Goal: Task Accomplishment & Management: Manage account settings

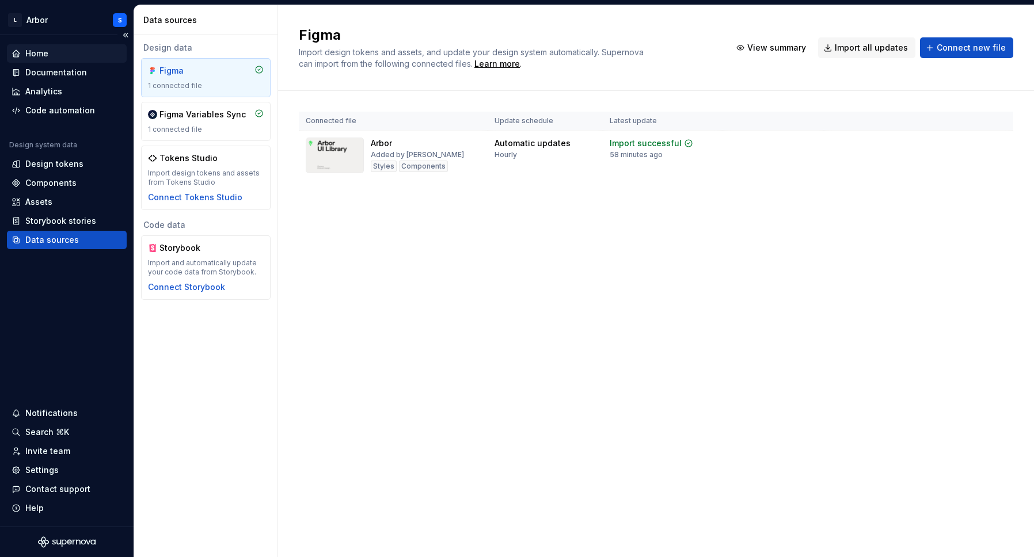
click at [37, 54] on div "Home" at bounding box center [36, 54] width 23 height 12
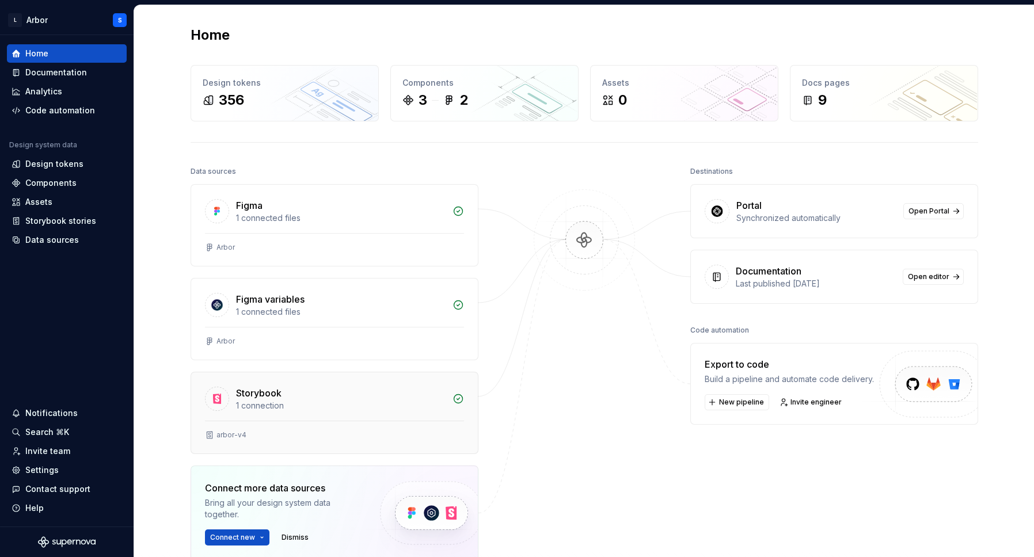
click at [264, 420] on div "Storybook 1 connection" at bounding box center [334, 397] width 287 height 48
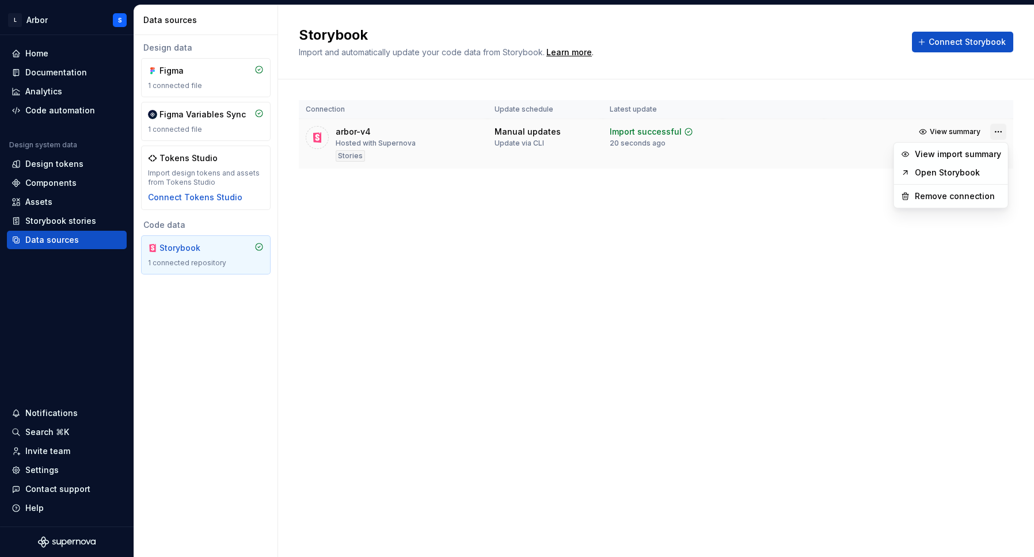
click at [997, 135] on html "L Arbor S Home Documentation Analytics Code automation Design system data Desig…" at bounding box center [517, 278] width 1034 height 557
click at [944, 169] on link "Open Storybook" at bounding box center [958, 173] width 86 height 12
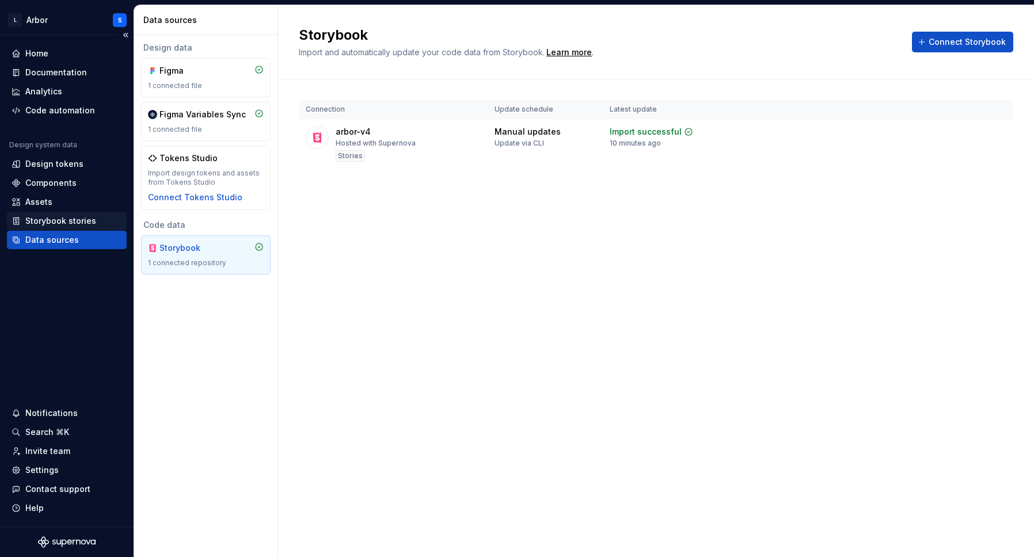
click at [55, 221] on div "Storybook stories" at bounding box center [60, 221] width 71 height 12
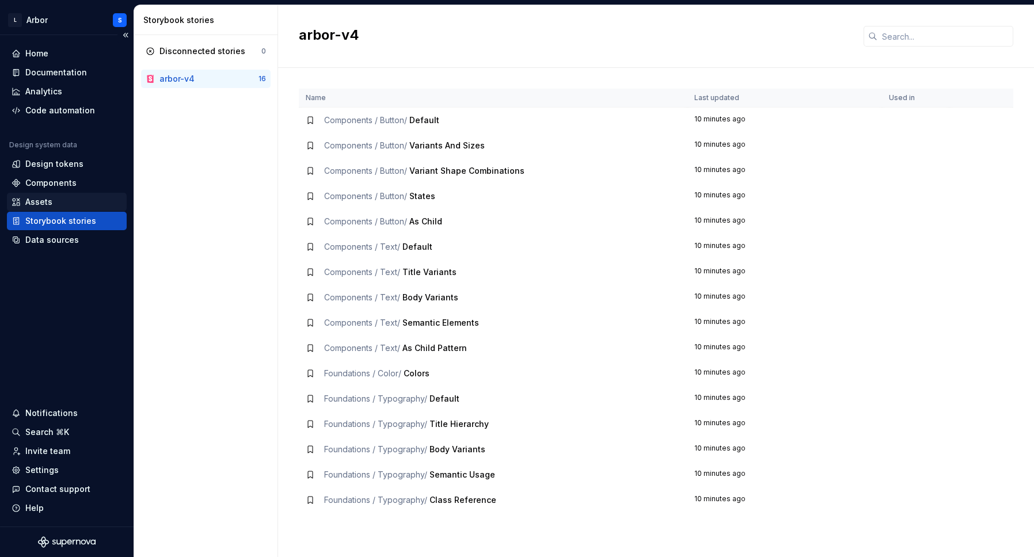
click at [49, 198] on div "Assets" at bounding box center [38, 202] width 27 height 12
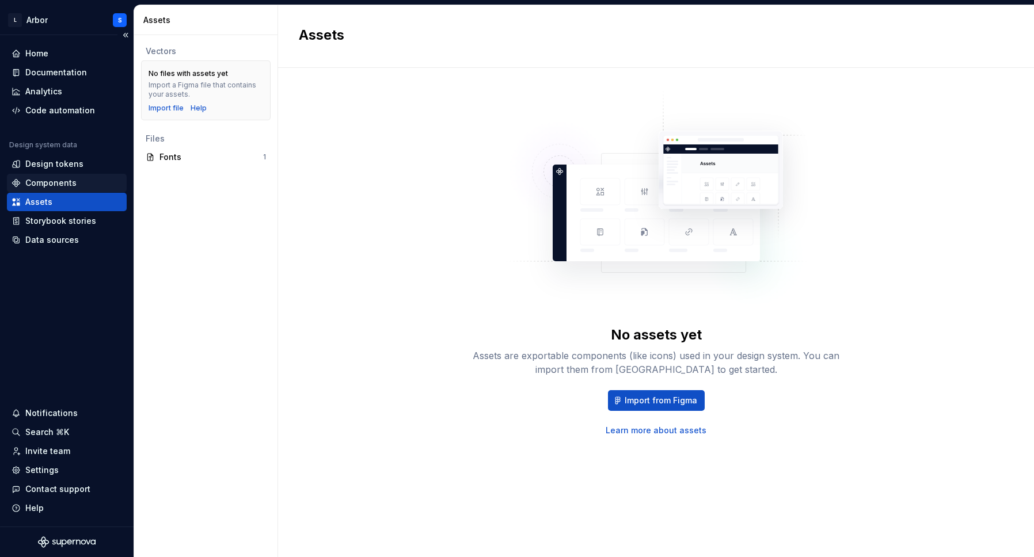
click at [52, 184] on div "Components" at bounding box center [50, 183] width 51 height 12
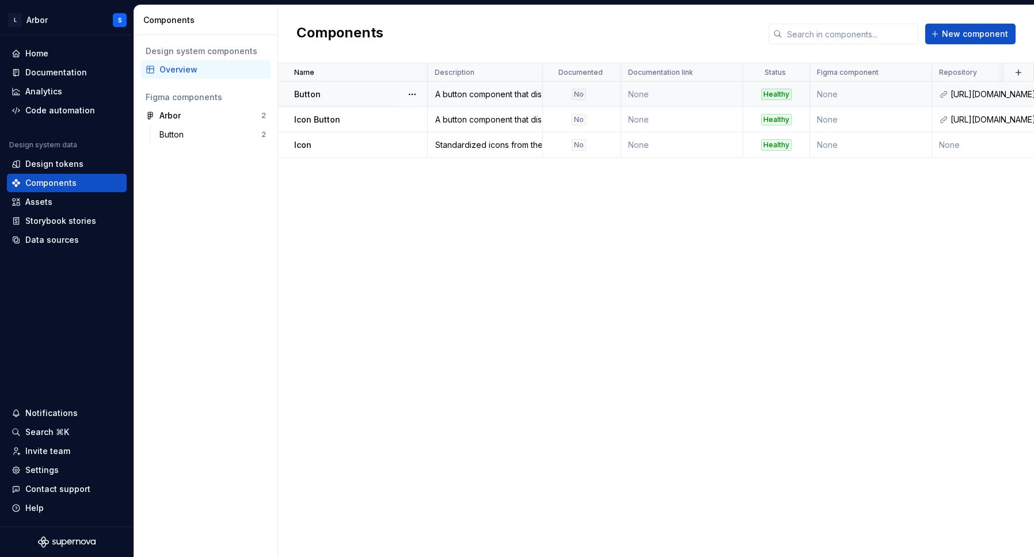
click at [349, 96] on div "Button" at bounding box center [360, 95] width 132 height 12
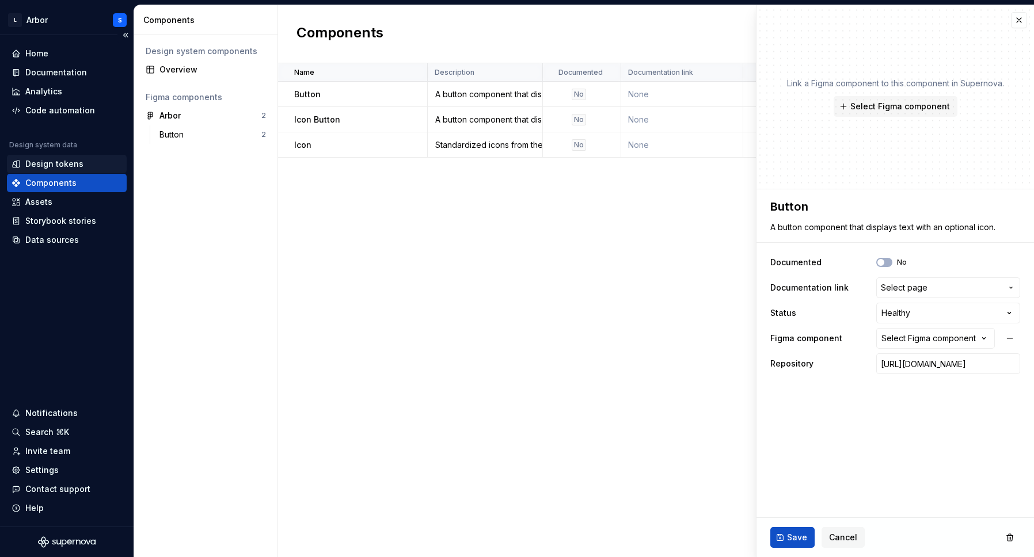
click at [48, 164] on div "Design tokens" at bounding box center [54, 164] width 58 height 12
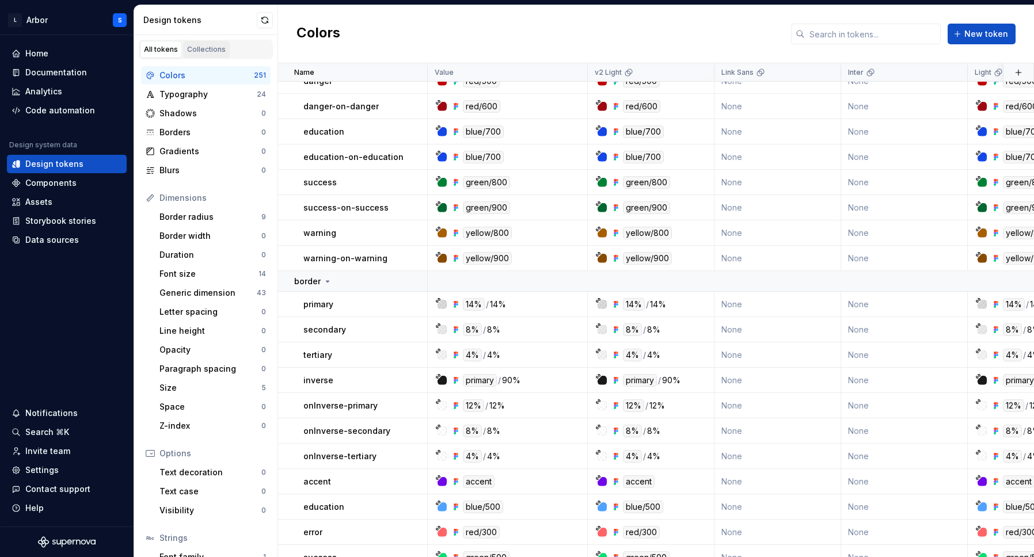
click at [218, 54] on link "Collections" at bounding box center [206, 49] width 47 height 17
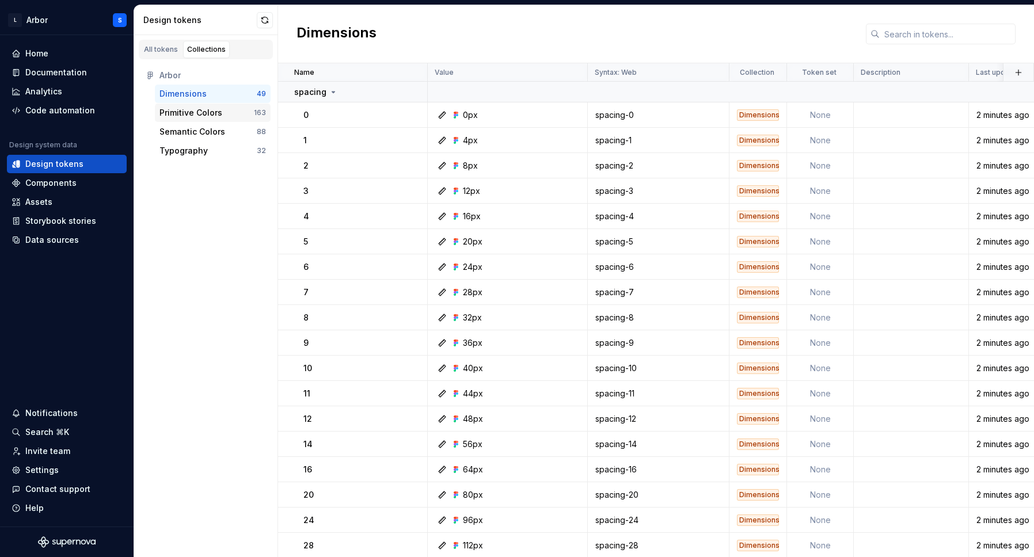
click at [212, 113] on div "Primitive Colors" at bounding box center [191, 113] width 63 height 12
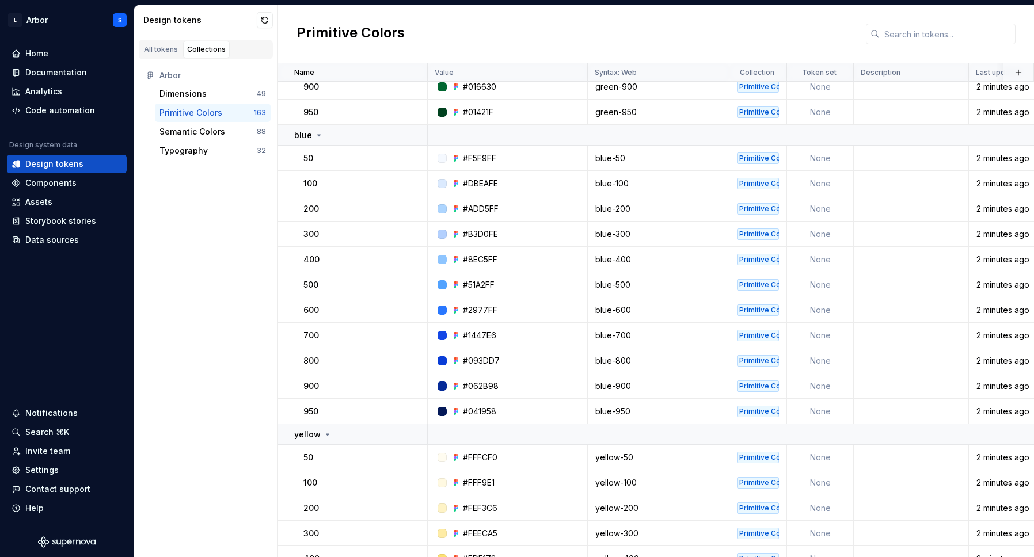
scroll to position [3756, 0]
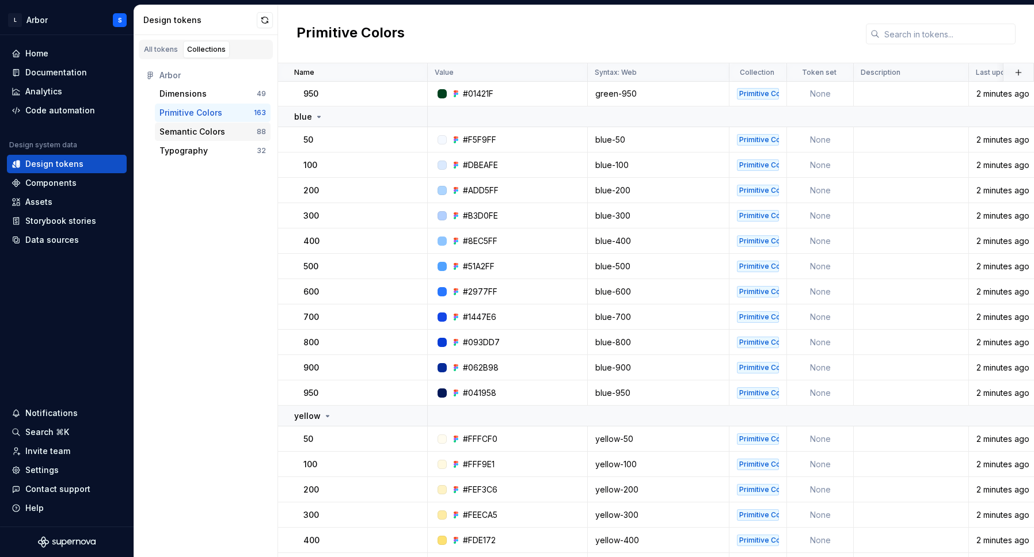
click at [192, 135] on div "Semantic Colors" at bounding box center [193, 132] width 66 height 12
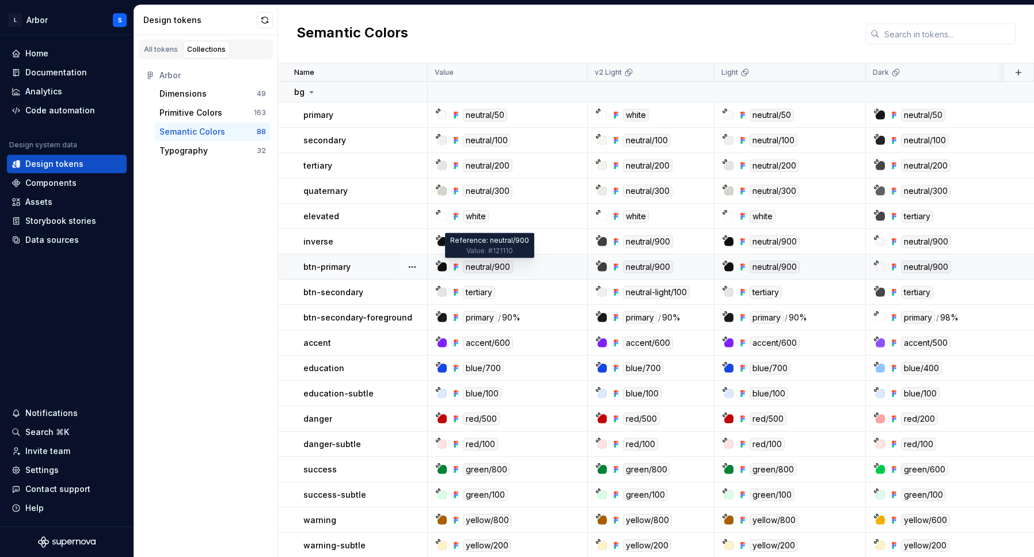
click at [473, 267] on div "neutral/900" at bounding box center [488, 267] width 50 height 13
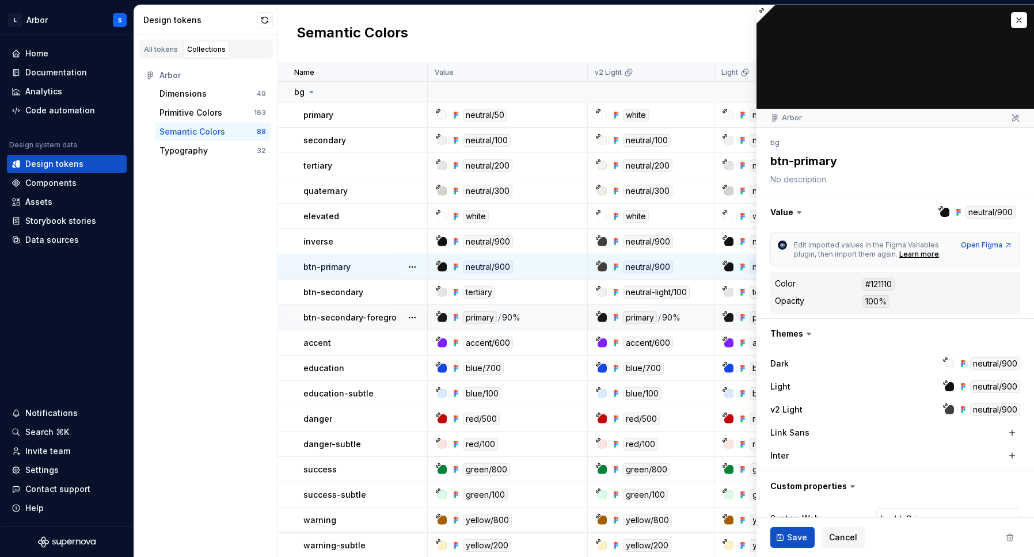
click at [441, 318] on div at bounding box center [442, 317] width 9 height 9
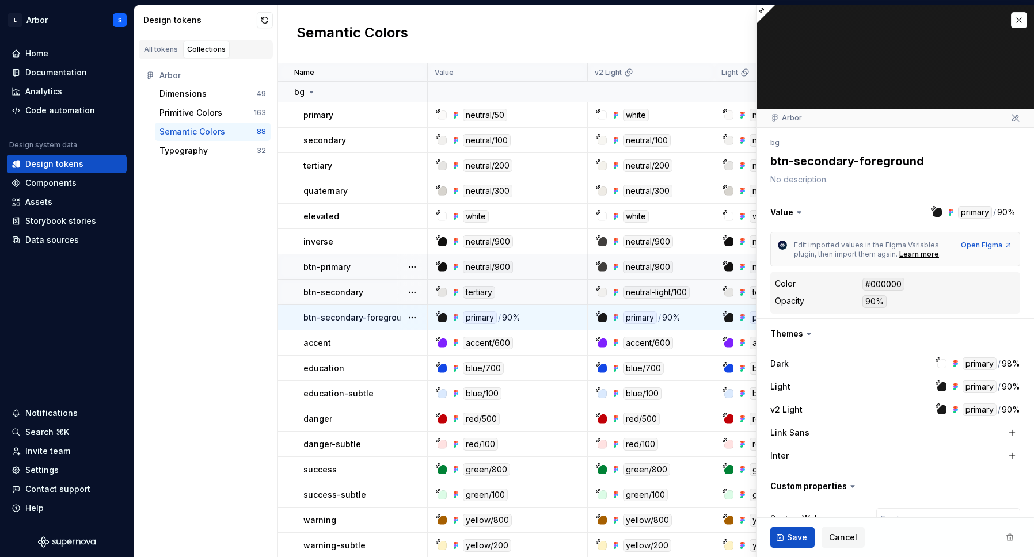
click at [384, 282] on td "btn-secondary" at bounding box center [353, 292] width 150 height 25
type textarea "*"
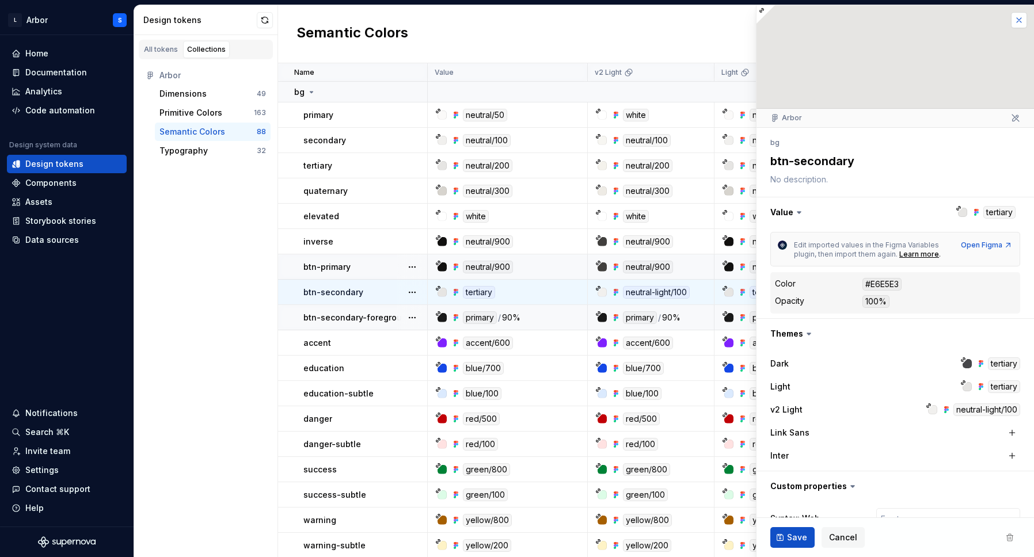
click at [1018, 16] on button "button" at bounding box center [1019, 20] width 16 height 16
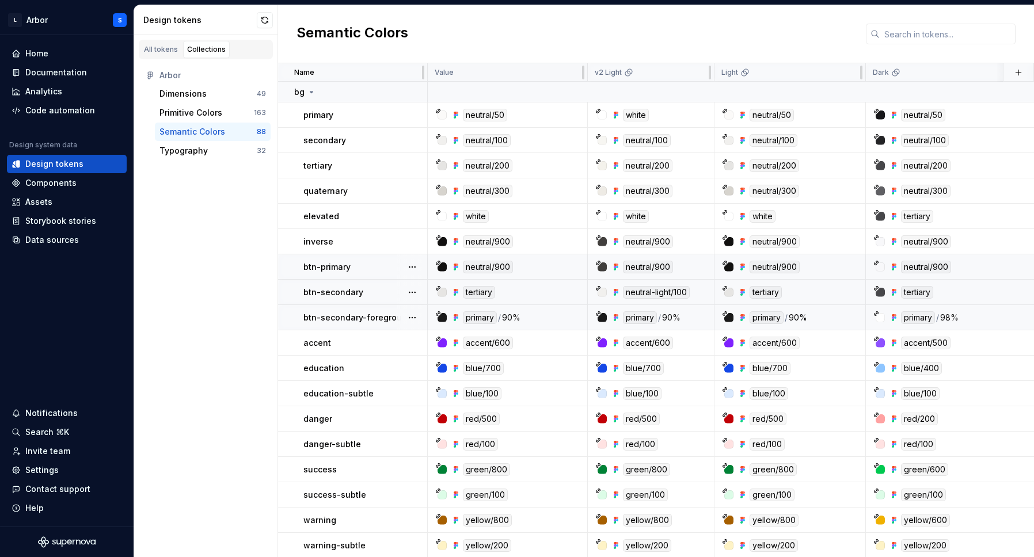
click at [535, 74] on div "Value" at bounding box center [508, 72] width 146 height 9
click at [172, 48] on div "All tokens" at bounding box center [161, 49] width 34 height 9
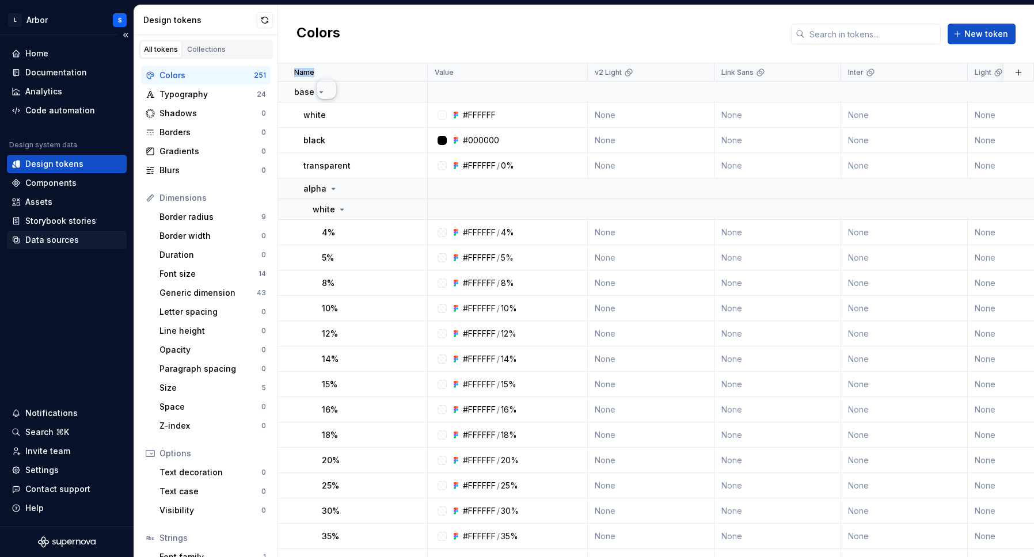
click at [50, 242] on div "Data sources" at bounding box center [52, 240] width 54 height 12
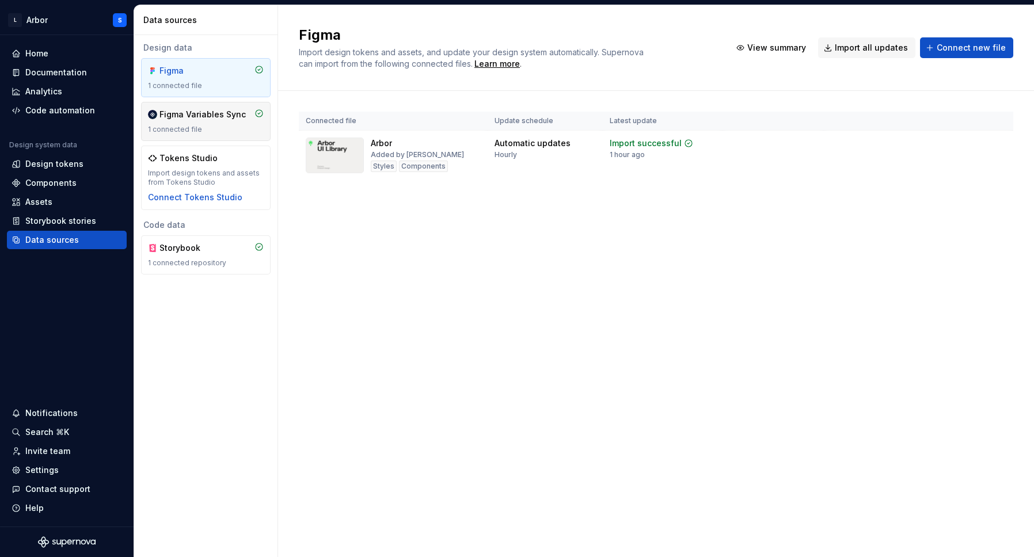
click at [207, 113] on div "Figma Variables Sync" at bounding box center [203, 115] width 86 height 12
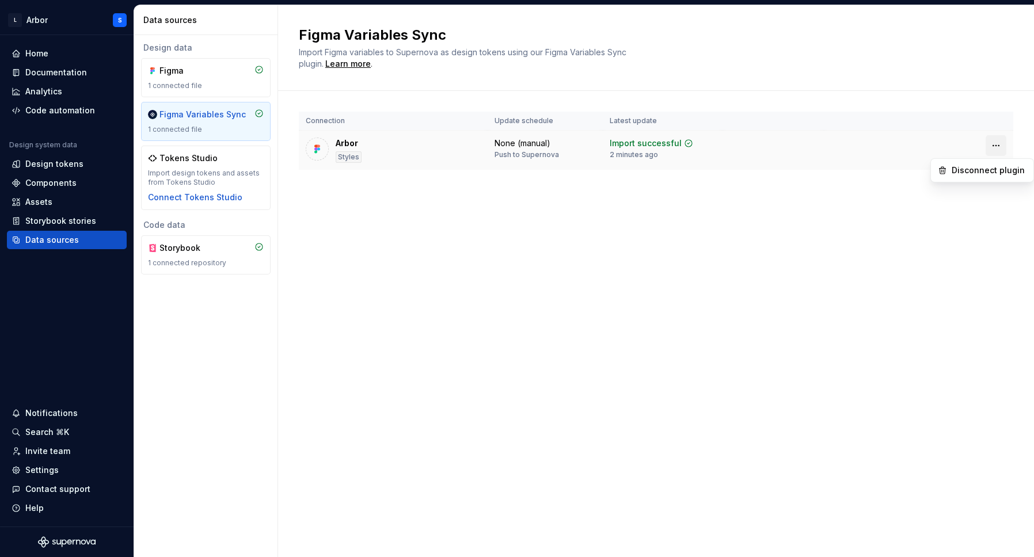
click at [996, 143] on html "L Arbor S Home Documentation Analytics Code automation Design system data Desig…" at bounding box center [517, 278] width 1034 height 557
click at [720, 18] on html "L Arbor S Home Documentation Analytics Code automation Design system data Desig…" at bounding box center [517, 278] width 1034 height 557
click at [214, 75] on div "Figma" at bounding box center [187, 71] width 55 height 12
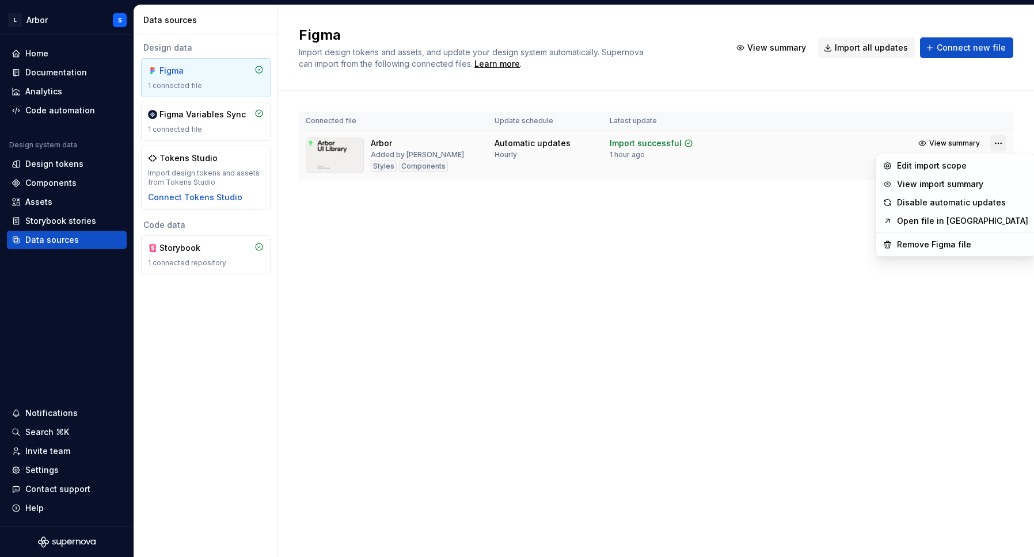
click at [997, 145] on html "L Arbor S Home Documentation Analytics Code automation Design system data Desig…" at bounding box center [517, 278] width 1034 height 557
click at [940, 166] on div "Edit import scope" at bounding box center [962, 166] width 131 height 12
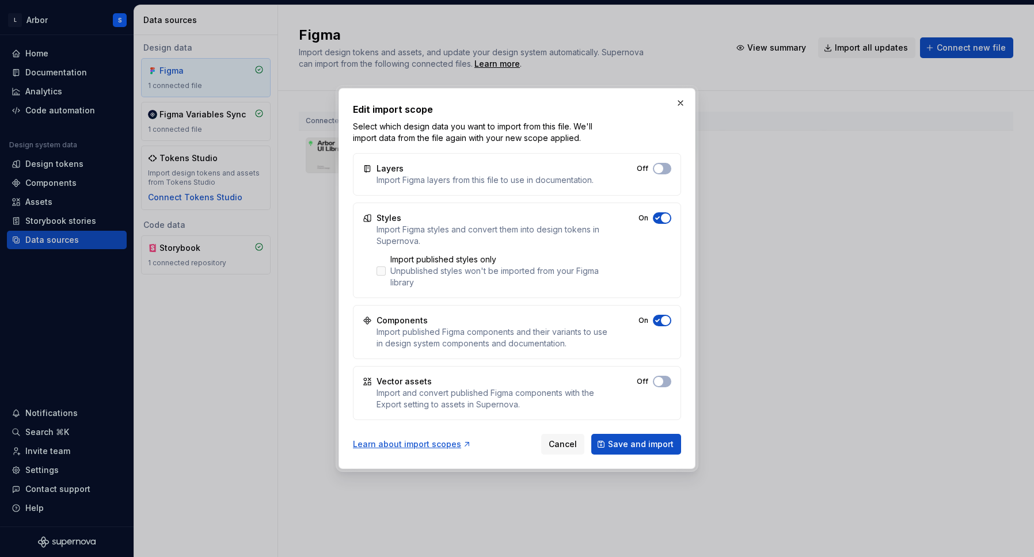
click at [437, 271] on div "Unpublished styles won't be imported from your Figma library" at bounding box center [499, 276] width 218 height 23
click at [656, 384] on span "button" at bounding box center [658, 381] width 9 height 9
click at [643, 445] on span "Save and import" at bounding box center [641, 445] width 66 height 12
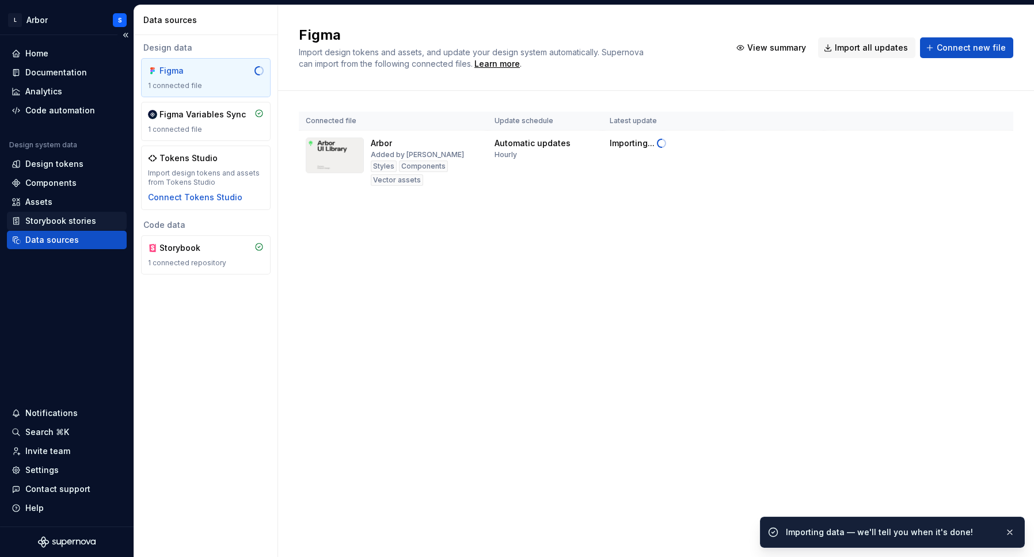
click at [41, 214] on div "Storybook stories" at bounding box center [67, 221] width 120 height 18
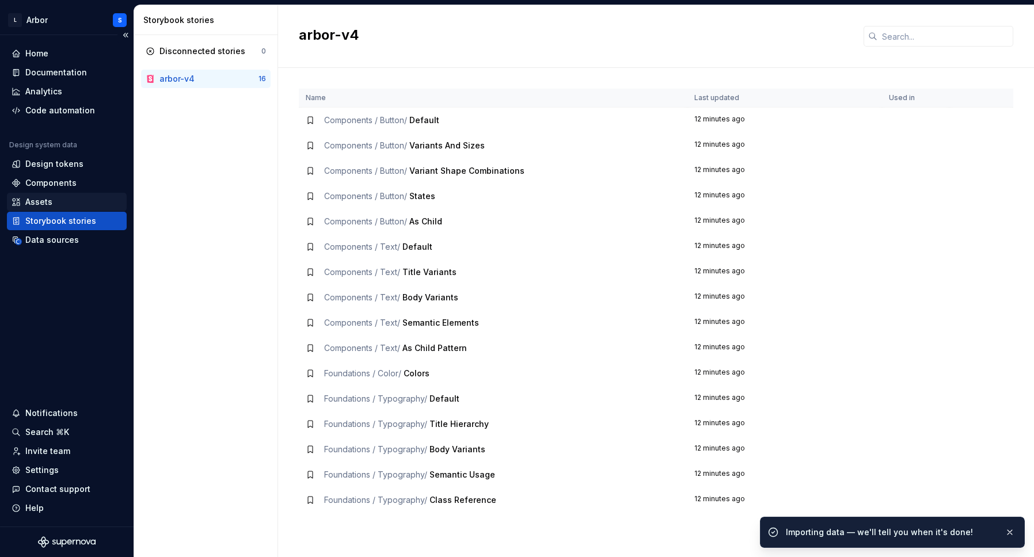
click at [41, 204] on div "Assets" at bounding box center [38, 202] width 27 height 12
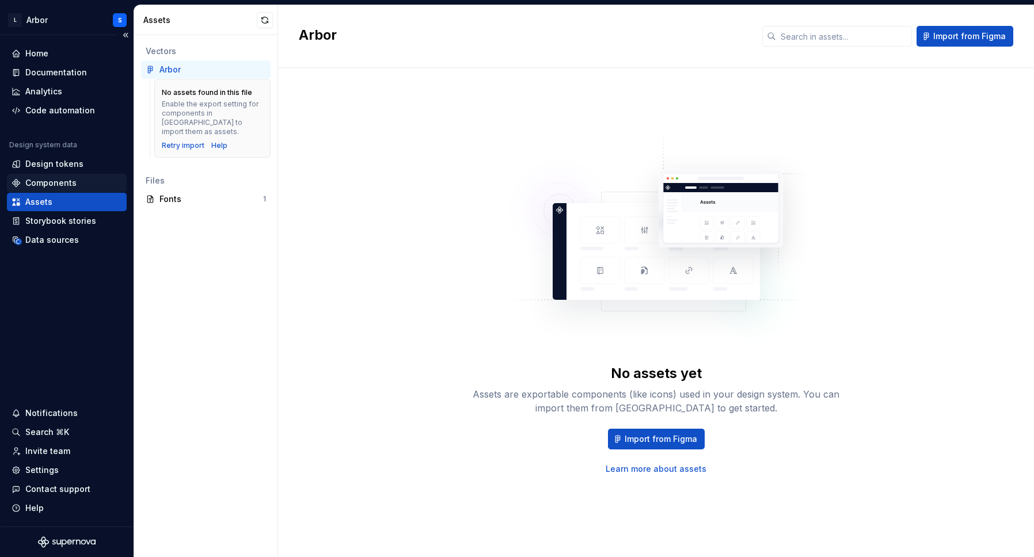
click at [41, 180] on div "Components" at bounding box center [50, 183] width 51 height 12
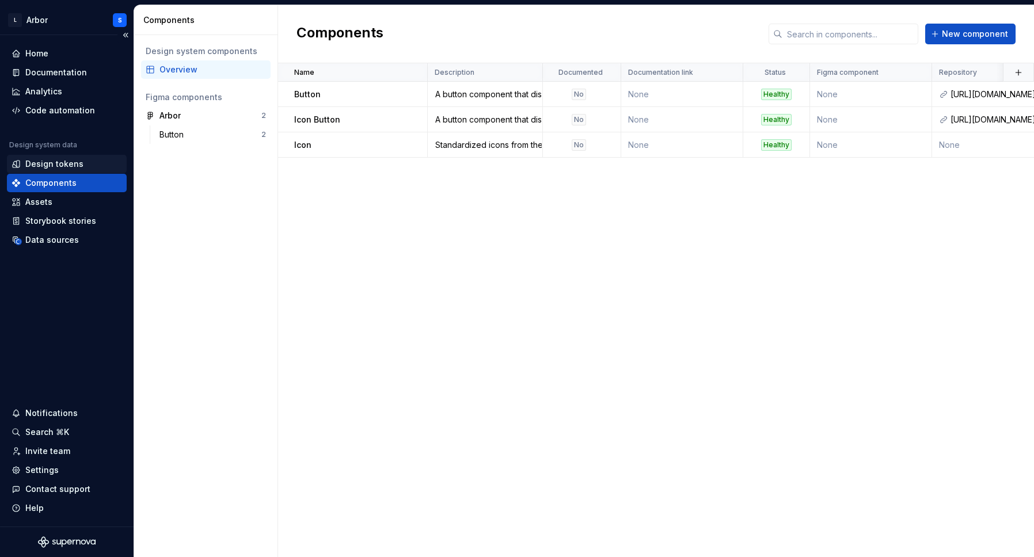
click at [40, 165] on div "Design tokens" at bounding box center [54, 164] width 58 height 12
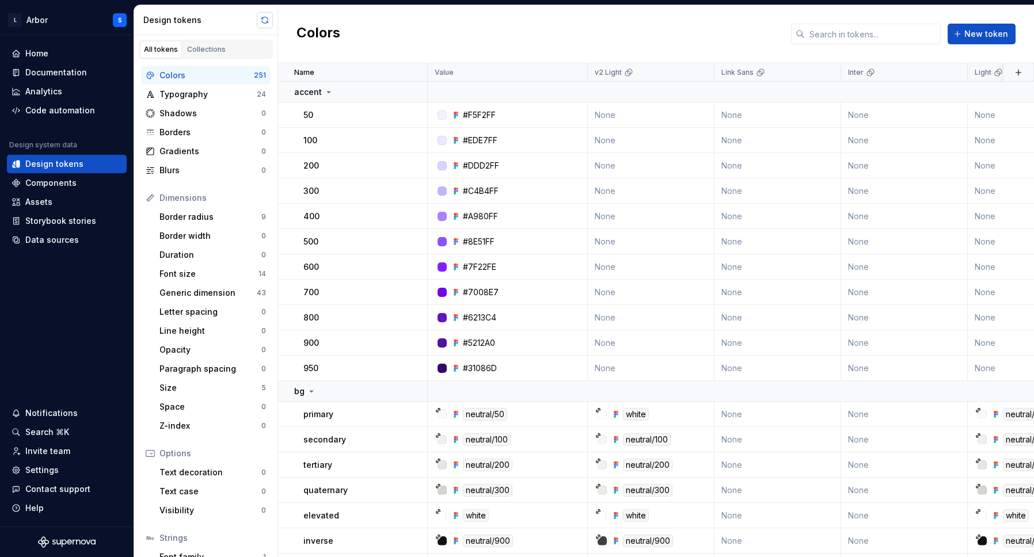
click at [265, 13] on button "button" at bounding box center [265, 20] width 16 height 16
click at [571, 71] on html "L Arbor S Home Documentation Analytics Code automation Design system data Desig…" at bounding box center [517, 278] width 1034 height 557
click at [555, 52] on html "L Arbor S Home Documentation Analytics Code automation Design system data Desig…" at bounding box center [517, 278] width 1034 height 557
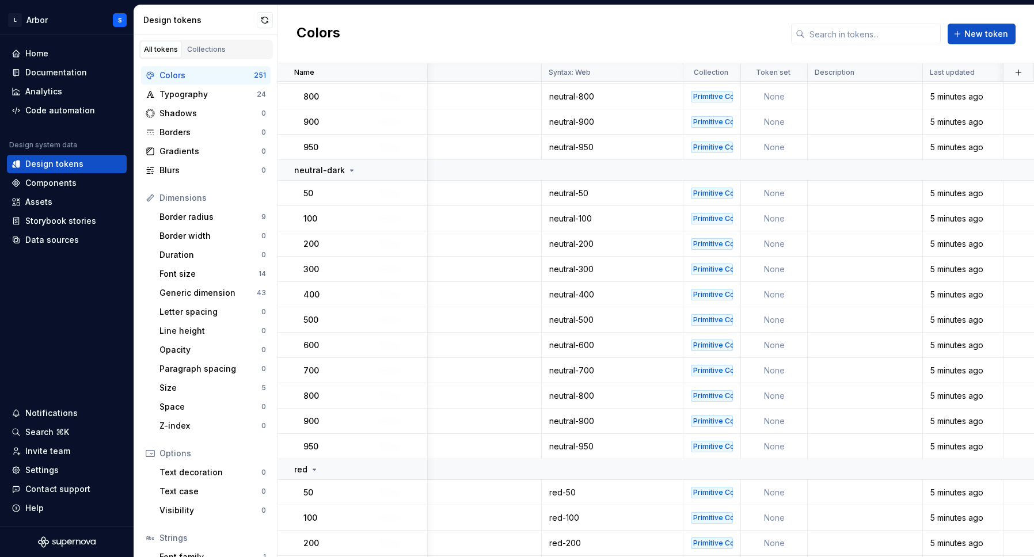
scroll to position [5472, 747]
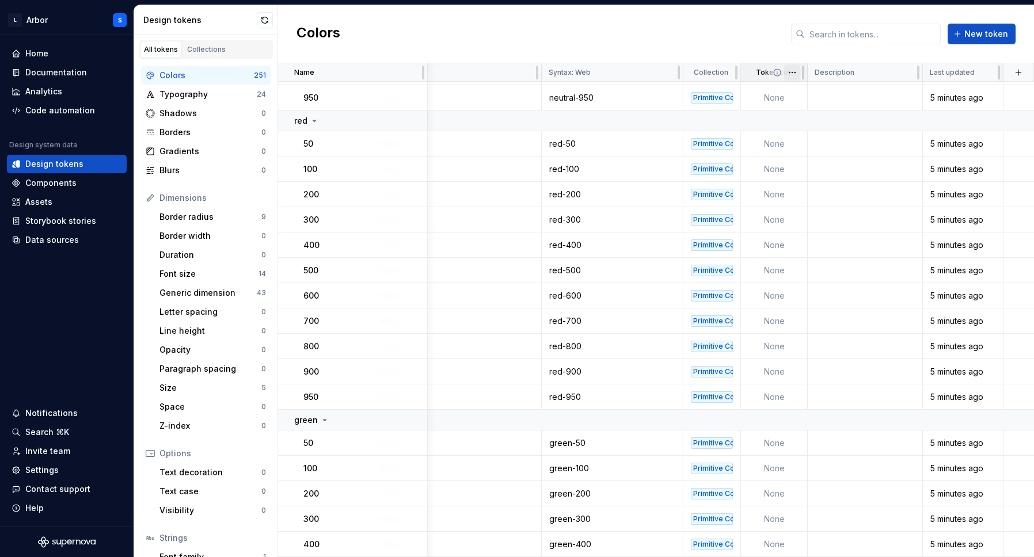
click at [792, 70] on html "L Arbor S Home Documentation Analytics Code automation Design system data Desig…" at bounding box center [517, 278] width 1034 height 557
click at [820, 161] on div "Delete property" at bounding box center [843, 161] width 75 height 12
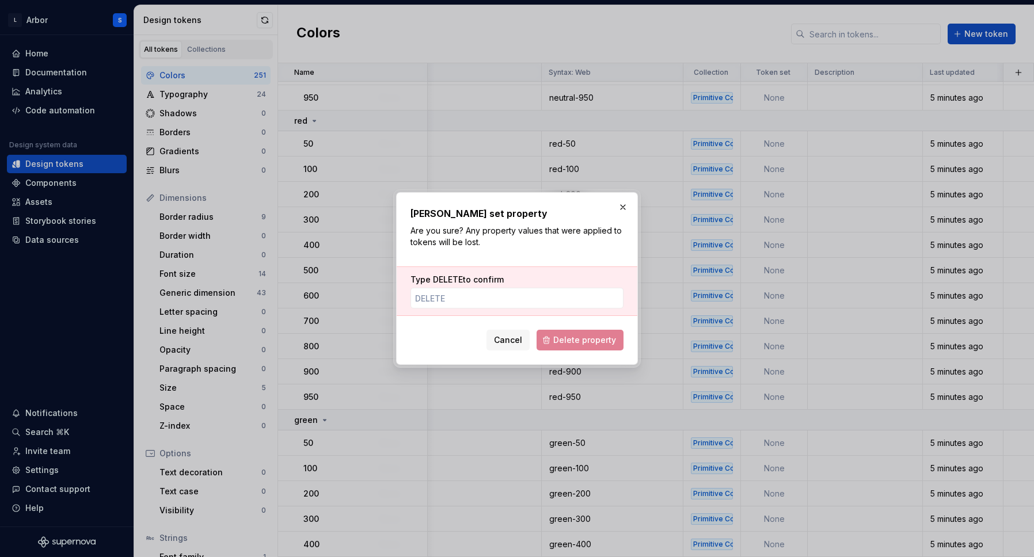
click at [445, 280] on span "DELETE" at bounding box center [448, 280] width 30 height 10
click at [445, 288] on input "Type DELETE to confirm" at bounding box center [517, 298] width 213 height 21
click at [445, 280] on span "DELETE" at bounding box center [448, 280] width 30 height 10
click at [445, 288] on input "Type DELETE to confirm" at bounding box center [517, 298] width 213 height 21
type input "DELETE"
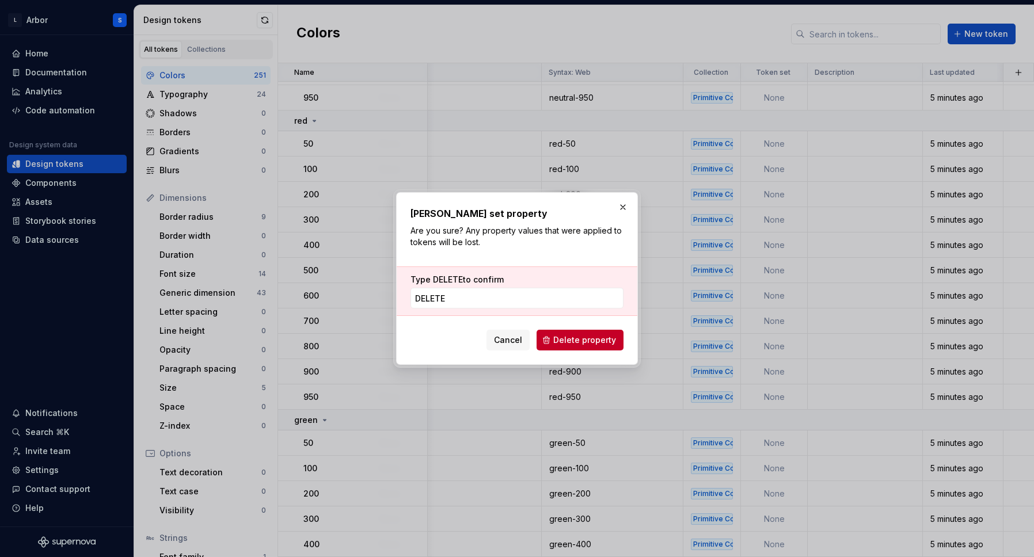
click at [577, 324] on div "Delete Token set property Are you sure? Any property values that were applied t…" at bounding box center [517, 279] width 213 height 144
click at [624, 209] on button "button" at bounding box center [623, 207] width 16 height 16
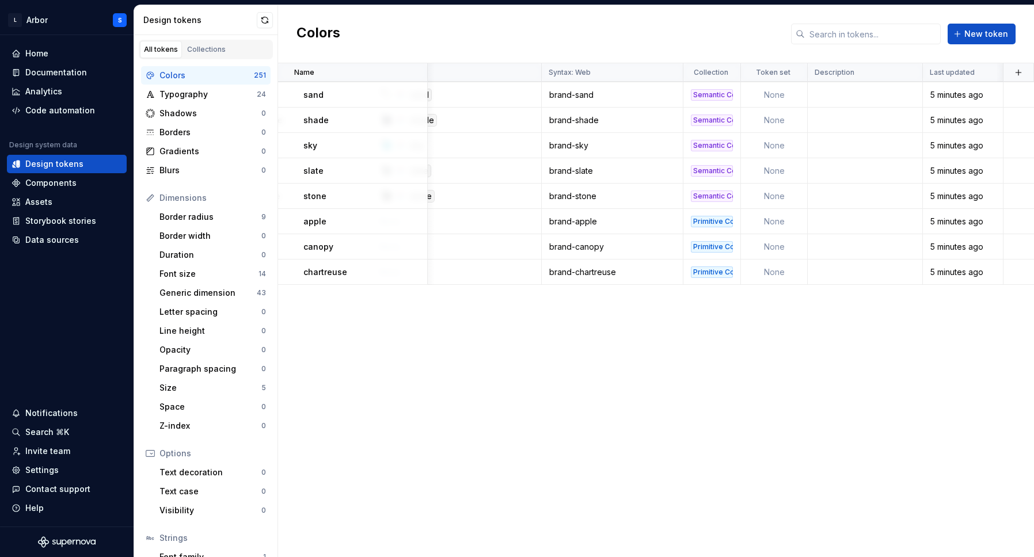
scroll to position [983, 747]
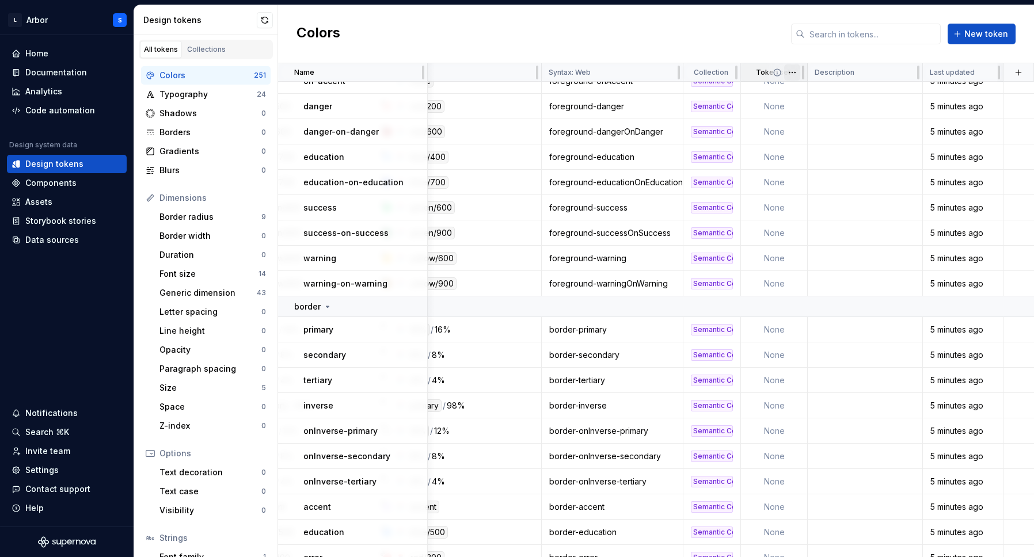
click at [793, 70] on html "L Arbor S Home Documentation Analytics Code automation Design system data Desig…" at bounding box center [517, 278] width 1034 height 557
click at [821, 162] on div "Delete property" at bounding box center [843, 161] width 75 height 12
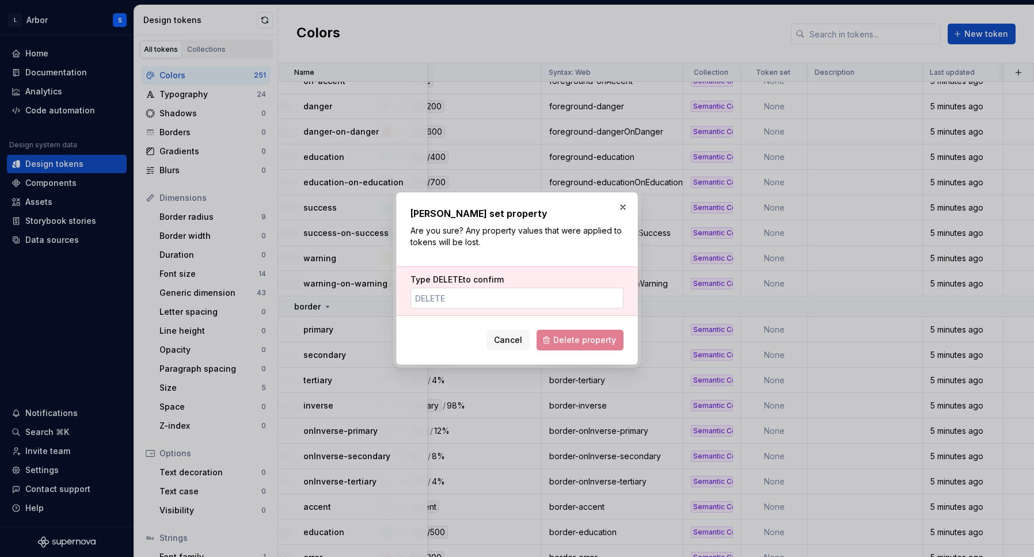
click at [484, 298] on input "Type DELETE to confirm" at bounding box center [517, 298] width 213 height 21
paste input "apps/mfe-admin-shell/src/components/ShareMenu/pages/QRCode/CustomFileInput.tsx"
click at [450, 284] on label "Type DELETE to confirm" at bounding box center [457, 280] width 93 height 12
click at [450, 288] on input "apps/mfe-admin-shell/src/components/ShareMenu/pages/QRCode/CustomFileInput.tsx" at bounding box center [517, 298] width 213 height 21
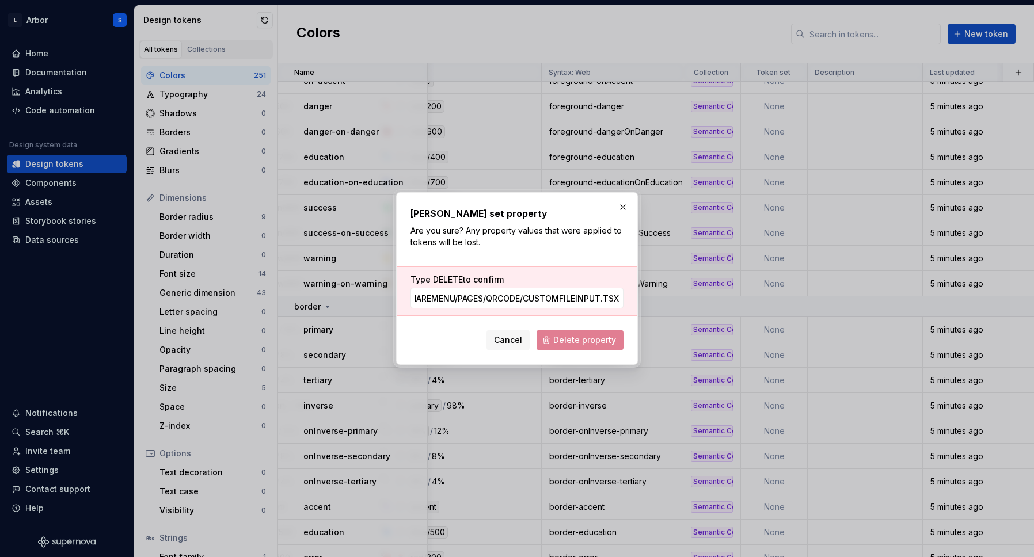
scroll to position [0, 0]
click at [450, 284] on span "DELETE" at bounding box center [448, 280] width 30 height 10
click at [450, 288] on input "apps/mfe-admin-shell/src/components/ShareMenu/pages/QRCode/CustomFileInput.tsx" at bounding box center [517, 298] width 213 height 21
click at [450, 275] on span "DELETE" at bounding box center [448, 280] width 30 height 10
click at [450, 288] on input "apps/mfe-admin-shell/src/components/ShareMenu/pages/QRCode/CustomFileInput.tsx" at bounding box center [517, 298] width 213 height 21
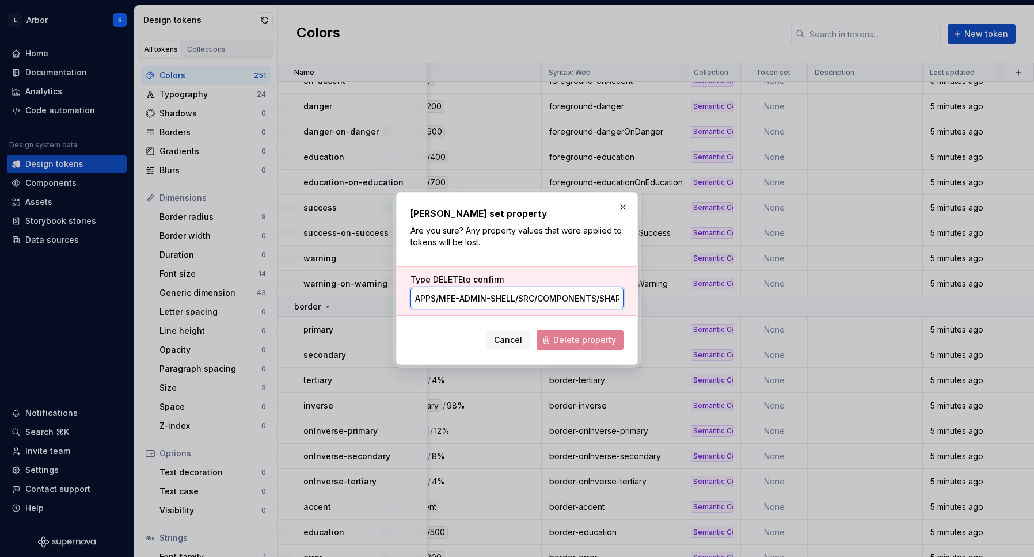
click at [450, 275] on span "DELETE" at bounding box center [448, 280] width 30 height 10
click at [450, 288] on input "apps/mfe-admin-shell/src/components/ShareMenu/pages/QRCode/CustomFileInput.tsx" at bounding box center [517, 298] width 213 height 21
type input "DELETE"
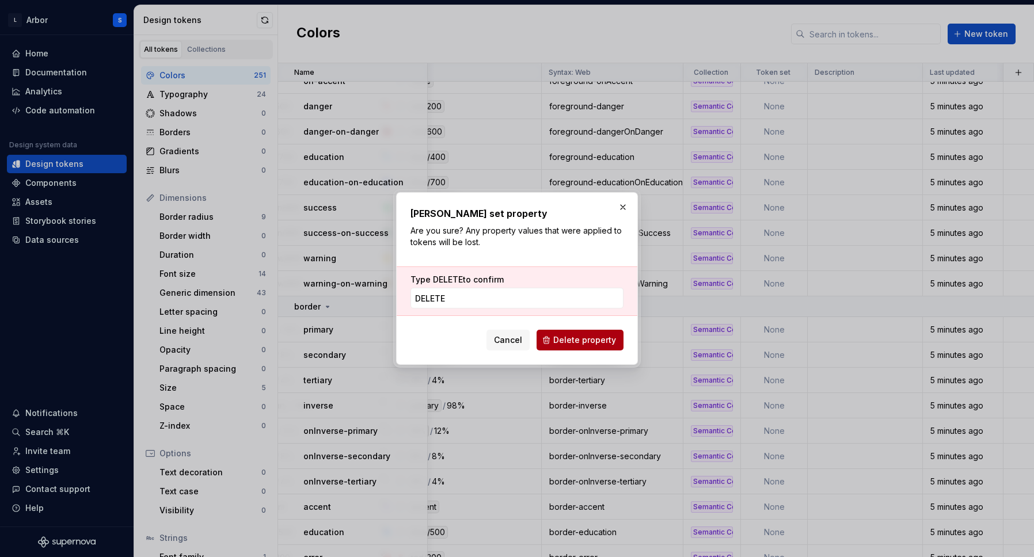
click at [569, 341] on span "Delete property" at bounding box center [584, 341] width 63 height 12
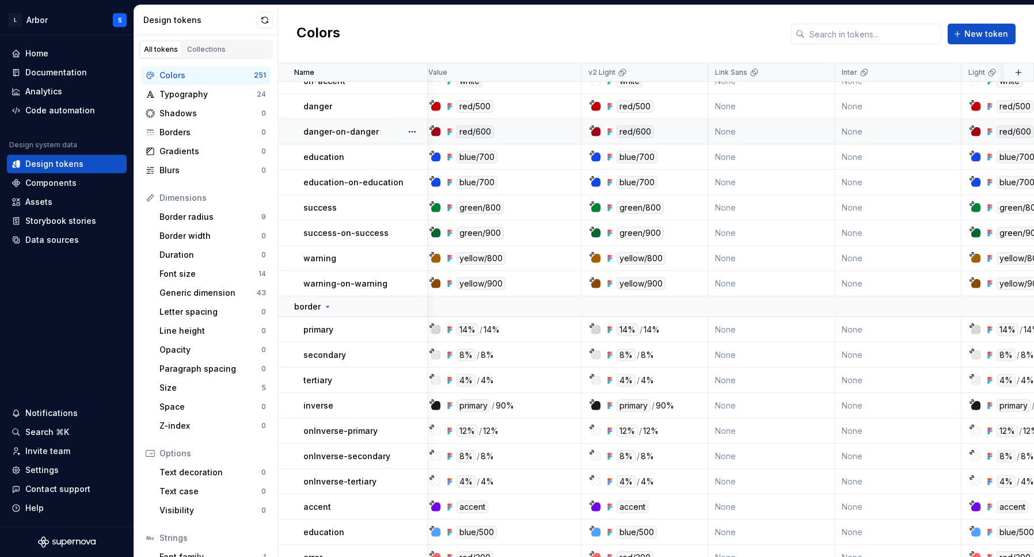
scroll to position [983, 4]
click at [213, 95] on div "Typography" at bounding box center [208, 95] width 97 height 12
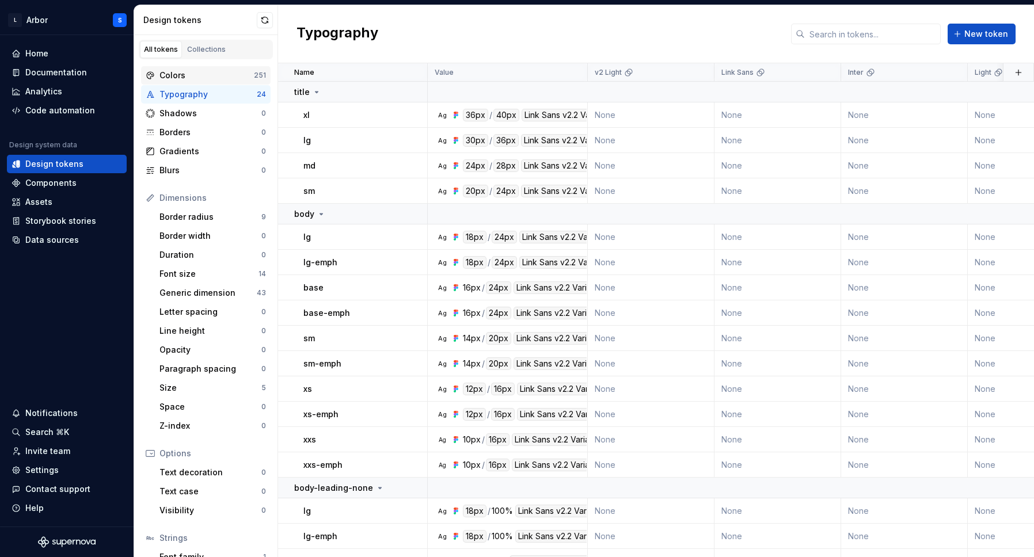
click at [173, 77] on div "Colors" at bounding box center [207, 76] width 94 height 12
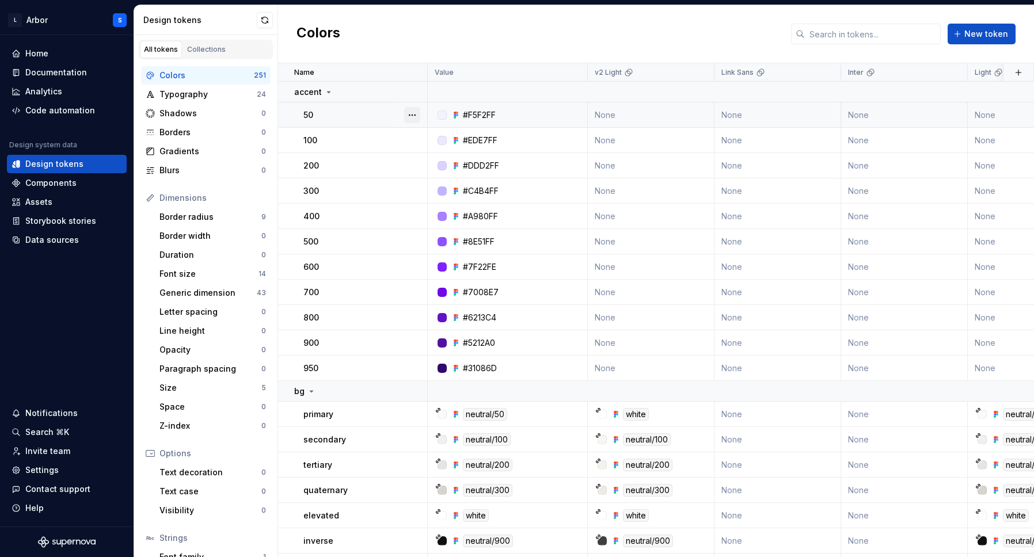
click at [416, 116] on button "button" at bounding box center [412, 115] width 16 height 16
click at [427, 141] on div "Open detail" at bounding box center [463, 138] width 75 height 12
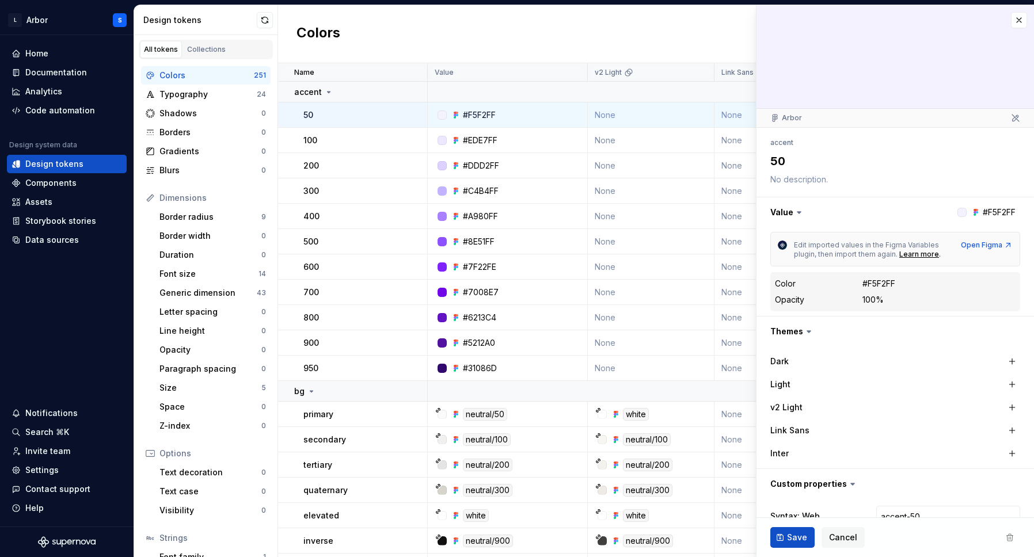
type textarea "*"
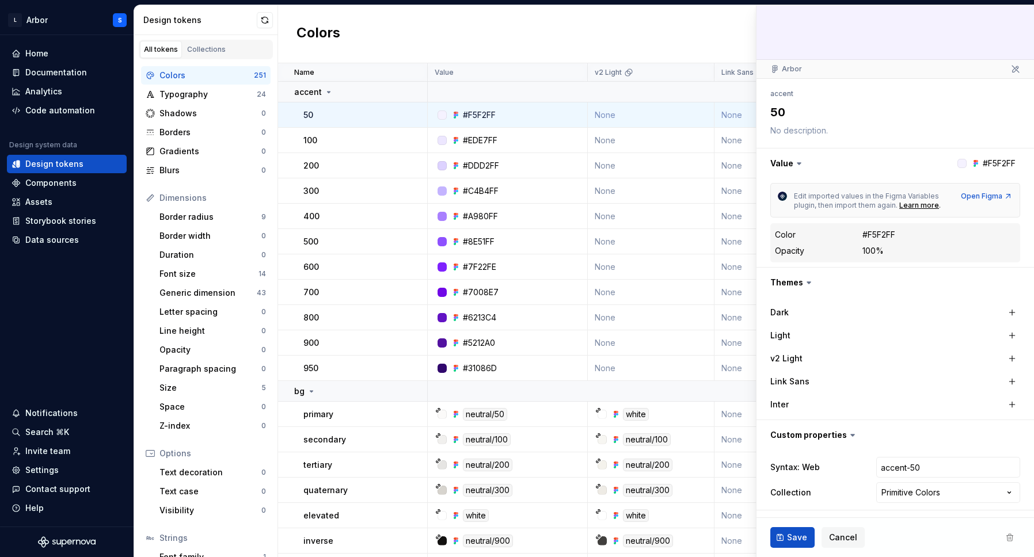
click at [571, 31] on div "Colors New token" at bounding box center [656, 34] width 756 height 58
click at [852, 540] on span "Cancel" at bounding box center [843, 538] width 28 height 12
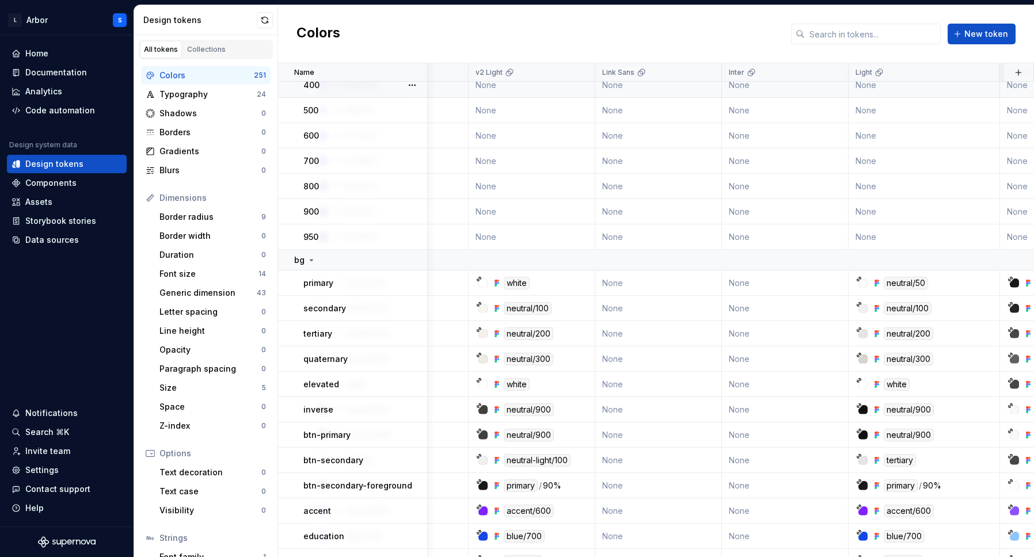
scroll to position [131, 162]
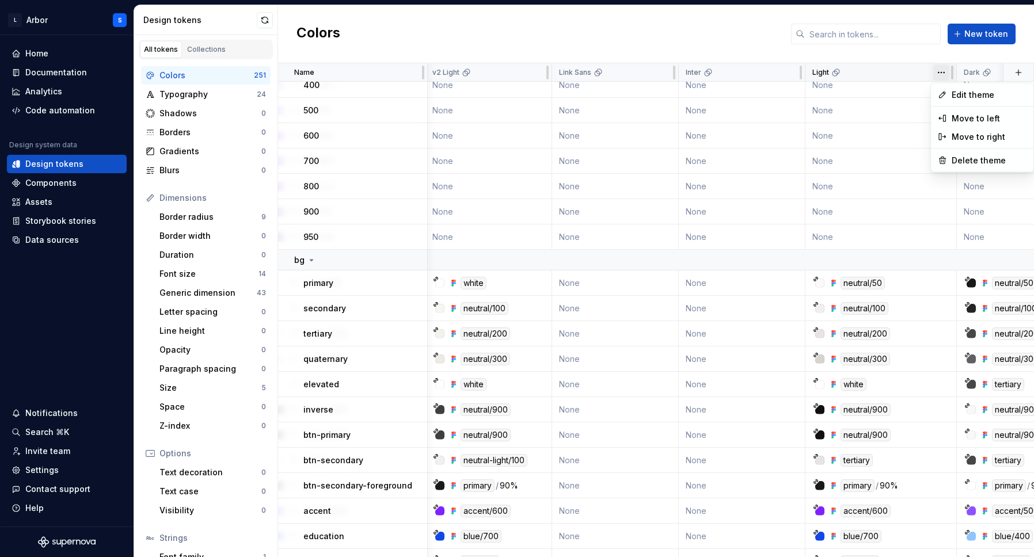
click at [942, 71] on html "L Arbor S Home Documentation Analytics Code automation Design system data Desig…" at bounding box center [517, 278] width 1034 height 557
click at [878, 51] on html "L Arbor S Home Documentation Analytics Code automation Design system data Desig…" at bounding box center [517, 278] width 1034 height 557
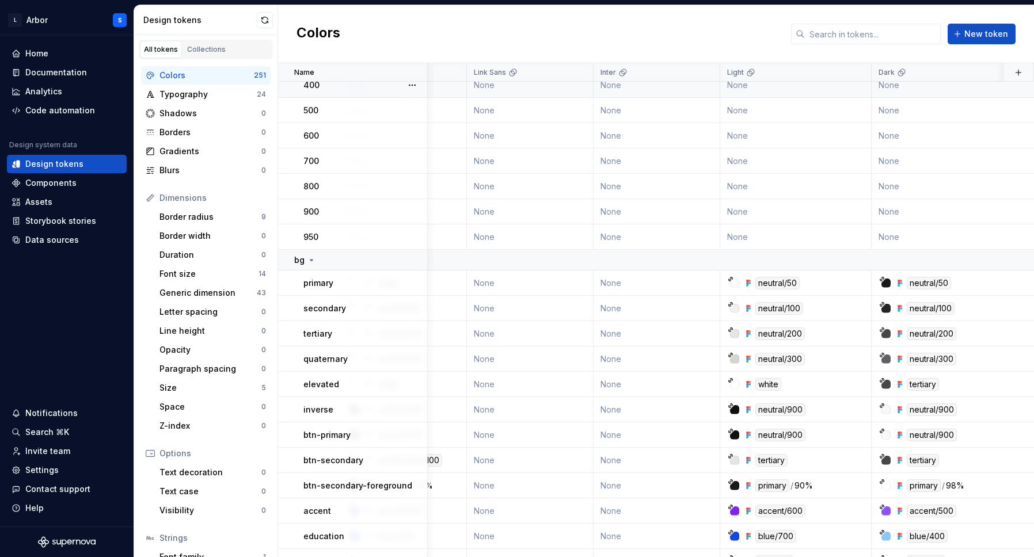
scroll to position [131, 366]
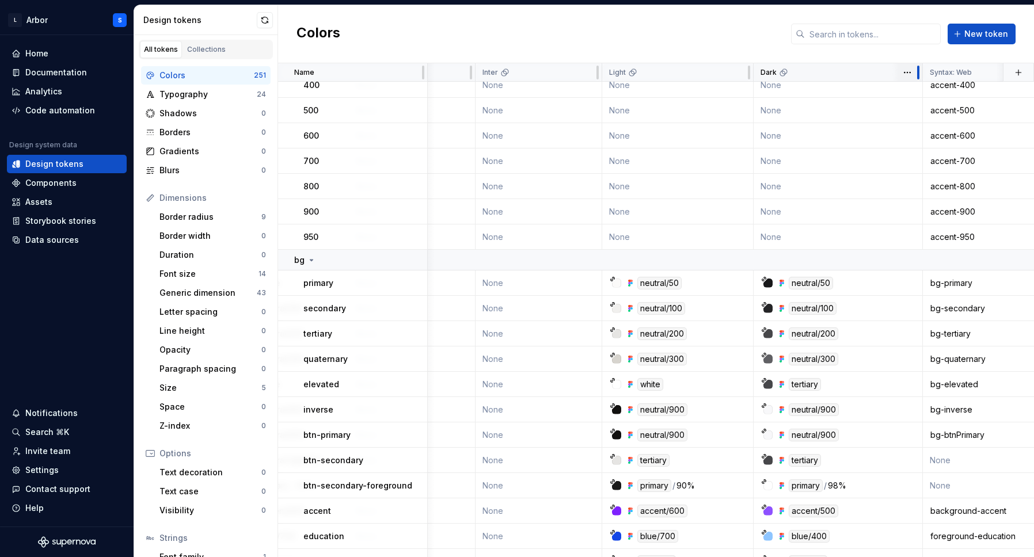
click at [917, 74] on div at bounding box center [918, 73] width 2 height 14
click at [904, 74] on html "L Arbor S Home Documentation Analytics Code automation Design system data Desig…" at bounding box center [517, 278] width 1034 height 557
click at [901, 75] on html "L Arbor S Home Documentation Analytics Code automation Design system data Desig…" at bounding box center [517, 278] width 1034 height 557
click at [923, 114] on div "Move to left" at bounding box center [958, 119] width 75 height 12
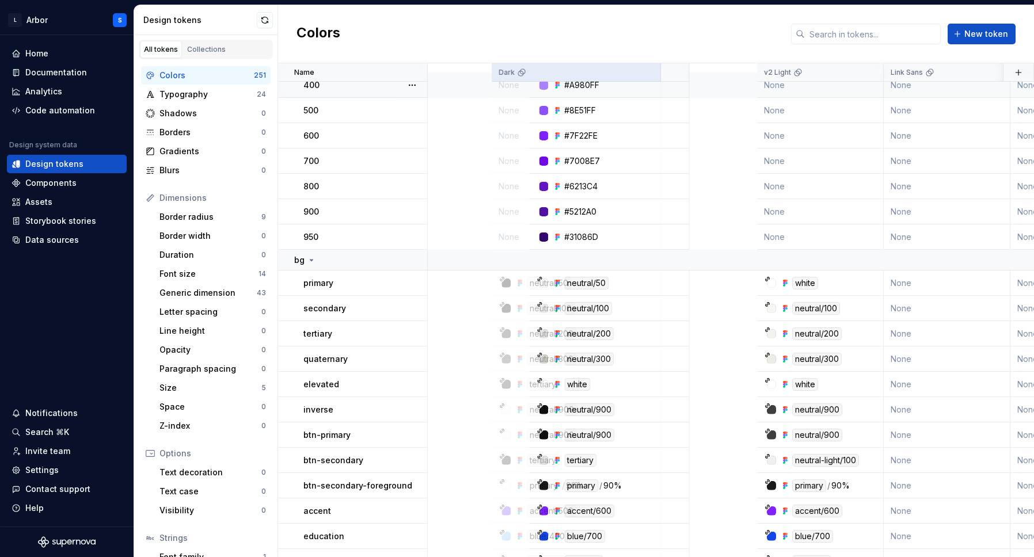
scroll to position [130, 0]
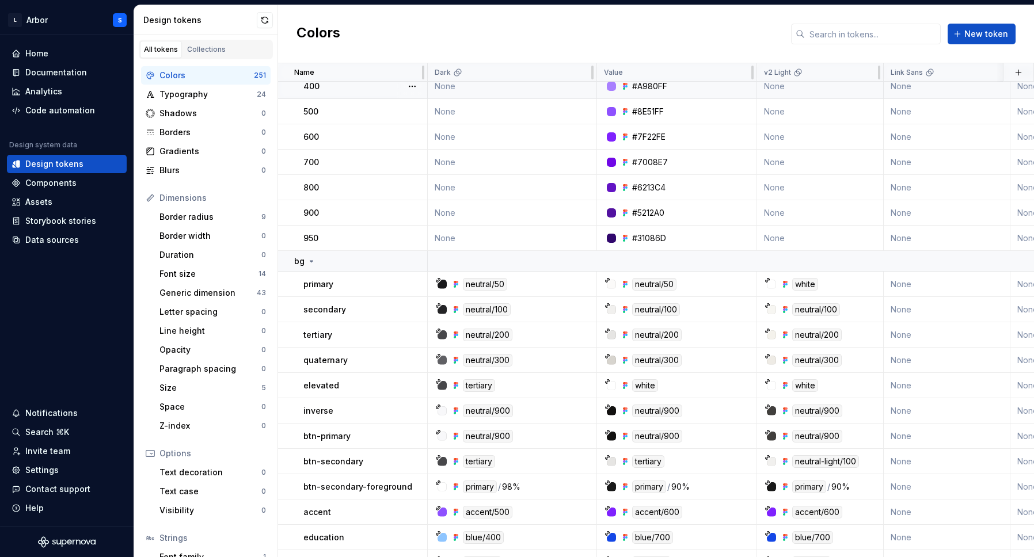
click at [681, 26] on div "Colors New token" at bounding box center [656, 34] width 756 height 58
click at [583, 73] on html "L Arbor S Home Documentation Analytics Code automation Design system data Desig…" at bounding box center [517, 278] width 1034 height 557
click at [610, 137] on div "Move to right" at bounding box center [632, 137] width 75 height 12
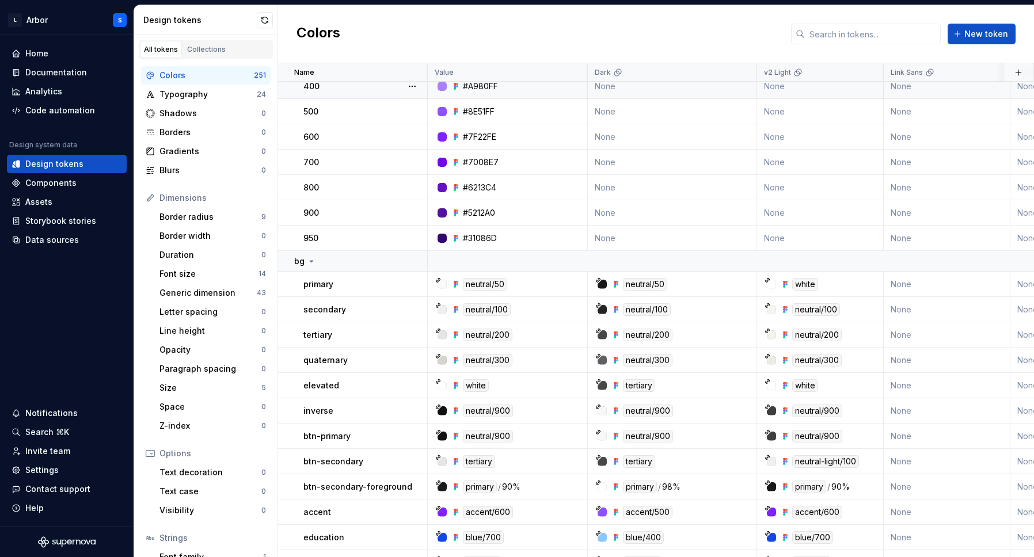
click at [625, 17] on div "Colors New token" at bounding box center [656, 34] width 756 height 58
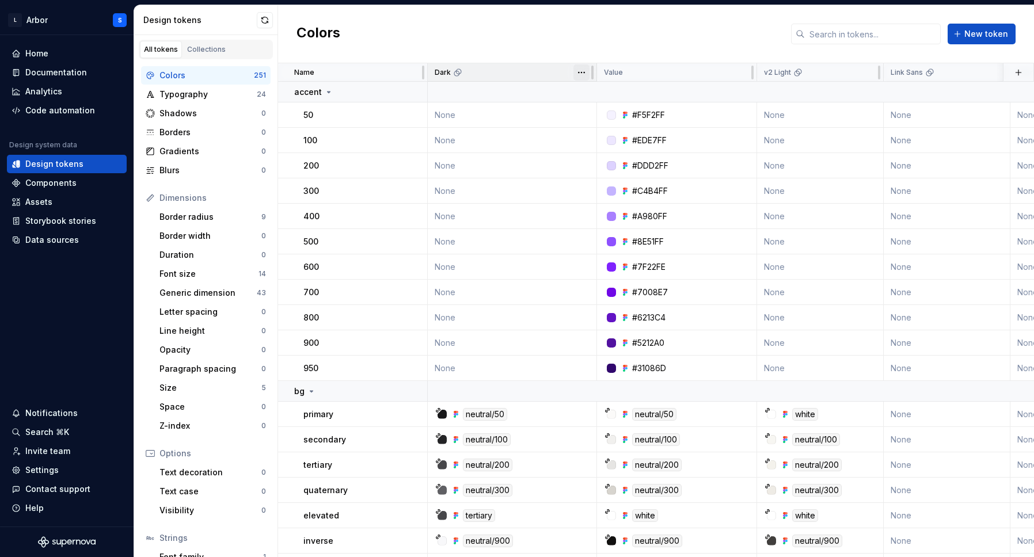
click at [583, 74] on html "L Arbor S Home Documentation Analytics Code automation Design system data Desig…" at bounding box center [517, 278] width 1034 height 557
click at [608, 139] on div "Move to right" at bounding box center [632, 137] width 75 height 12
click at [748, 67] on div at bounding box center [752, 72] width 9 height 18
click at [742, 71] on html "L Arbor S Home Documentation Analytics Code automation Design system data Desig…" at bounding box center [517, 278] width 1034 height 557
click at [744, 72] on html "L Arbor S Home Documentation Analytics Code automation Design system data Desig…" at bounding box center [517, 278] width 1034 height 557
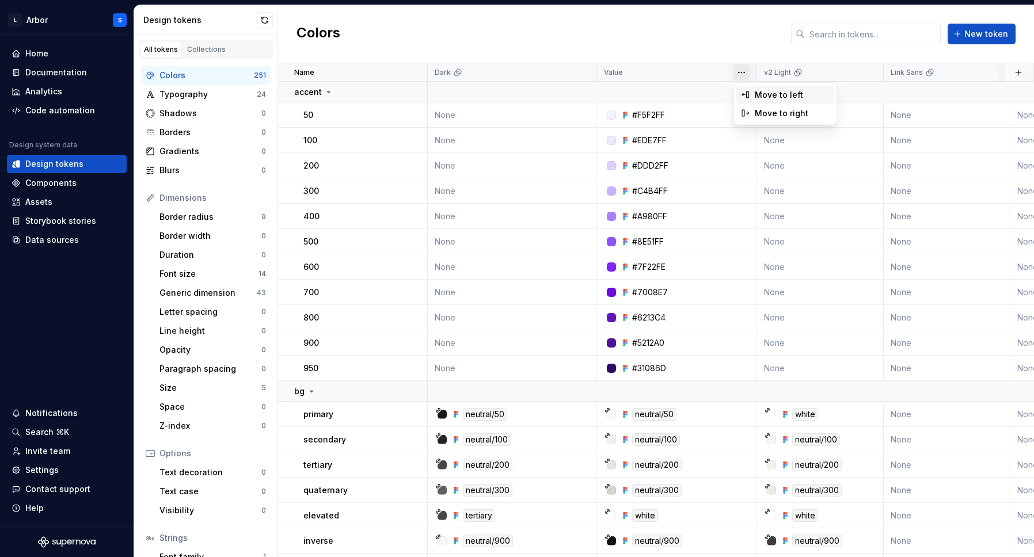
click at [754, 96] on div "Move to left" at bounding box center [786, 95] width 98 height 18
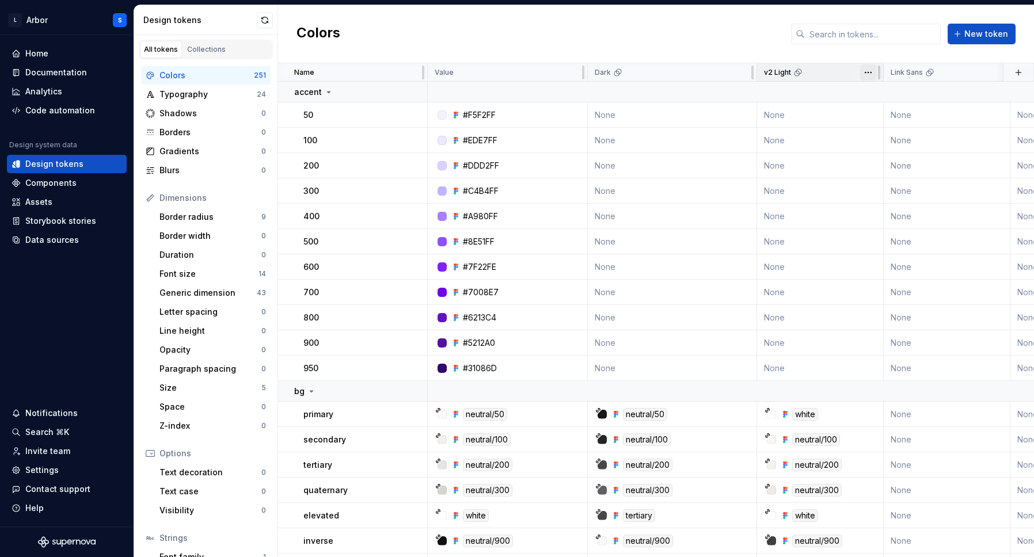
click at [871, 69] on html "L Arbor S Home Documentation Analytics Code automation Design system data Desig…" at bounding box center [517, 278] width 1034 height 557
click at [873, 117] on icon at bounding box center [872, 118] width 9 height 9
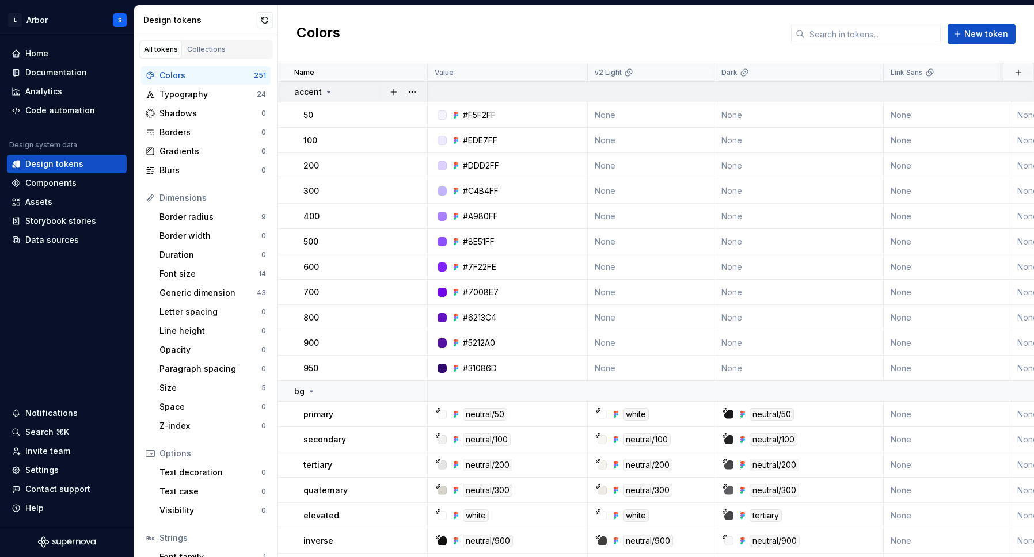
click at [328, 89] on icon at bounding box center [328, 92] width 9 height 9
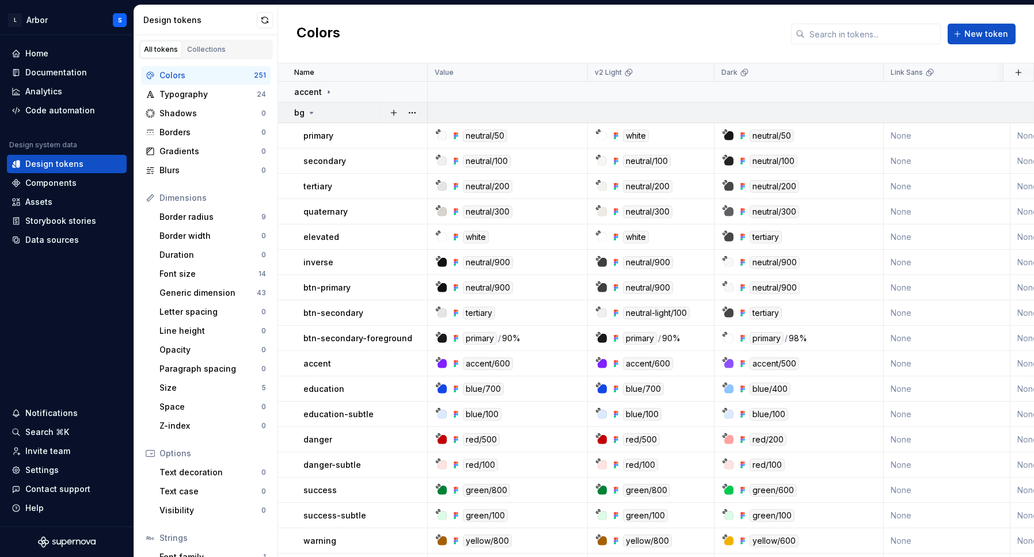
click at [310, 113] on icon at bounding box center [311, 112] width 9 height 9
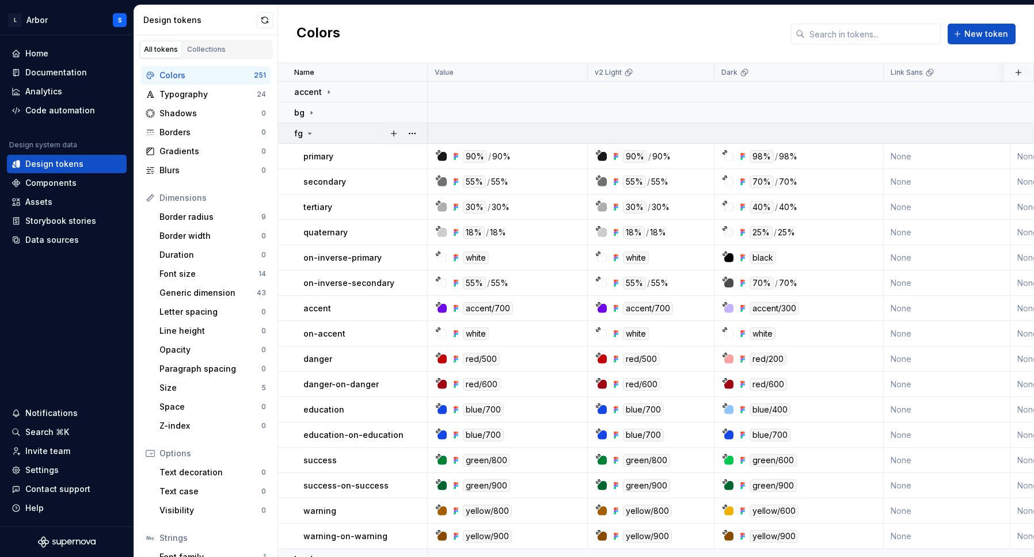
click at [312, 133] on icon at bounding box center [309, 133] width 9 height 9
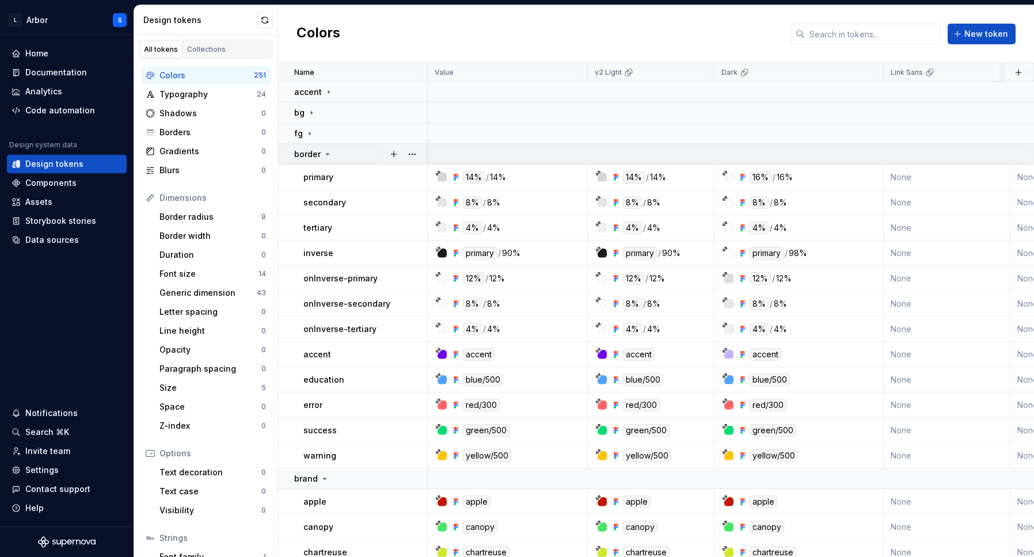
click at [326, 152] on icon at bounding box center [327, 154] width 9 height 9
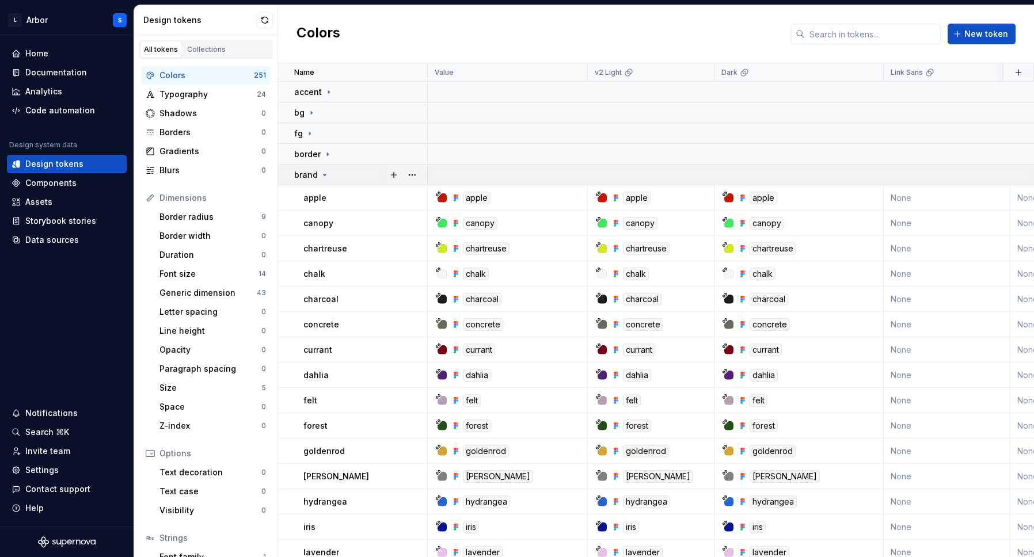
click at [321, 176] on icon at bounding box center [324, 174] width 9 height 9
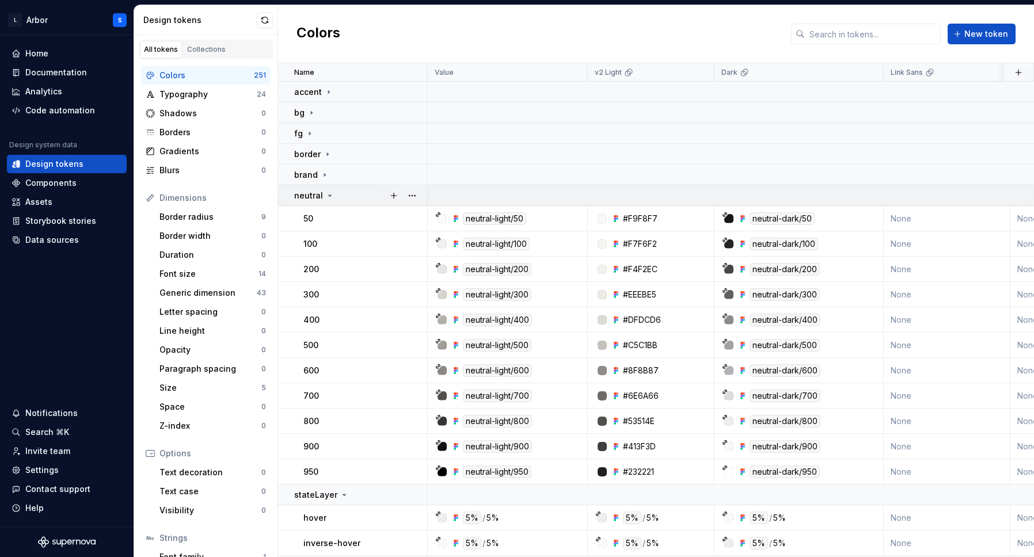
click at [327, 197] on icon at bounding box center [329, 195] width 9 height 9
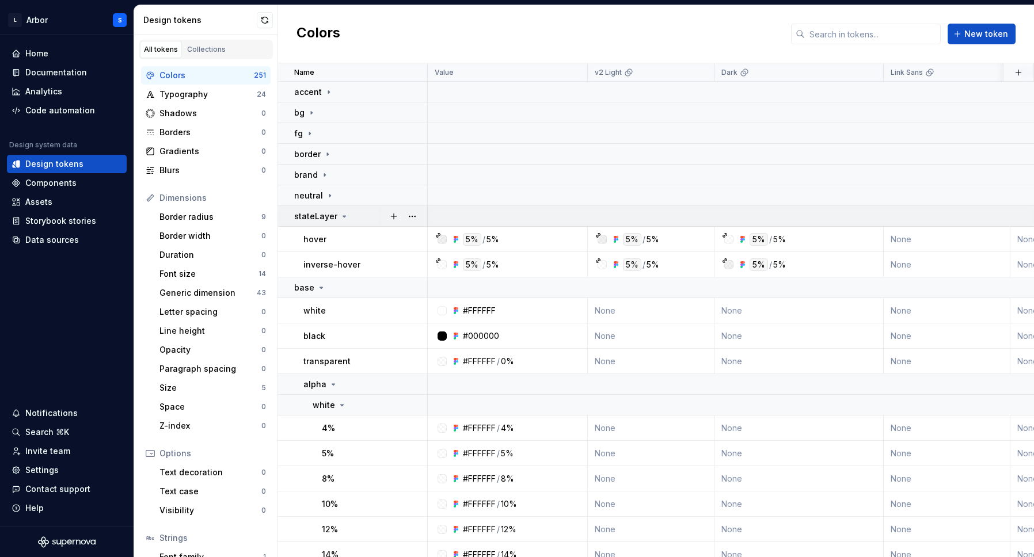
click at [343, 216] on icon at bounding box center [344, 216] width 3 height 1
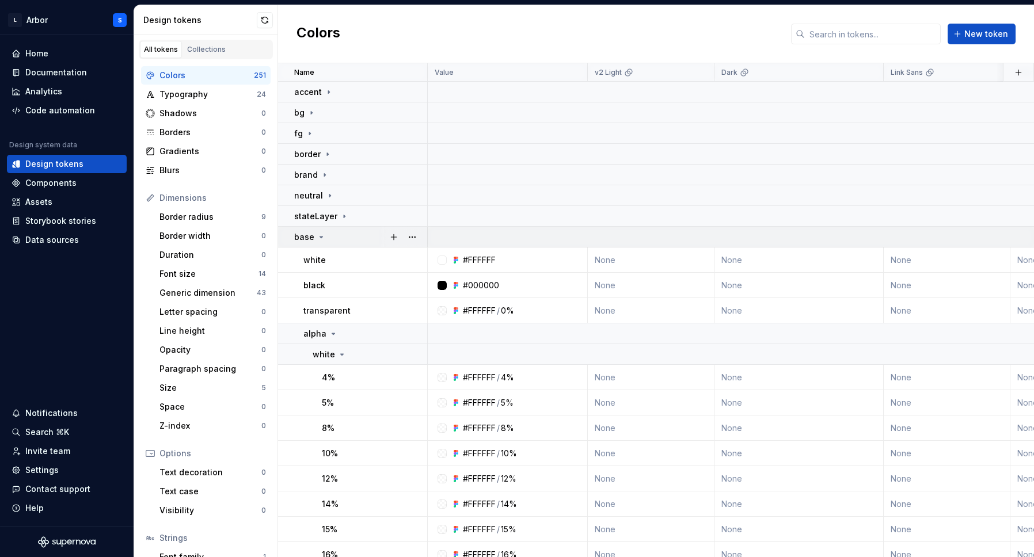
click at [321, 238] on icon at bounding box center [321, 237] width 9 height 9
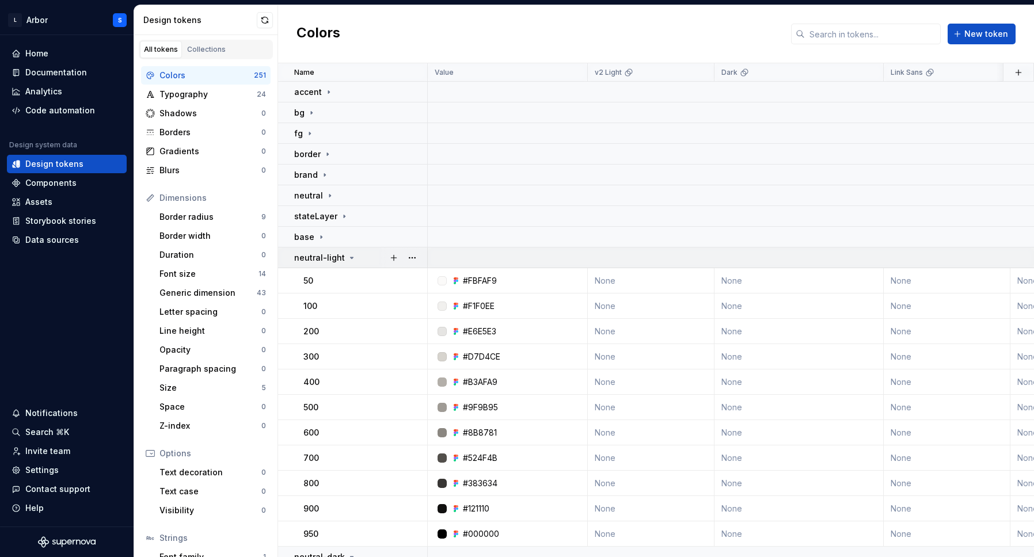
click at [347, 255] on icon at bounding box center [351, 257] width 9 height 9
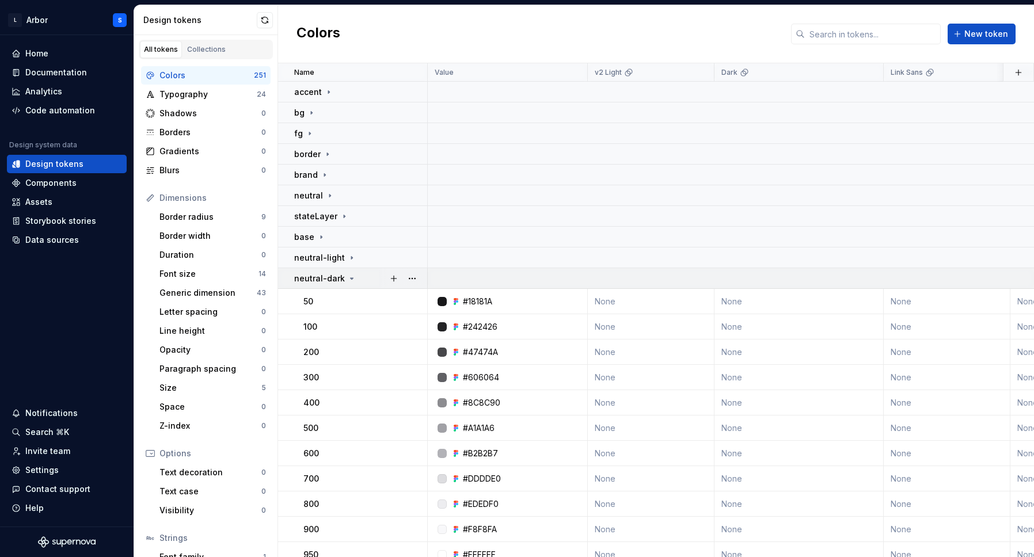
click at [348, 276] on icon at bounding box center [351, 278] width 9 height 9
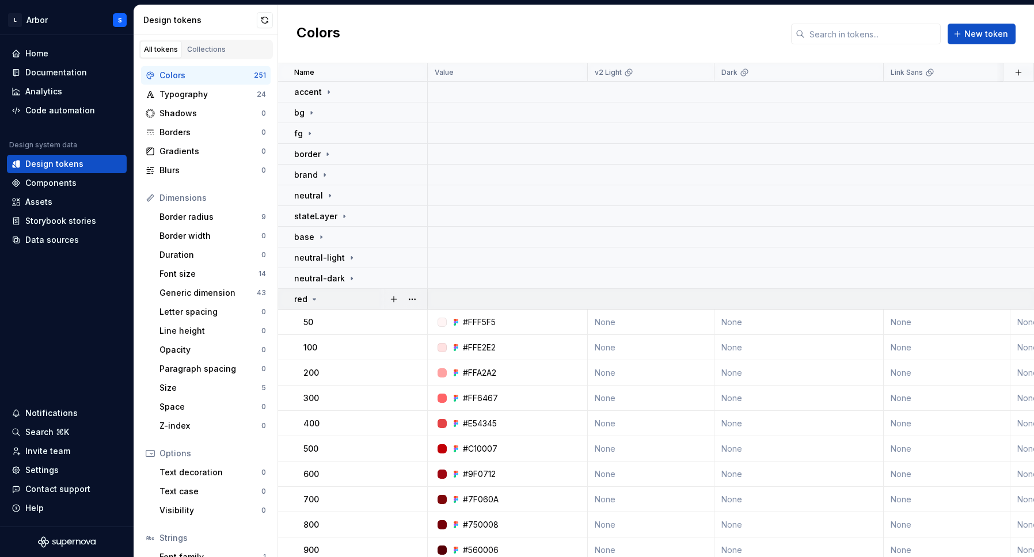
click at [312, 300] on icon at bounding box center [314, 299] width 9 height 9
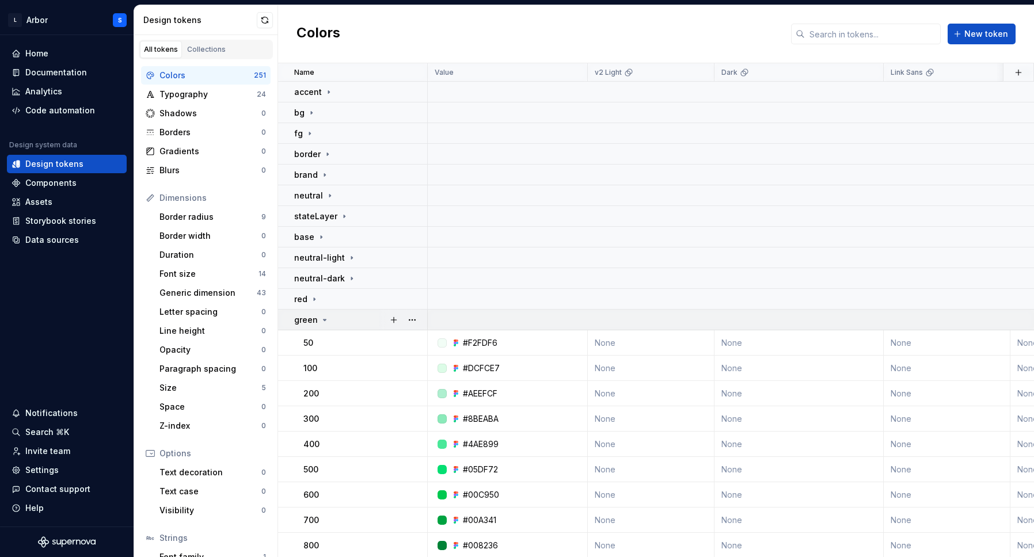
click at [325, 317] on icon at bounding box center [324, 320] width 9 height 9
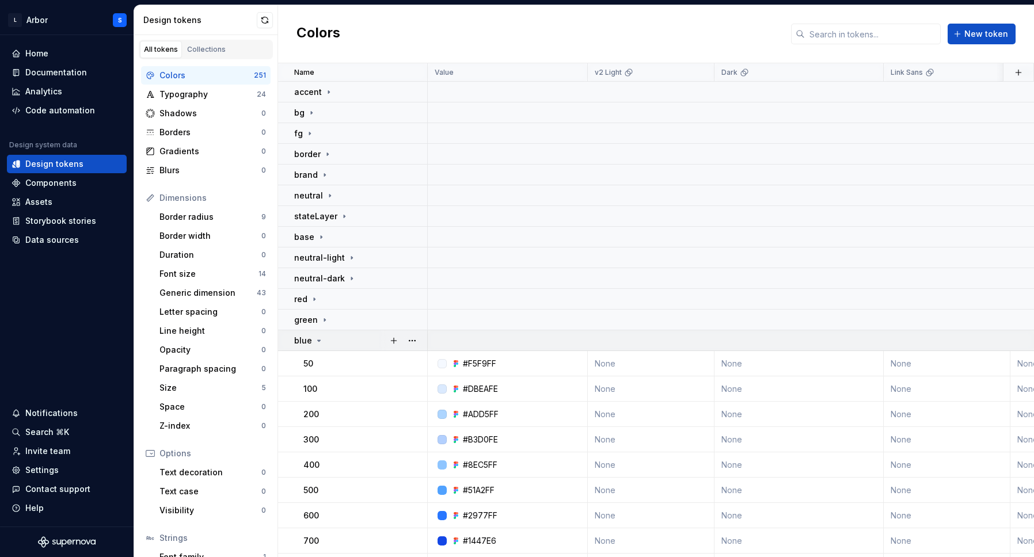
click at [321, 342] on icon at bounding box center [318, 340] width 9 height 9
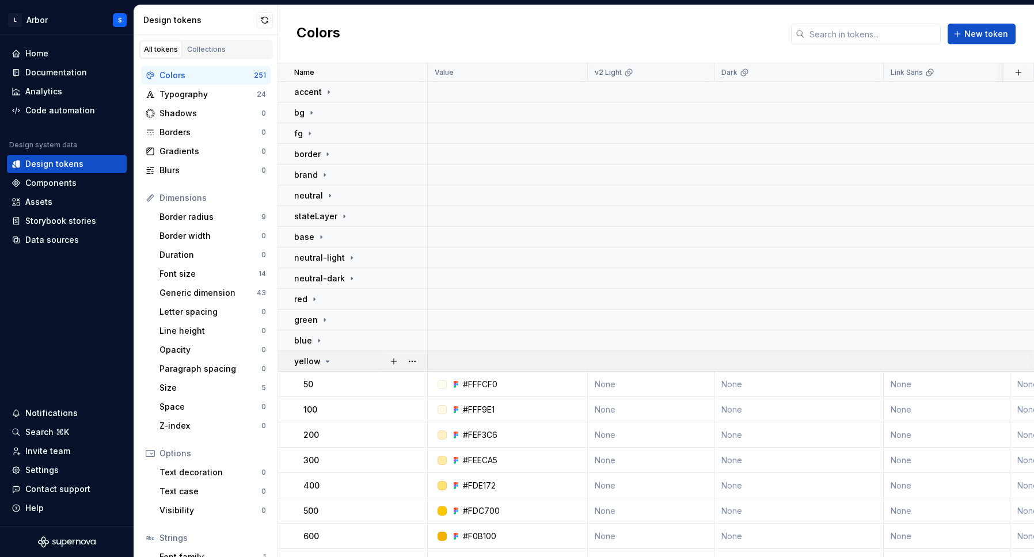
click at [328, 359] on icon at bounding box center [327, 361] width 9 height 9
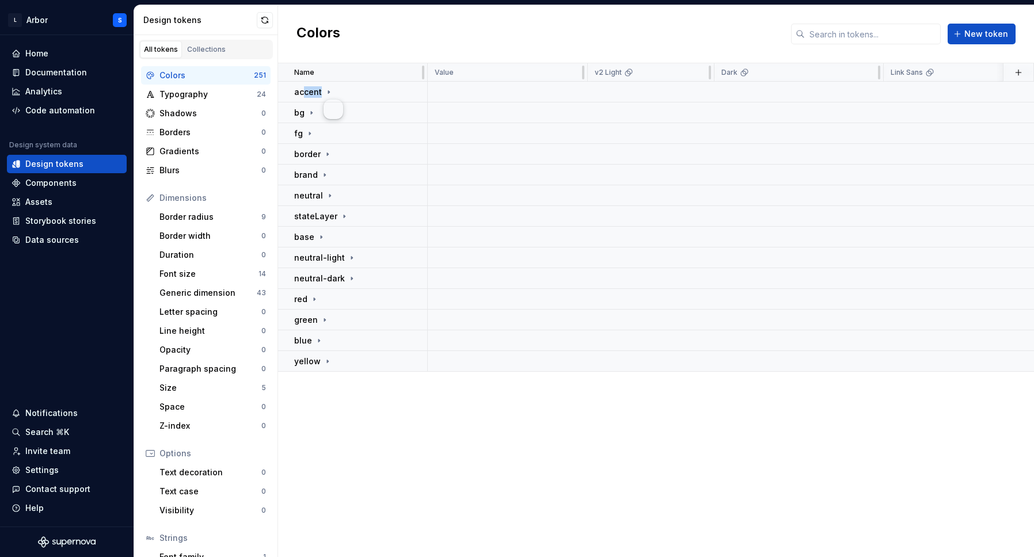
drag, startPoint x: 304, startPoint y: 94, endPoint x: 344, endPoint y: 81, distance: 43.0
click at [340, 85] on td "accent" at bounding box center [353, 92] width 150 height 21
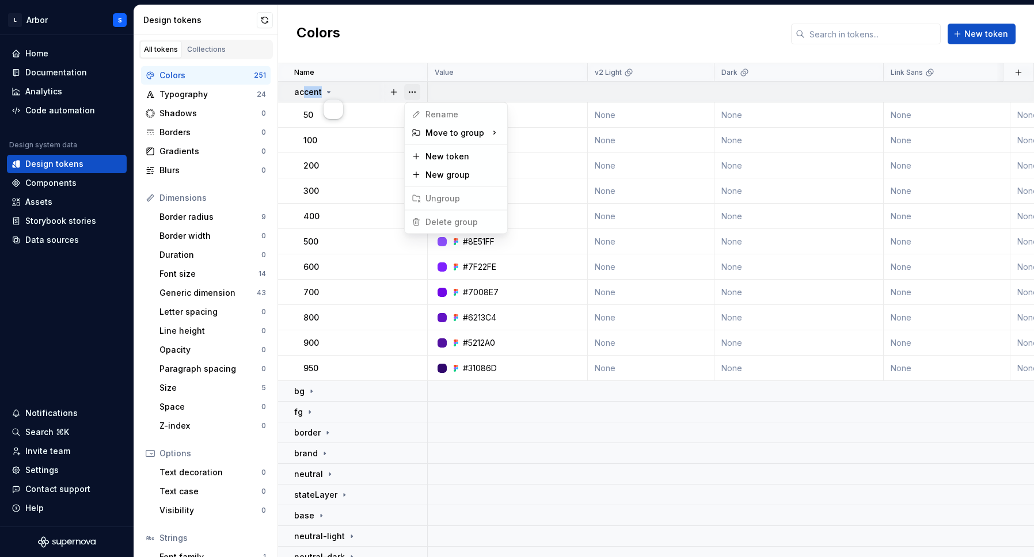
click at [412, 90] on button "button" at bounding box center [412, 92] width 16 height 16
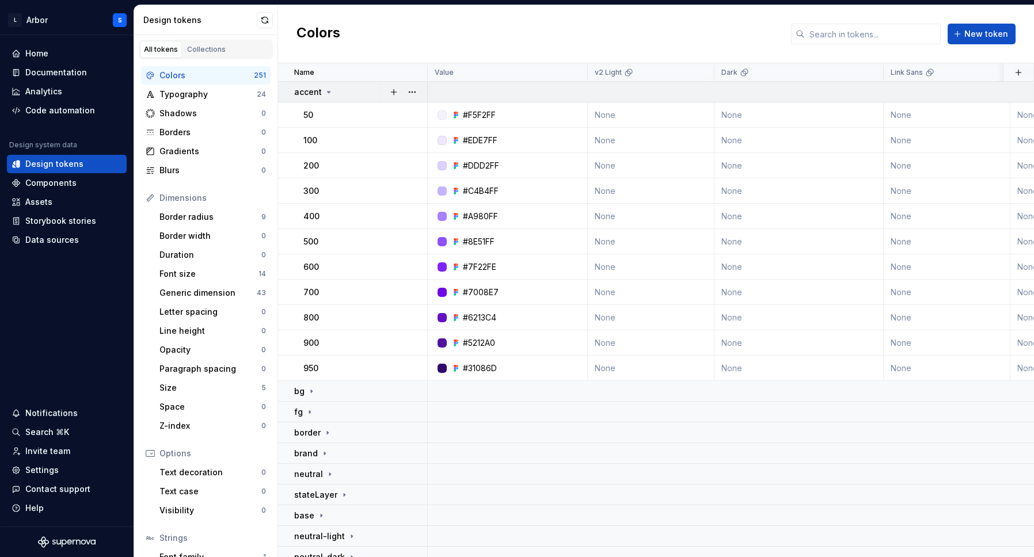
click at [324, 93] on icon at bounding box center [328, 92] width 9 height 9
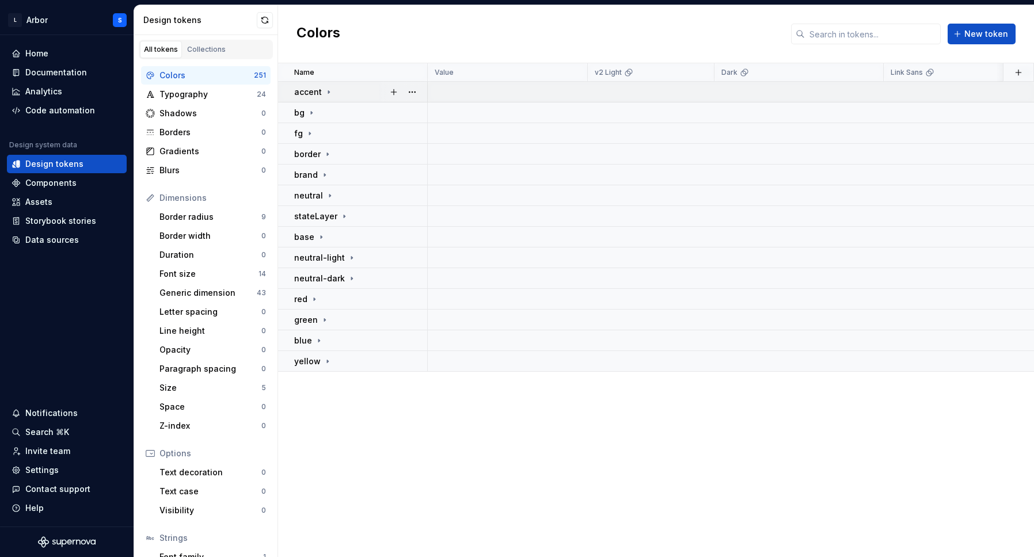
click at [347, 92] on div "accent" at bounding box center [360, 92] width 132 height 12
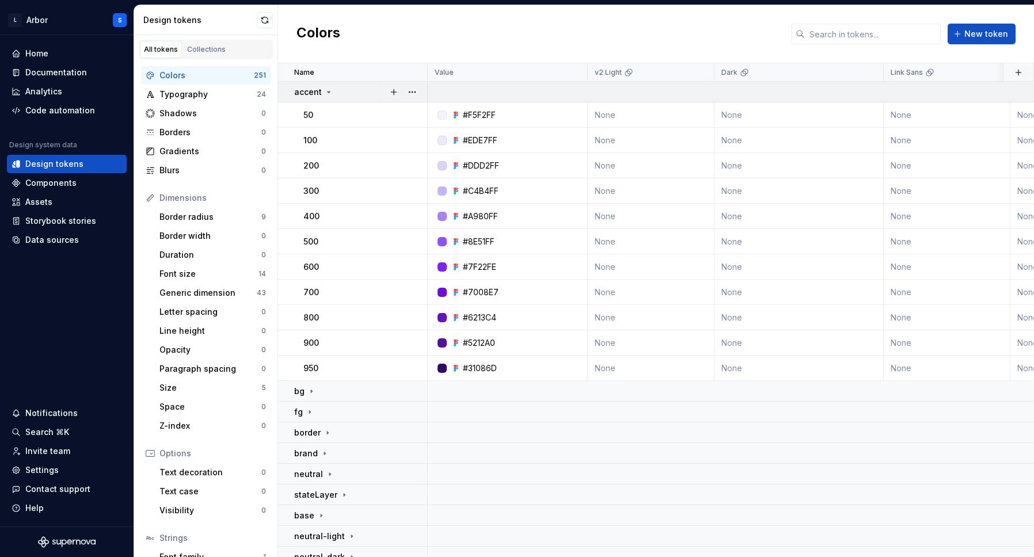
click at [351, 99] on td "accent" at bounding box center [353, 92] width 150 height 21
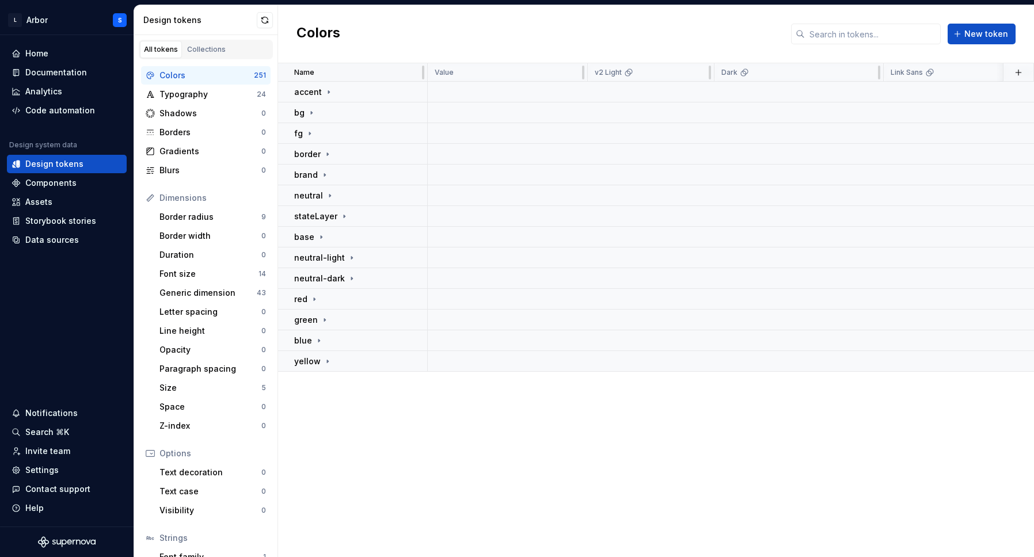
click at [354, 73] on div "Name" at bounding box center [357, 72] width 126 height 9
click at [191, 97] on div "Typography" at bounding box center [208, 95] width 97 height 12
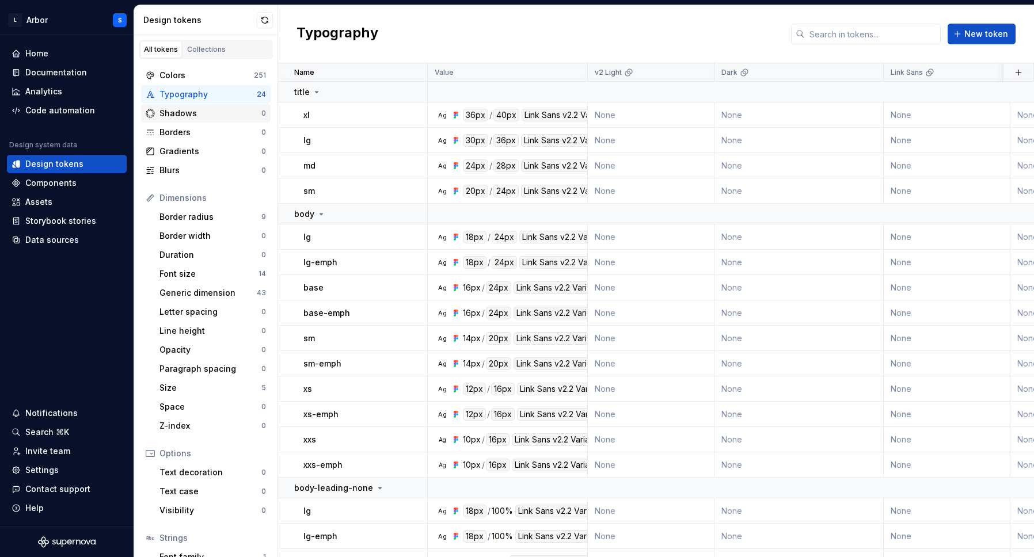
click at [192, 113] on div "Shadows" at bounding box center [211, 114] width 102 height 12
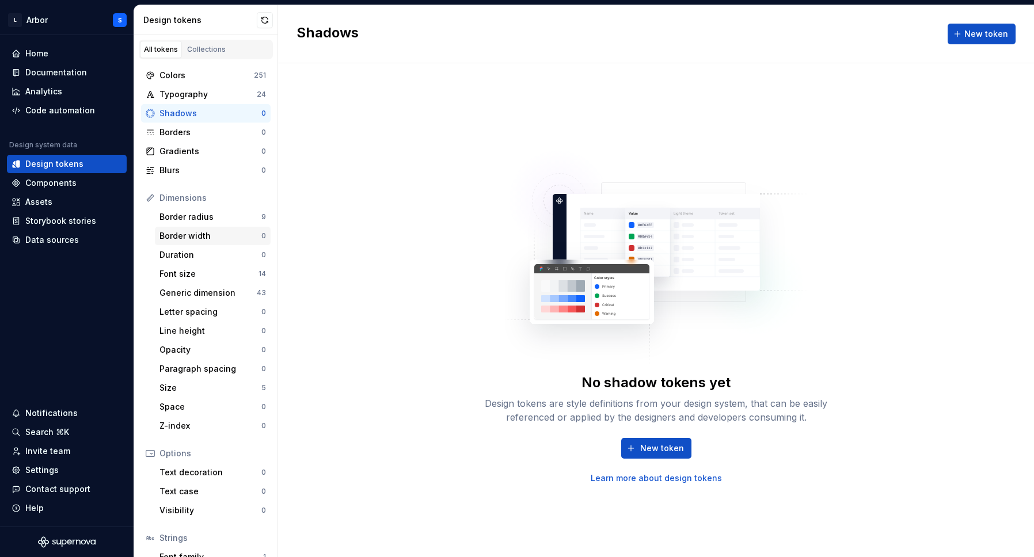
scroll to position [73, 0]
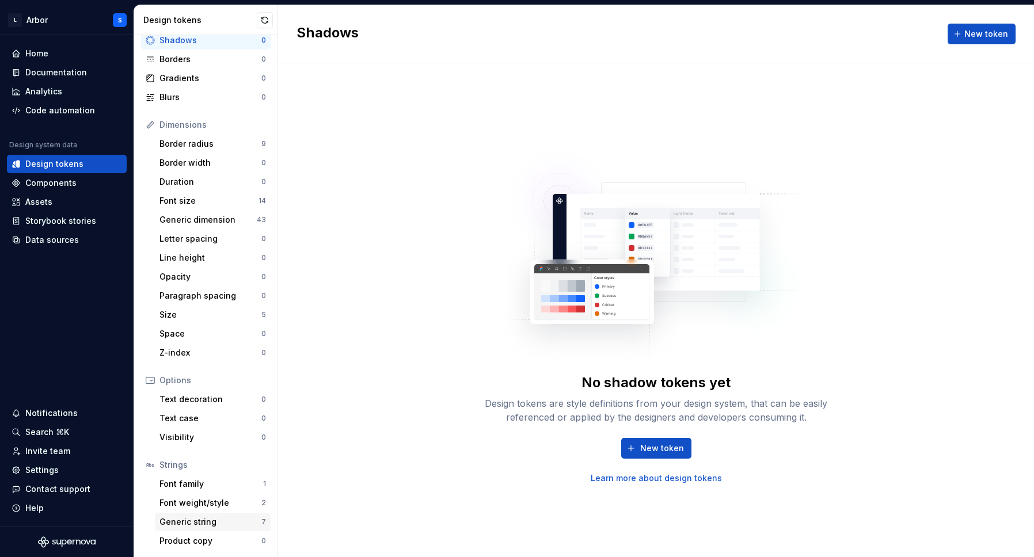
click at [205, 521] on div "Generic string" at bounding box center [211, 523] width 102 height 12
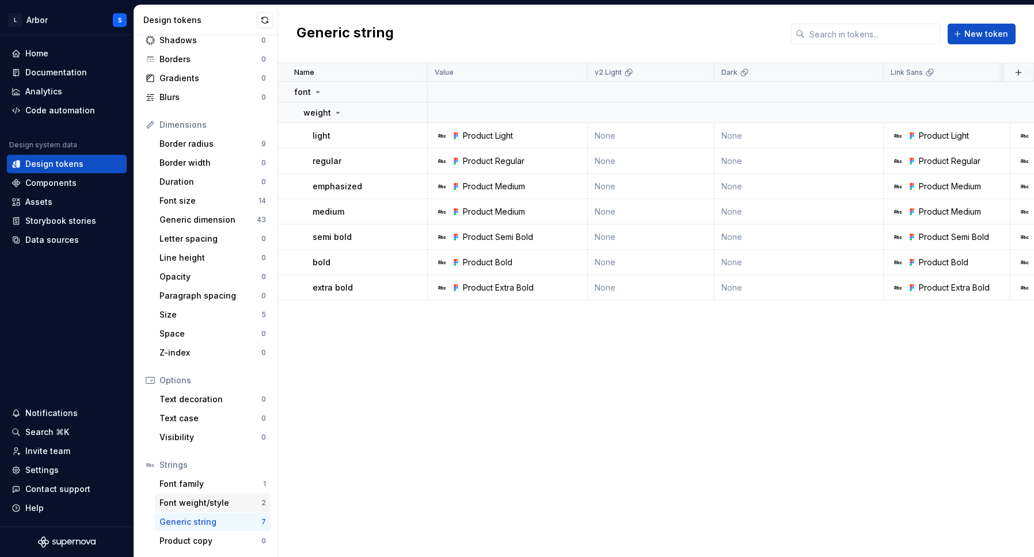
click at [207, 504] on div "Font weight/style" at bounding box center [211, 504] width 102 height 12
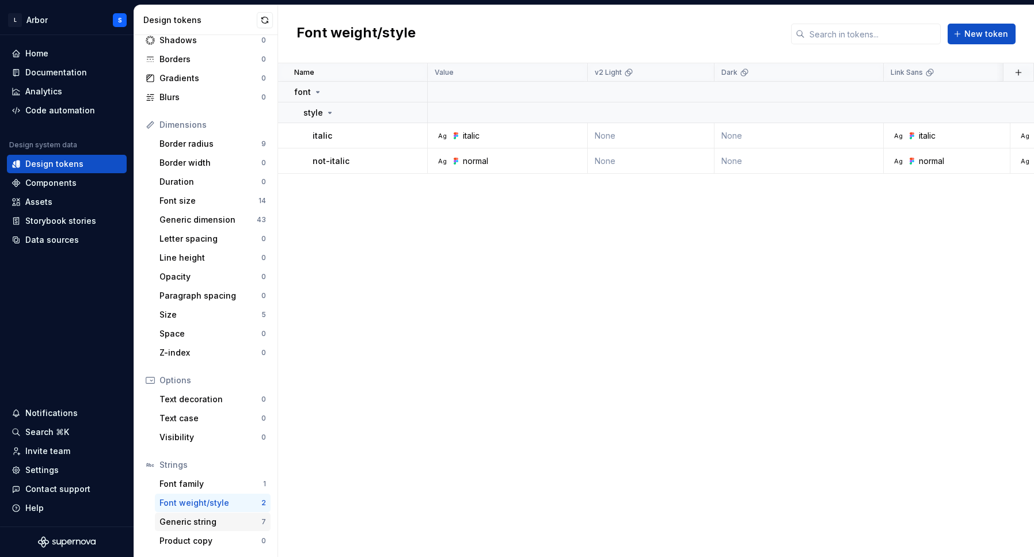
click at [198, 522] on div "Generic string" at bounding box center [211, 523] width 102 height 12
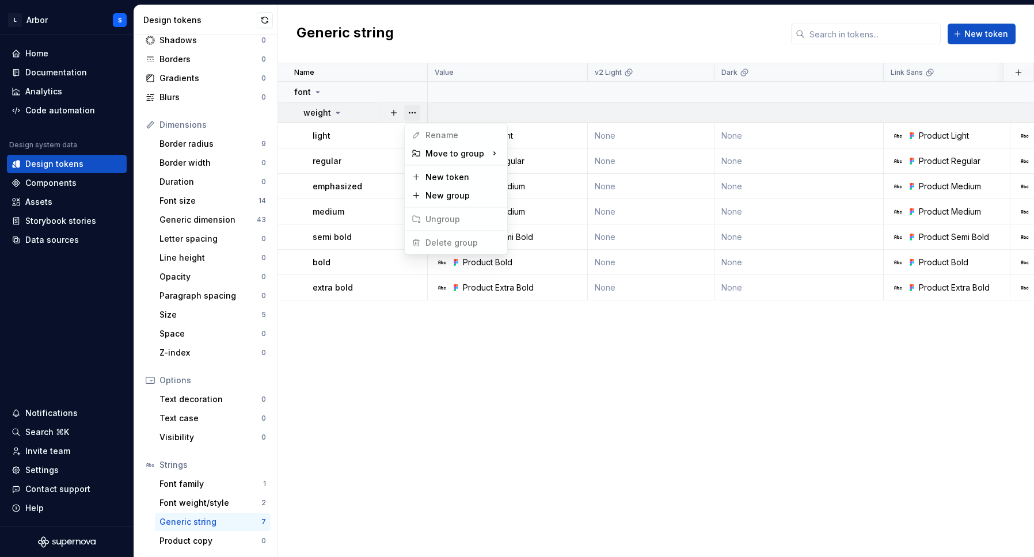
click at [413, 112] on button "button" at bounding box center [412, 113] width 16 height 16
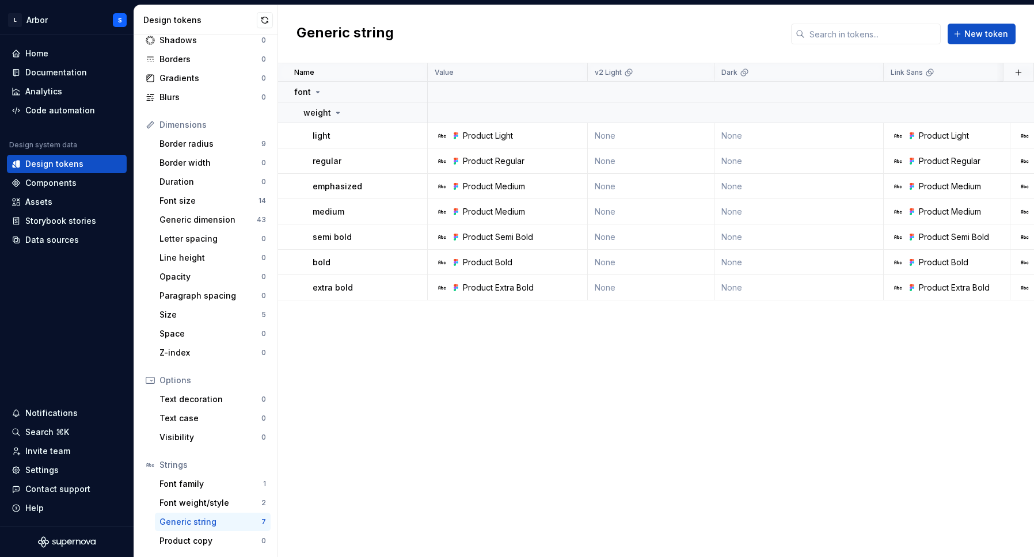
click at [427, 109] on html "L Arbor S Home Documentation Analytics Code automation Design system data Desig…" at bounding box center [517, 278] width 1034 height 557
click at [215, 509] on div "Font weight/style" at bounding box center [211, 504] width 102 height 12
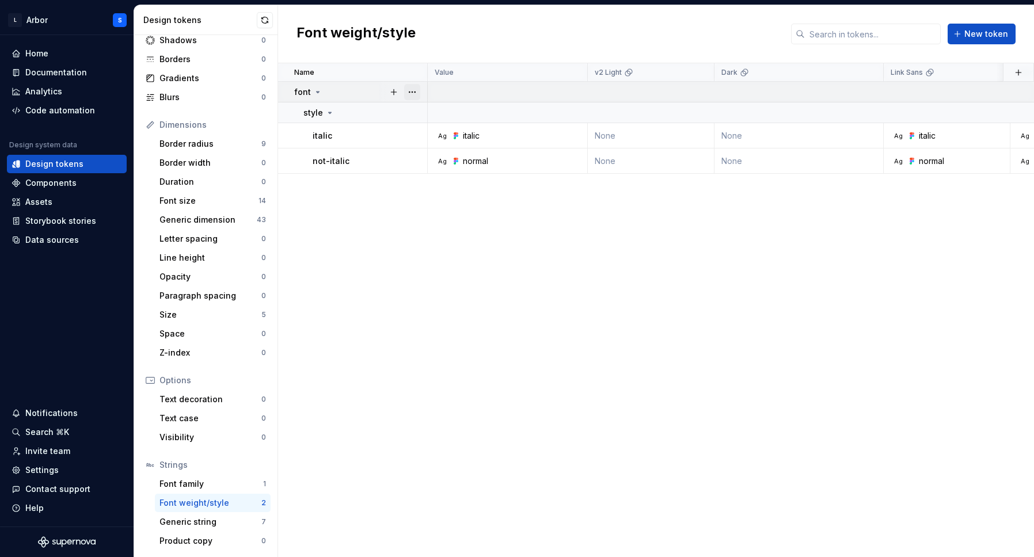
click at [412, 91] on button "button" at bounding box center [412, 92] width 16 height 16
click at [447, 174] on div "New group" at bounding box center [463, 175] width 75 height 12
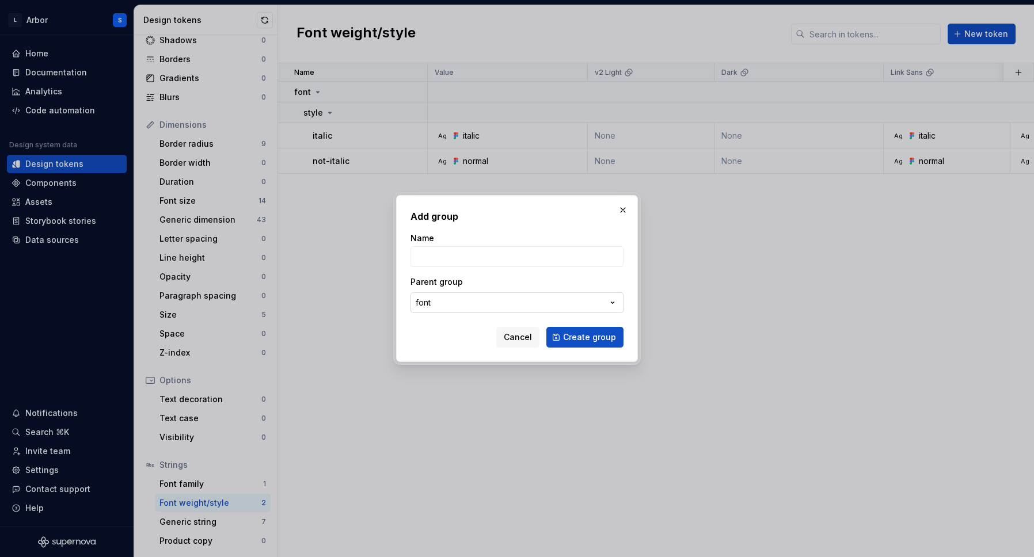
click at [499, 306] on button "font" at bounding box center [517, 303] width 213 height 21
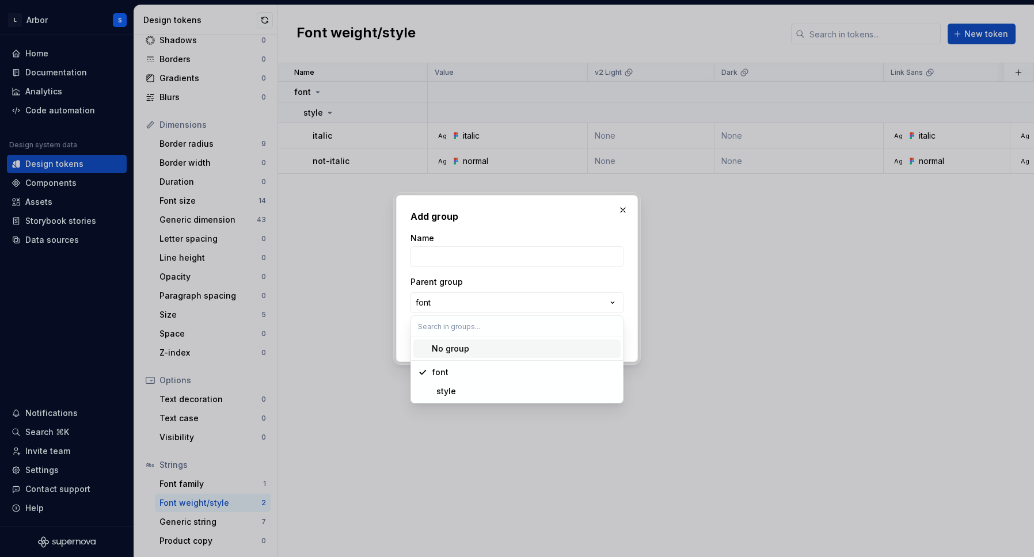
click at [481, 245] on div "Add group Name Parent group font Cancel Create group" at bounding box center [517, 278] width 1034 height 557
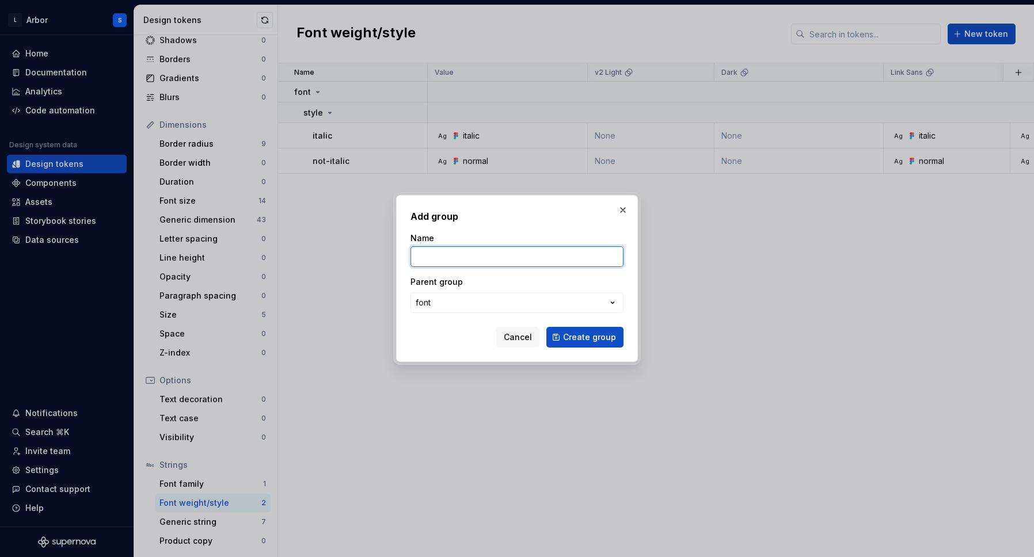
click at [474, 256] on input "Name" at bounding box center [517, 256] width 213 height 21
type input "weight"
click at [547, 327] on button "Create group" at bounding box center [585, 337] width 77 height 21
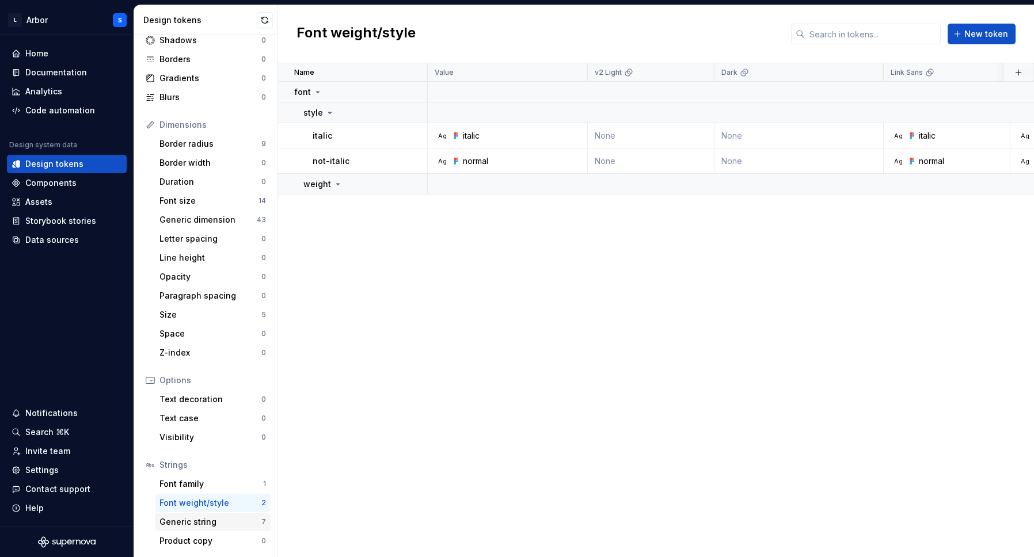
click at [233, 519] on div "Generic string" at bounding box center [211, 523] width 102 height 12
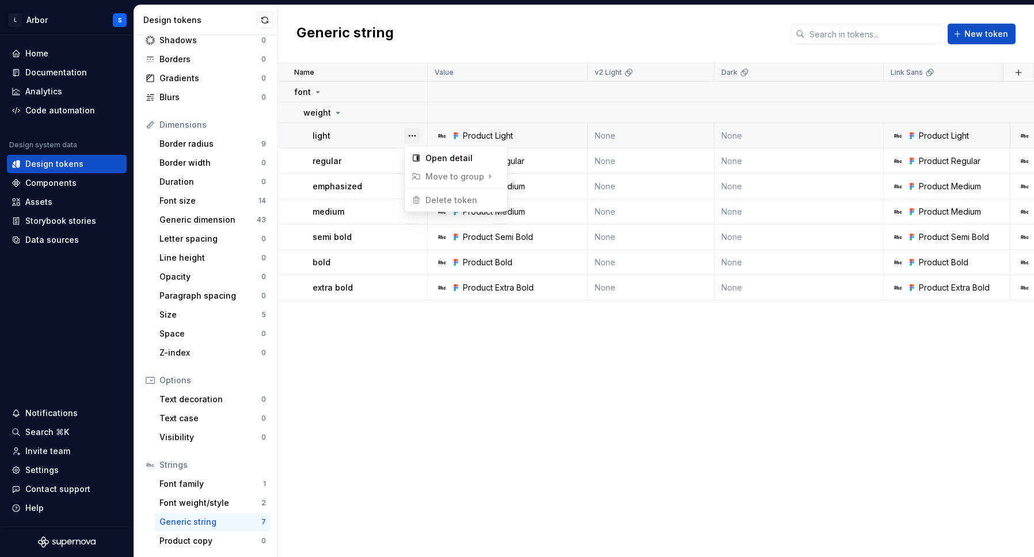
click at [412, 136] on button "button" at bounding box center [412, 136] width 16 height 16
click at [393, 138] on html "L Arbor S Home Documentation Analytics Code automation Design system data Desig…" at bounding box center [517, 278] width 1034 height 557
click at [415, 110] on button "button" at bounding box center [412, 113] width 16 height 16
click at [367, 411] on html "L Arbor S Home Documentation Analytics Code automation Design system data Desig…" at bounding box center [517, 278] width 1034 height 557
click at [411, 132] on button "button" at bounding box center [412, 136] width 16 height 16
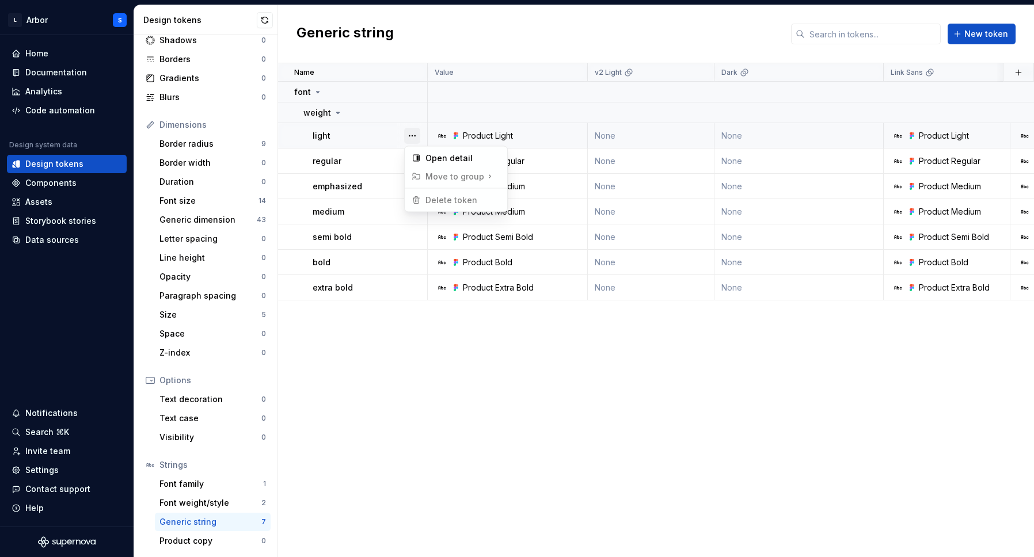
click at [411, 132] on button "button" at bounding box center [412, 136] width 16 height 16
click at [366, 149] on td "regular" at bounding box center [353, 161] width 150 height 25
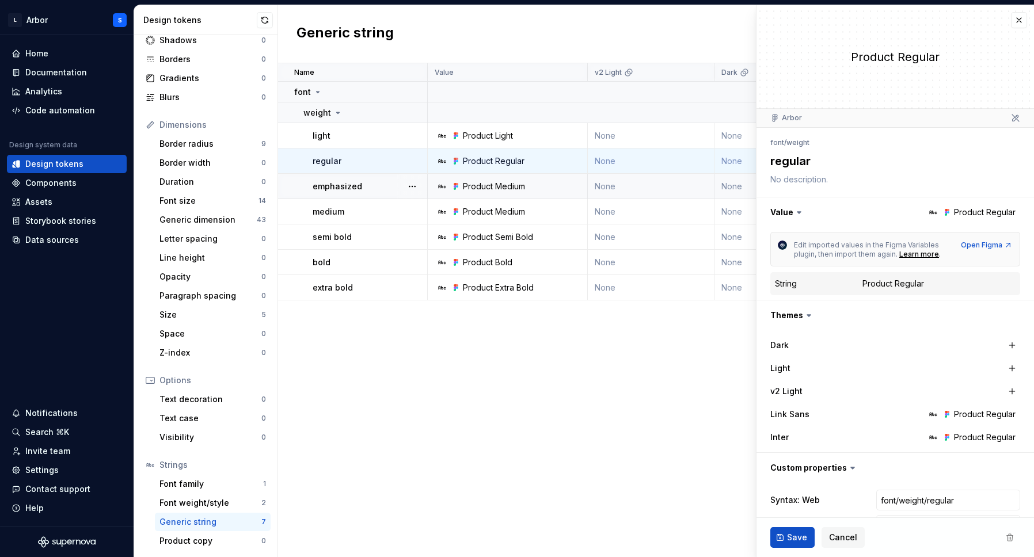
scroll to position [33, 0]
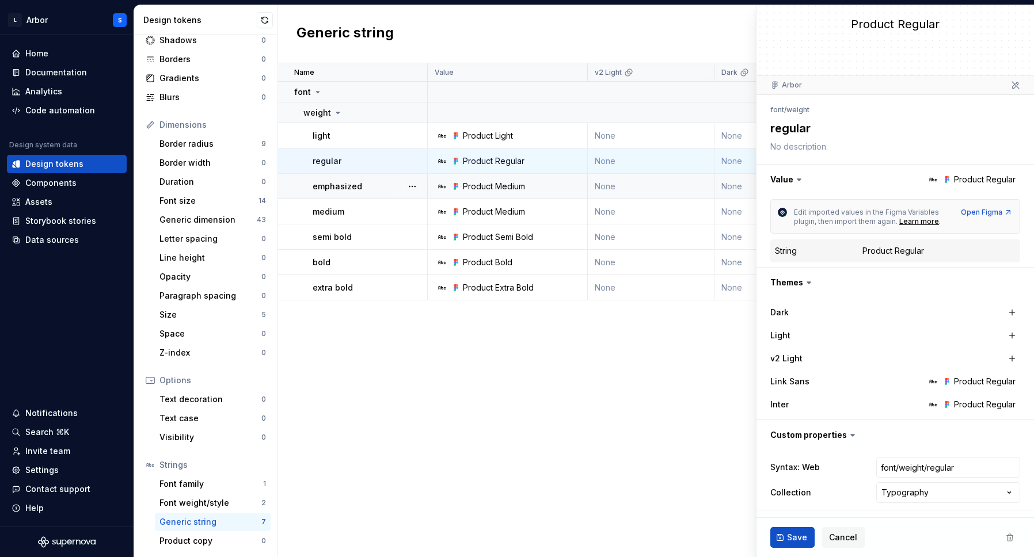
click at [484, 479] on div "Name Value v2 Light Dark Link Sans Inter Light Syntax: Web Collection Descripti…" at bounding box center [656, 310] width 756 height 494
click at [838, 543] on span "Cancel" at bounding box center [843, 538] width 28 height 12
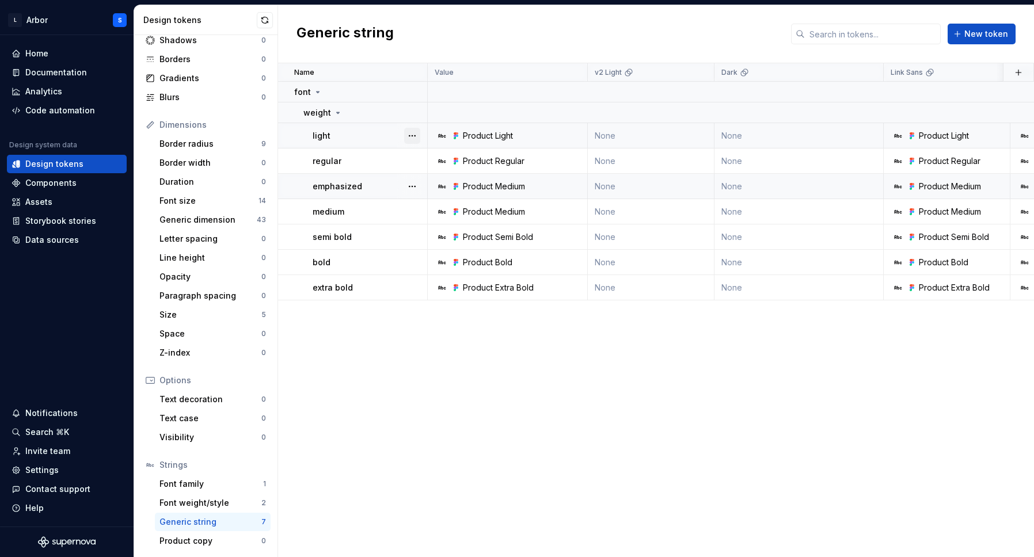
click at [410, 136] on button "button" at bounding box center [412, 136] width 16 height 16
click at [445, 356] on html "L Arbor S Home Documentation Analytics Code automation Design system data Desig…" at bounding box center [517, 278] width 1034 height 557
click at [211, 498] on div "Font weight/style" at bounding box center [211, 504] width 102 height 12
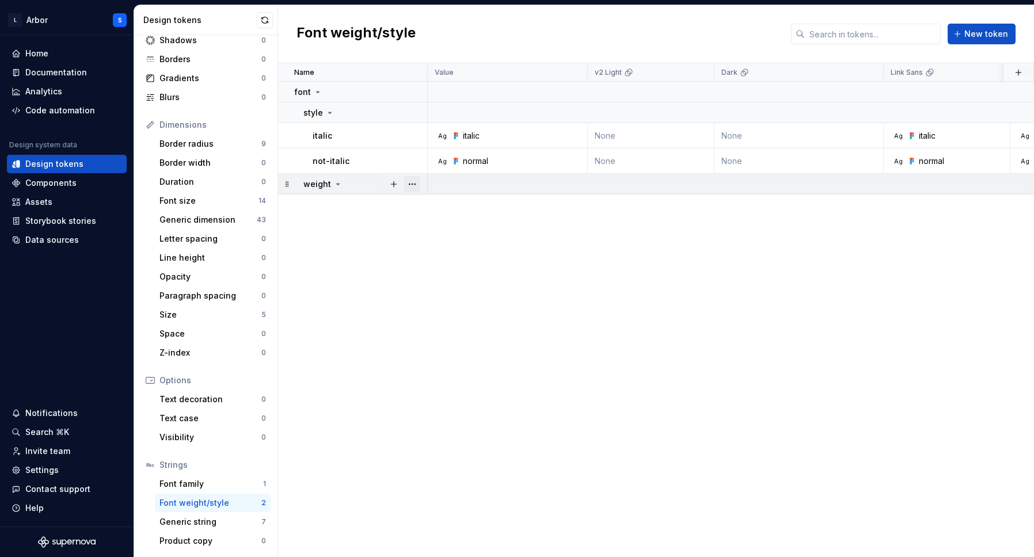
click at [410, 181] on button "button" at bounding box center [412, 184] width 16 height 16
click at [395, 186] on button "button" at bounding box center [394, 184] width 16 height 16
click at [395, 182] on button "button" at bounding box center [394, 184] width 16 height 16
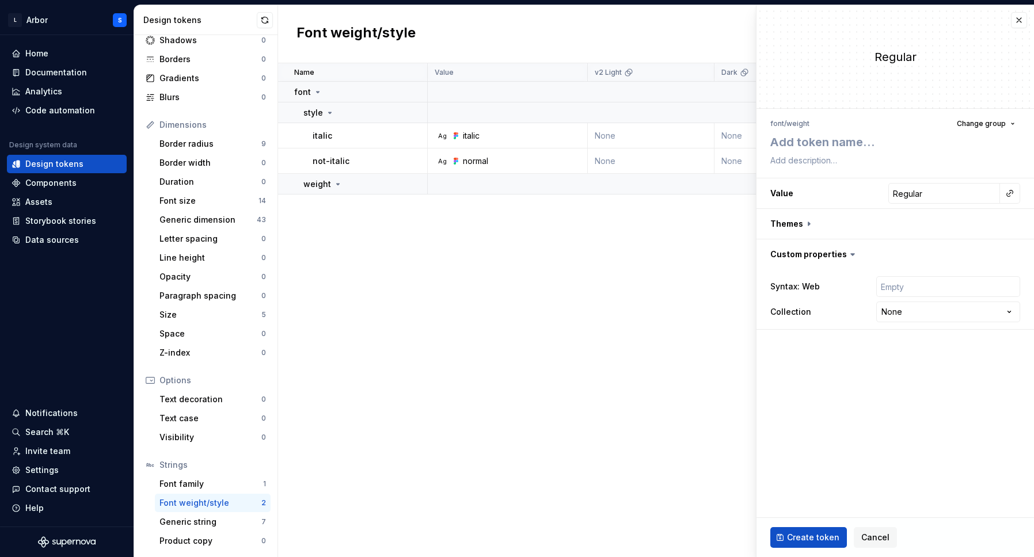
type textarea "*"
type textarea "l"
type textarea "*"
type textarea "li"
type textarea "*"
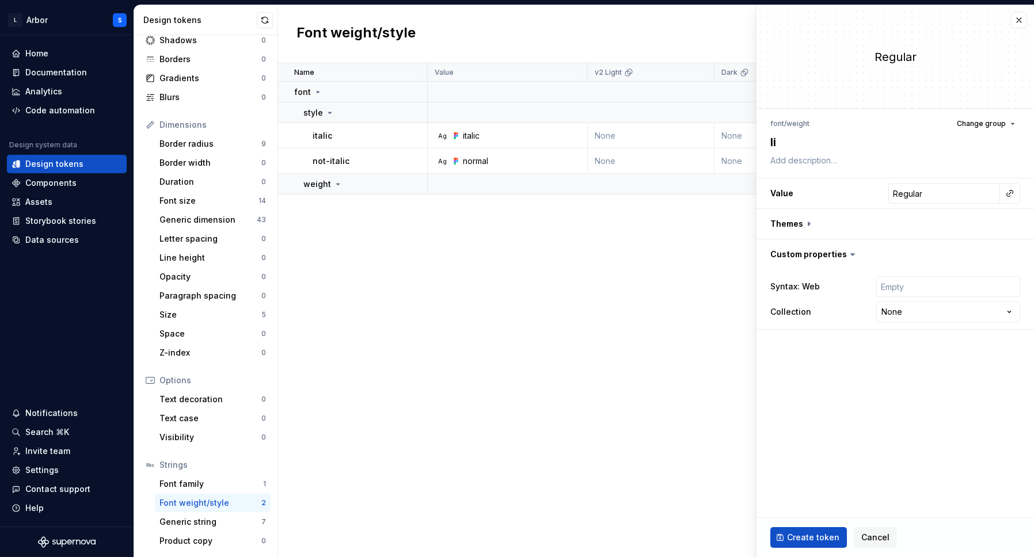
type textarea "lig"
type textarea "*"
type textarea "ligh"
type textarea "*"
type textarea "light"
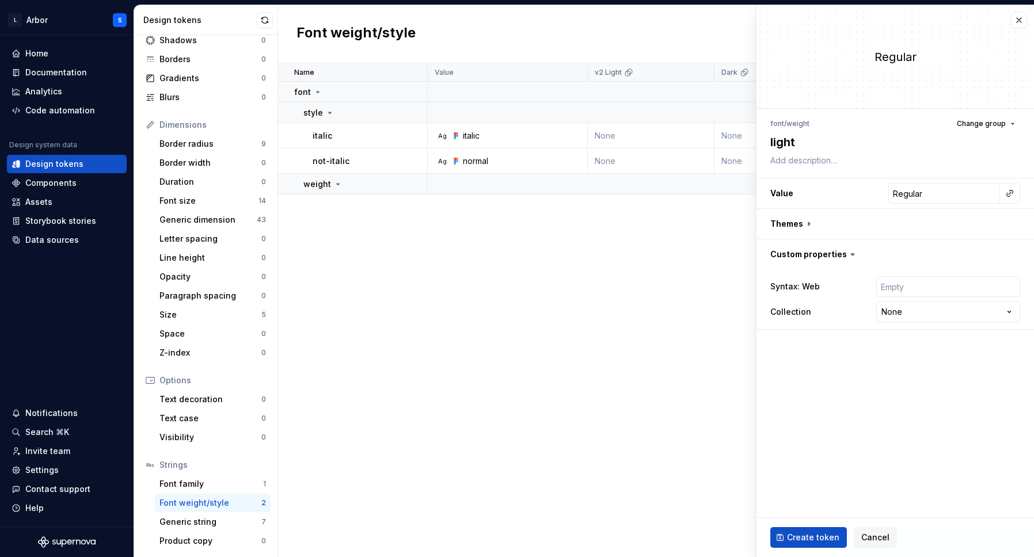
type textarea "*"
type textarea "light"
click at [840, 535] on button "Create token" at bounding box center [809, 538] width 77 height 21
type textarea "*"
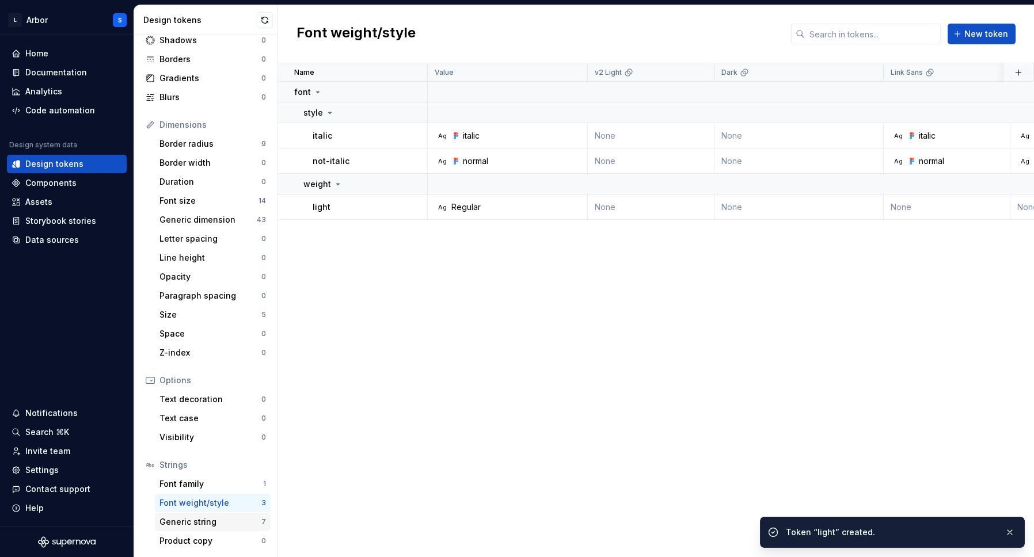
click at [221, 525] on div "Generic string" at bounding box center [211, 523] width 102 height 12
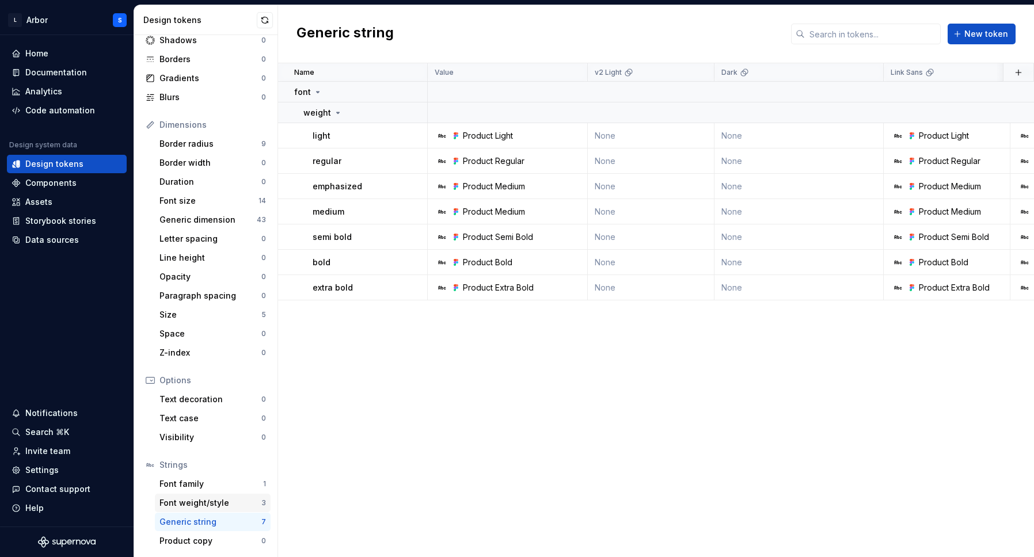
click at [216, 505] on div "Font weight/style" at bounding box center [211, 504] width 102 height 12
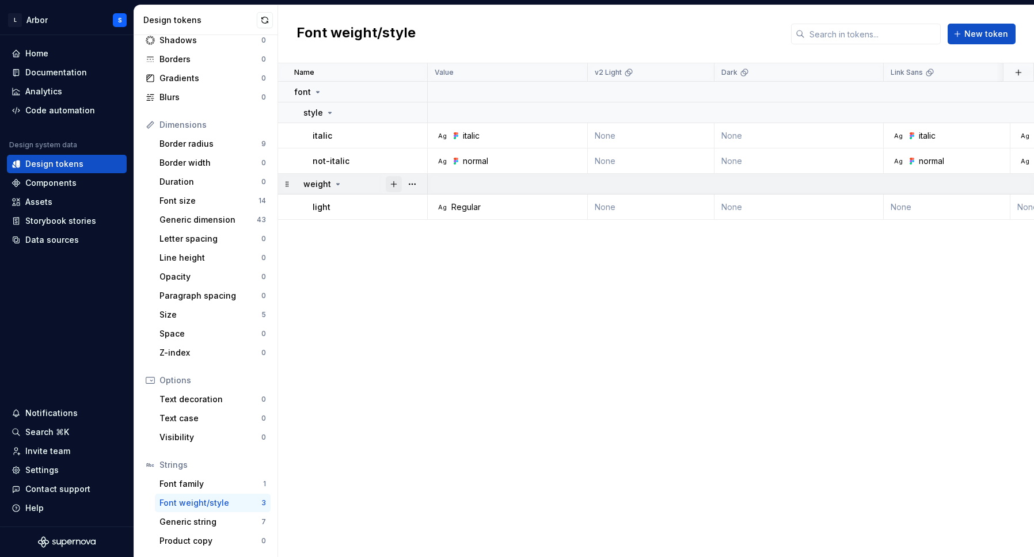
click at [392, 183] on button "button" at bounding box center [394, 184] width 16 height 16
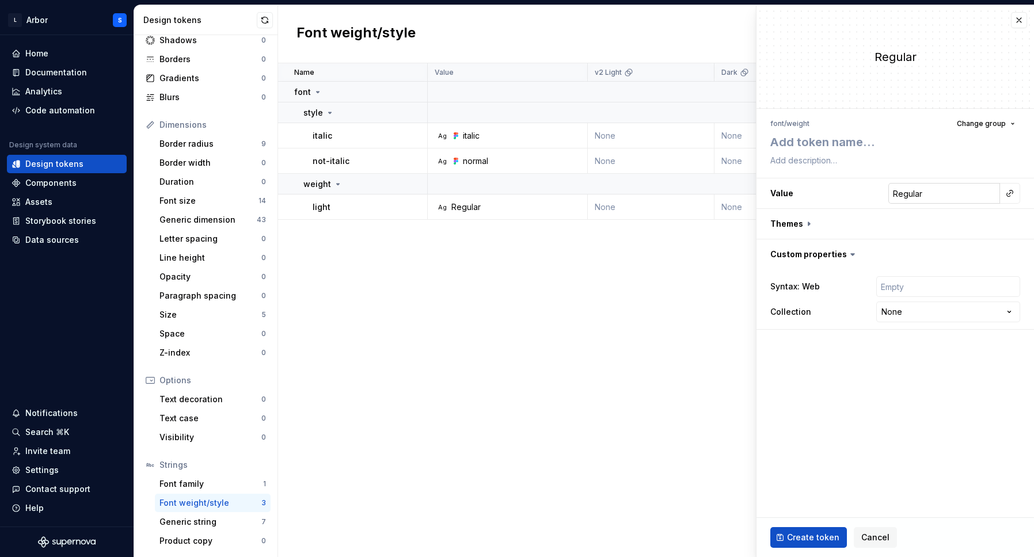
type textarea "*"
type textarea "r"
type textarea "*"
type textarea "re"
type textarea "*"
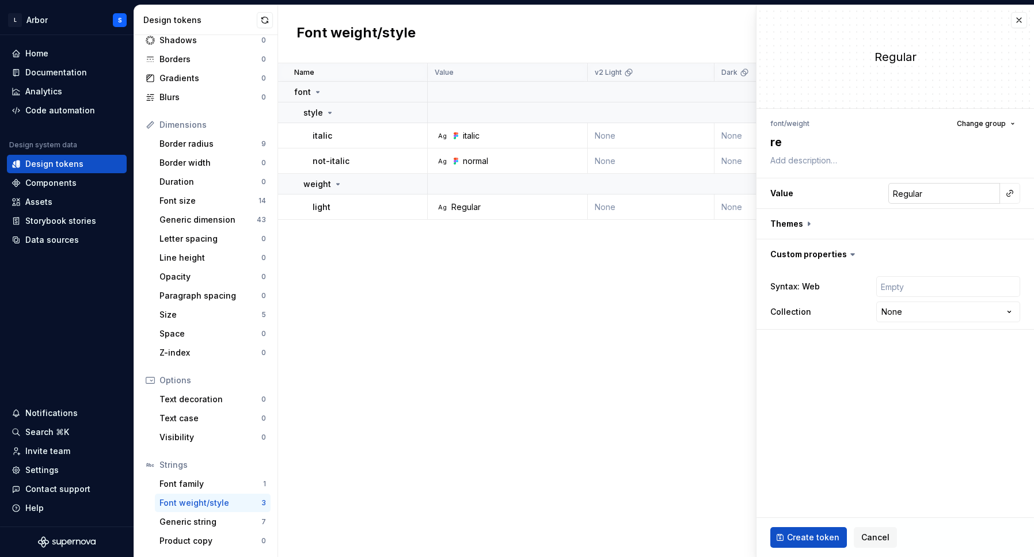
type textarea "reg"
type textarea "*"
type textarea "regu"
type textarea "*"
type textarea "regul"
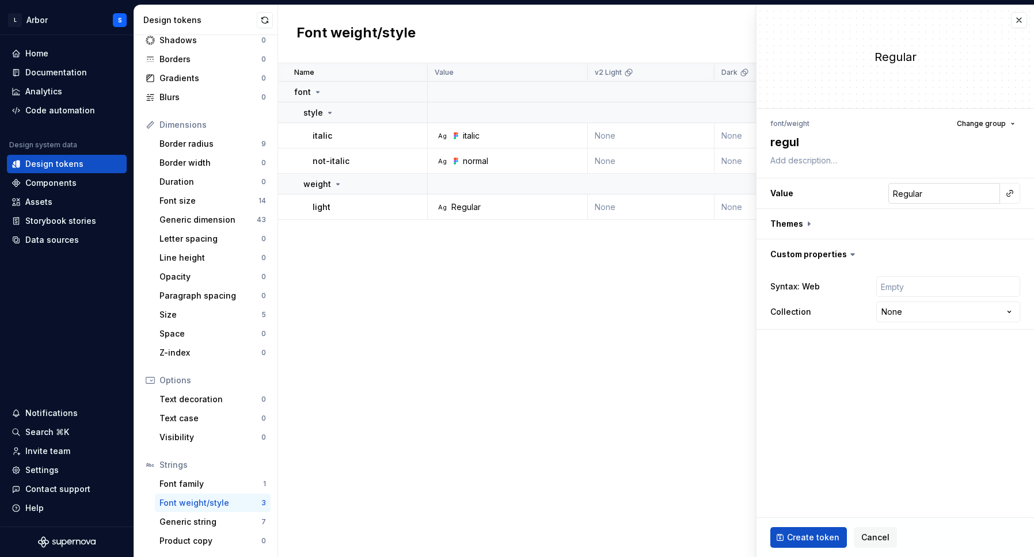
type textarea "*"
type textarea "regular"
type textarea "*"
type textarea "regular"
click at [958, 196] on input "Regular" at bounding box center [945, 193] width 112 height 21
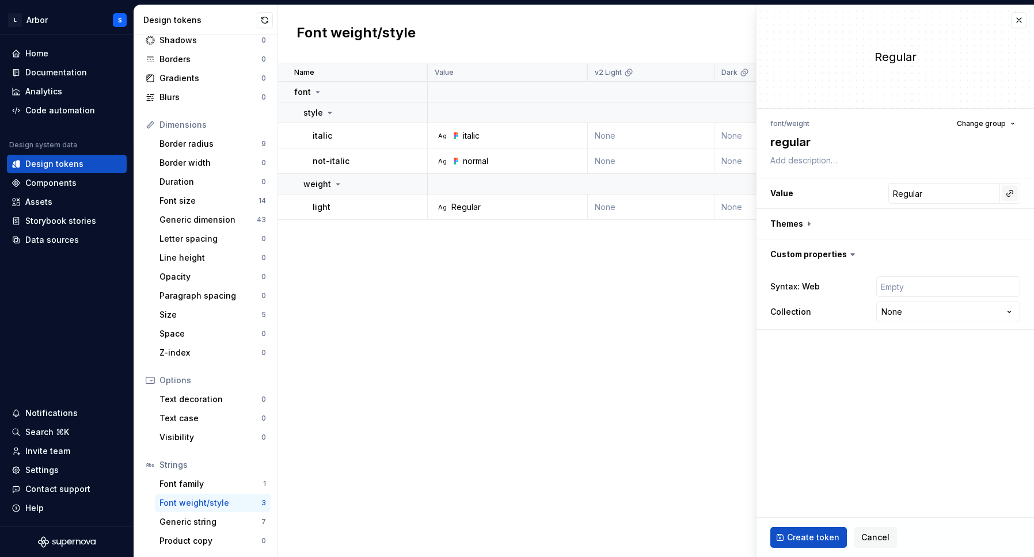
click at [1014, 193] on button "button" at bounding box center [1010, 193] width 16 height 16
click at [870, 154] on html "L Arbor S Home Documentation Analytics Code automation Design system data Desig…" at bounding box center [517, 278] width 1034 height 557
type textarea "*"
click at [902, 310] on html "L Arbor S Home Documentation Analytics Code automation Design system data Desig…" at bounding box center [517, 278] width 1034 height 557
select select "**********"
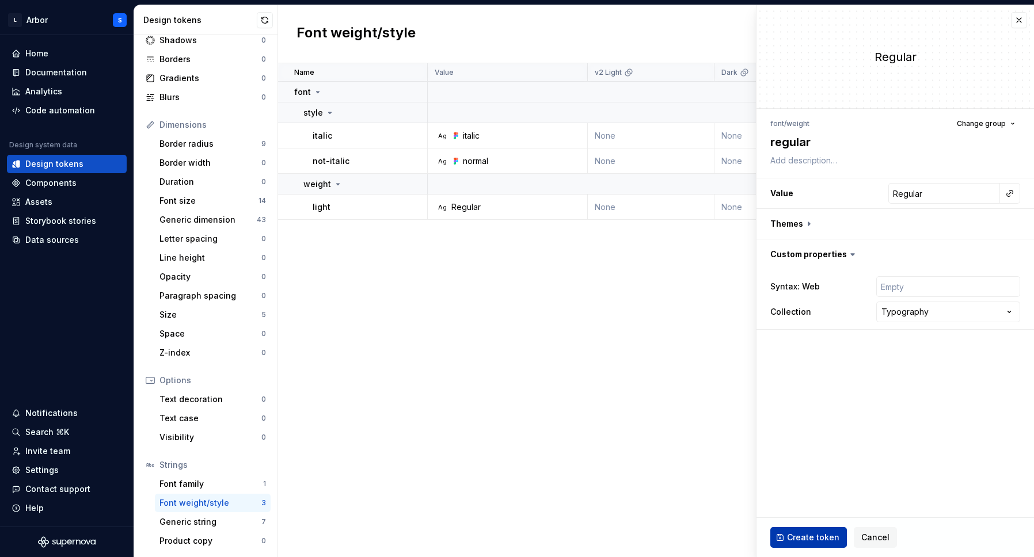
click at [821, 540] on span "Create token" at bounding box center [813, 538] width 52 height 12
type textarea "*"
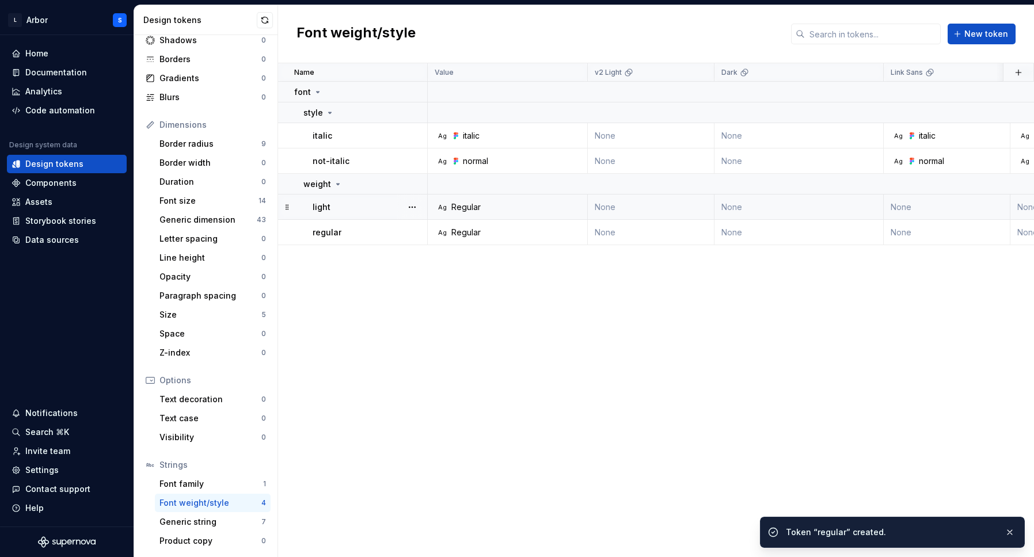
click at [378, 214] on td "light" at bounding box center [353, 207] width 150 height 25
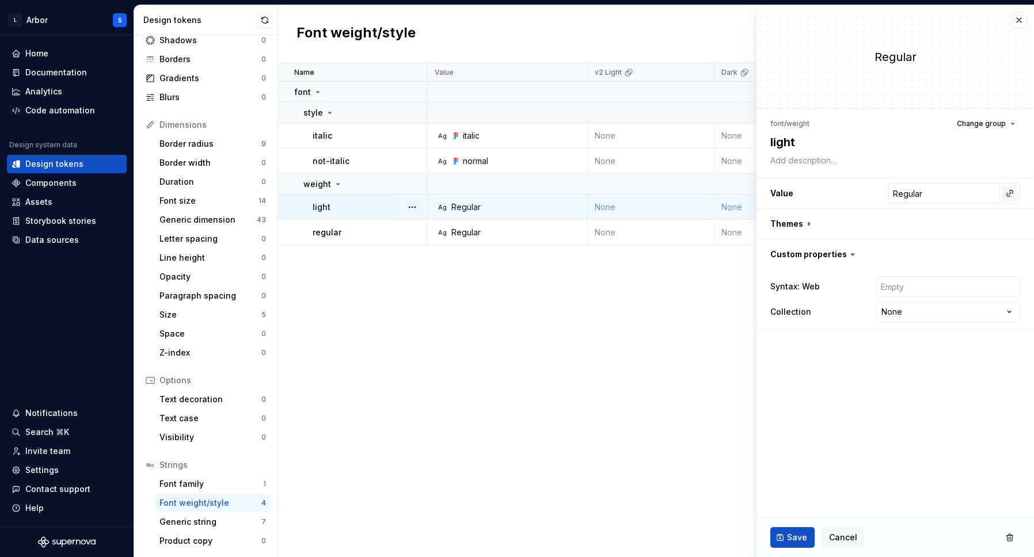
click at [1011, 189] on button "button" at bounding box center [1010, 193] width 16 height 16
click at [938, 195] on html "L Arbor S Home Documentation Analytics Code automation Design system data Desig…" at bounding box center [517, 278] width 1034 height 557
click at [856, 195] on h3 "Value Regular" at bounding box center [896, 194] width 278 height 30
type textarea "*"
type input "l"
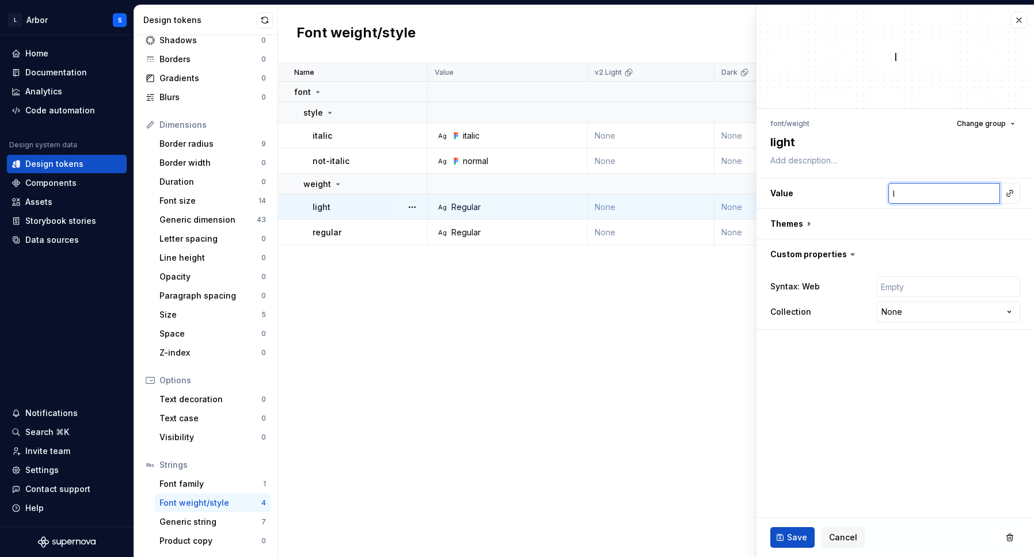
type textarea "*"
type input "li"
type textarea "*"
type input "lig"
type textarea "*"
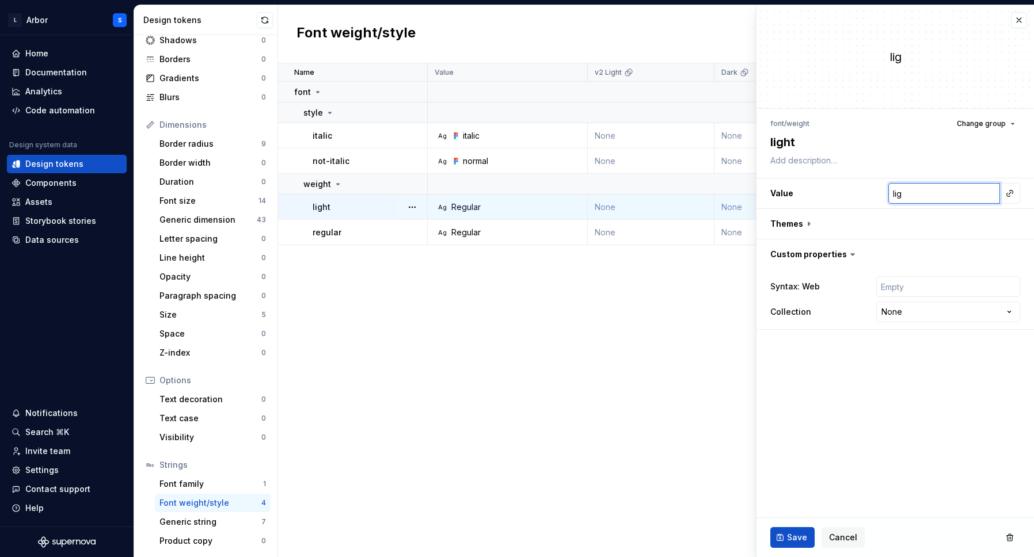
type input "ligh"
type textarea "*"
type input "light"
click at [777, 546] on button "Save" at bounding box center [793, 538] width 44 height 21
click at [787, 531] on div "Save Cancel" at bounding box center [896, 537] width 278 height 39
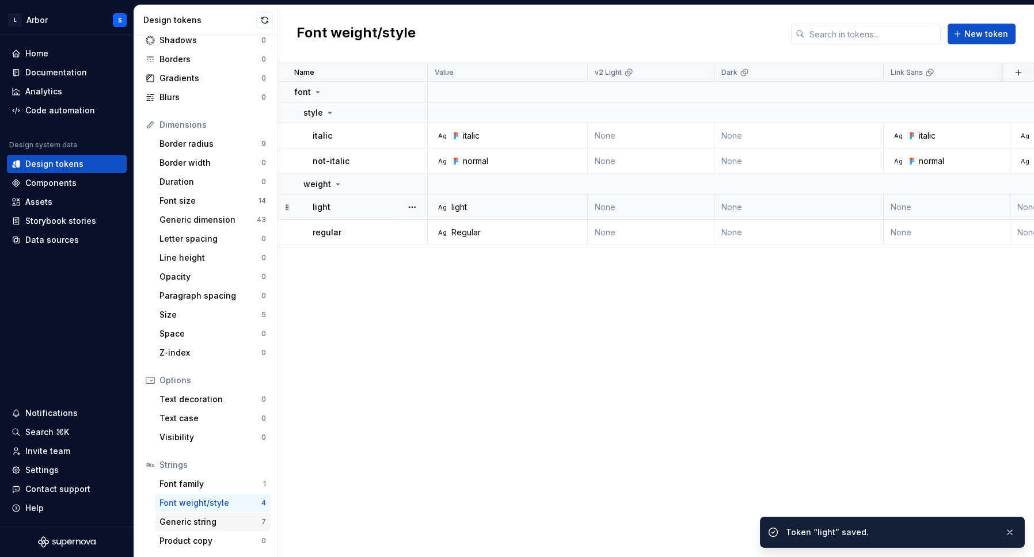
click at [205, 520] on div "Generic string" at bounding box center [211, 523] width 102 height 12
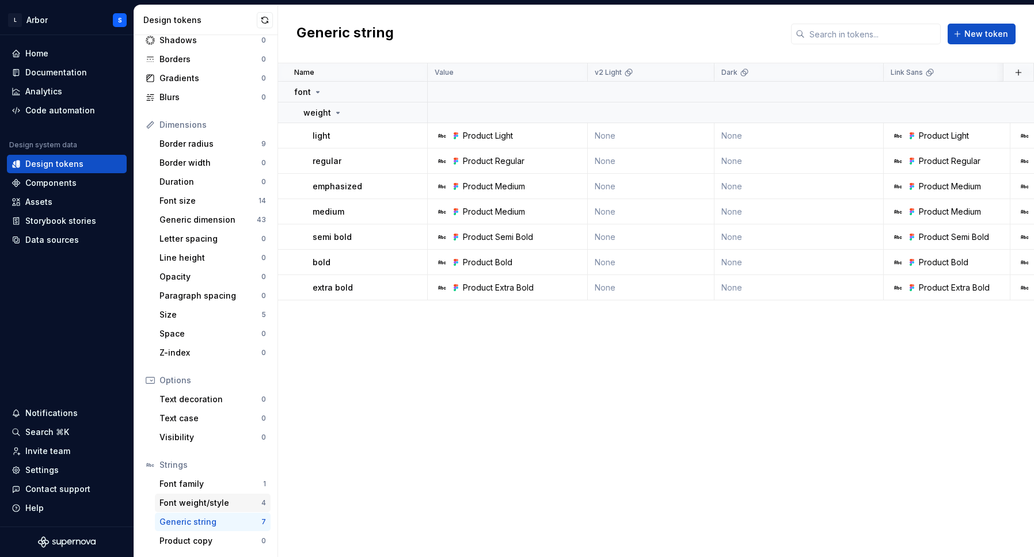
click at [223, 496] on div "Font weight/style 4" at bounding box center [213, 503] width 116 height 18
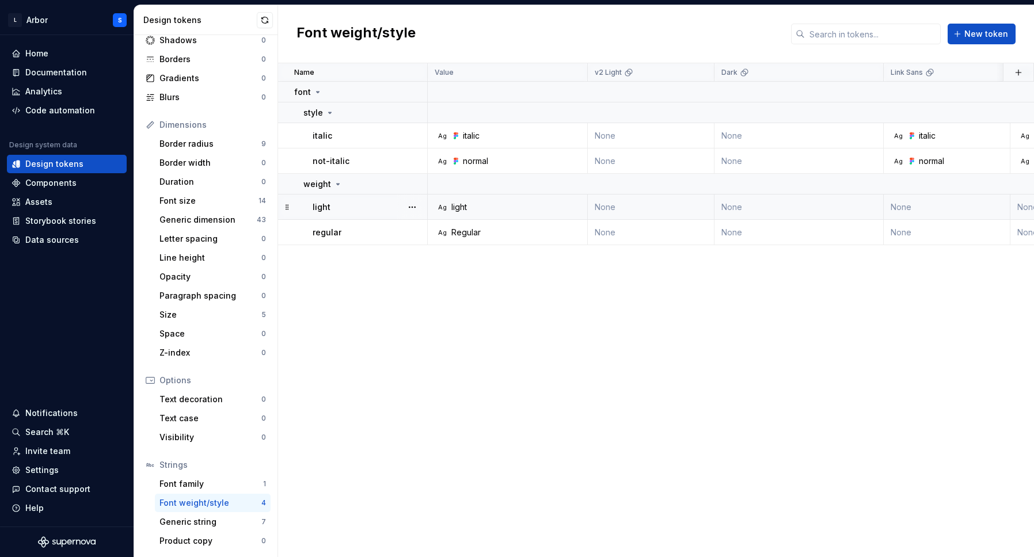
click at [472, 207] on div "Ag light" at bounding box center [510, 208] width 151 height 12
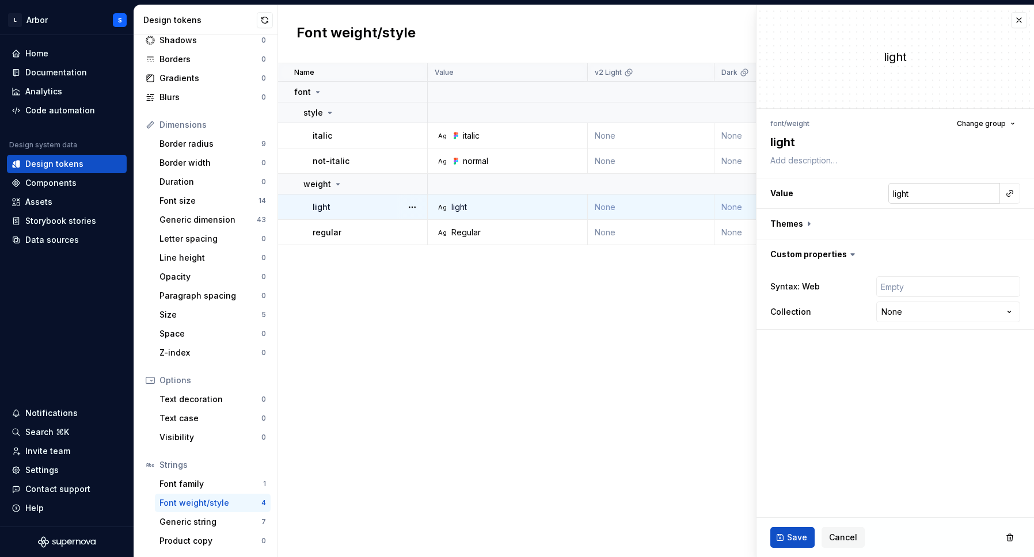
click at [968, 189] on input "light" at bounding box center [945, 193] width 112 height 21
type textarea "*"
type input "P"
type textarea "*"
type input "Pro"
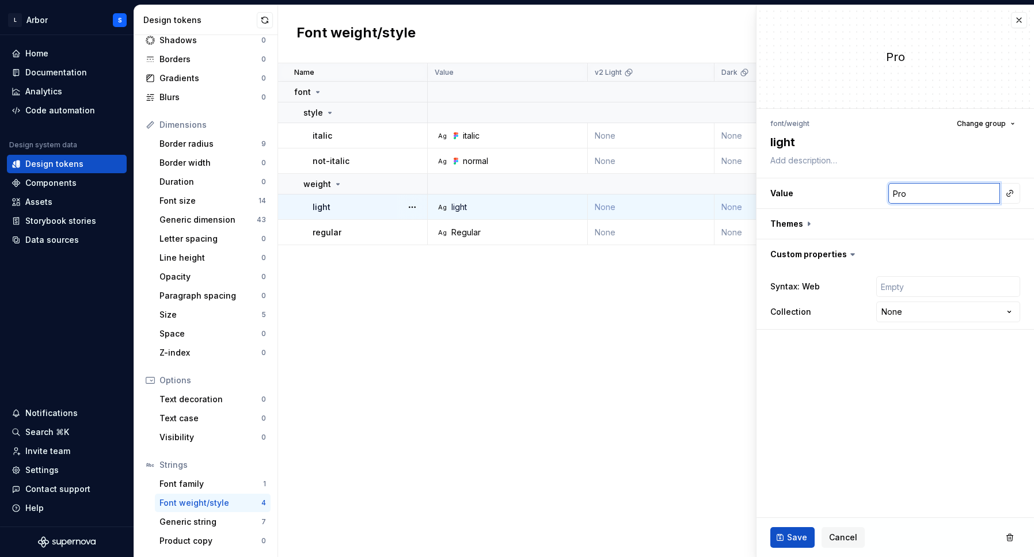
type textarea "*"
type input "Prod"
type textarea "*"
type input "Produ"
type textarea "*"
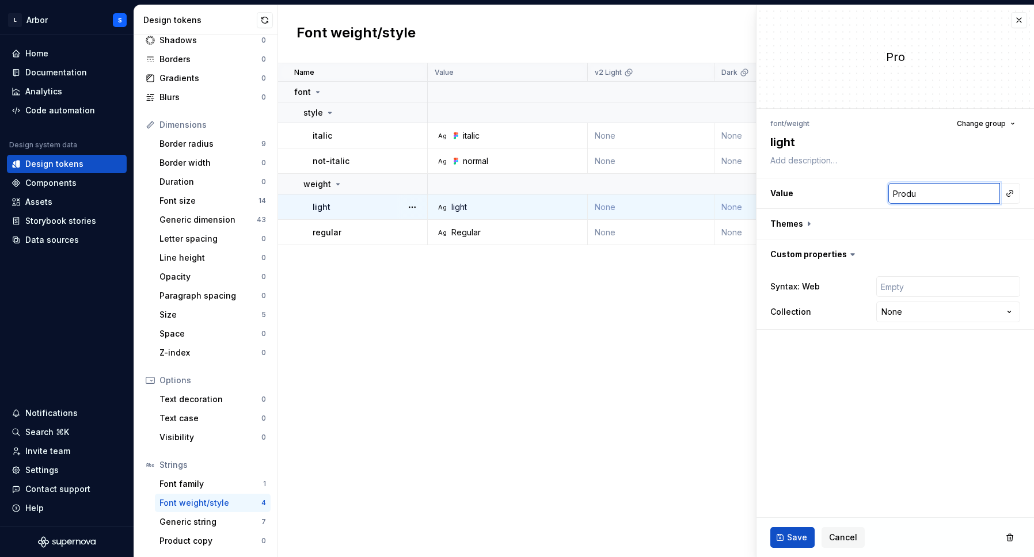
type input "Produc"
type textarea "*"
type input "Product"
type textarea "*"
type input "Product"
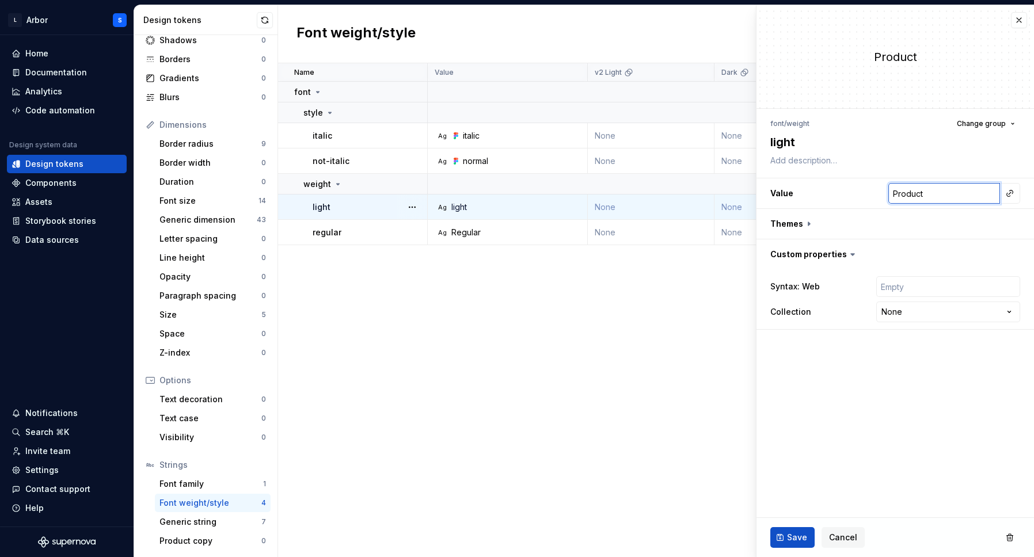
type textarea "*"
type input "Product L"
type textarea "*"
type input "Product Li"
type textarea "*"
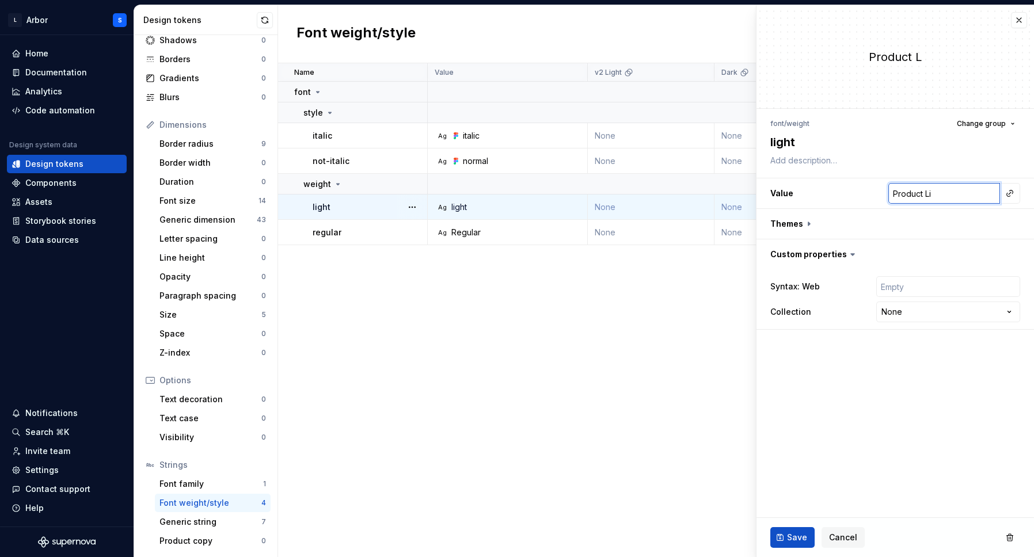
type input "Product Lig"
type textarea "*"
type input "Product Ligh"
type textarea "*"
type input "Product Light"
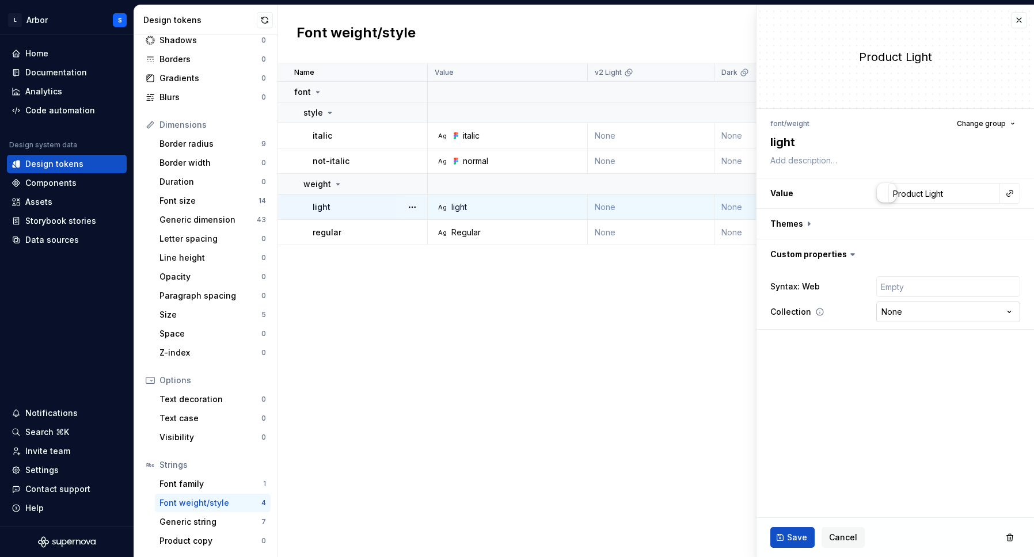
type textarea "*"
click at [901, 319] on html "L Arbor S Home Documentation Analytics Code automation Design system data Desig…" at bounding box center [517, 278] width 1034 height 557
select select "**********"
click at [906, 284] on input "text" at bounding box center [949, 286] width 144 height 21
type textarea "*"
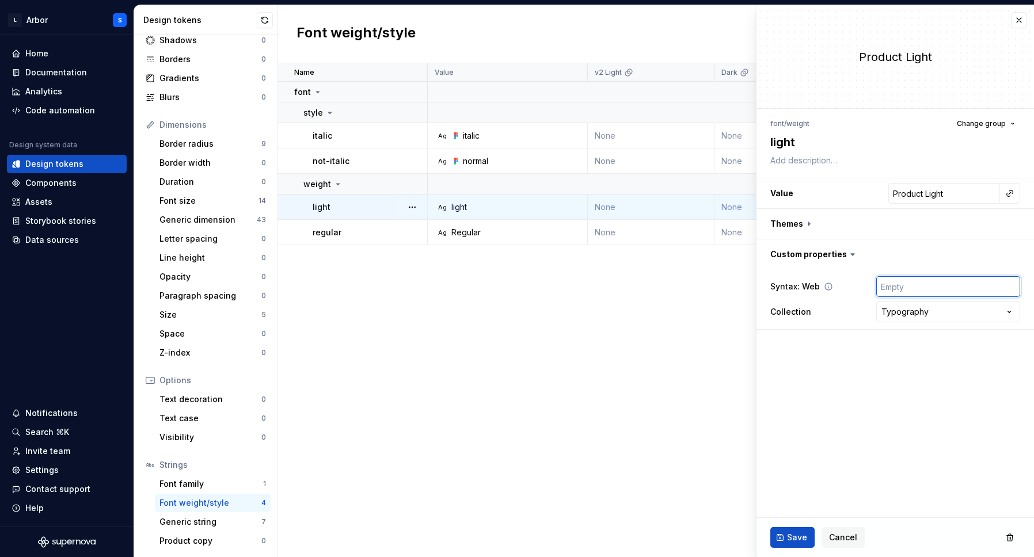
type input "f"
type textarea "*"
type input "fo"
type textarea "*"
type input "font"
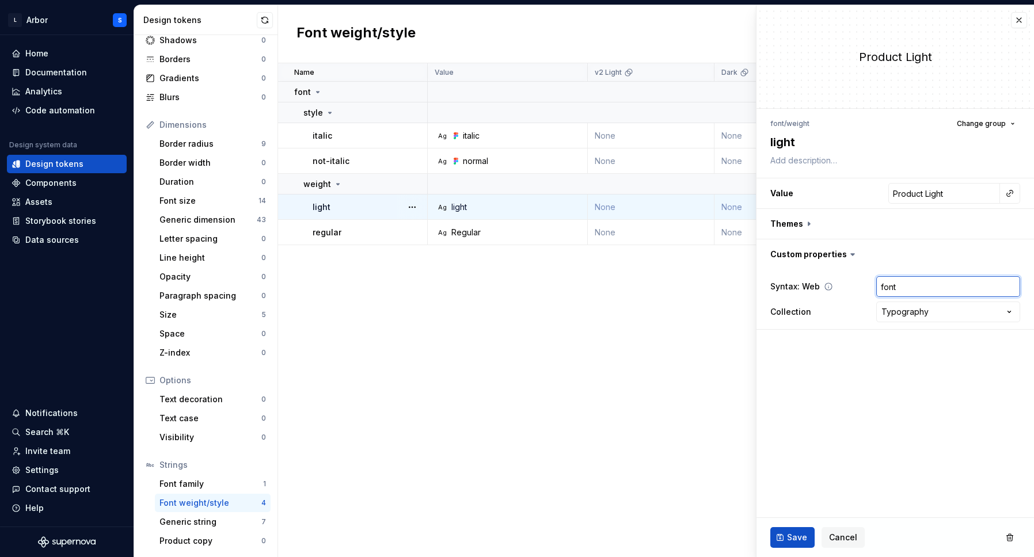
type textarea "*"
type input "font-"
type textarea "*"
type input "font-l"
type textarea "*"
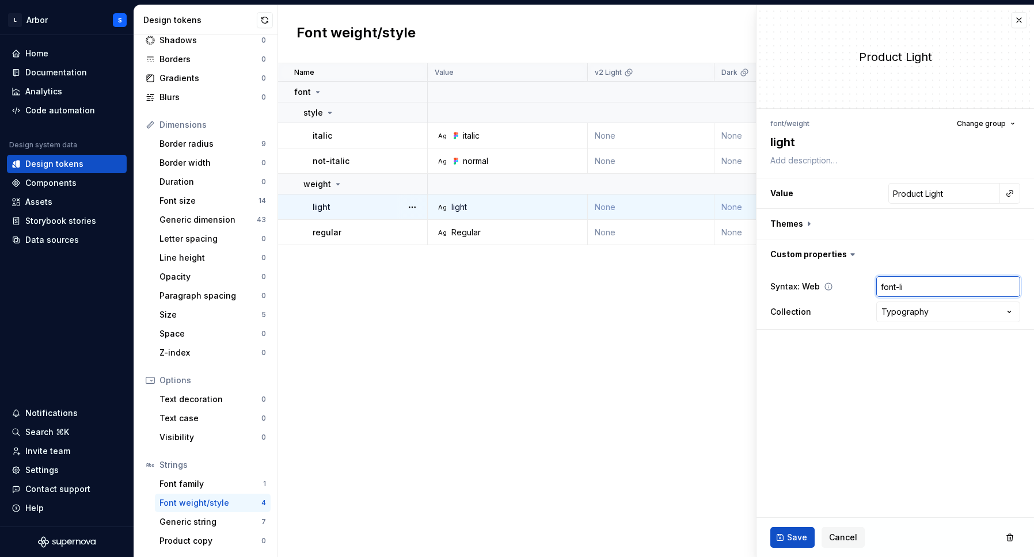
type input "font-lig"
type textarea "*"
type input "font-ligh"
type textarea "*"
click at [942, 279] on input "font-light" at bounding box center [949, 286] width 144 height 21
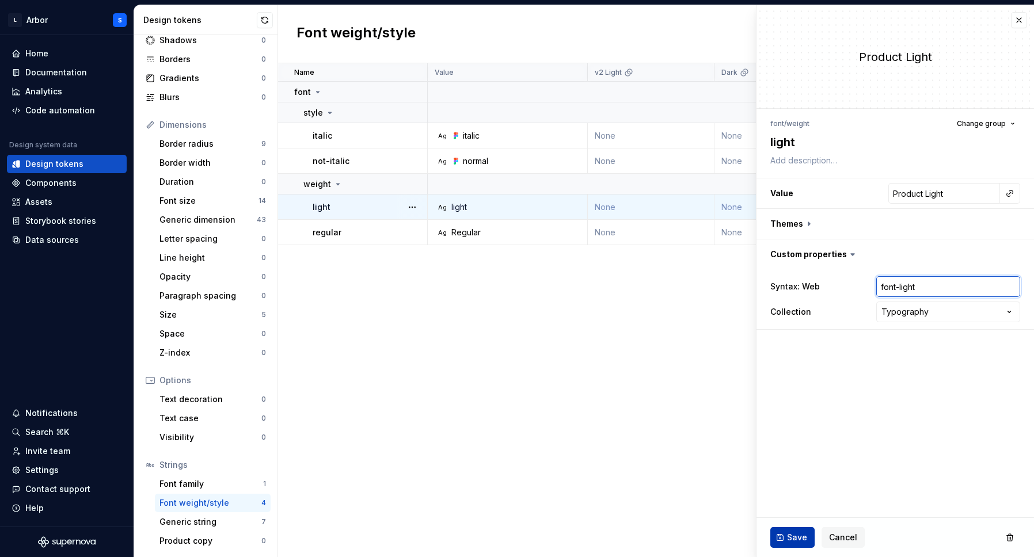
type input "font-light"
click at [793, 532] on span "Save" at bounding box center [797, 538] width 20 height 12
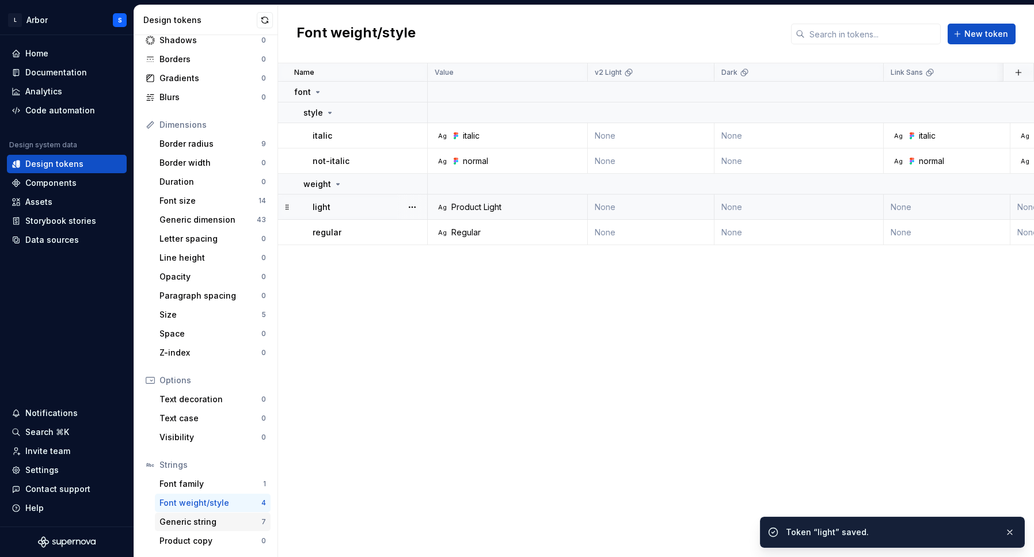
click at [189, 522] on div "Generic string" at bounding box center [211, 523] width 102 height 12
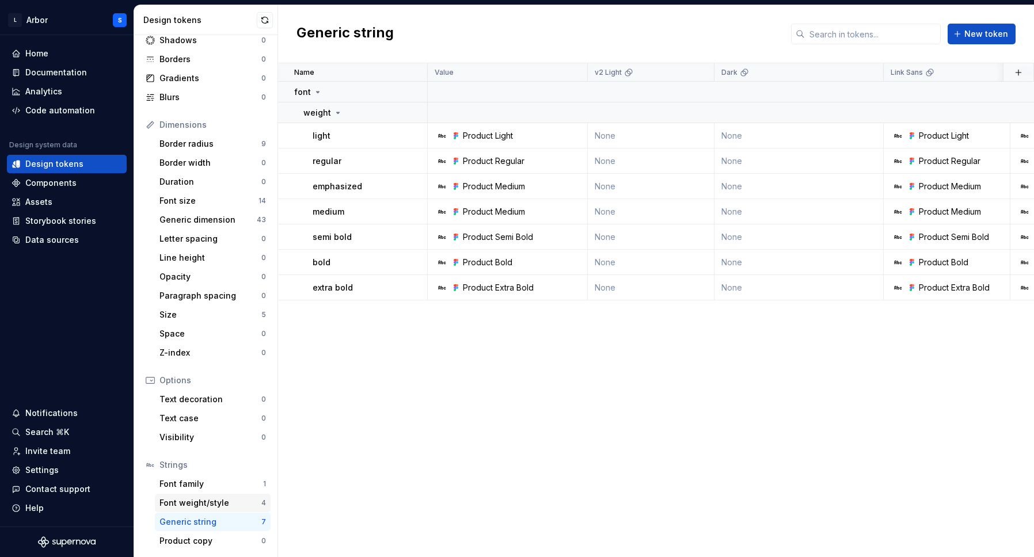
click at [204, 506] on div "Font weight/style" at bounding box center [211, 504] width 102 height 12
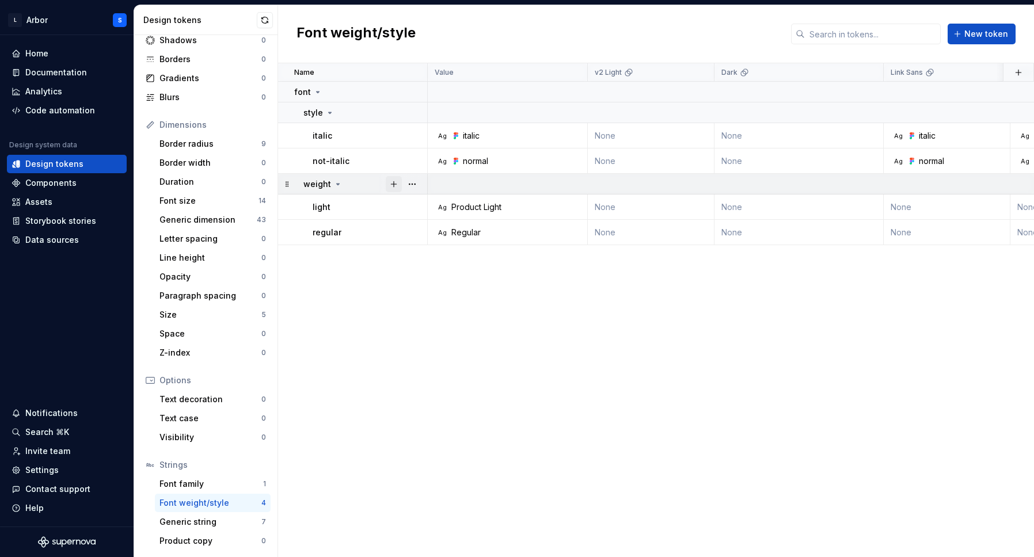
click at [393, 185] on button "button" at bounding box center [394, 184] width 16 height 16
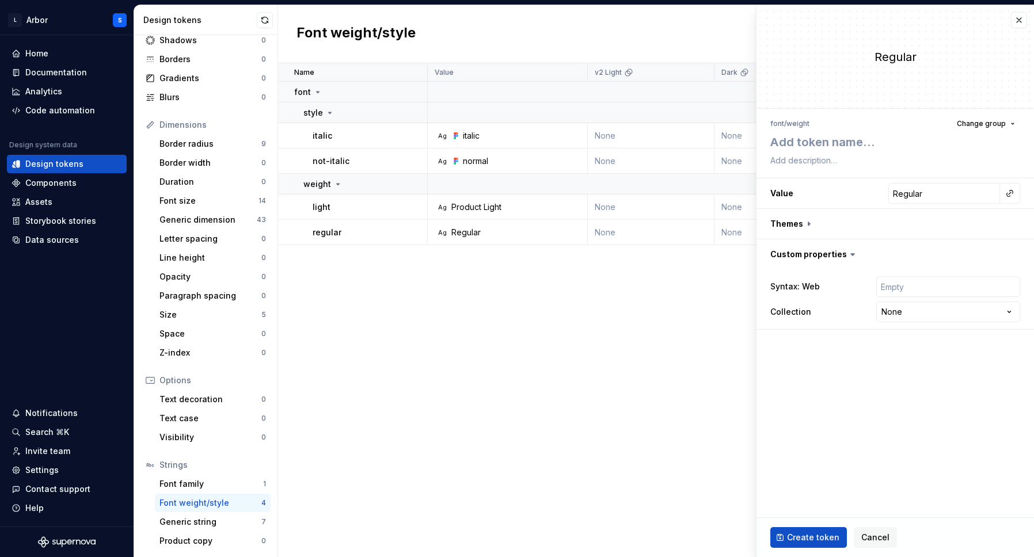
type textarea "*"
type textarea "e"
type textarea "*"
type textarea "em"
type textarea "*"
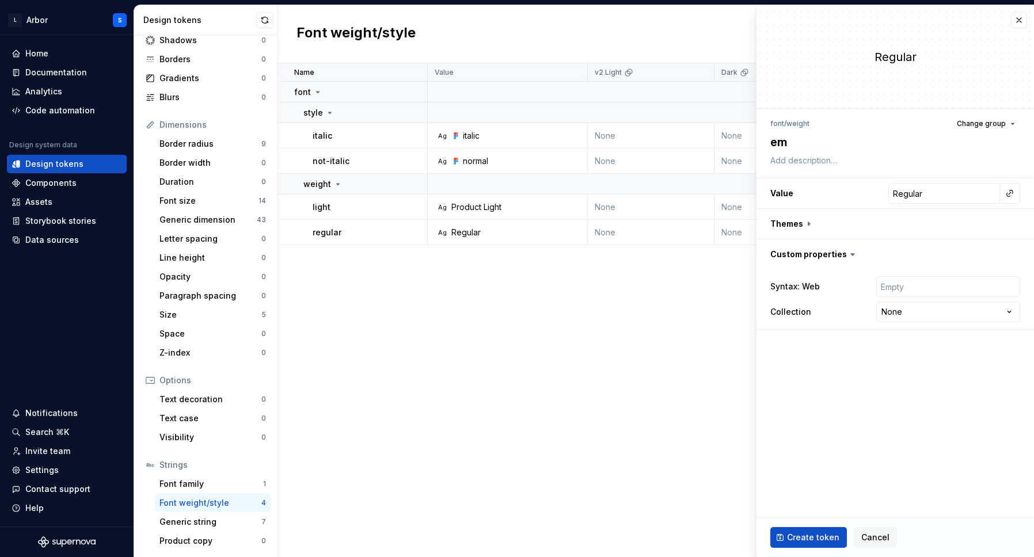
type textarea "emp"
type textarea "*"
type textarea "emph"
type textarea "*"
type textarea "empha"
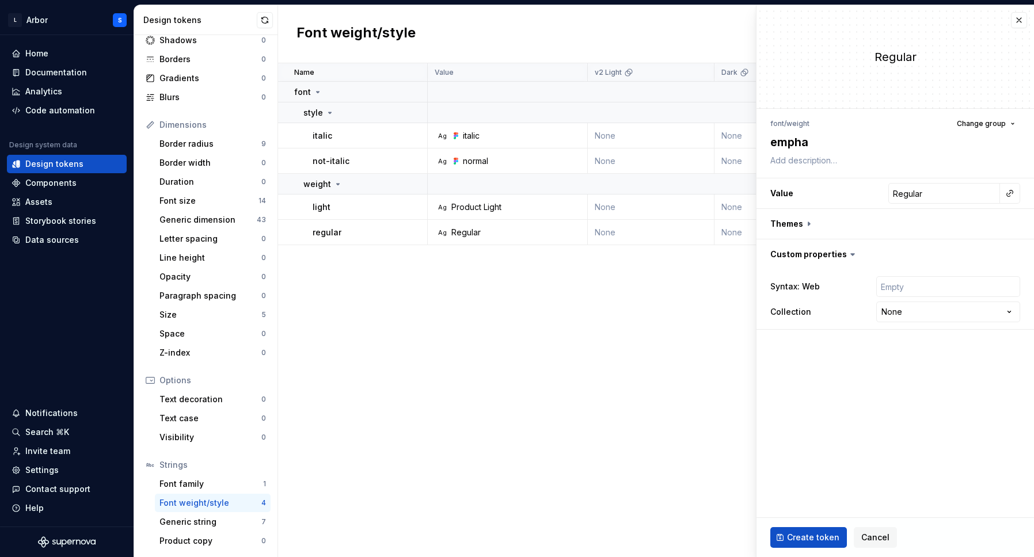
type textarea "*"
type textarea "emphas"
type textarea "*"
type textarea "emphasi"
type textarea "*"
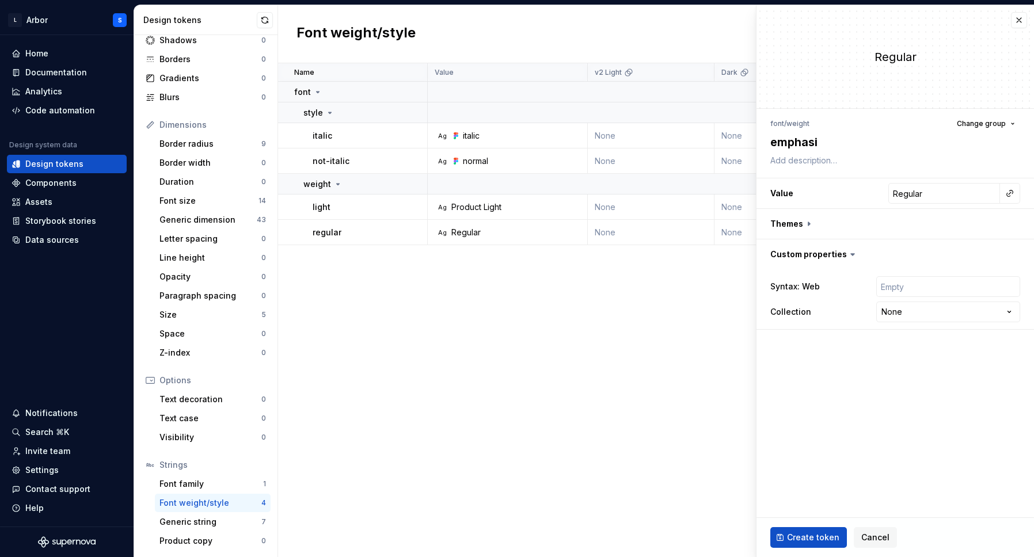
type textarea "emphasiz"
type textarea "*"
type textarea "emphasize"
type textarea "*"
type textarea "emphasized"
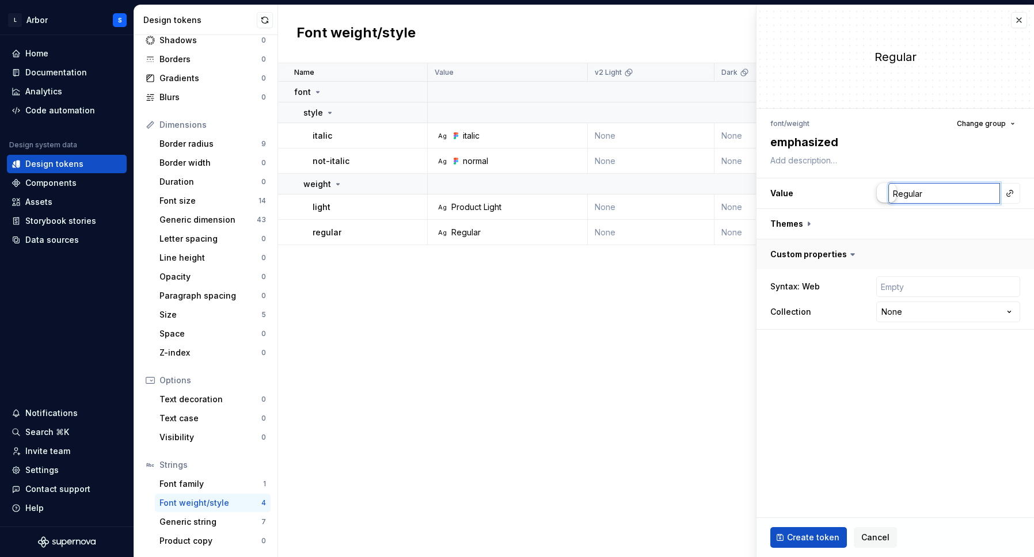
type textarea "*"
type input "e"
type textarea "*"
type input "em"
type textarea "*"
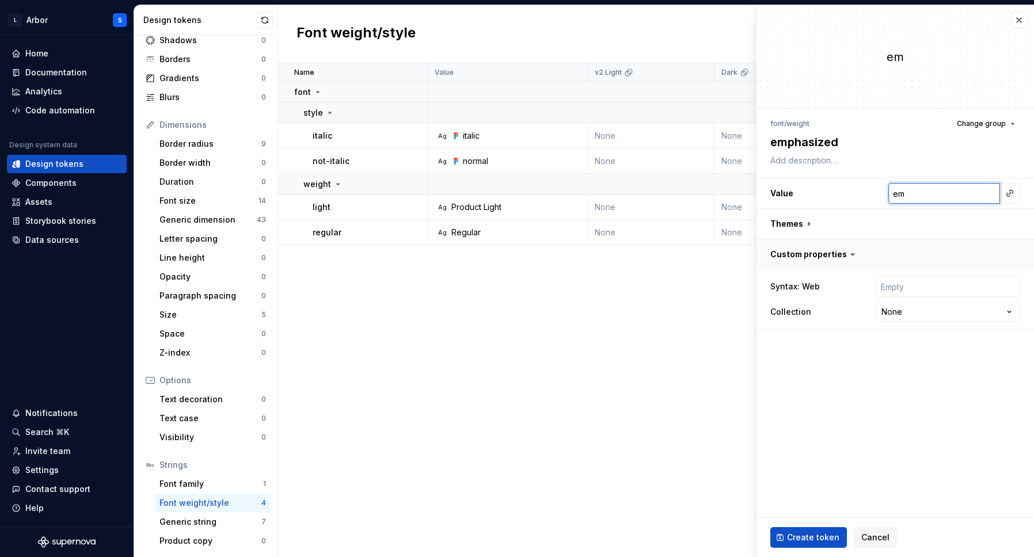
type input "emp"
type textarea "*"
type input "emph"
type textarea "*"
type input "P"
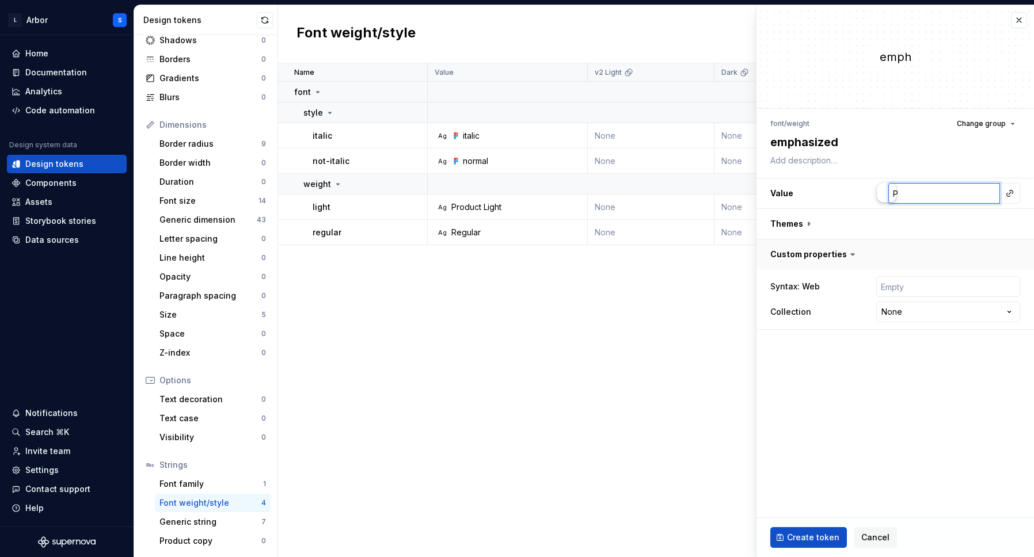
type textarea "*"
type input "Pr"
type textarea "*"
type input "Pro"
type textarea "*"
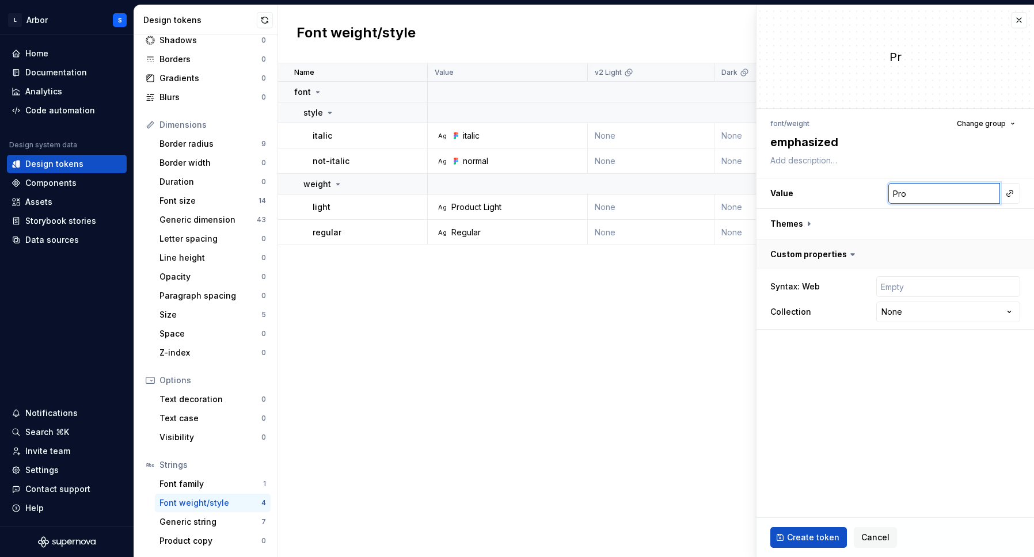
type input "Prod"
type textarea "*"
type input "Produ"
type textarea "*"
type input "Produc"
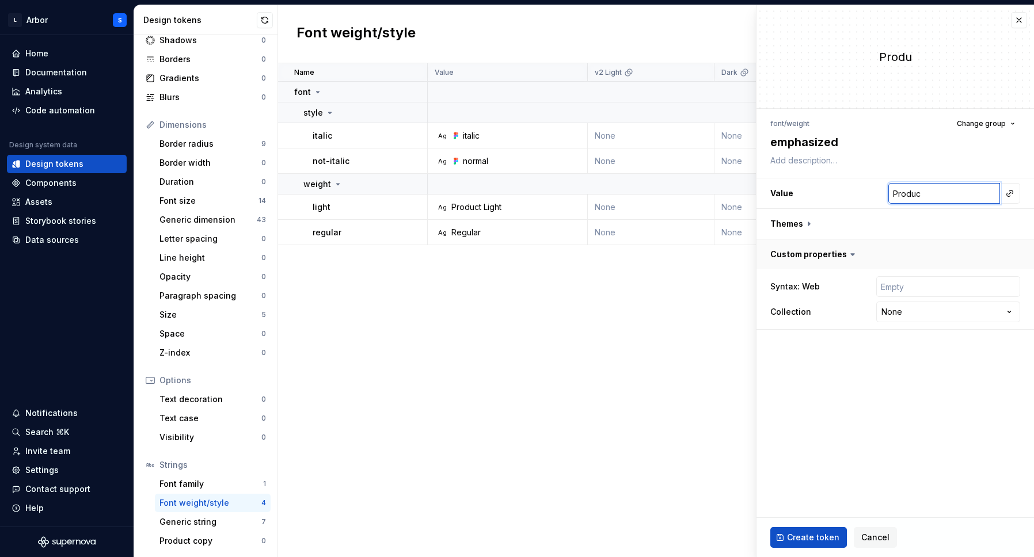
type textarea "*"
type input "Product"
type textarea "*"
type input "Product"
type textarea "*"
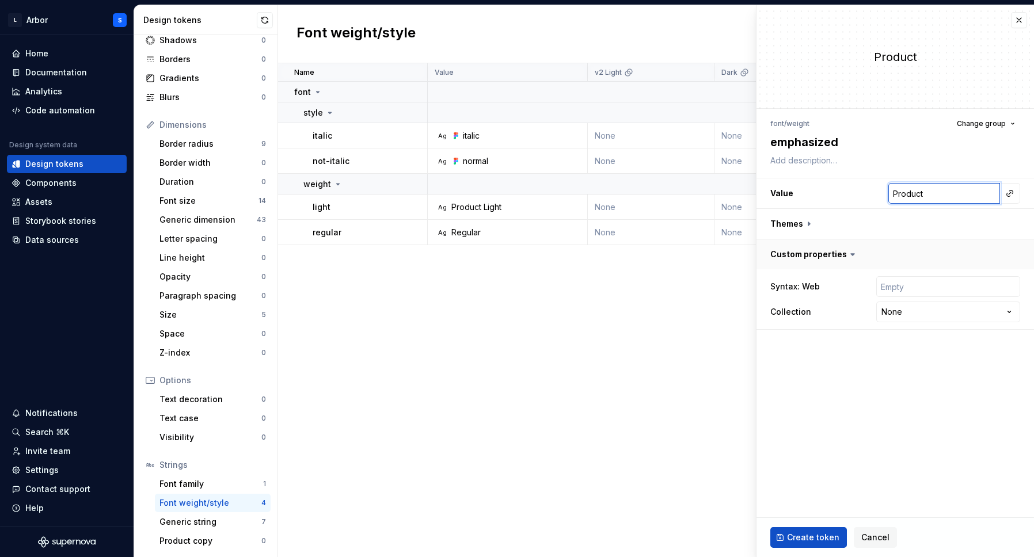
type input "Product E"
type textarea "*"
type input "Product Em"
type textarea "*"
type input "Product Emp"
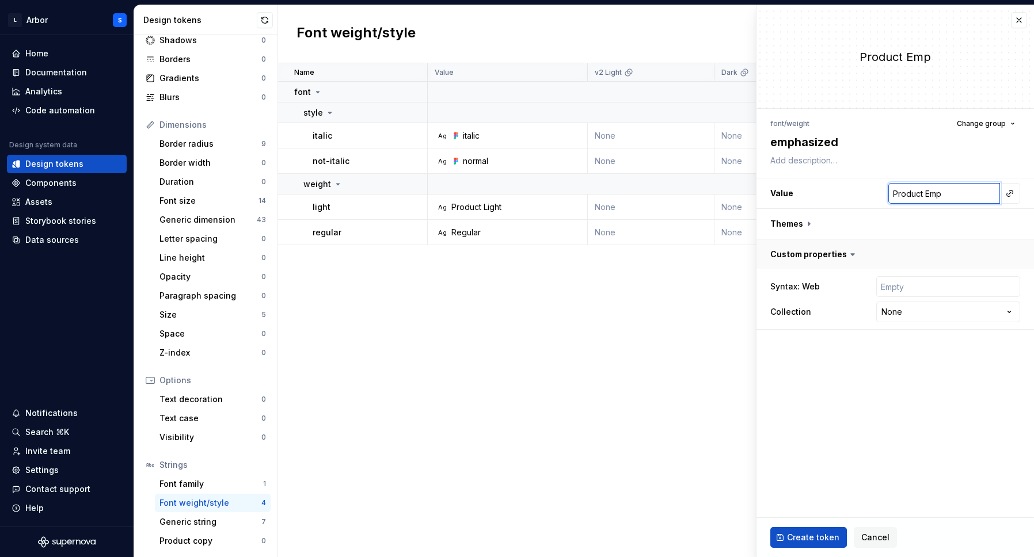
type textarea "*"
type input "Product Emph"
type textarea "*"
type input "Product Empha"
type textarea "*"
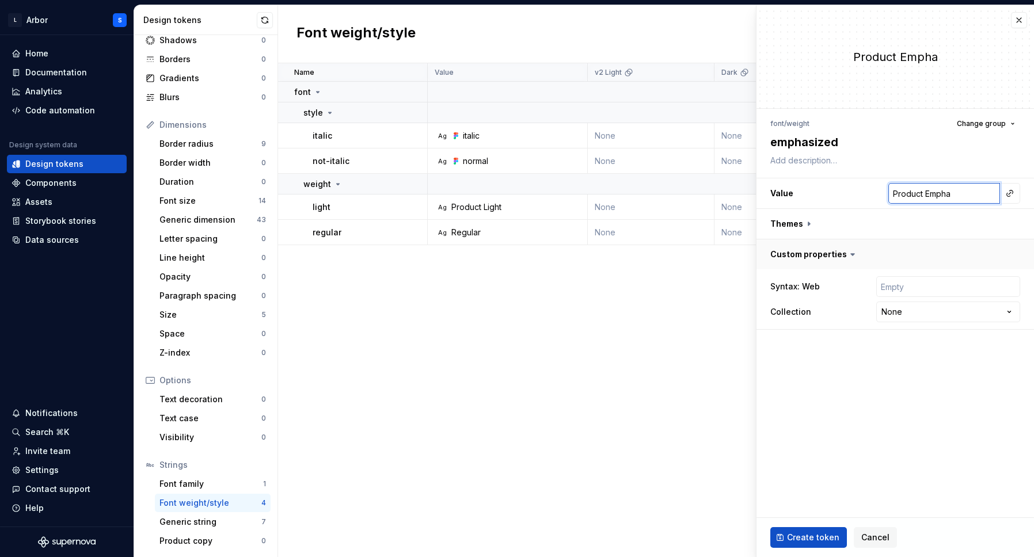
type input "Product Emphaz"
type textarea "*"
type input "Product Empha"
type textarea "*"
type input "Product Emph"
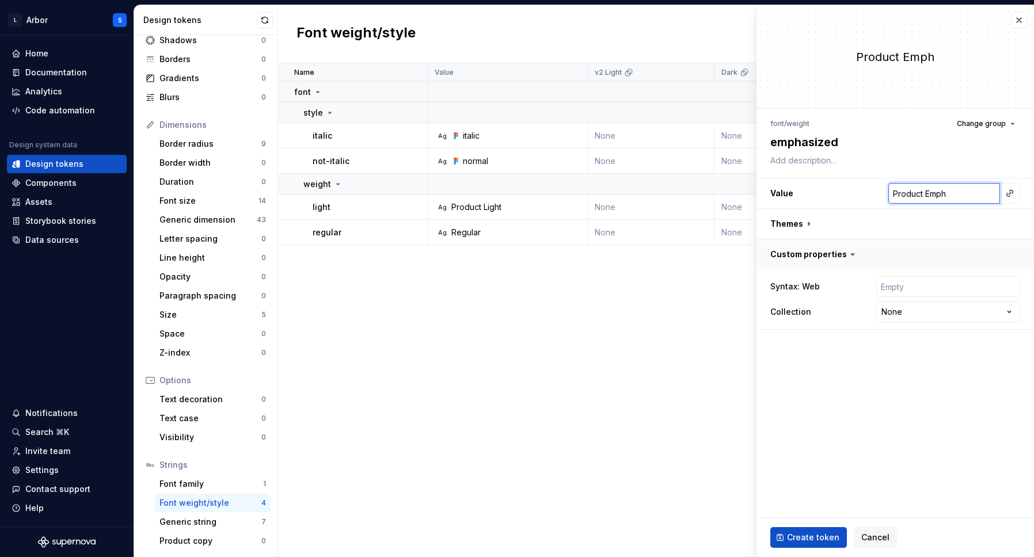
type textarea "*"
type input "Product Emp"
type textarea "*"
type input "Product Em"
type textarea "*"
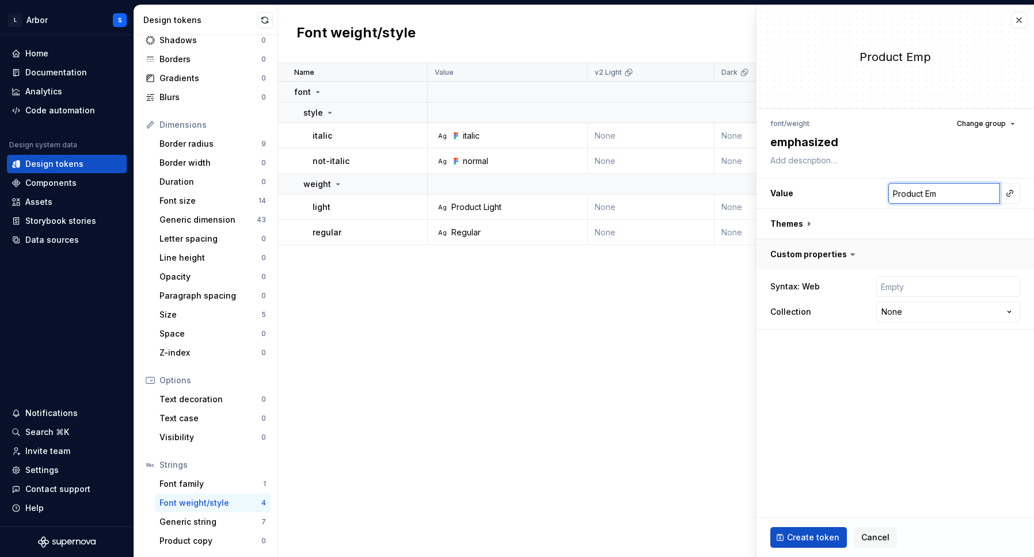
type input "Product E"
type textarea "*"
type input "Product"
type textarea "*"
type input "Product M"
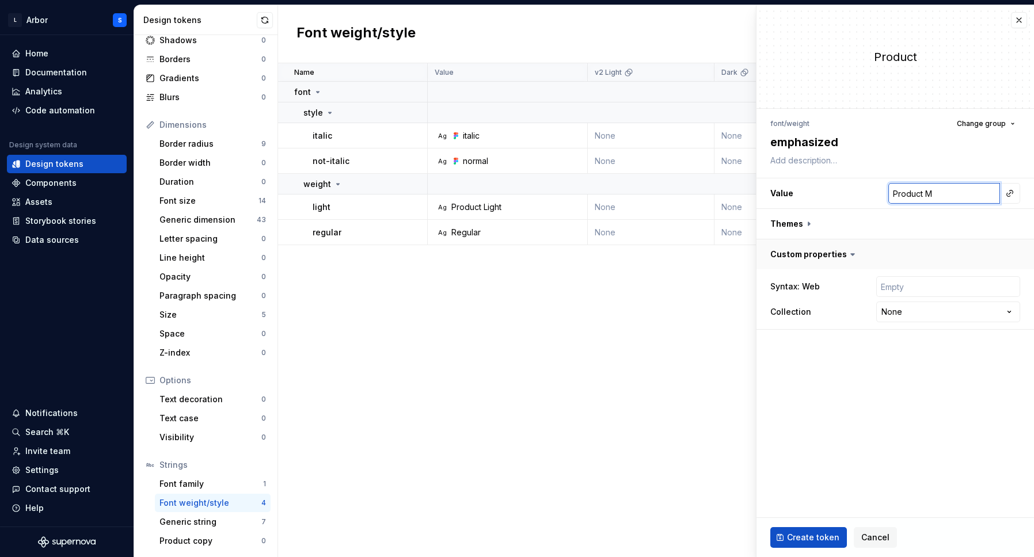
type textarea "*"
type input "Product Me"
type textarea "*"
type input "Product Med"
type textarea "*"
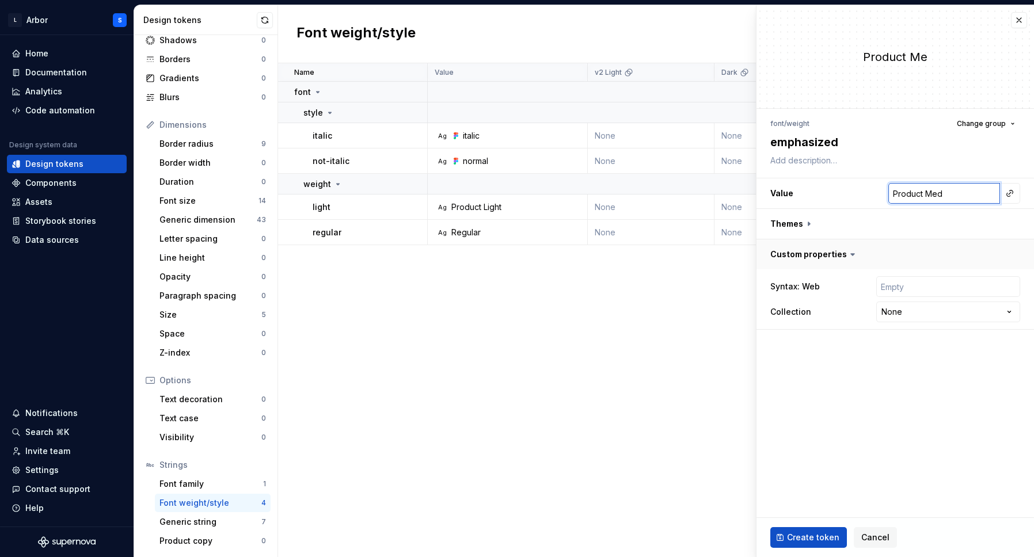
type input "Product Medi"
type textarea "*"
type input "Product Mediu"
type textarea "*"
type input "Product Medium"
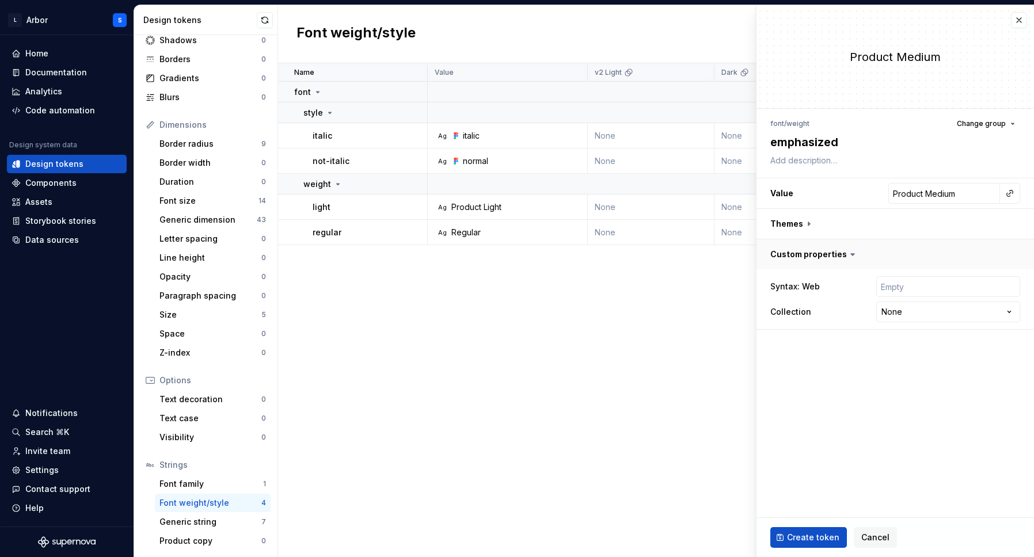
type textarea "*"
click at [795, 217] on button "button" at bounding box center [896, 224] width 278 height 30
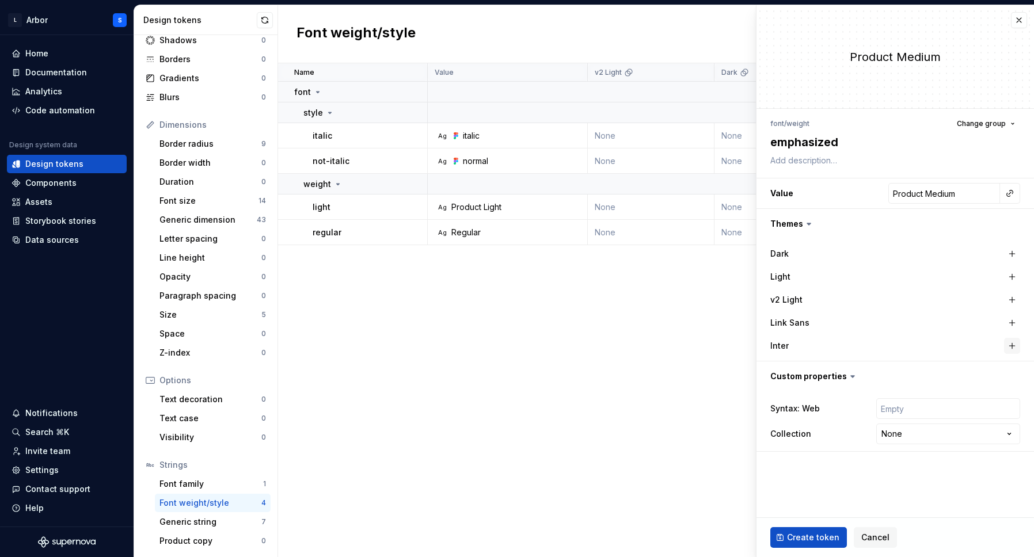
click at [1010, 341] on button "button" at bounding box center [1012, 346] width 16 height 16
click at [941, 345] on button "button" at bounding box center [934, 346] width 21 height 21
click at [1012, 320] on button "button" at bounding box center [1012, 323] width 16 height 16
type textarea "*"
click at [900, 427] on html "L Arbor S Home Documentation Analytics Code automation Design system data Desig…" at bounding box center [517, 278] width 1034 height 557
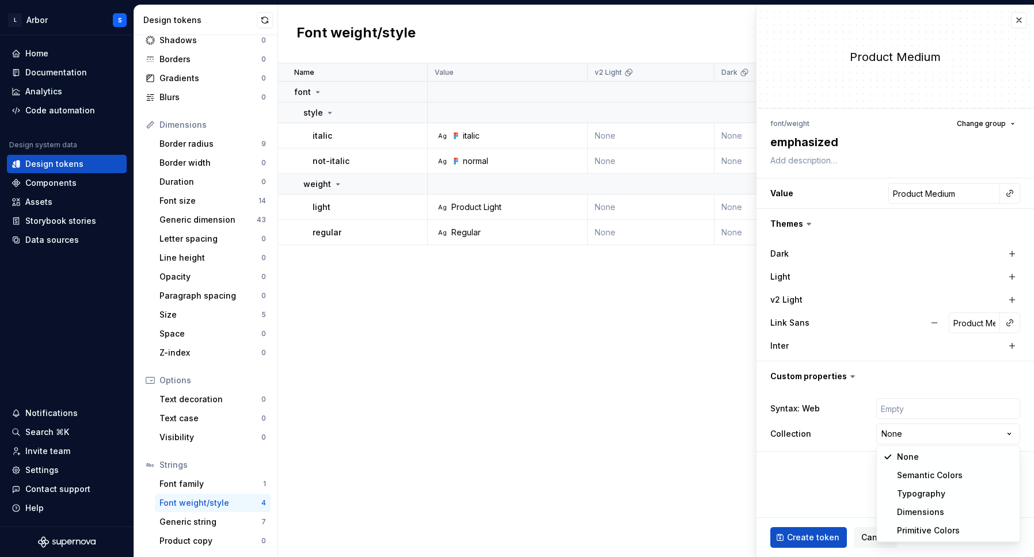
select select "**********"
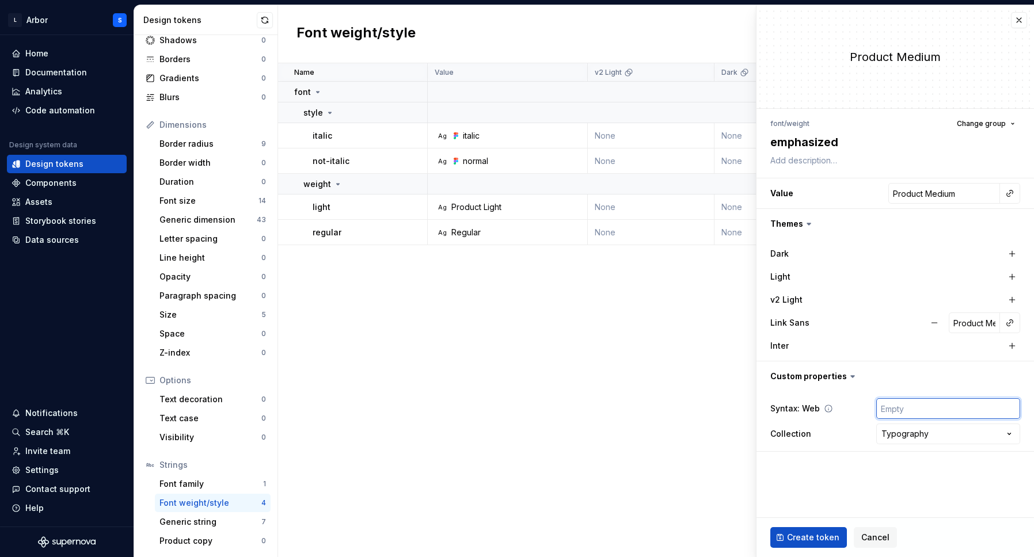
click at [906, 405] on input "text" at bounding box center [949, 409] width 144 height 21
click at [802, 534] on span "Create token" at bounding box center [813, 538] width 52 height 12
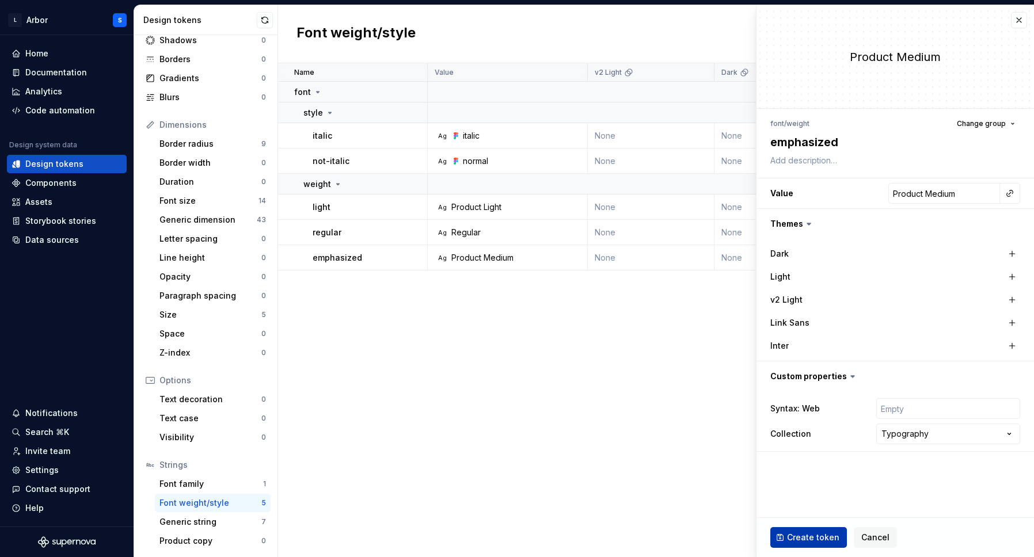
type textarea "*"
type input "Regular"
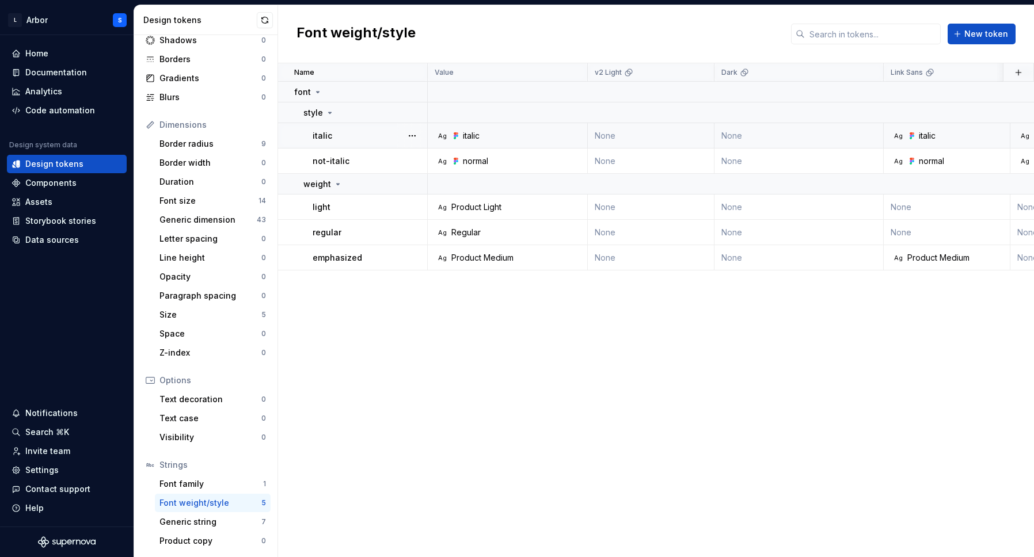
click at [929, 133] on div "italic" at bounding box center [927, 136] width 17 height 12
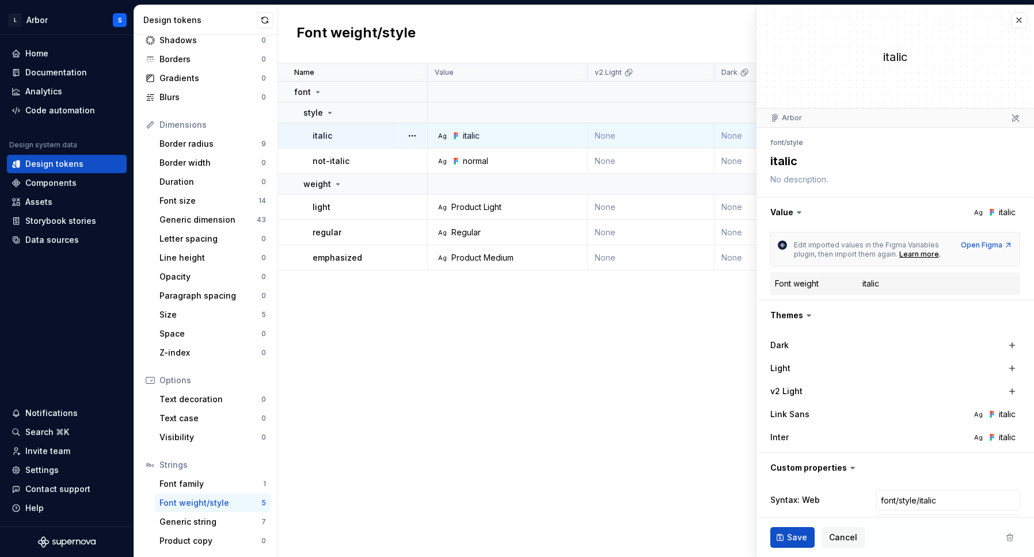
click at [911, 138] on div "font / style" at bounding box center [896, 143] width 250 height 16
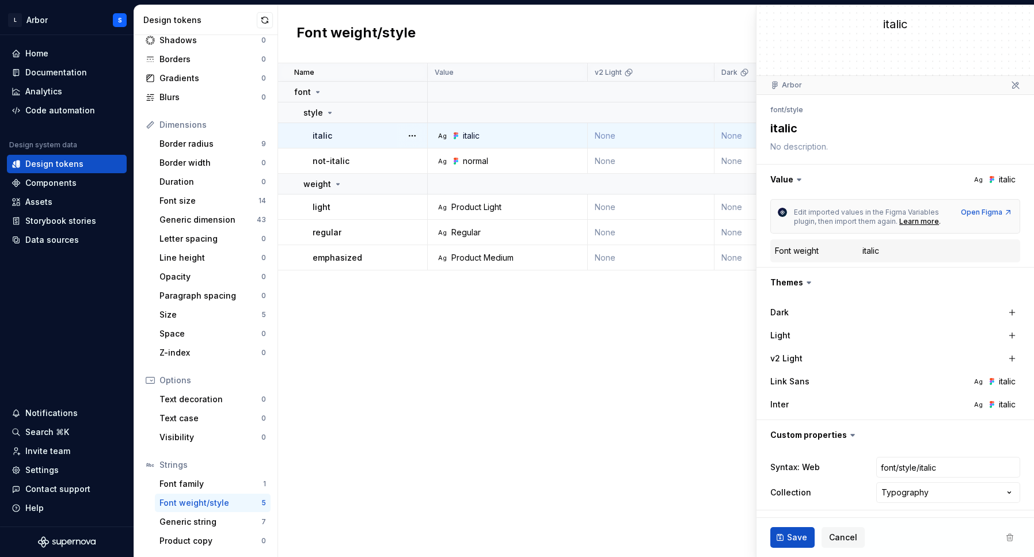
click at [471, 420] on div "Name Value v2 Light Dark Link Sans Inter Light Syntax: Web Collection Descripti…" at bounding box center [656, 310] width 756 height 494
click at [199, 524] on div "Generic string" at bounding box center [211, 523] width 102 height 12
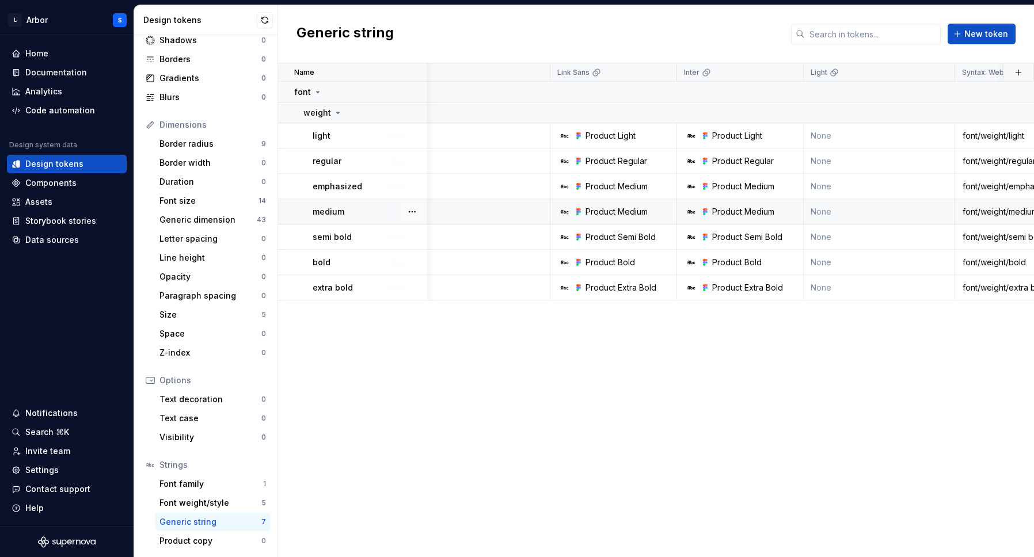
scroll to position [0, 507]
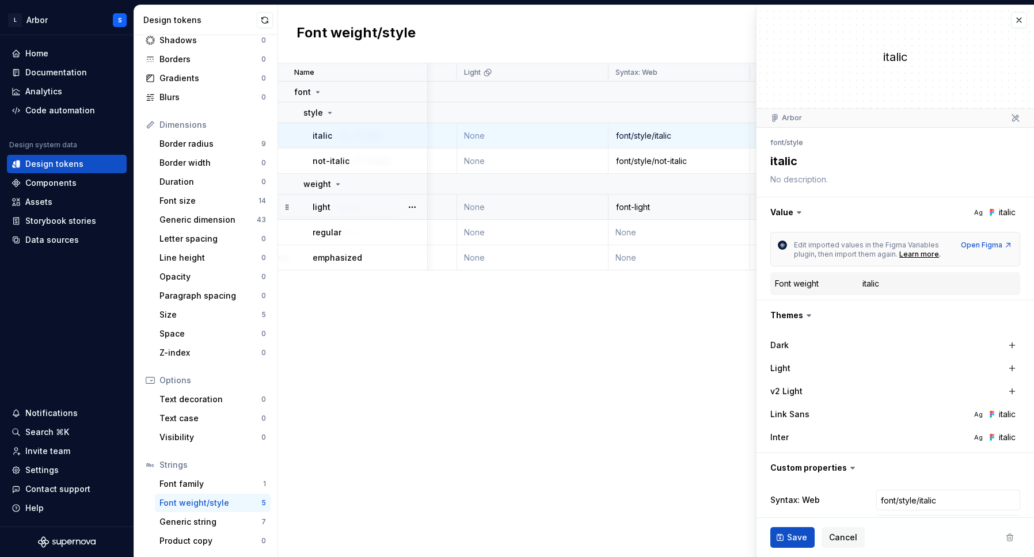
scroll to position [0, 680]
click at [208, 507] on div "Font weight/style" at bounding box center [211, 504] width 102 height 12
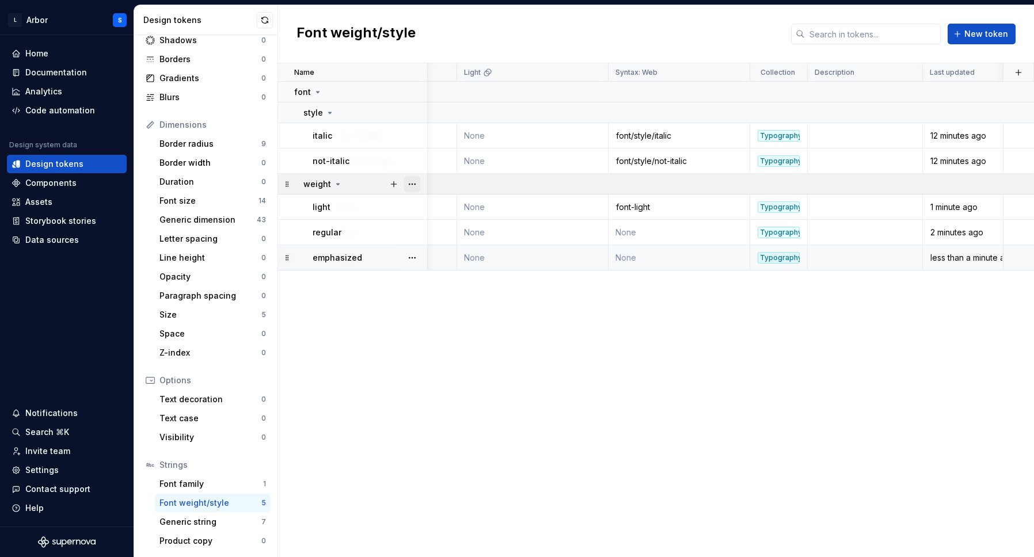
click at [408, 183] on button "button" at bounding box center [412, 184] width 16 height 16
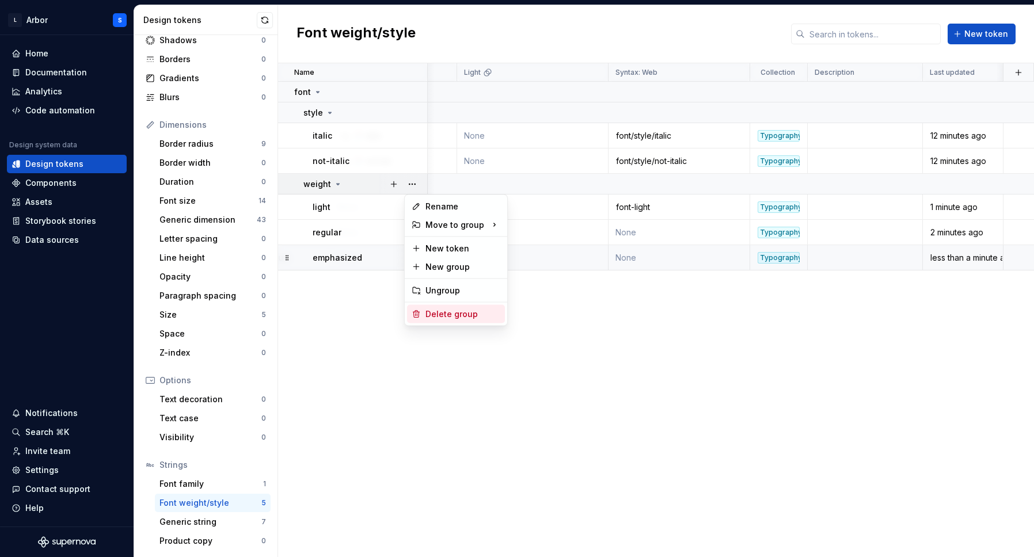
click at [455, 313] on div "Delete group" at bounding box center [463, 315] width 75 height 12
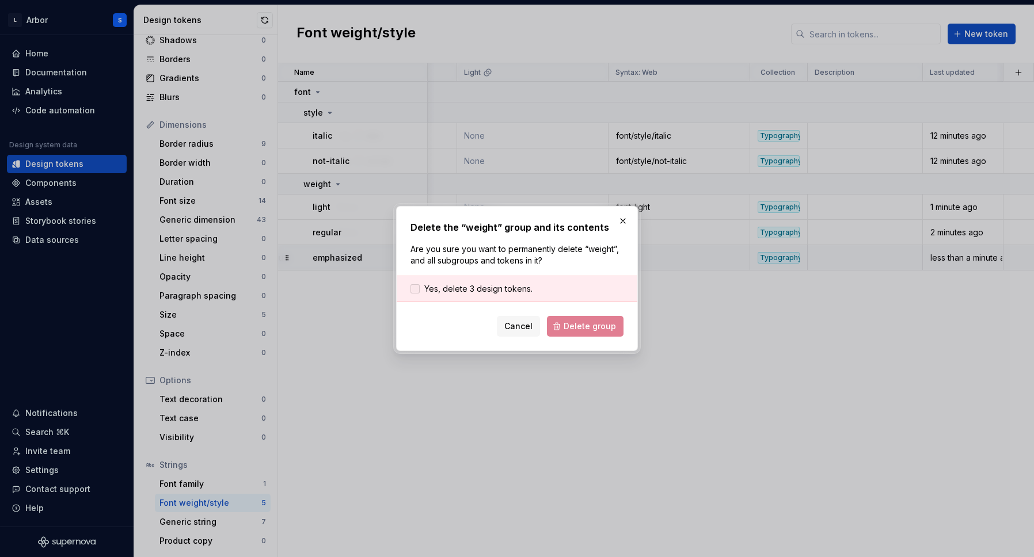
click at [414, 291] on div at bounding box center [415, 289] width 9 height 9
click at [576, 323] on span "Delete group" at bounding box center [590, 327] width 52 height 12
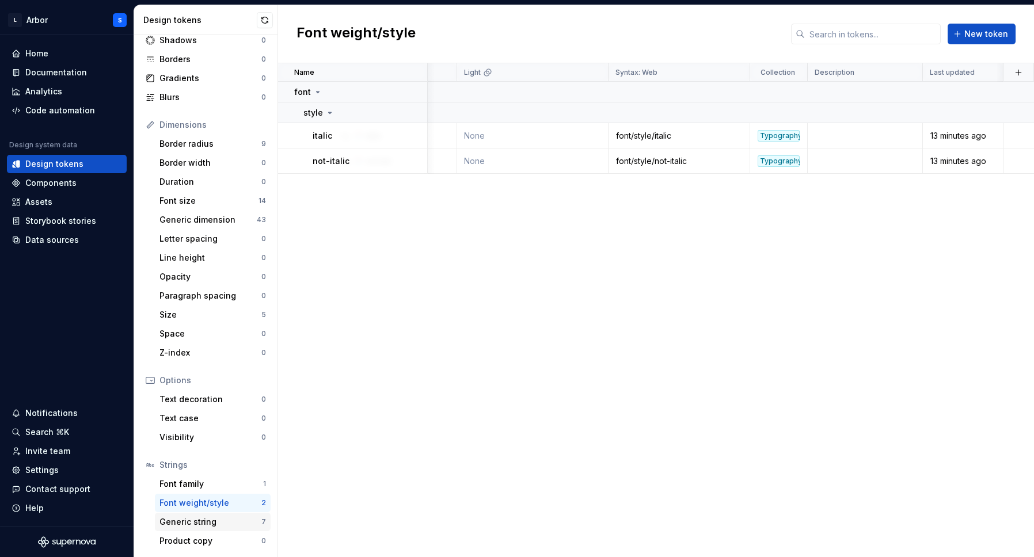
click at [221, 519] on div "Generic string" at bounding box center [211, 523] width 102 height 12
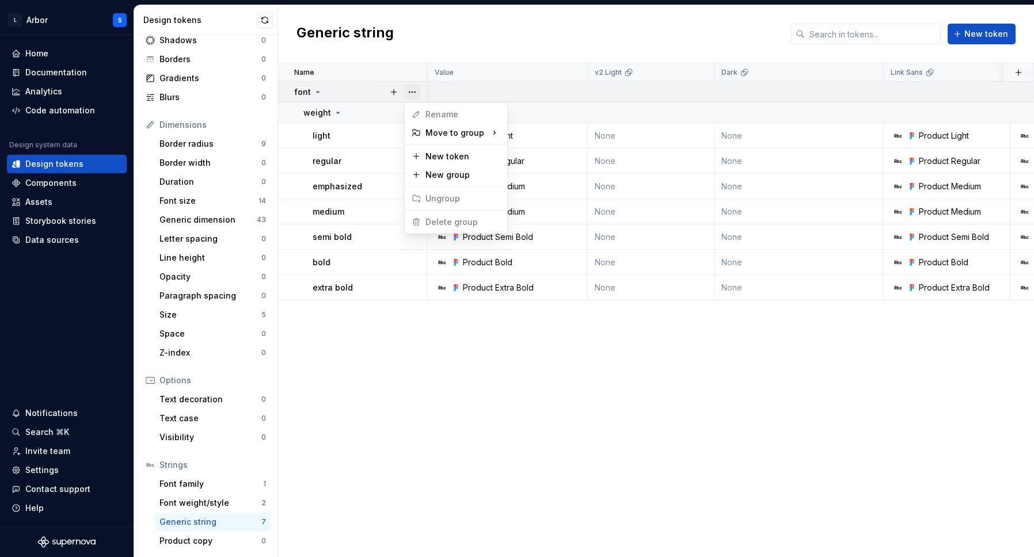
click at [413, 89] on button "button" at bounding box center [412, 92] width 16 height 16
click at [480, 131] on div "Move to group" at bounding box center [456, 133] width 98 height 18
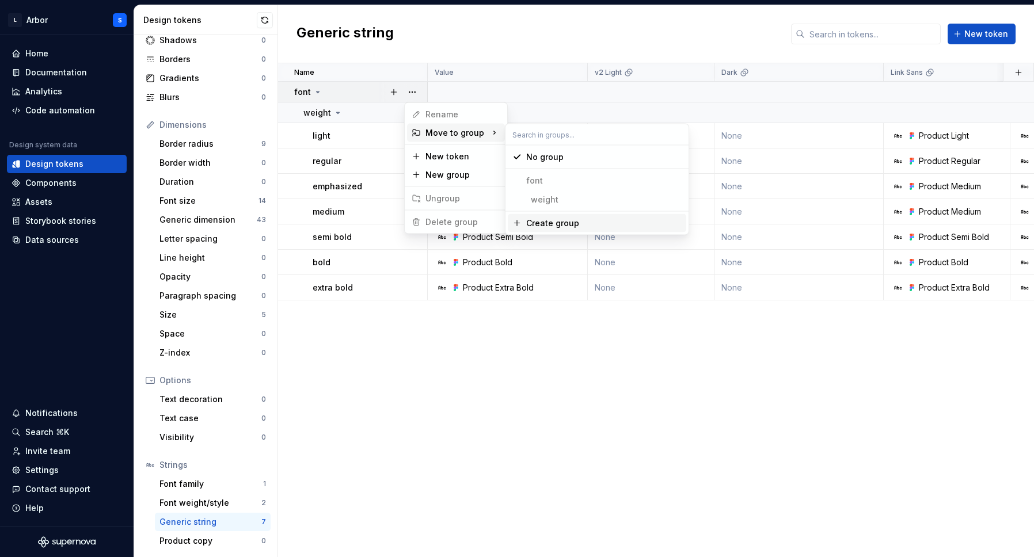
click at [549, 223] on div "Create group" at bounding box center [552, 224] width 53 height 12
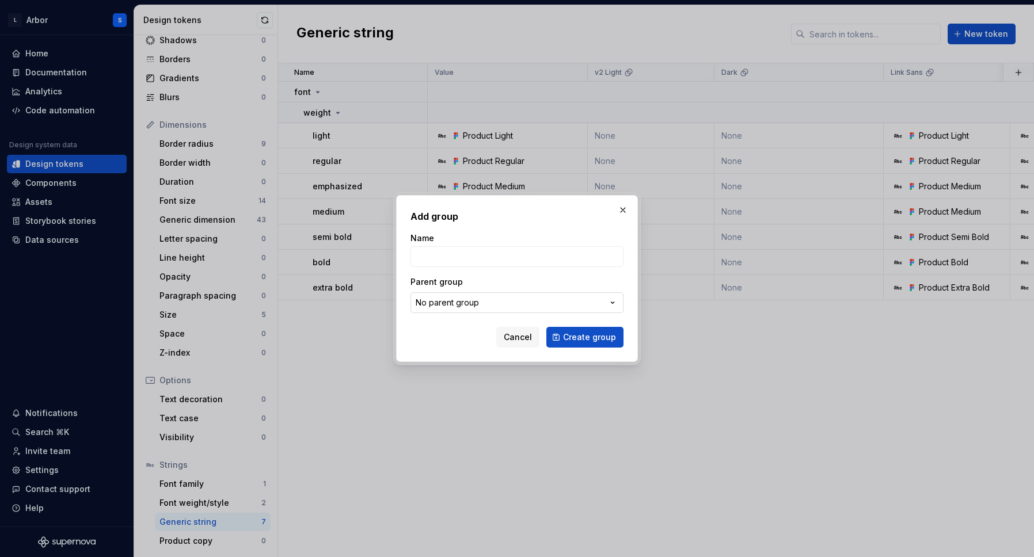
click at [457, 312] on button "No parent group" at bounding box center [517, 303] width 213 height 21
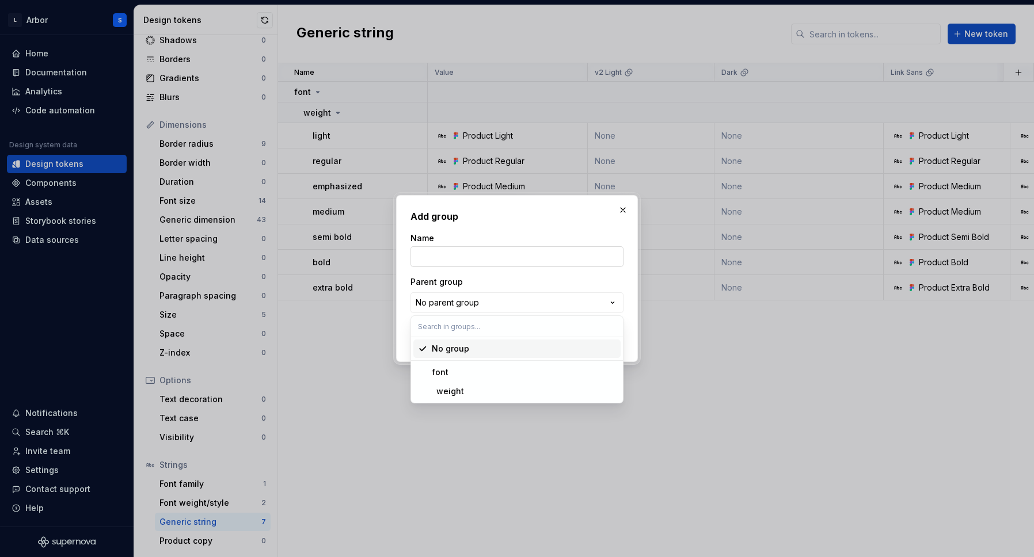
click at [503, 258] on div "Add group Name Parent group No parent group Cancel Create group" at bounding box center [517, 278] width 1034 height 557
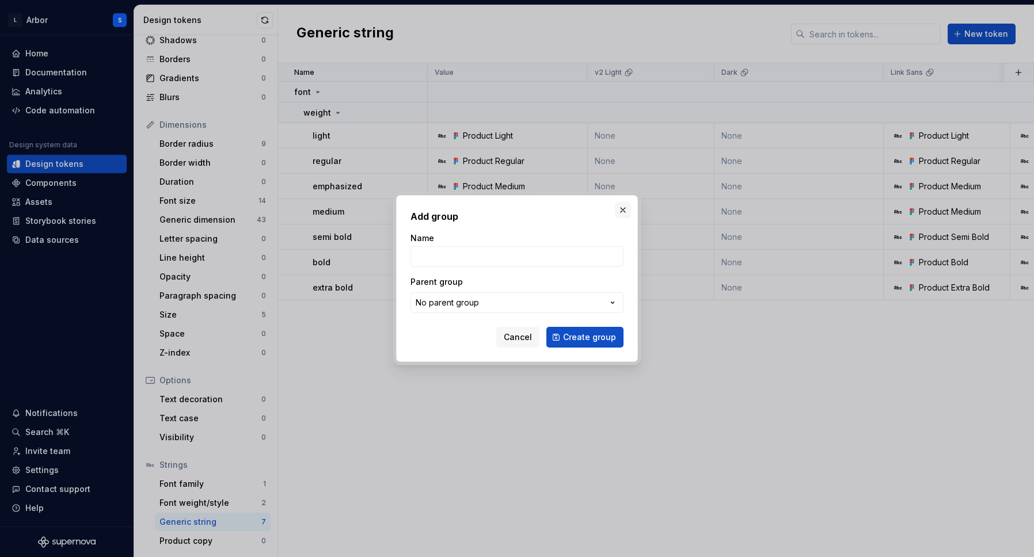
click at [624, 210] on button "button" at bounding box center [623, 210] width 16 height 16
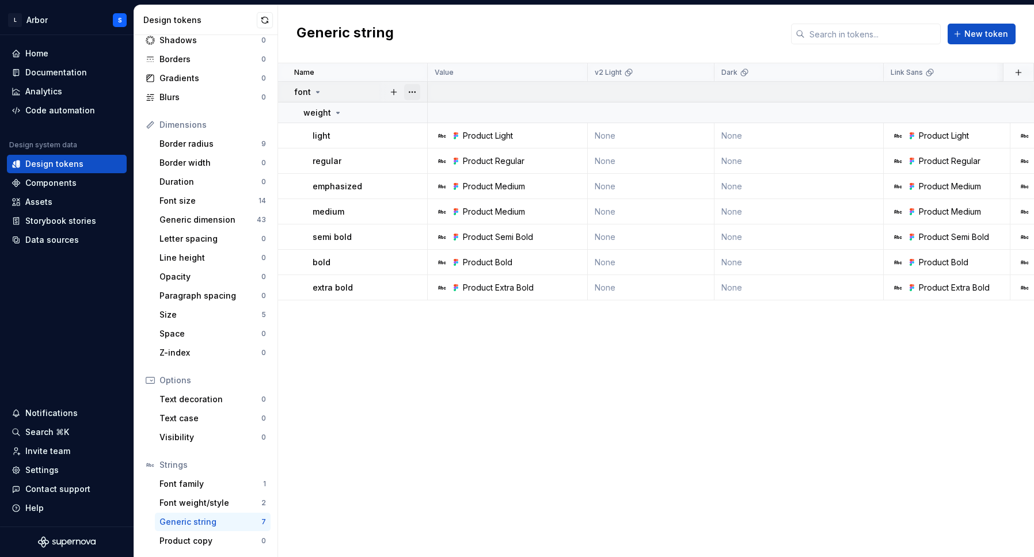
click at [413, 91] on button "button" at bounding box center [412, 92] width 16 height 16
click at [300, 132] on html "L Arbor S Home Documentation Analytics Code automation Design system data Desig…" at bounding box center [517, 278] width 1034 height 557
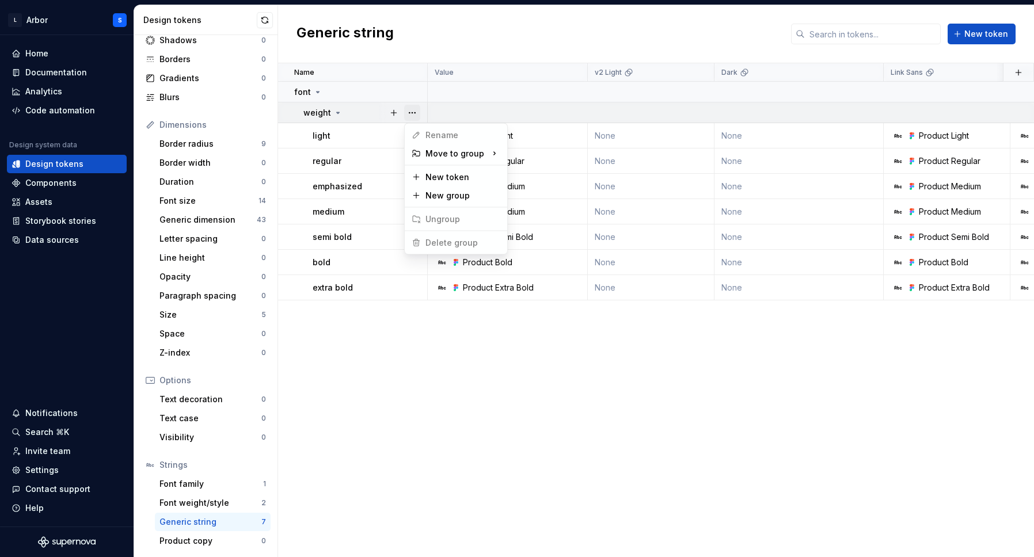
click at [415, 115] on button "button" at bounding box center [412, 113] width 16 height 16
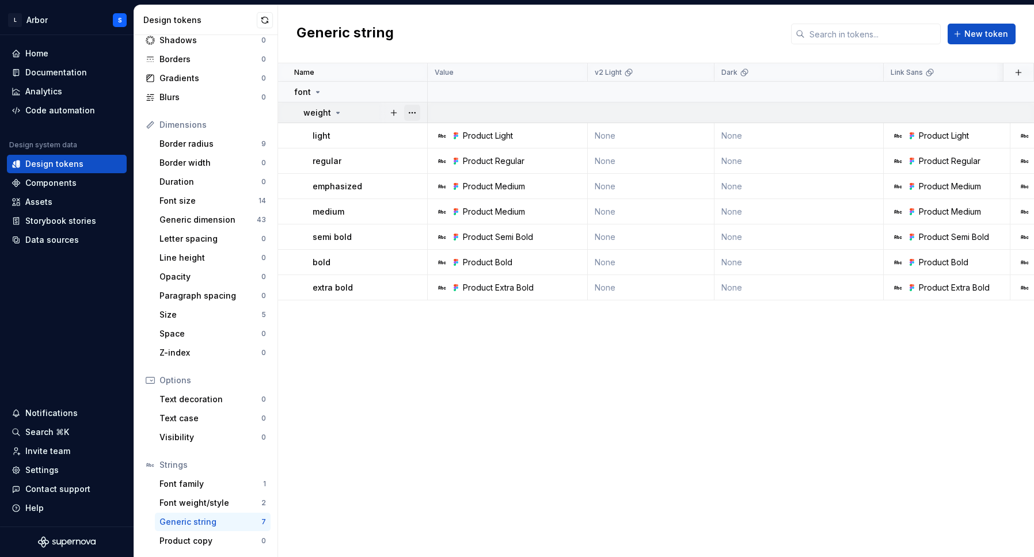
click at [415, 115] on button "button" at bounding box center [412, 113] width 16 height 16
click at [343, 109] on div "weight" at bounding box center [365, 113] width 123 height 12
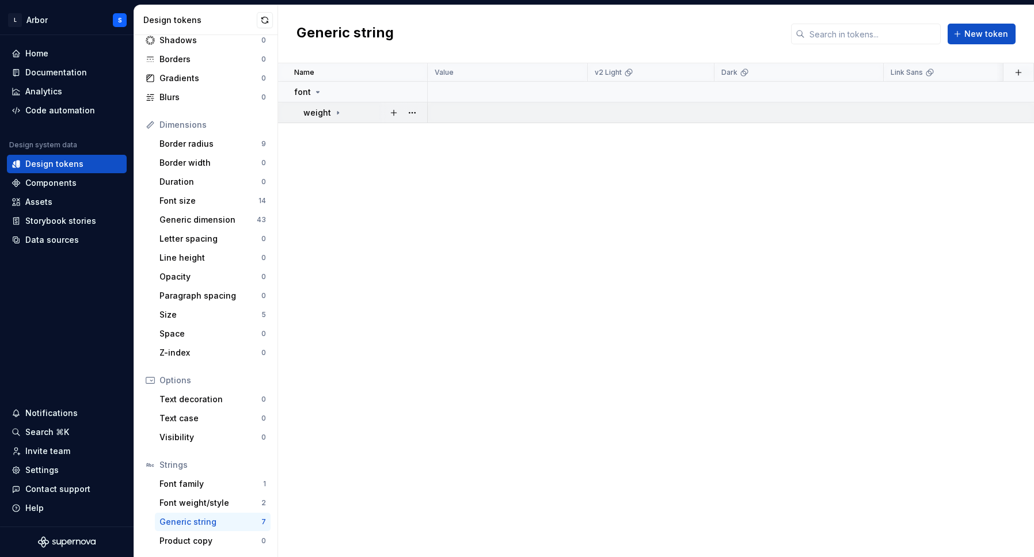
click at [340, 109] on icon at bounding box center [337, 112] width 9 height 9
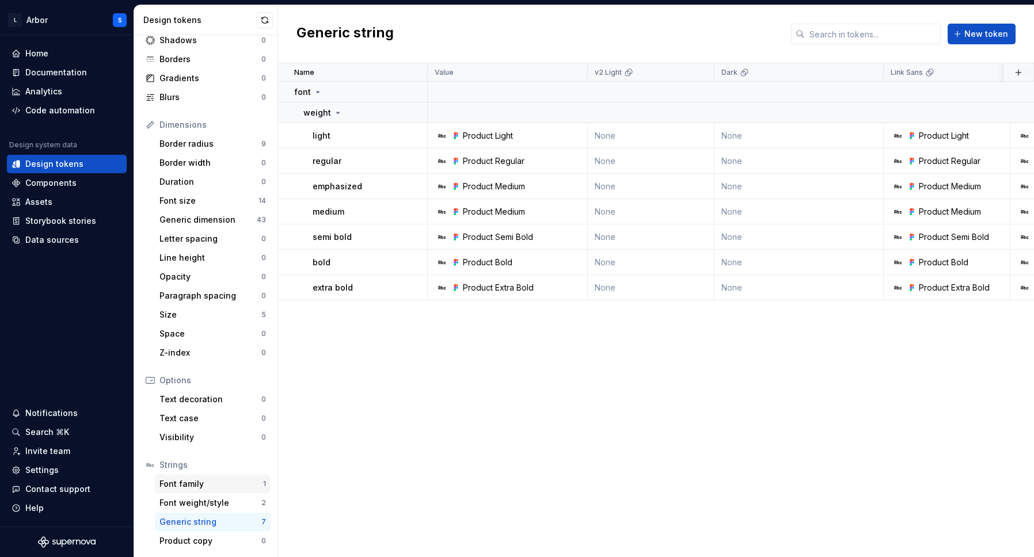
click at [196, 492] on div "Font family 1" at bounding box center [213, 484] width 116 height 18
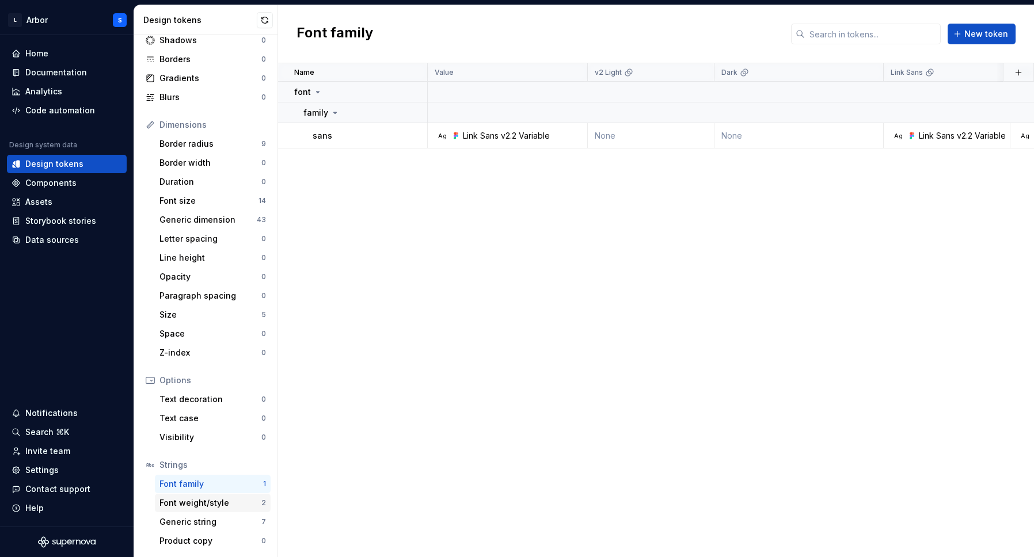
click at [194, 503] on div "Font weight/style" at bounding box center [211, 504] width 102 height 12
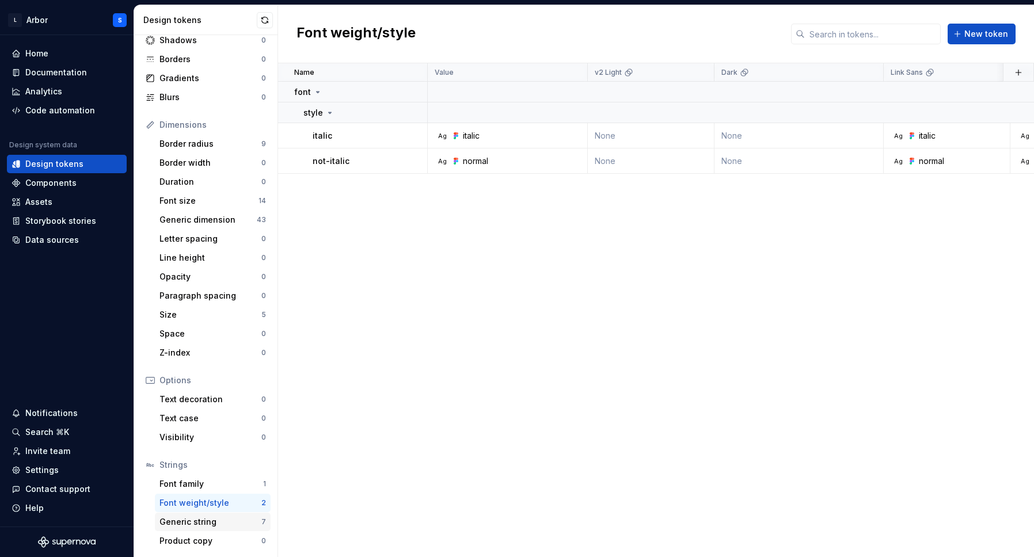
click at [195, 524] on div "Generic string" at bounding box center [211, 523] width 102 height 12
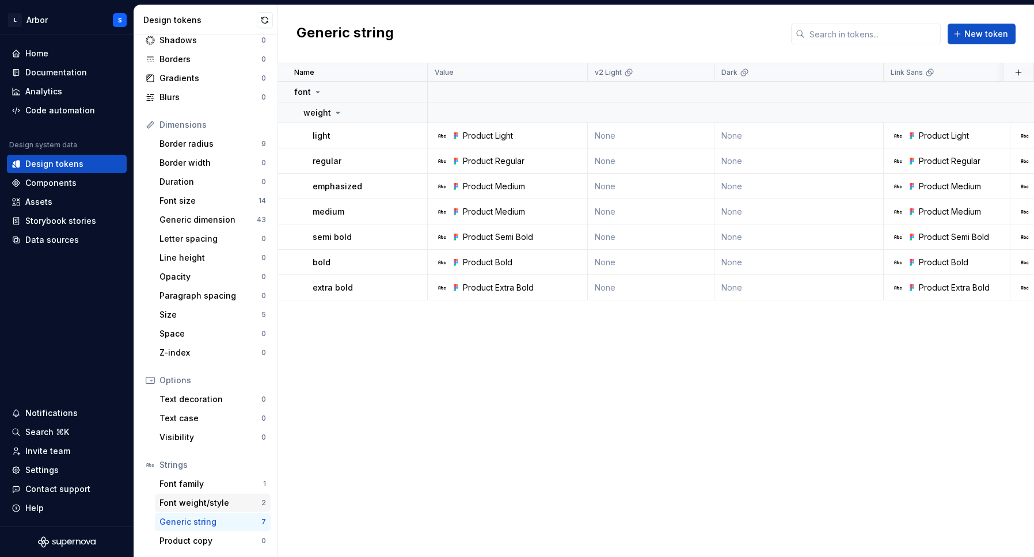
click at [196, 506] on div "Font weight/style" at bounding box center [211, 504] width 102 height 12
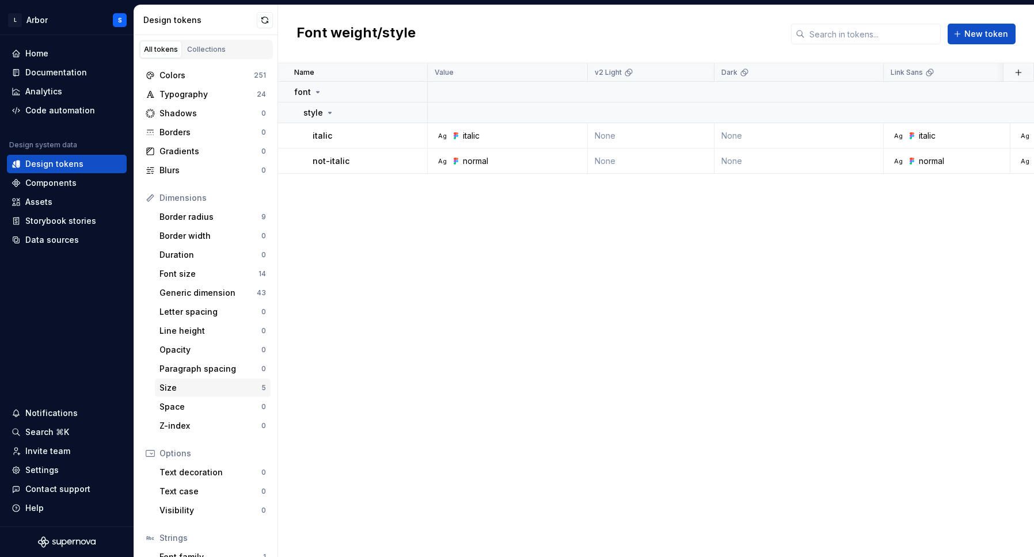
click at [195, 390] on div "Size" at bounding box center [211, 388] width 102 height 12
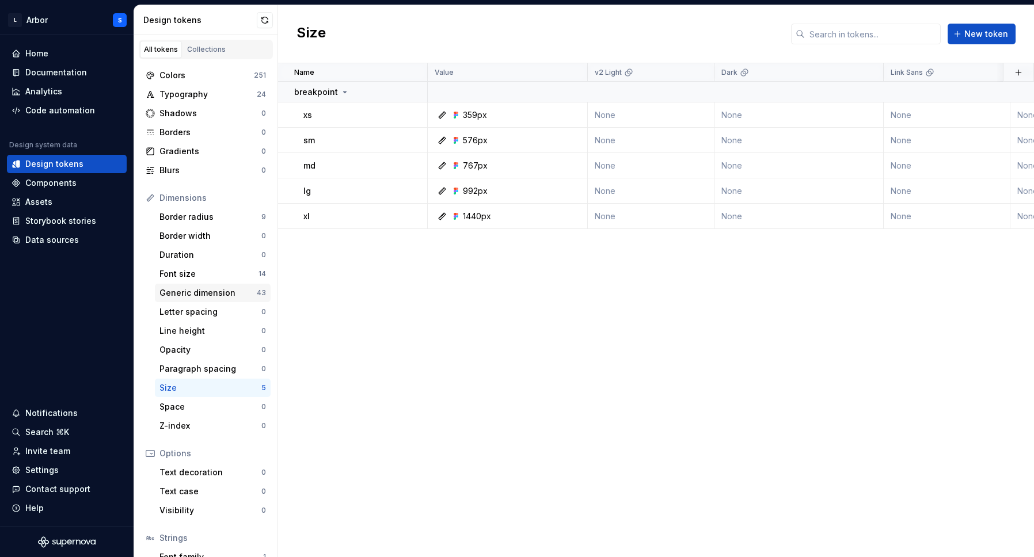
click at [192, 292] on div "Generic dimension" at bounding box center [208, 293] width 97 height 12
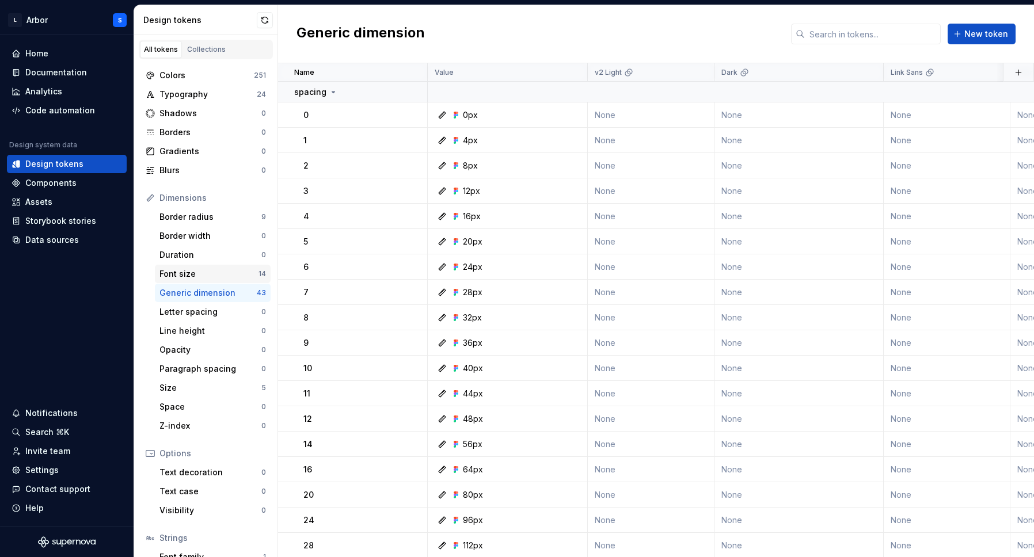
click at [185, 275] on div "Font size" at bounding box center [209, 274] width 99 height 12
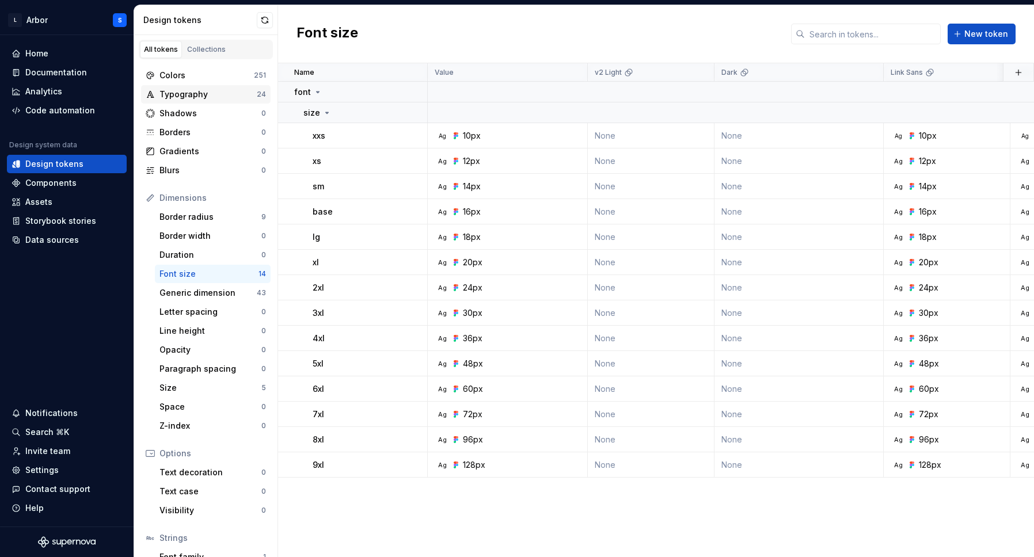
click at [204, 92] on div "Typography" at bounding box center [208, 95] width 97 height 12
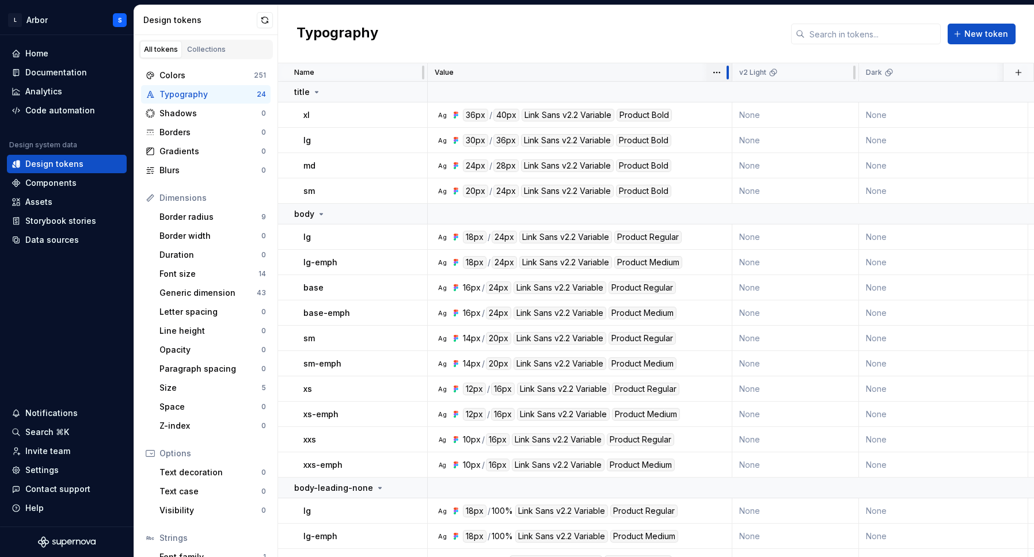
drag, startPoint x: 586, startPoint y: 71, endPoint x: 731, endPoint y: 70, distance: 144.6
click at [731, 70] on div at bounding box center [727, 72] width 9 height 18
click at [161, 79] on div "Colors" at bounding box center [207, 76] width 94 height 12
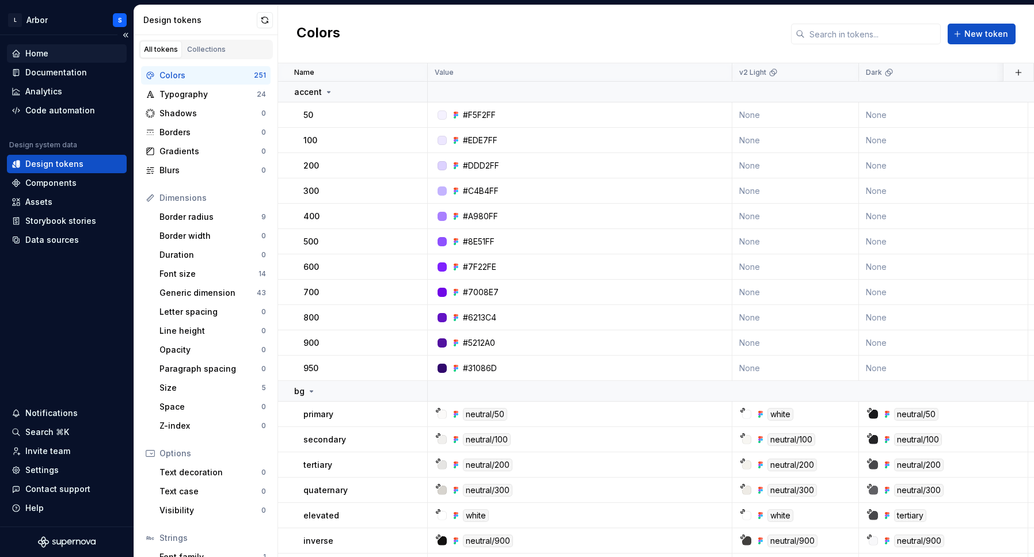
click at [25, 50] on div "Home" at bounding box center [36, 54] width 23 height 12
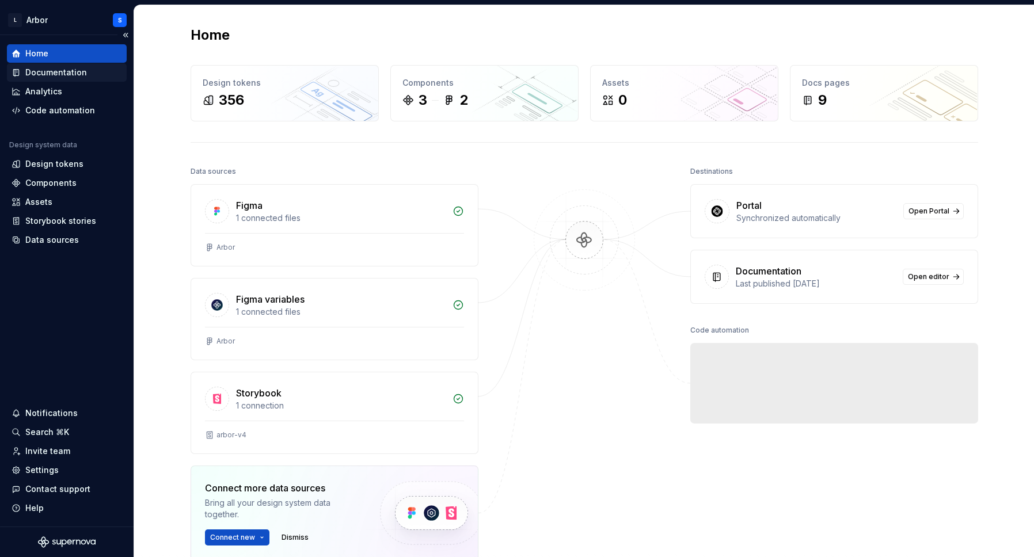
click at [39, 72] on div "Documentation" at bounding box center [56, 73] width 62 height 12
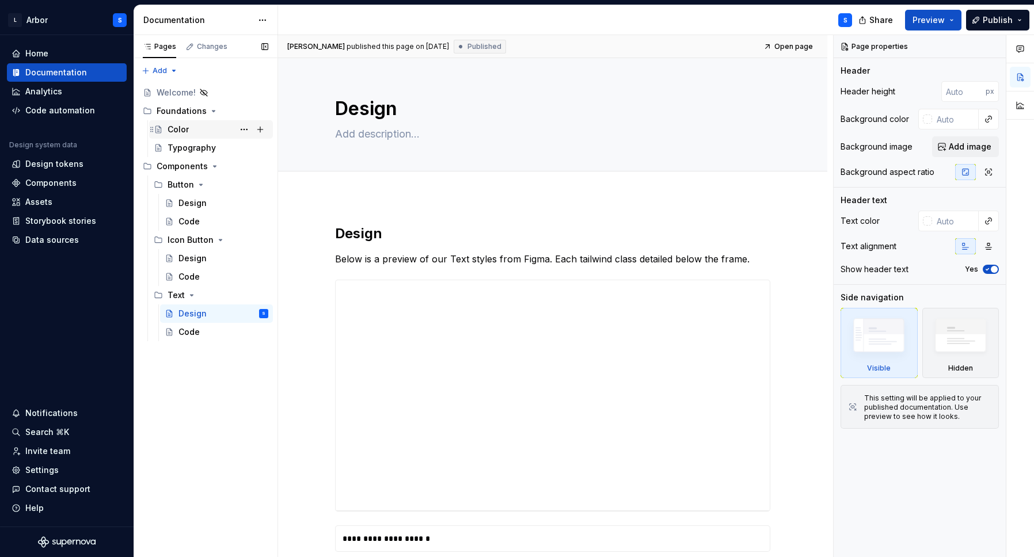
click at [178, 126] on div "Color" at bounding box center [178, 130] width 21 height 12
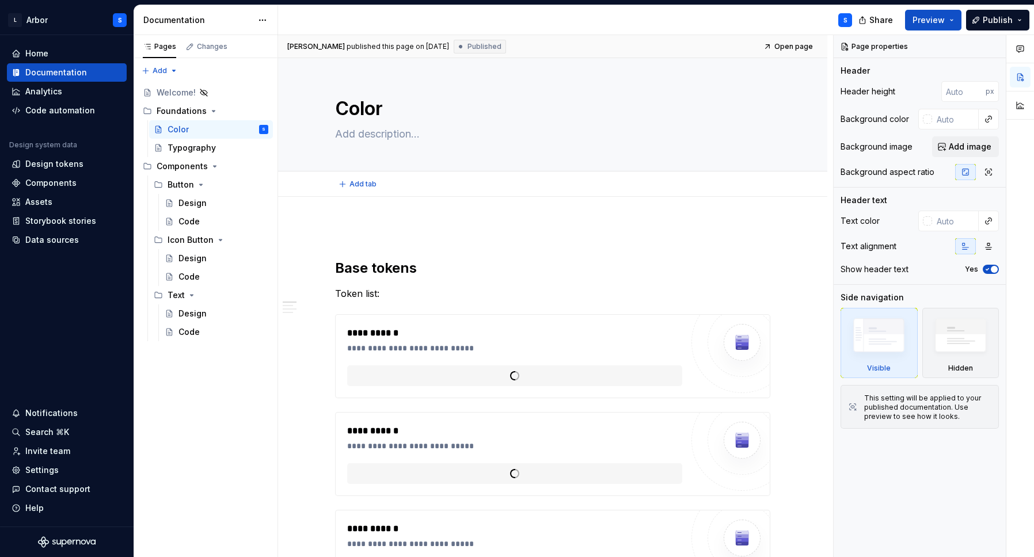
click at [614, 187] on div "Add tab" at bounding box center [552, 184] width 435 height 16
click at [395, 377] on span "**********" at bounding box center [390, 376] width 52 height 12
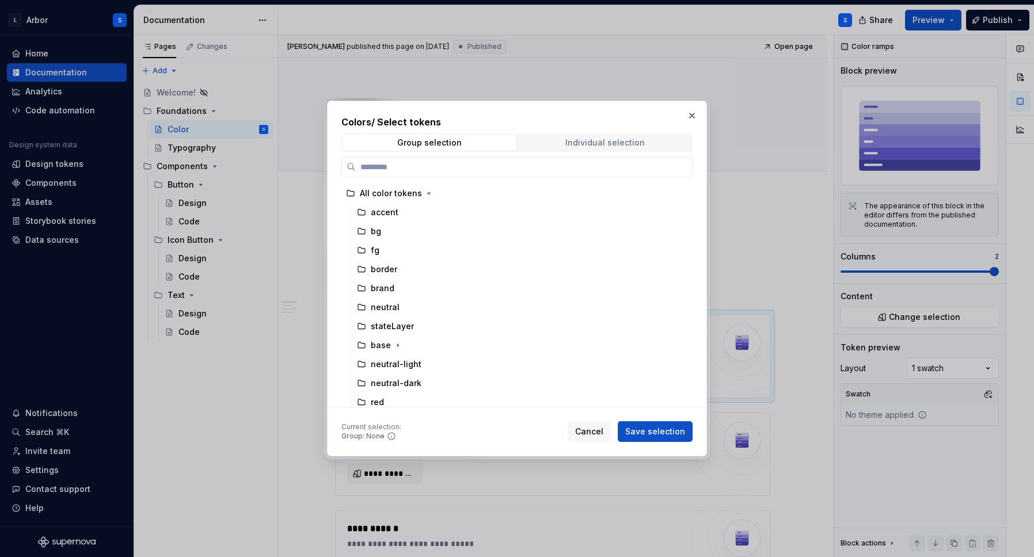
click at [597, 142] on div "Individual selection" at bounding box center [605, 142] width 79 height 9
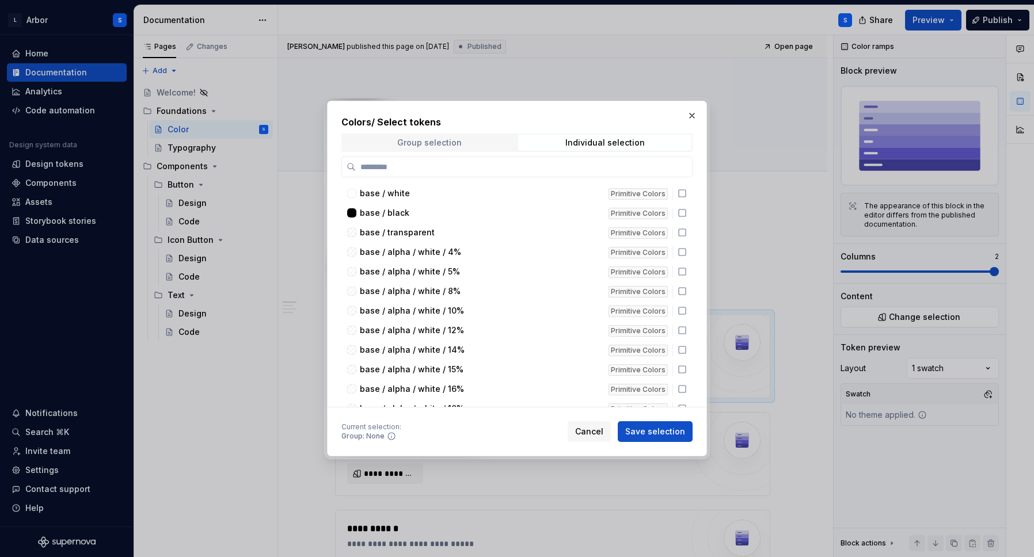
click at [435, 143] on div "Group selection" at bounding box center [429, 142] width 65 height 9
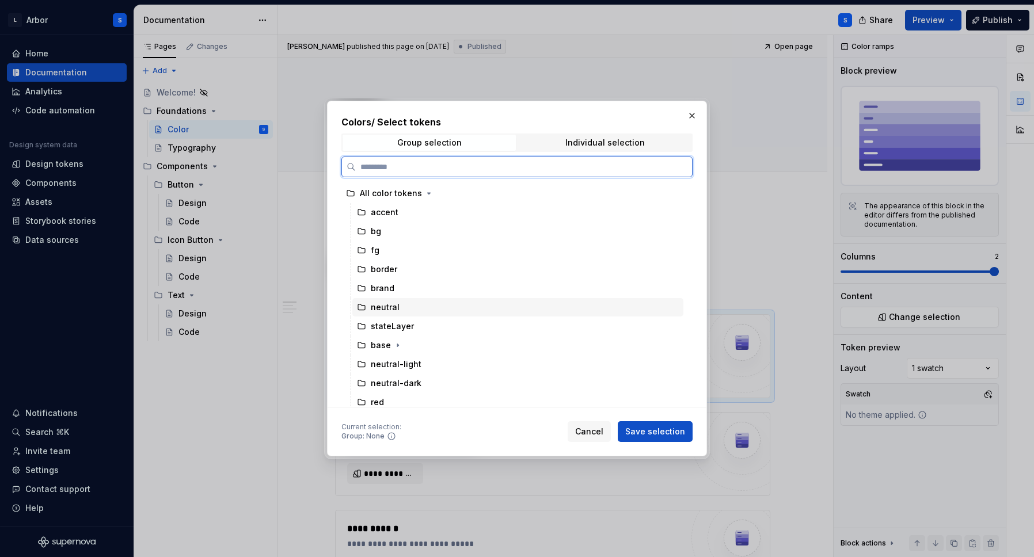
click at [362, 308] on icon at bounding box center [361, 307] width 9 height 9
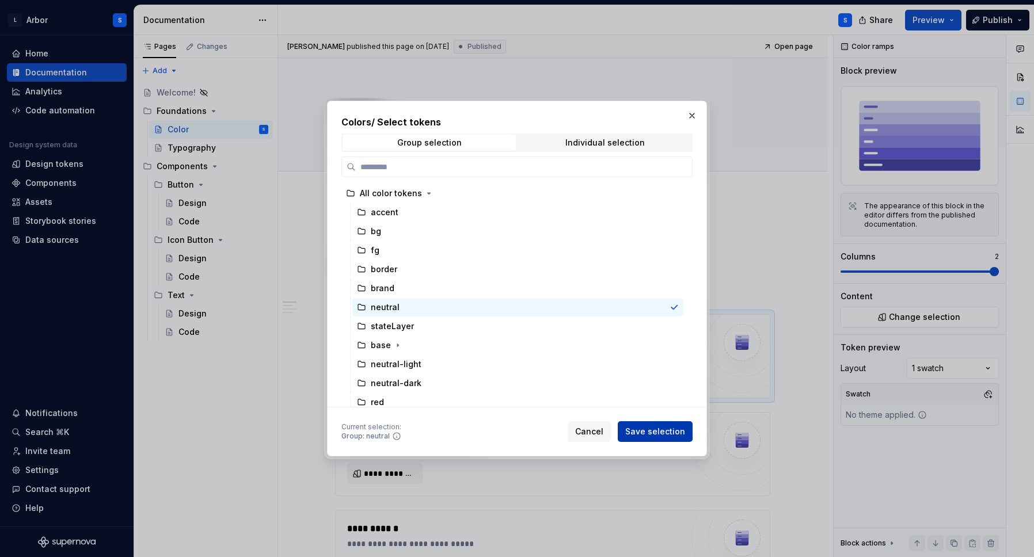
click at [657, 427] on span "Save selection" at bounding box center [655, 432] width 60 height 12
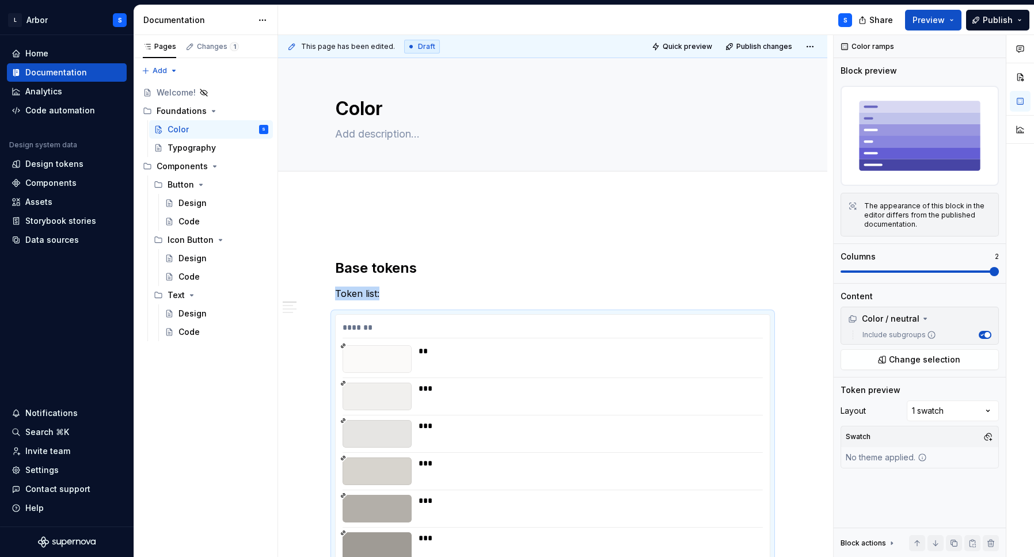
scroll to position [197, 0]
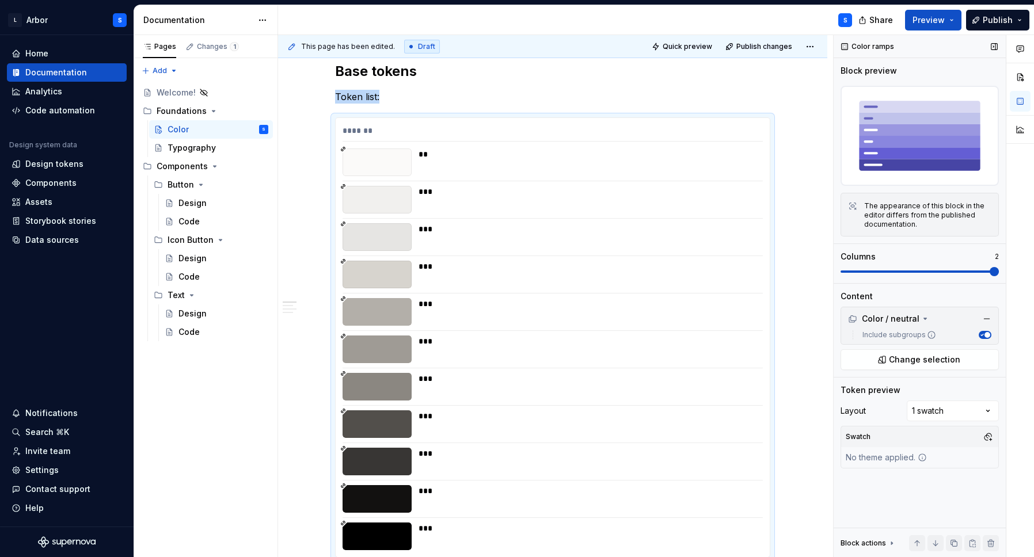
click at [990, 267] on span at bounding box center [994, 271] width 9 height 9
click at [944, 419] on div "Comments Open comments No comments yet Select ‘Comment’ from the block context …" at bounding box center [934, 296] width 200 height 523
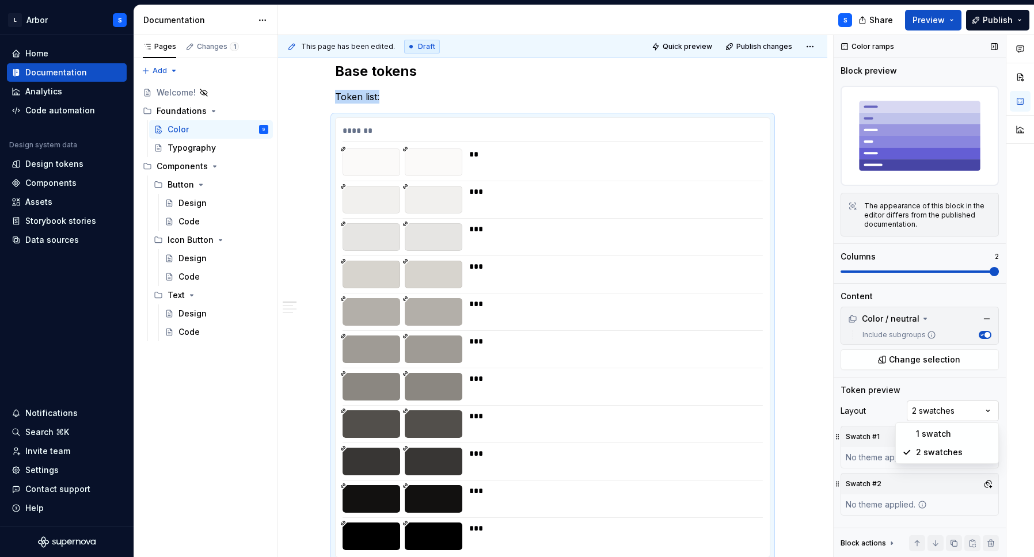
click at [943, 408] on div "Comments Open comments No comments yet Select ‘Comment’ from the block context …" at bounding box center [934, 296] width 200 height 523
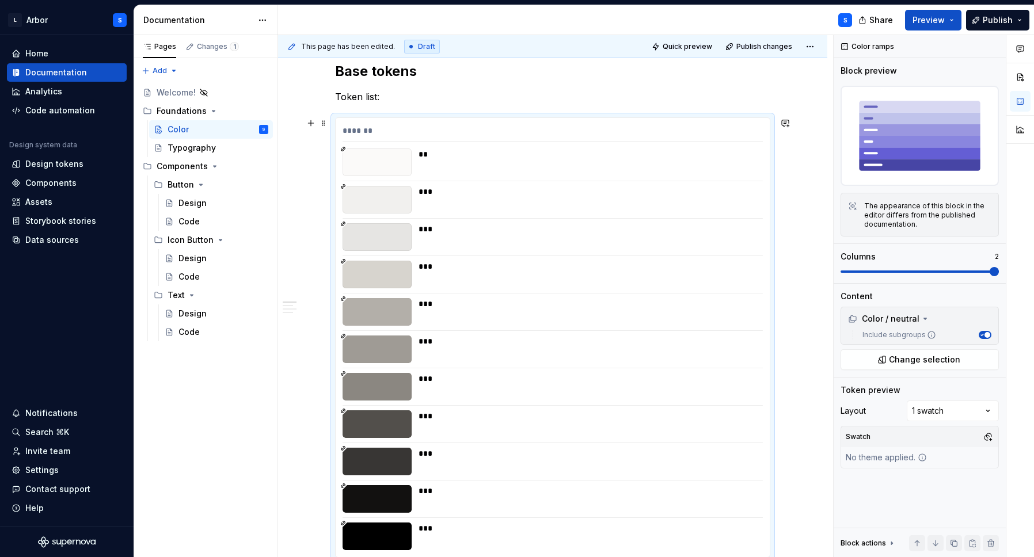
click at [367, 132] on div "*******" at bounding box center [553, 133] width 420 height 17
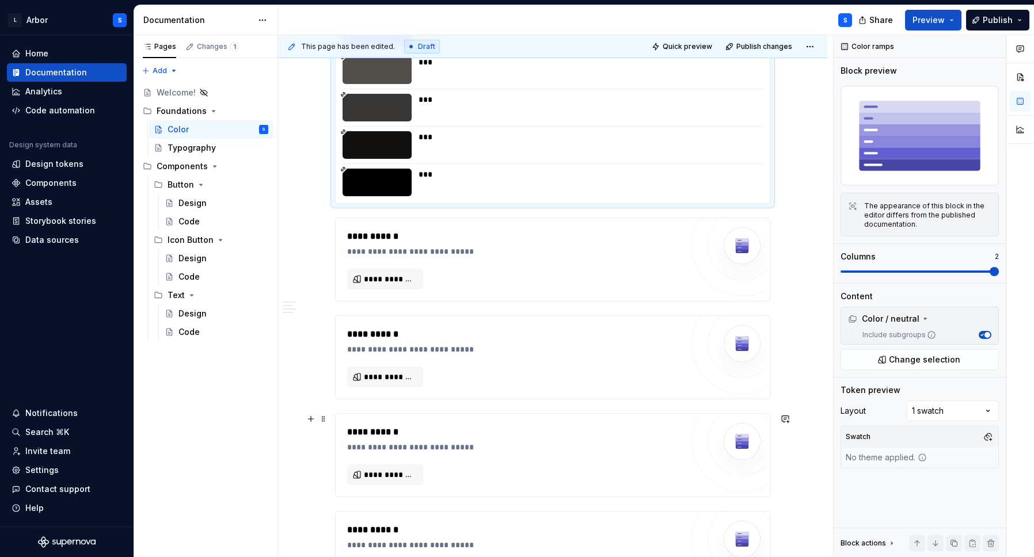
scroll to position [618, 0]
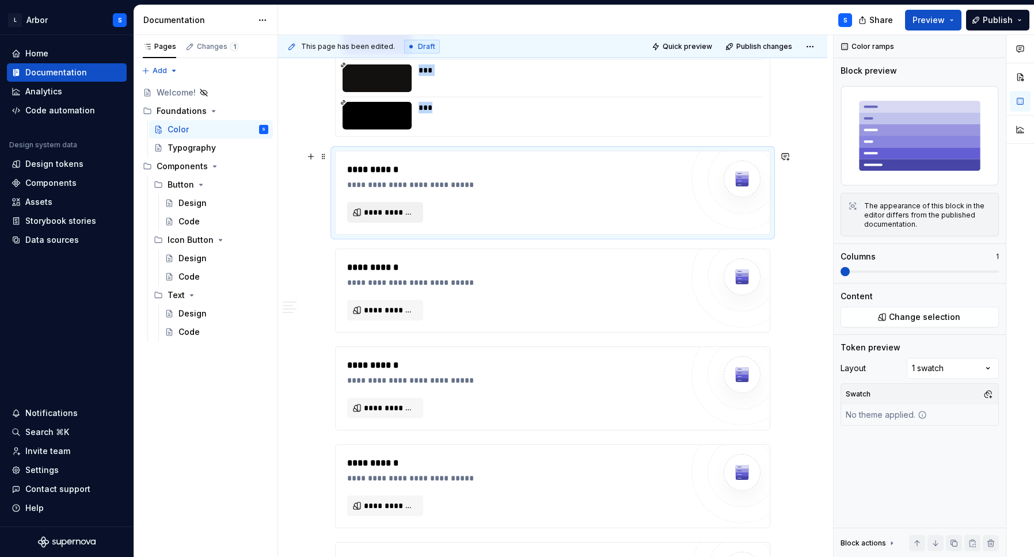
click at [397, 212] on span "**********" at bounding box center [390, 213] width 52 height 12
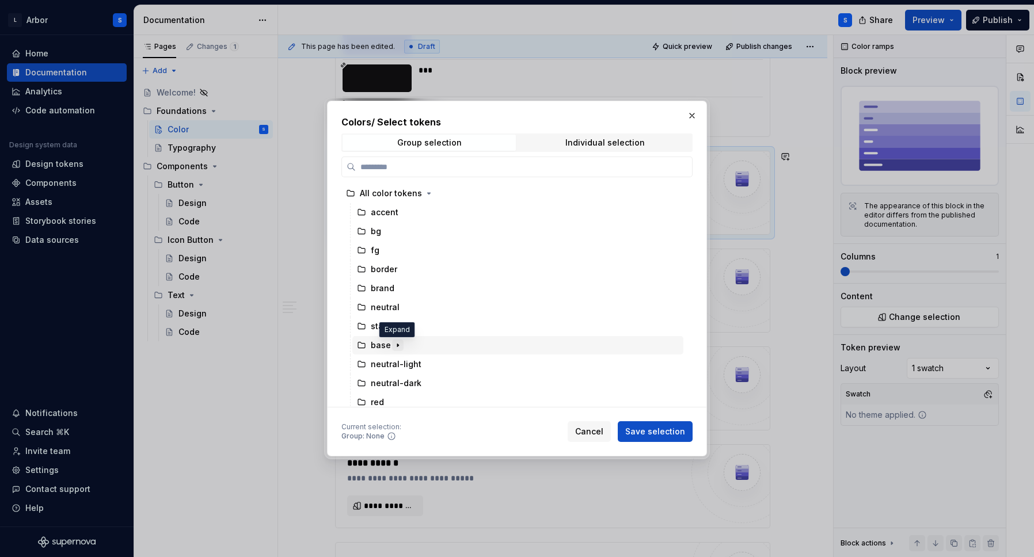
click at [397, 346] on icon "button" at bounding box center [397, 345] width 1 height 3
click at [397, 346] on icon "button" at bounding box center [398, 345] width 3 height 1
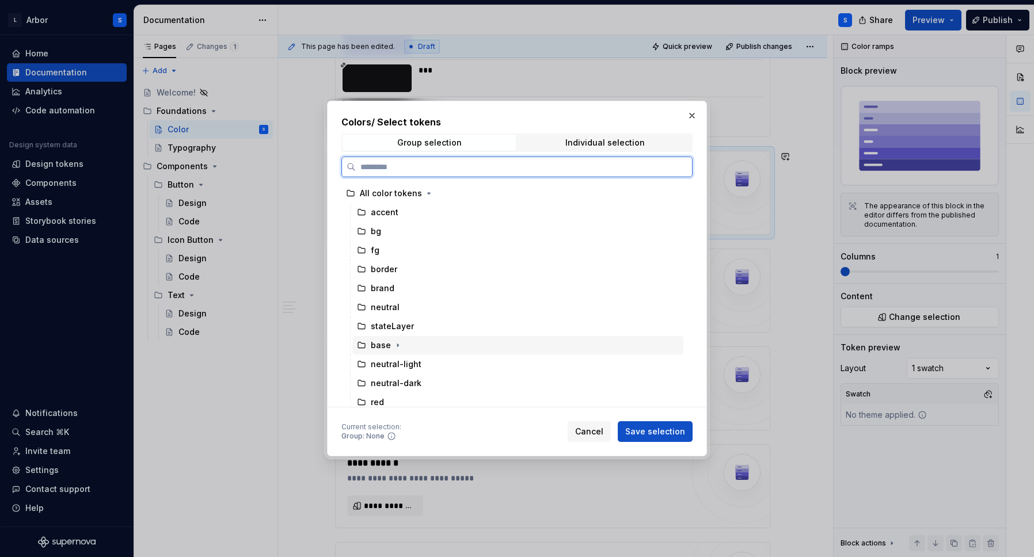
click at [375, 346] on div "base" at bounding box center [381, 346] width 20 height 12
click at [646, 442] on div "Colors / Select tokens Group selection Individual selection All color tokens ac…" at bounding box center [517, 279] width 380 height 356
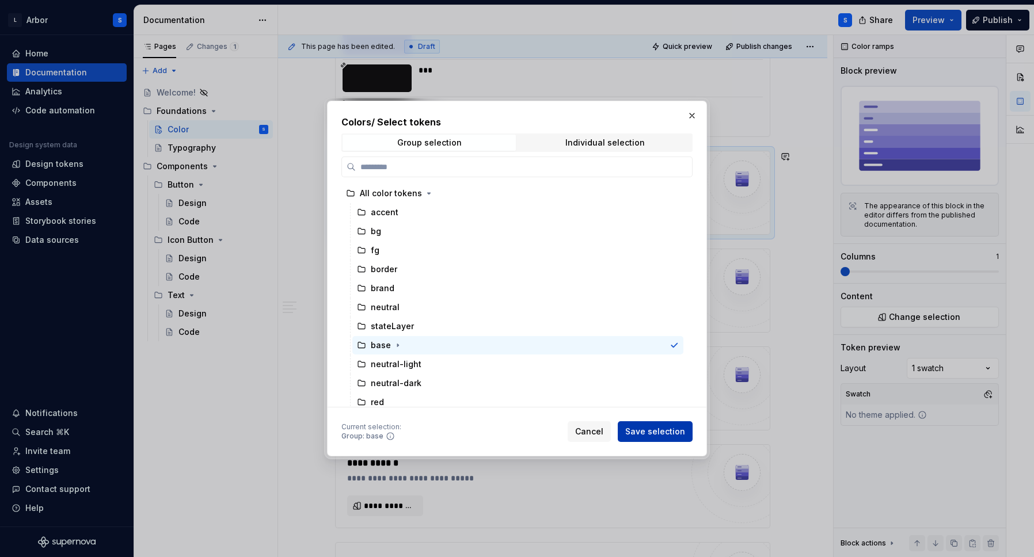
click at [646, 439] on button "Save selection" at bounding box center [655, 432] width 75 height 21
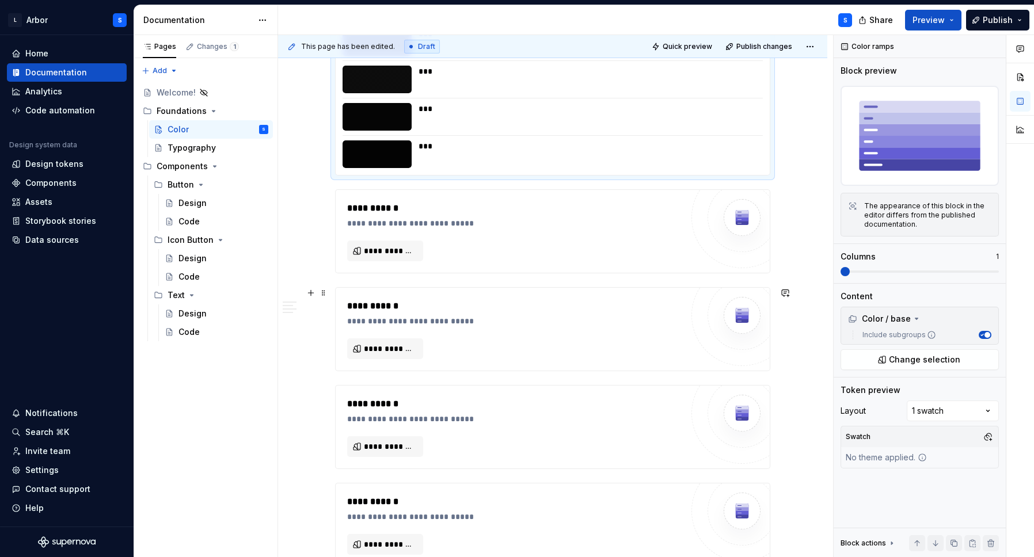
scroll to position [2831, 0]
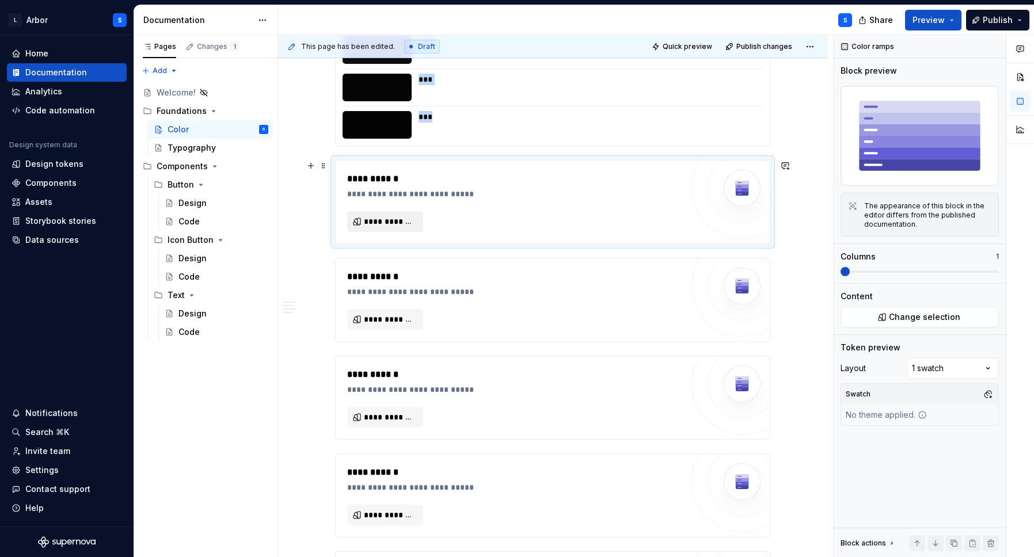
click at [382, 228] on button "**********" at bounding box center [385, 221] width 76 height 21
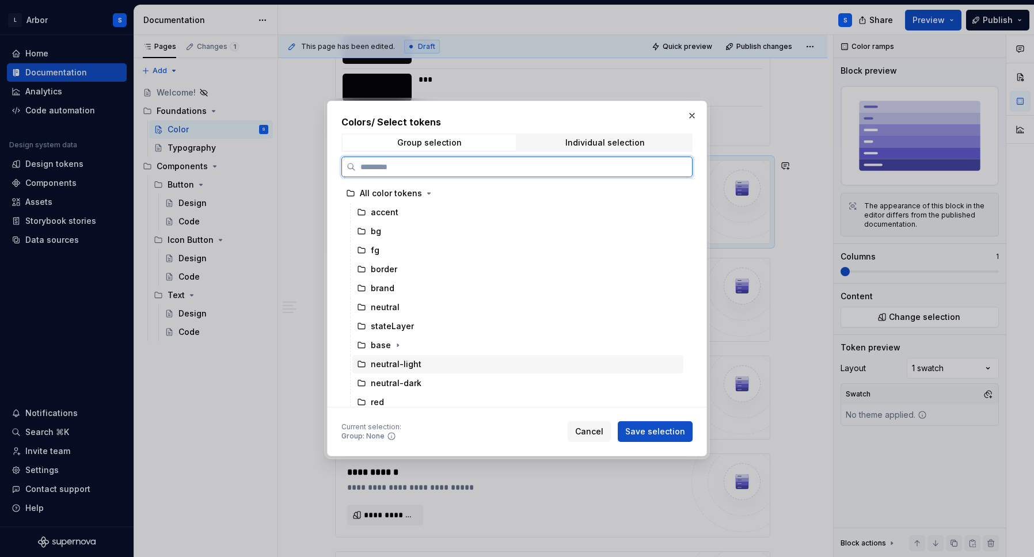
click at [409, 373] on div "neutral-light" at bounding box center [517, 364] width 331 height 18
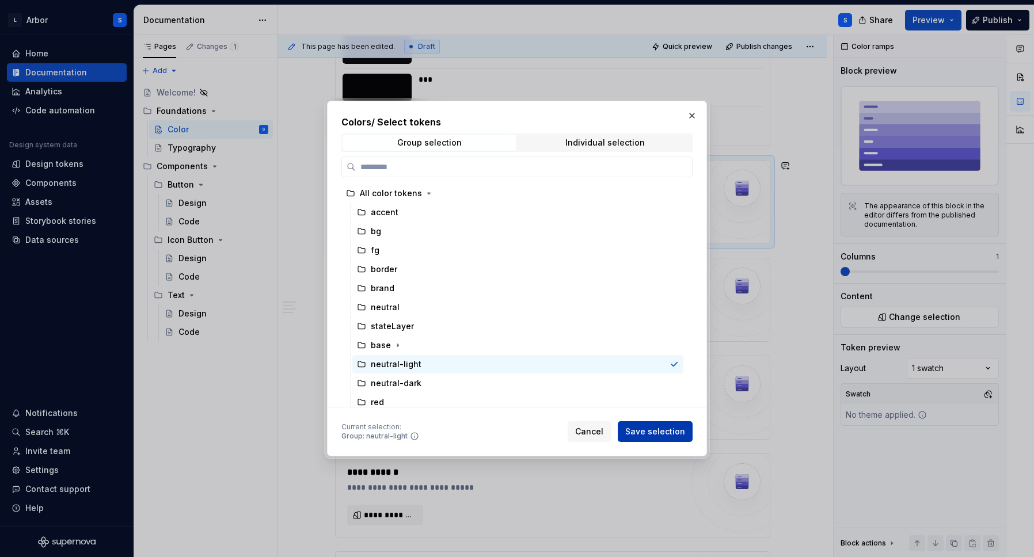
click at [643, 424] on button "Save selection" at bounding box center [655, 432] width 75 height 21
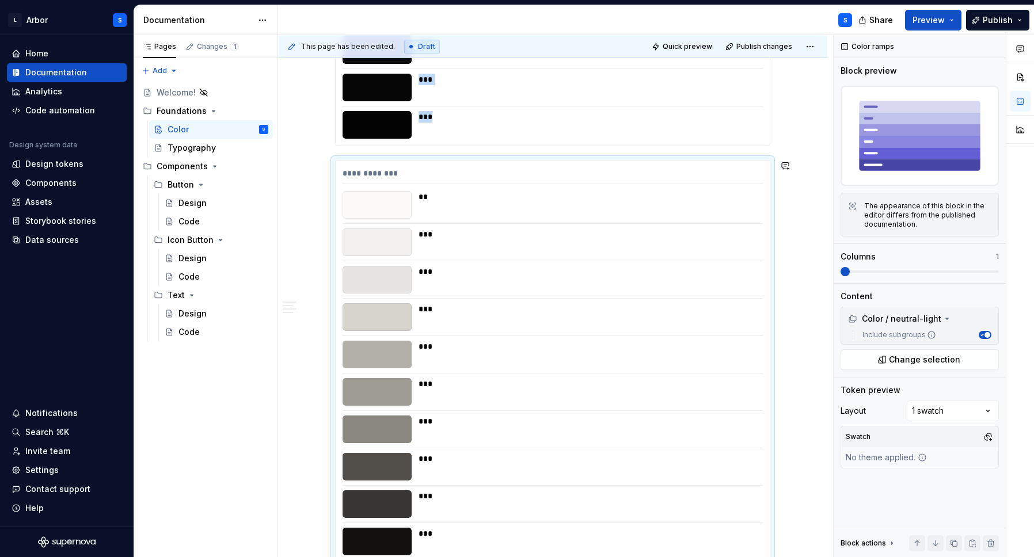
scroll to position [2874, 0]
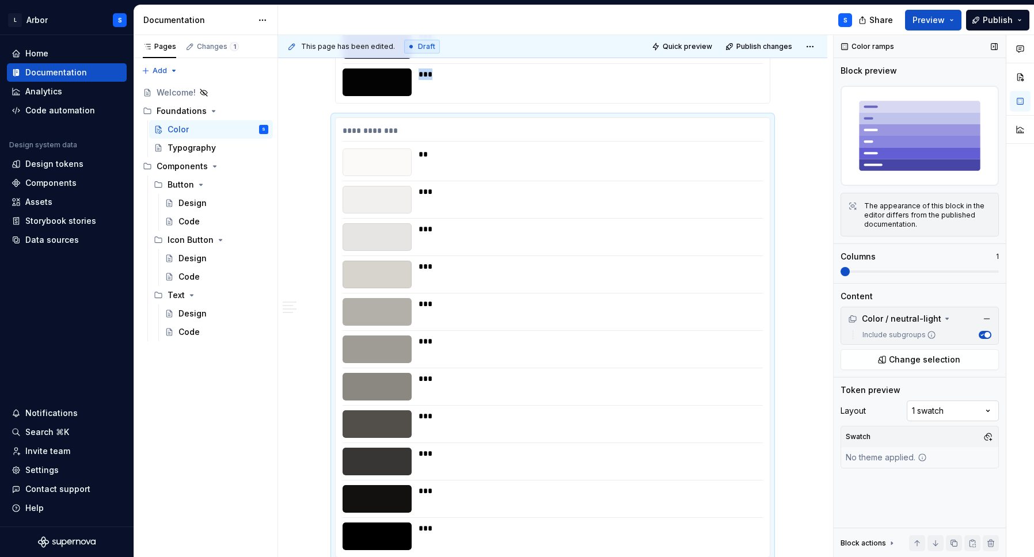
click at [943, 403] on div "Comments Open comments No comments yet Select ‘Comment’ from the block context …" at bounding box center [934, 296] width 200 height 523
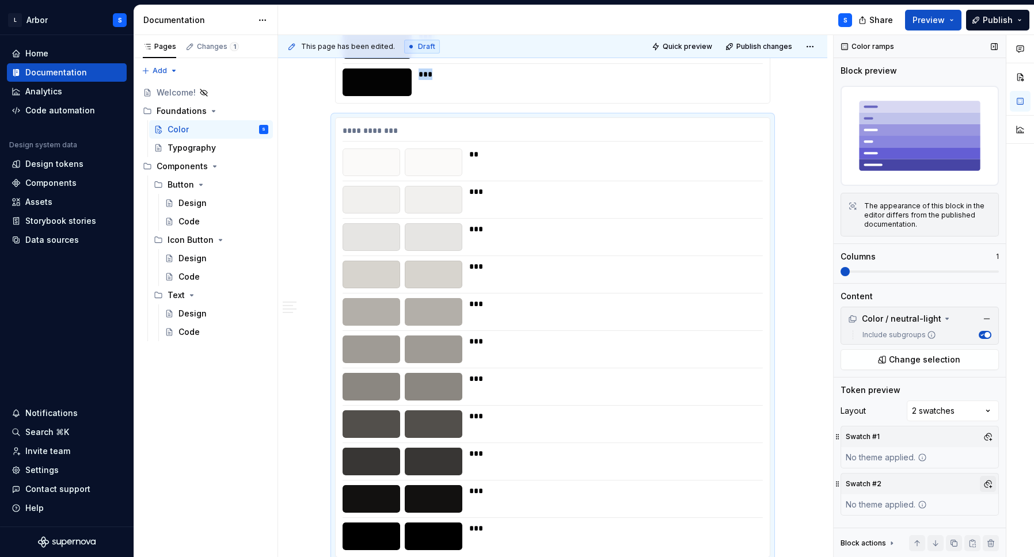
click at [981, 482] on button "button" at bounding box center [988, 484] width 16 height 16
click at [981, 482] on div "Comments Open comments No comments yet Select ‘Comment’ from the block context …" at bounding box center [934, 296] width 200 height 523
click at [972, 412] on div "Comments Open comments No comments yet Select ‘Comment’ from the block context …" at bounding box center [934, 296] width 200 height 523
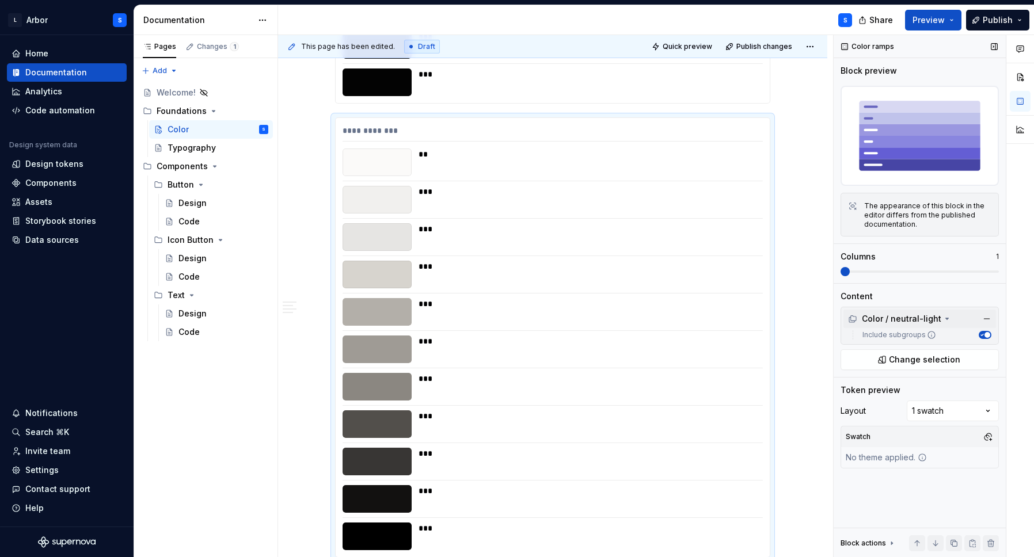
click at [935, 318] on div "Color / neutral-light" at bounding box center [894, 319] width 93 height 12
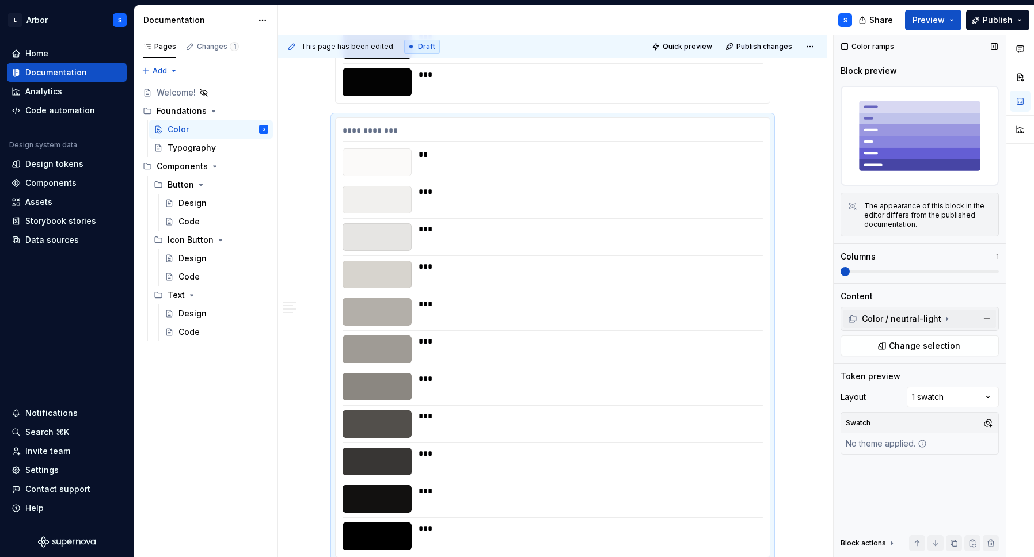
click at [936, 322] on div "Color / neutral-light" at bounding box center [894, 319] width 93 height 12
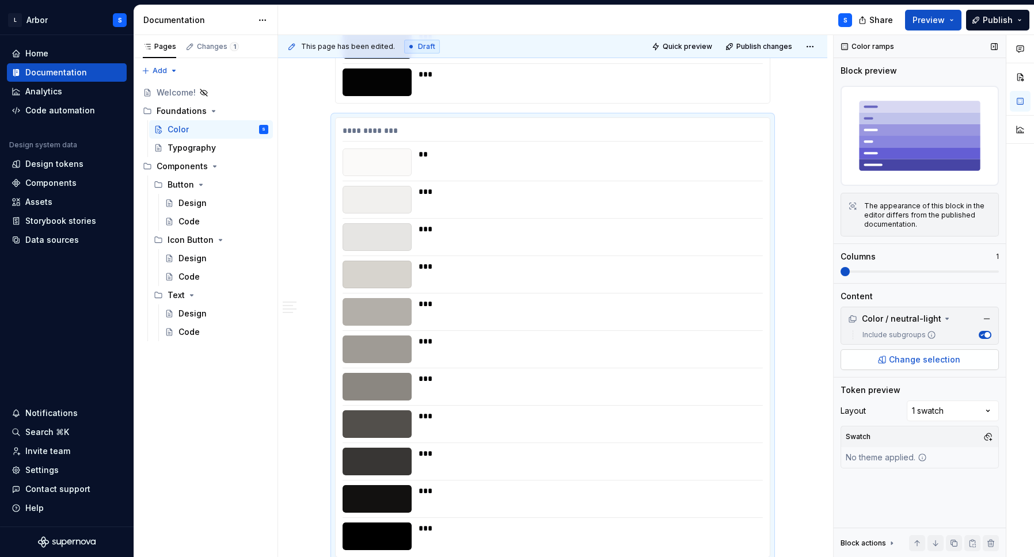
click at [936, 362] on span "Change selection" at bounding box center [924, 360] width 71 height 12
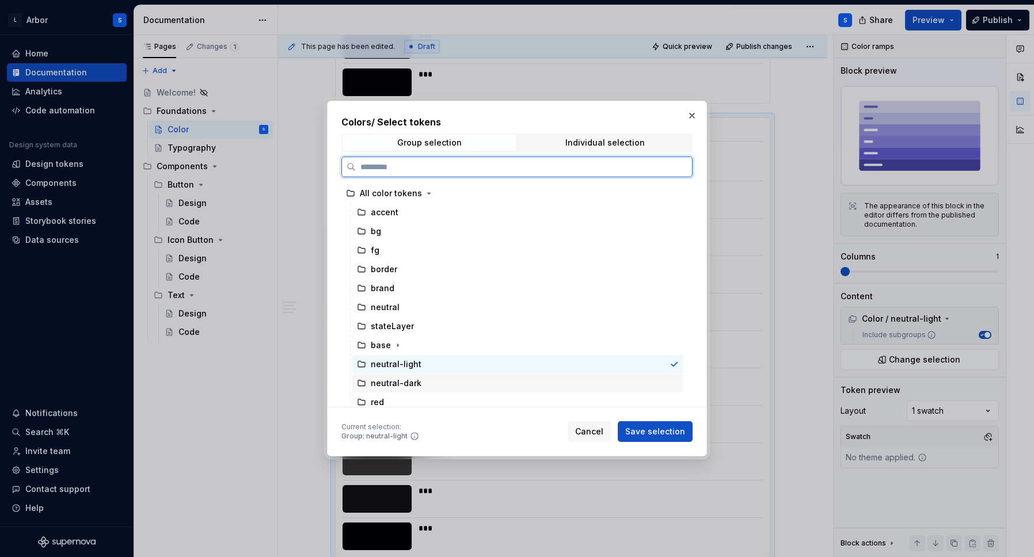
click at [458, 379] on div "neutral-dark" at bounding box center [517, 383] width 331 height 18
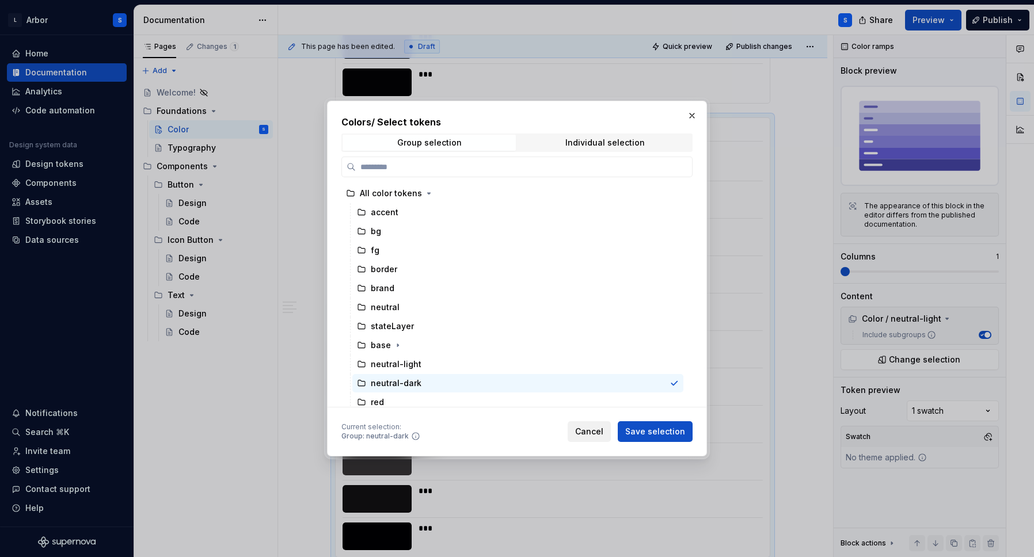
click at [585, 434] on span "Cancel" at bounding box center [589, 432] width 28 height 12
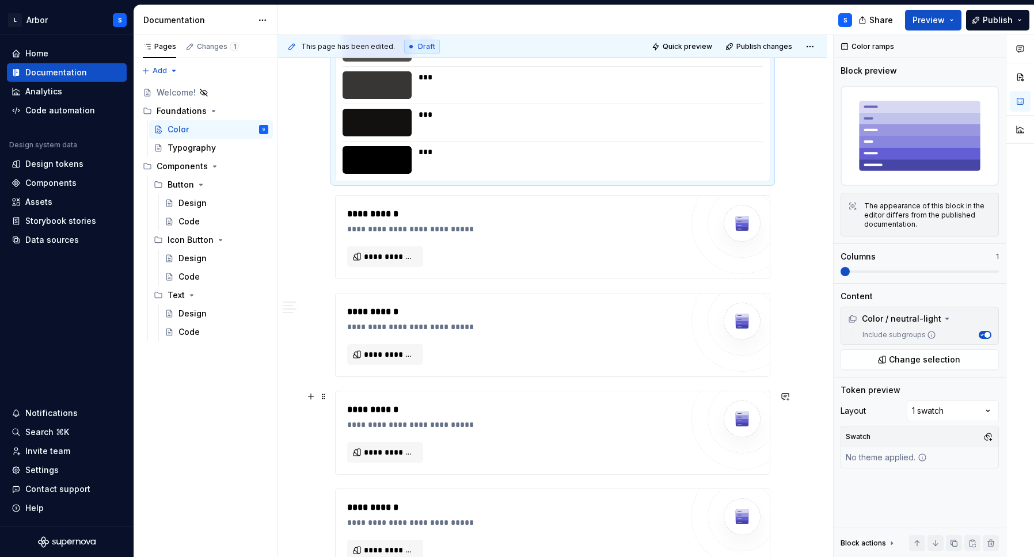
scroll to position [3299, 0]
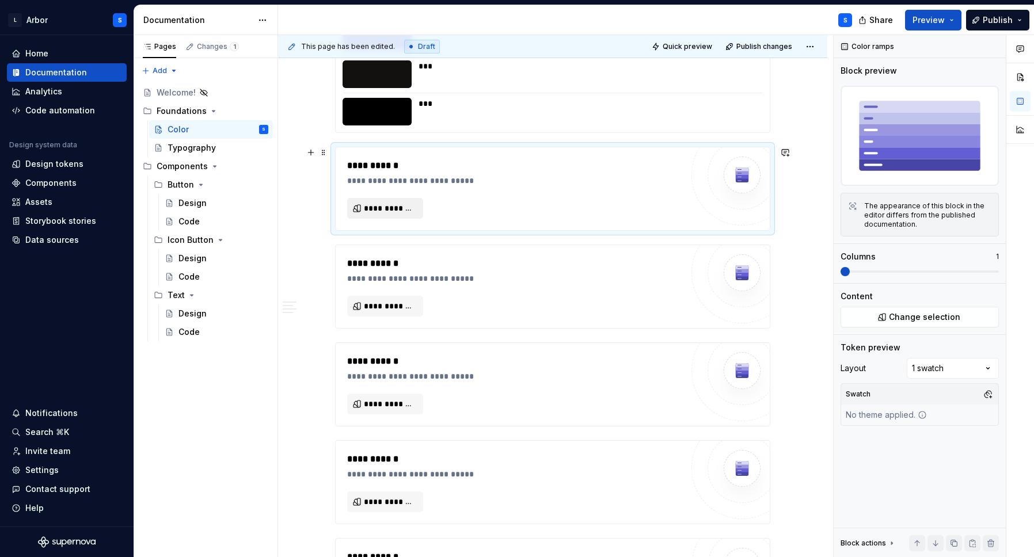
click at [390, 203] on span "**********" at bounding box center [390, 209] width 52 height 12
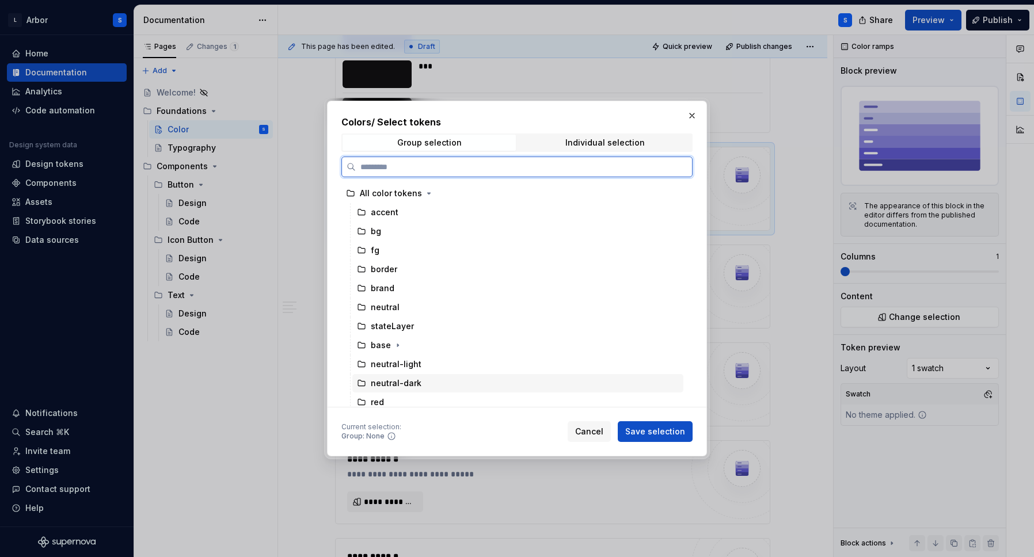
click at [408, 383] on div "neutral-dark" at bounding box center [396, 384] width 51 height 12
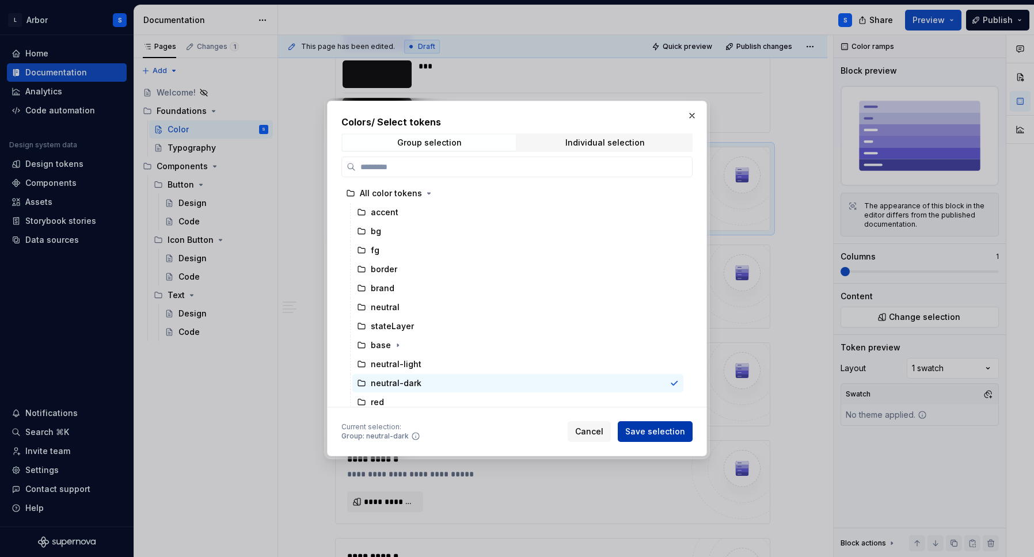
click at [669, 435] on span "Save selection" at bounding box center [655, 432] width 60 height 12
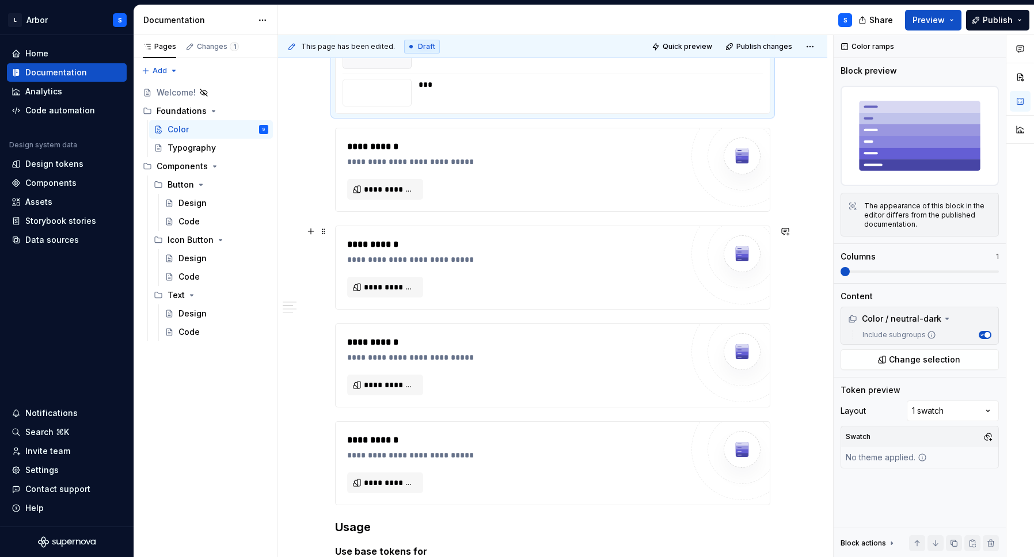
scroll to position [3771, 0]
click at [389, 187] on span "**********" at bounding box center [390, 191] width 52 height 12
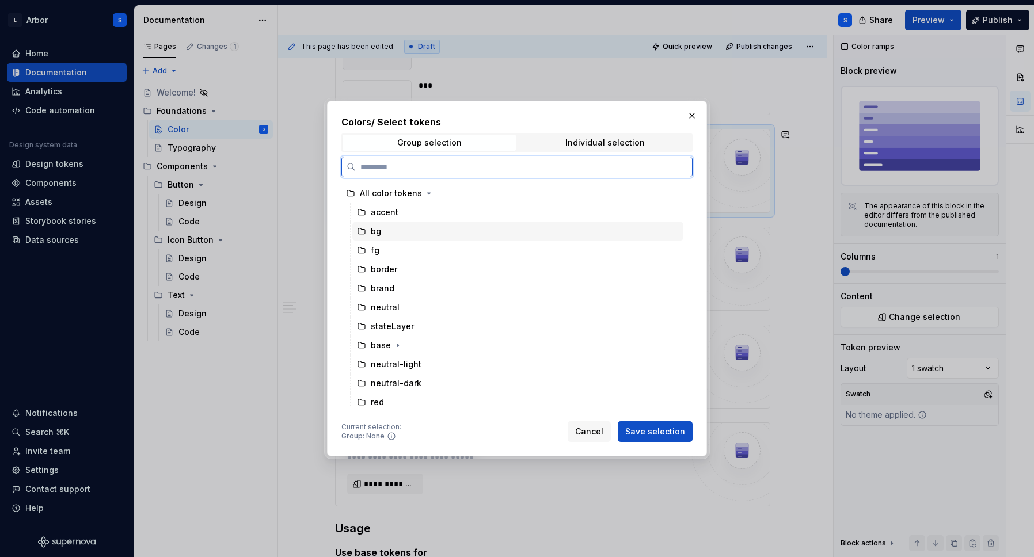
click at [381, 232] on div "bg" at bounding box center [517, 231] width 331 height 18
click at [392, 216] on div "accent" at bounding box center [385, 213] width 28 height 12
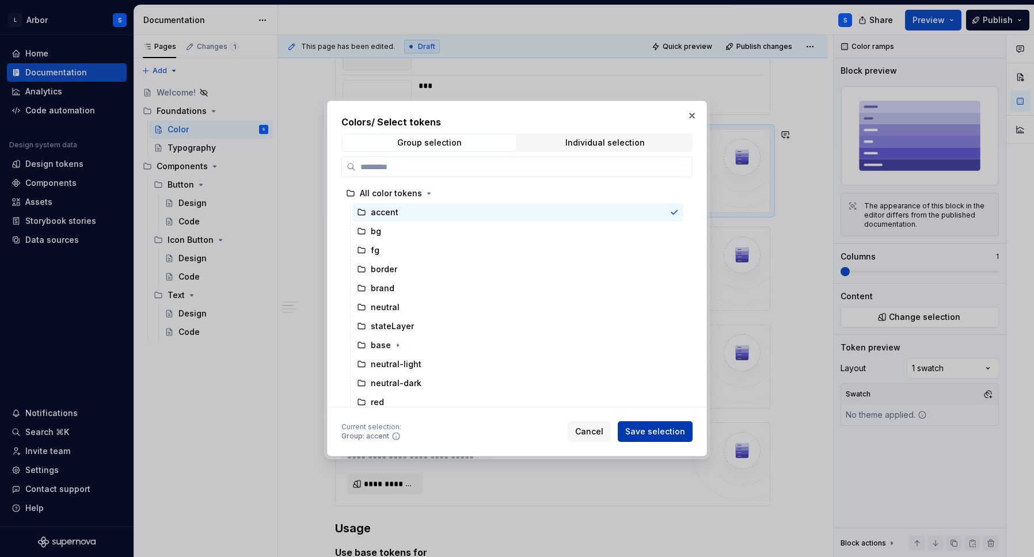
click at [667, 430] on span "Save selection" at bounding box center [655, 432] width 60 height 12
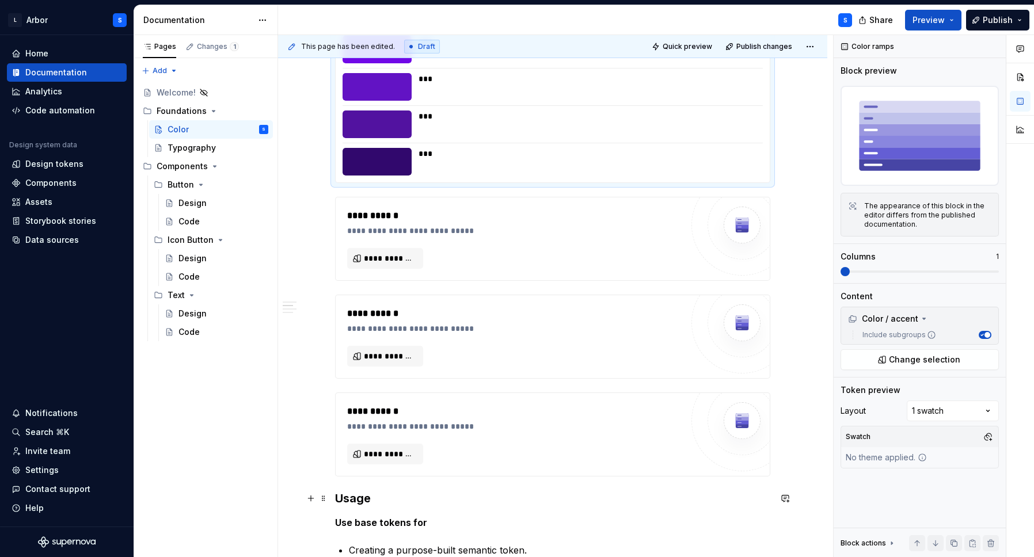
scroll to position [4232, 0]
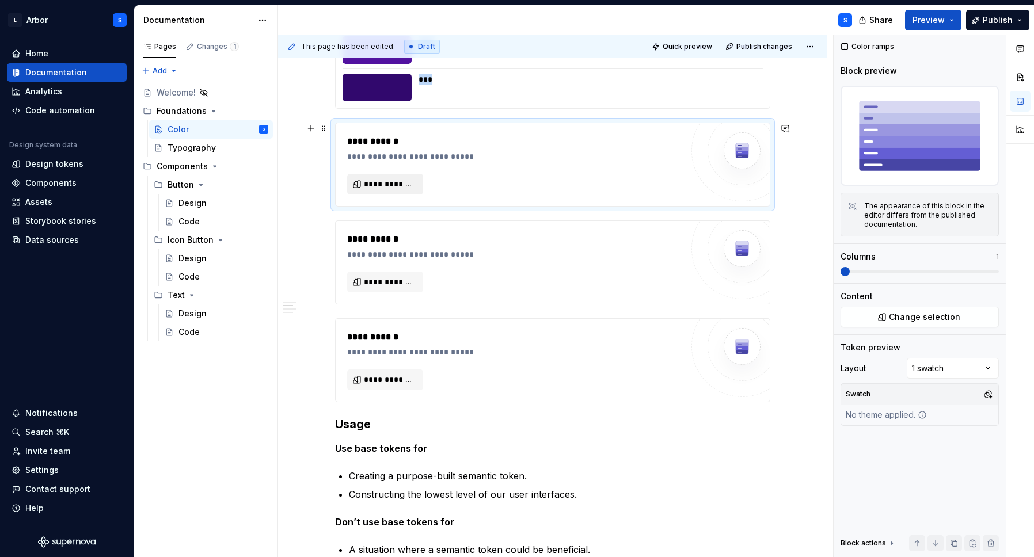
click at [396, 182] on span "**********" at bounding box center [390, 185] width 52 height 12
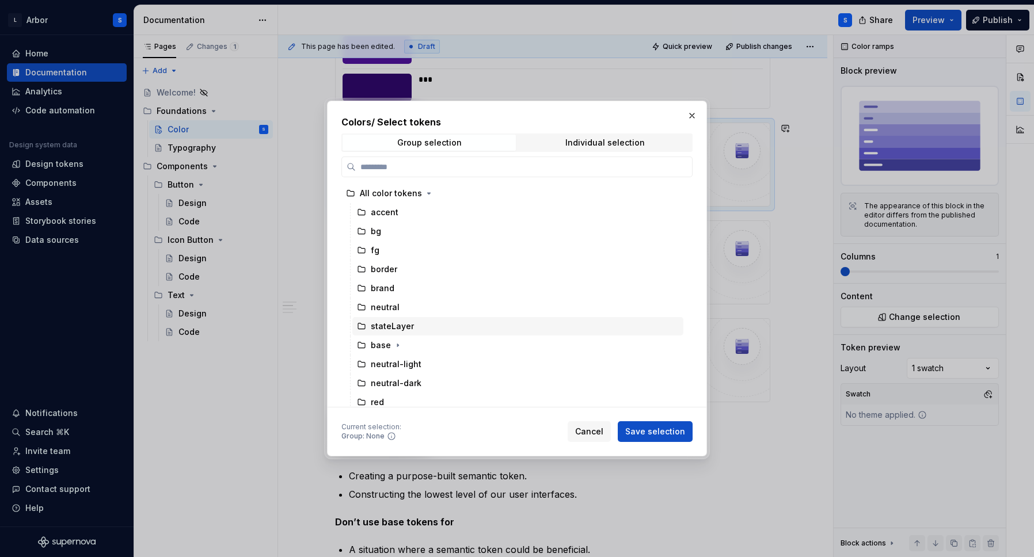
scroll to position [62, 0]
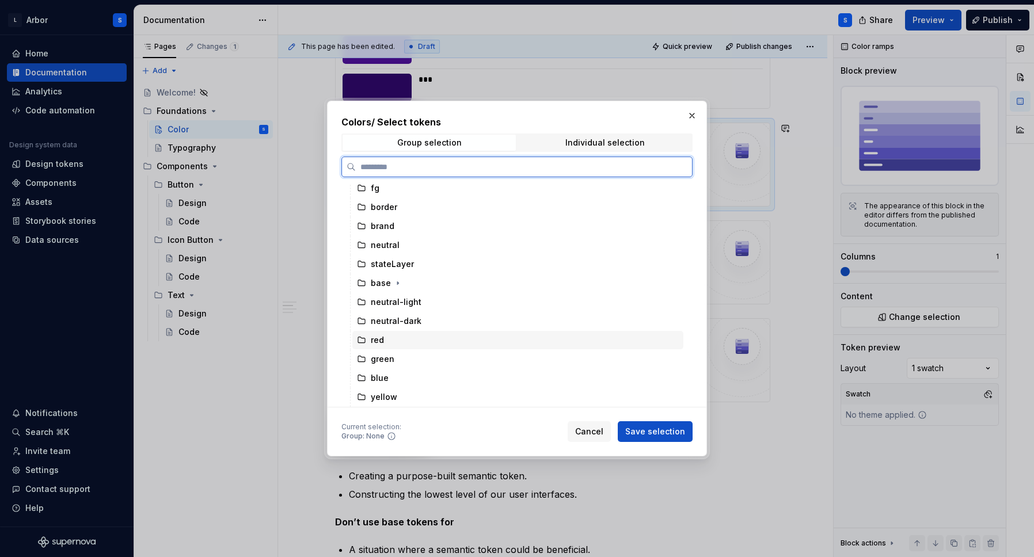
click at [381, 346] on div "red" at bounding box center [517, 340] width 331 height 18
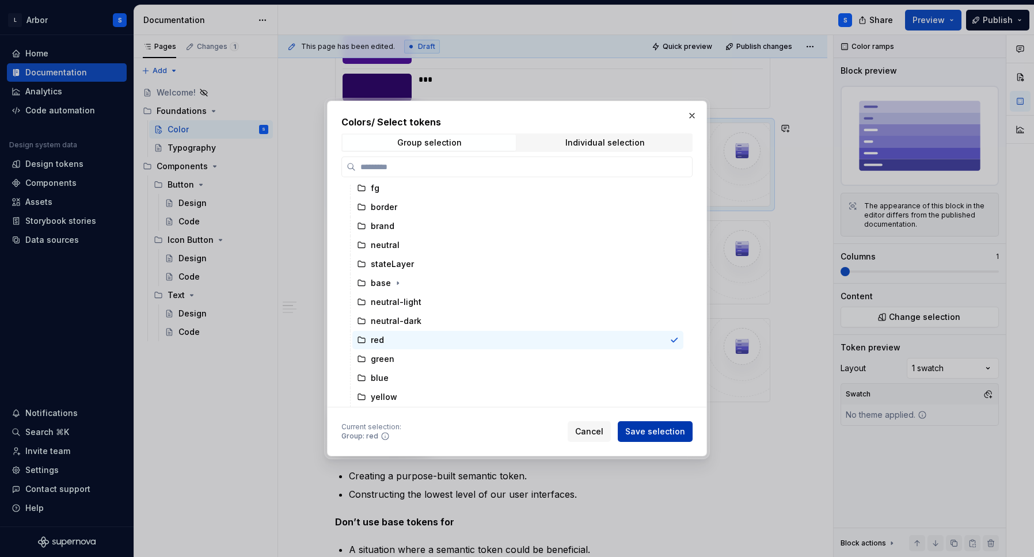
click at [655, 430] on span "Save selection" at bounding box center [655, 432] width 60 height 12
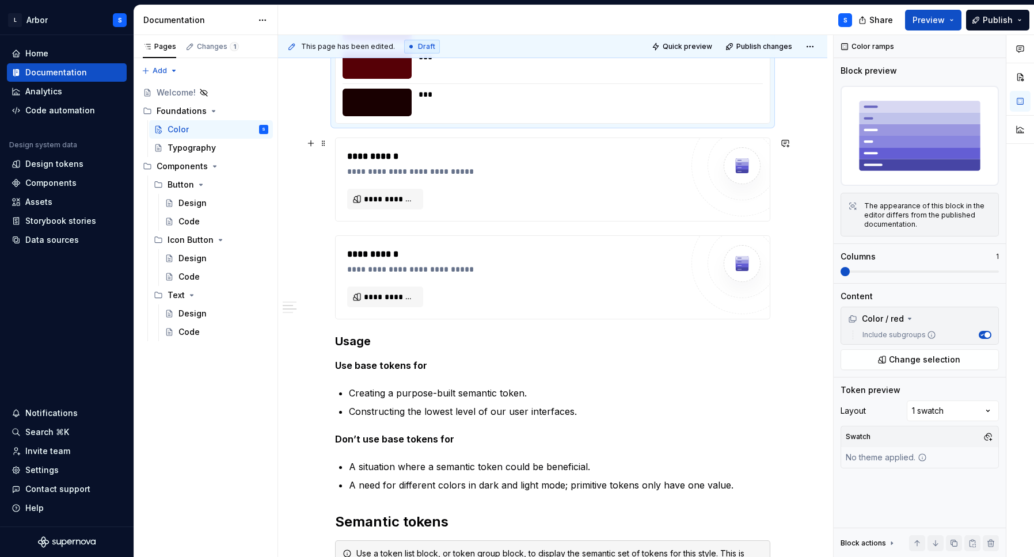
scroll to position [4656, 0]
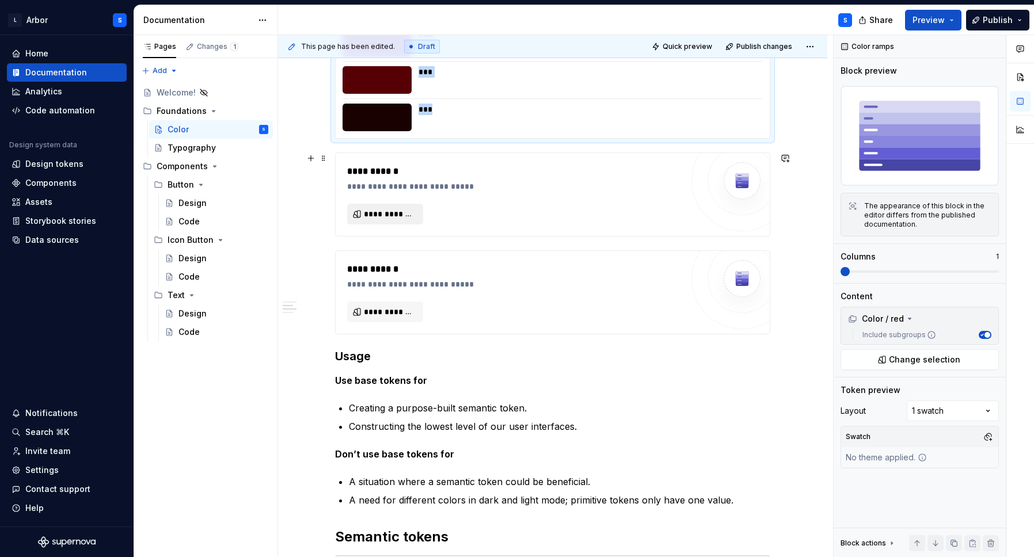
click at [380, 222] on button "**********" at bounding box center [385, 214] width 76 height 21
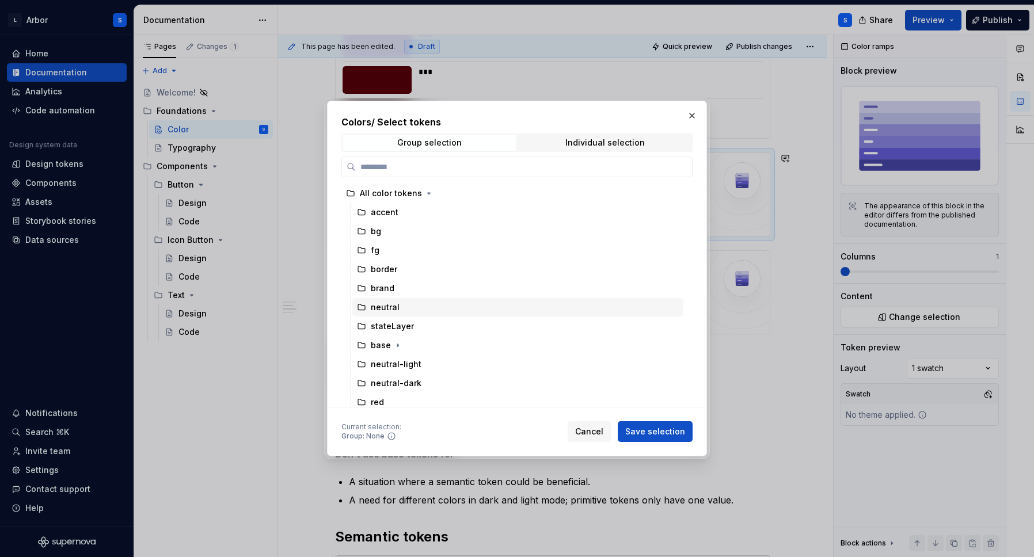
scroll to position [62, 0]
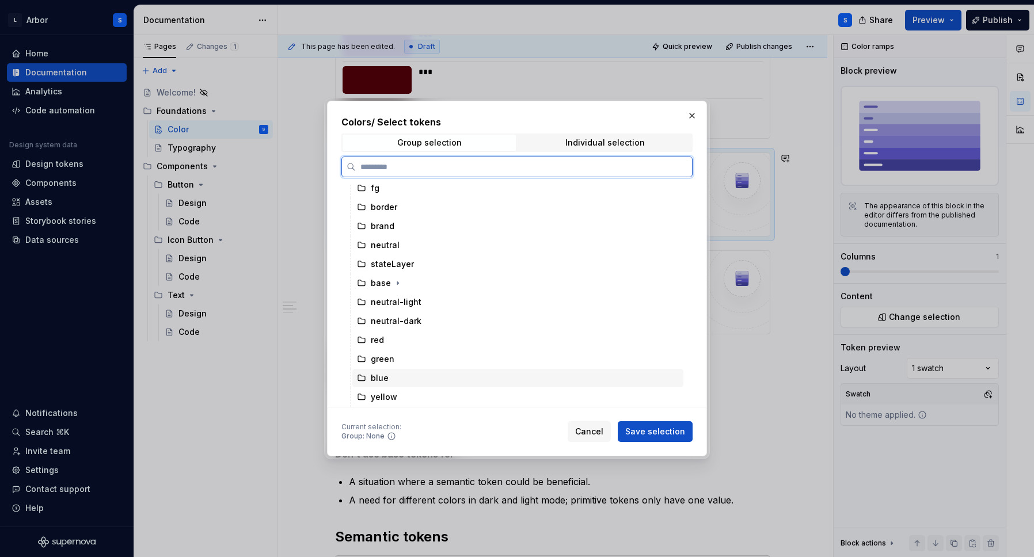
click at [381, 366] on div "green" at bounding box center [517, 359] width 331 height 18
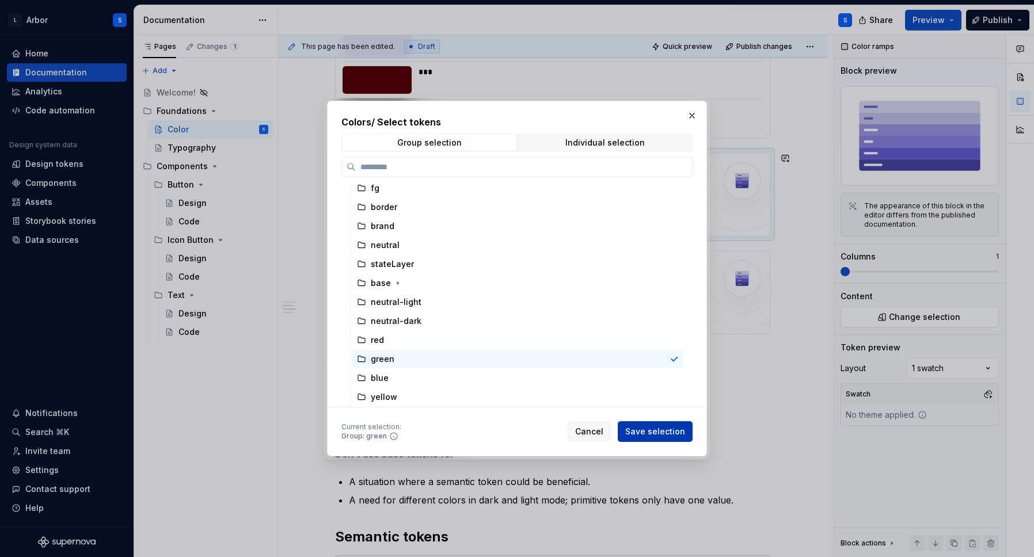
click at [655, 428] on span "Save selection" at bounding box center [655, 432] width 60 height 12
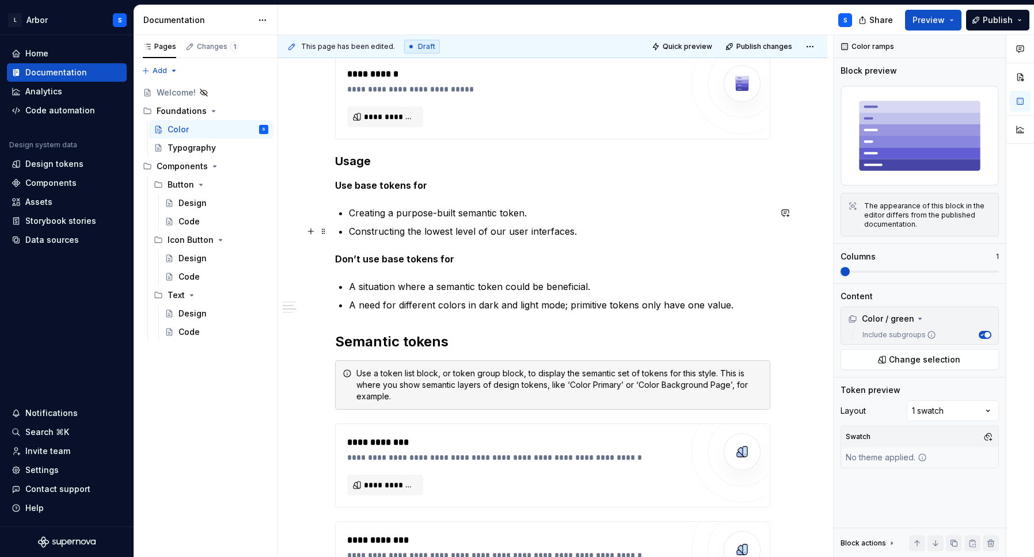
scroll to position [5197, 0]
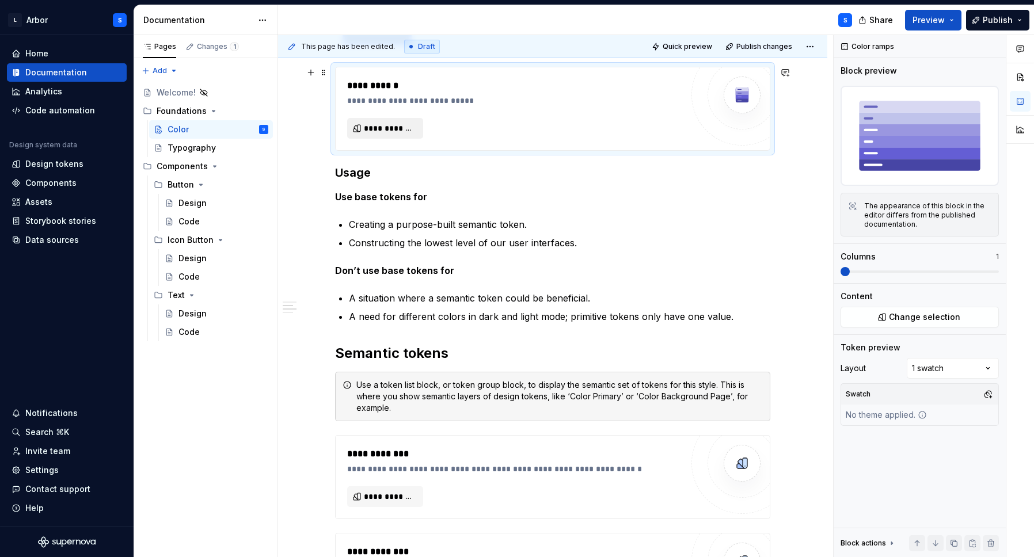
click at [375, 134] on span "**********" at bounding box center [390, 129] width 52 height 12
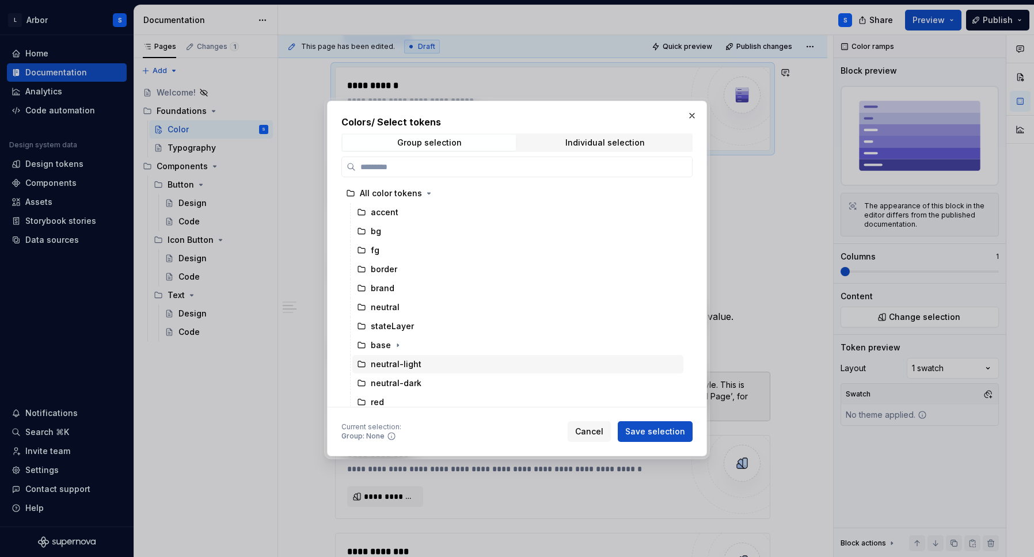
scroll to position [62, 0]
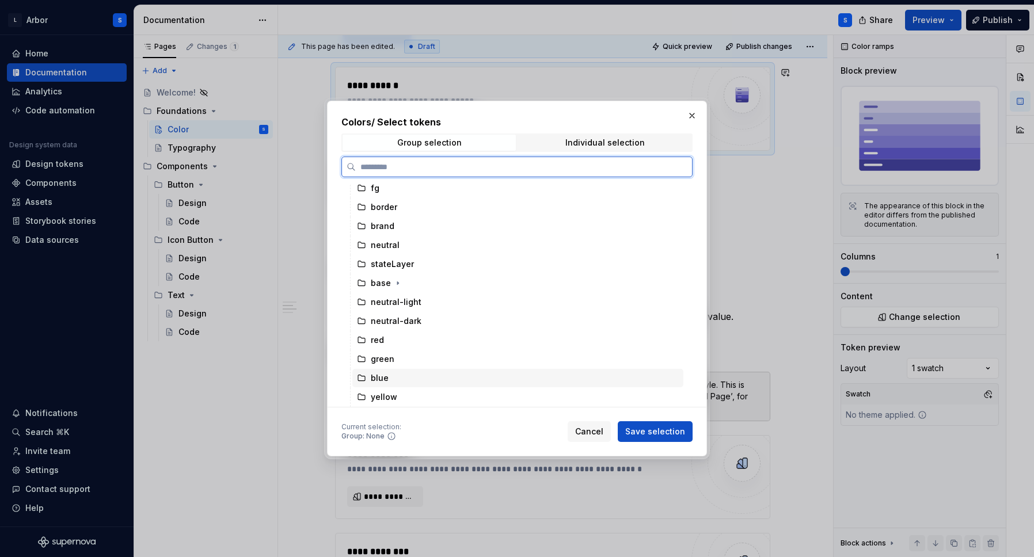
click at [378, 377] on div "blue" at bounding box center [380, 379] width 18 height 12
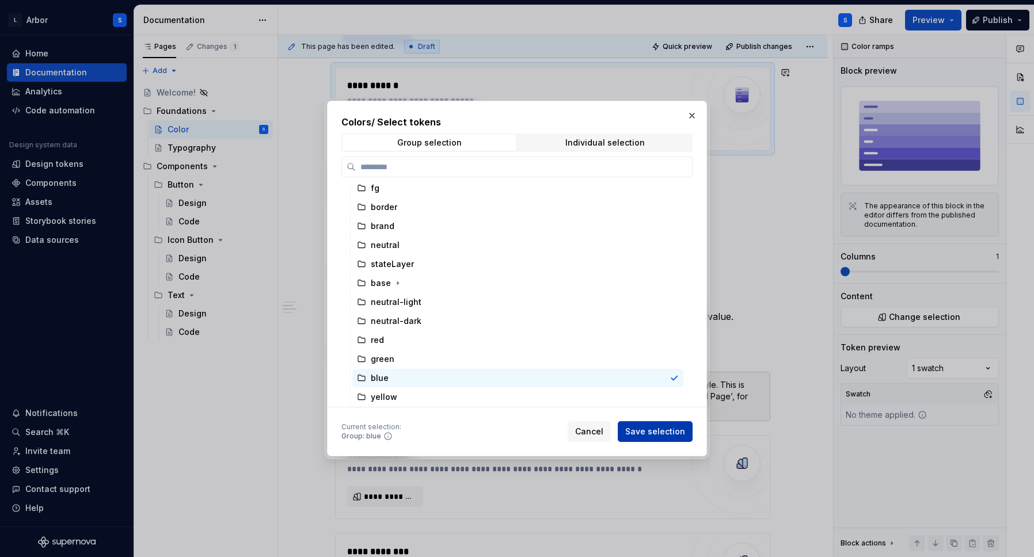
click at [651, 435] on span "Save selection" at bounding box center [655, 432] width 60 height 12
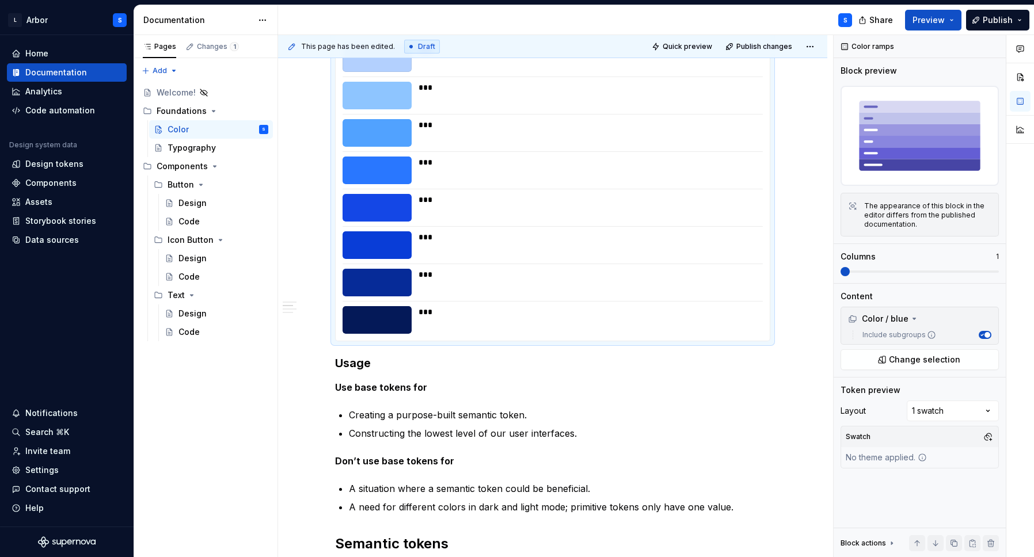
scroll to position [5500, 0]
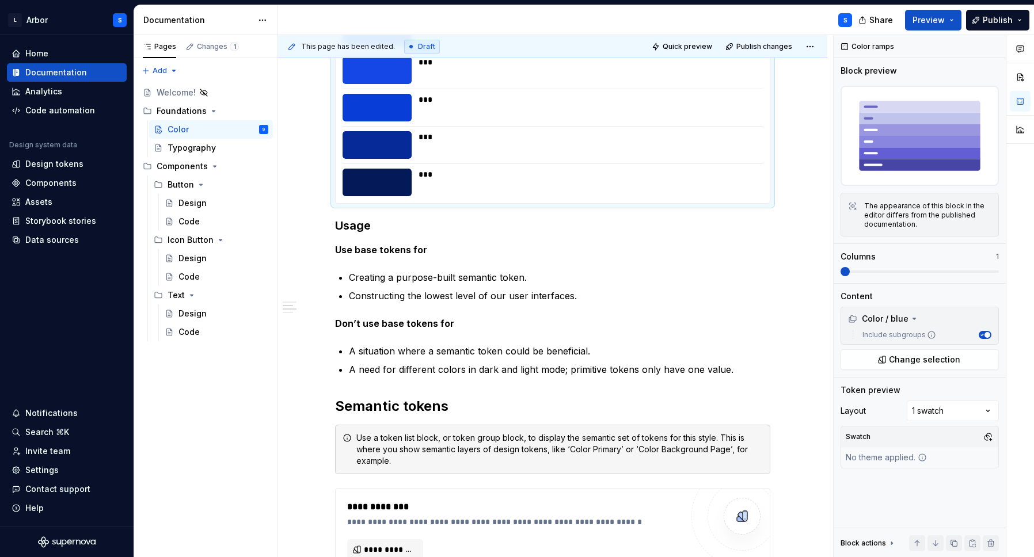
click at [954, 541] on button "button" at bounding box center [954, 544] width 16 height 16
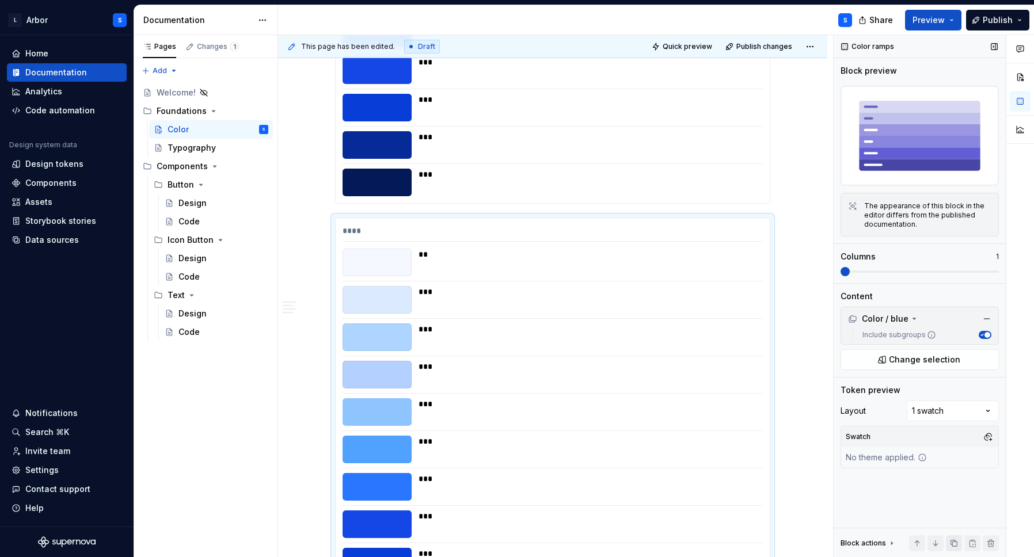
scroll to position [5600, 0]
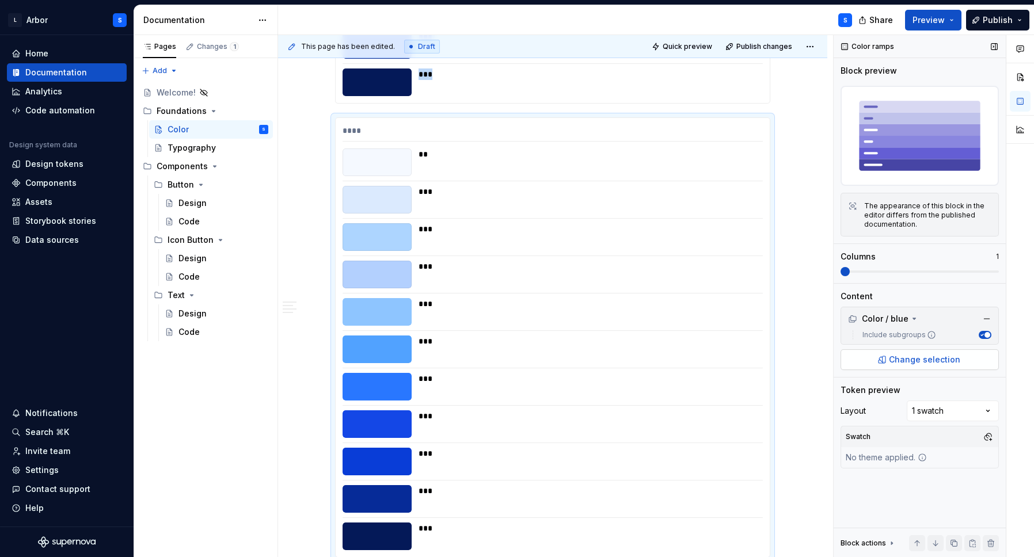
click at [939, 367] on button "Change selection" at bounding box center [920, 360] width 158 height 21
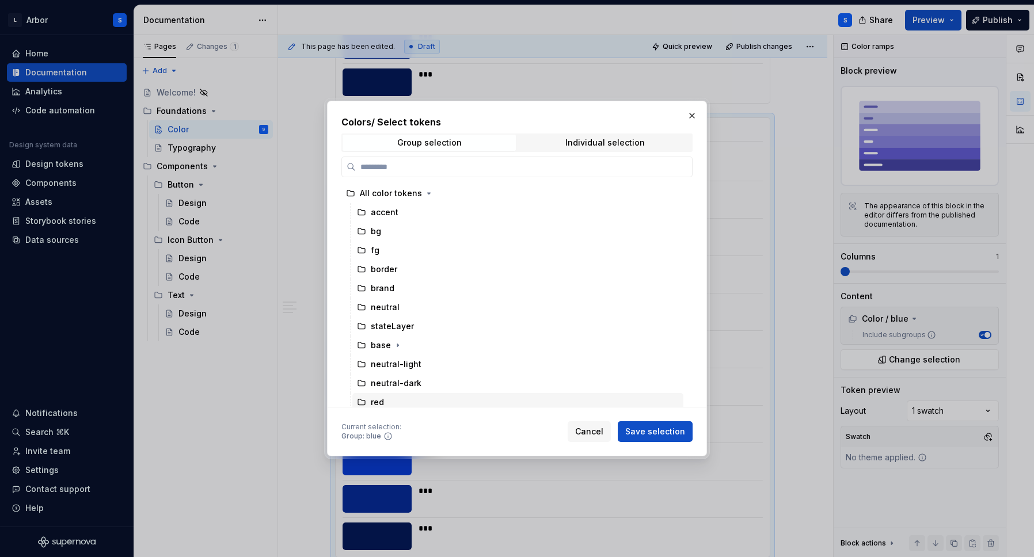
scroll to position [62, 0]
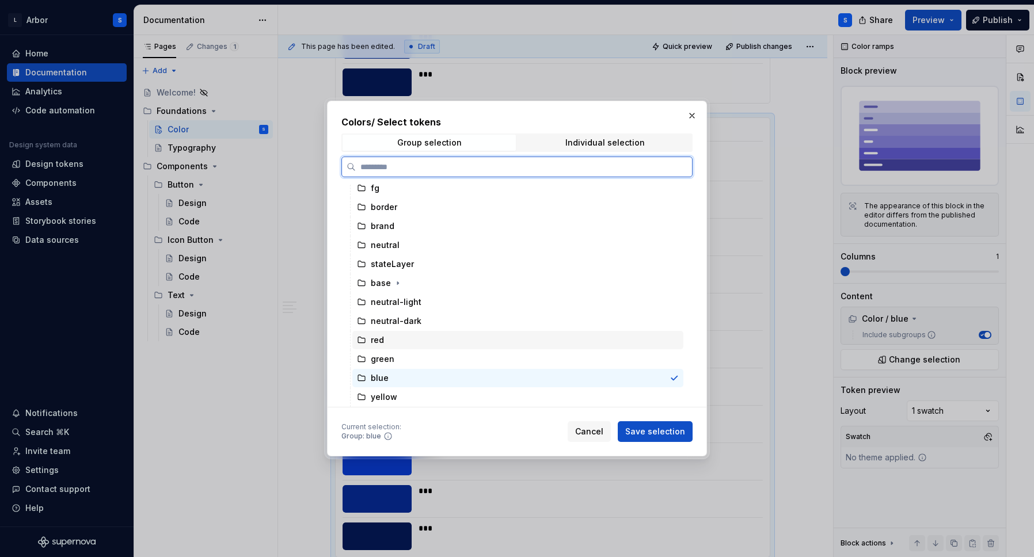
click at [433, 393] on div "yellow" at bounding box center [517, 397] width 331 height 18
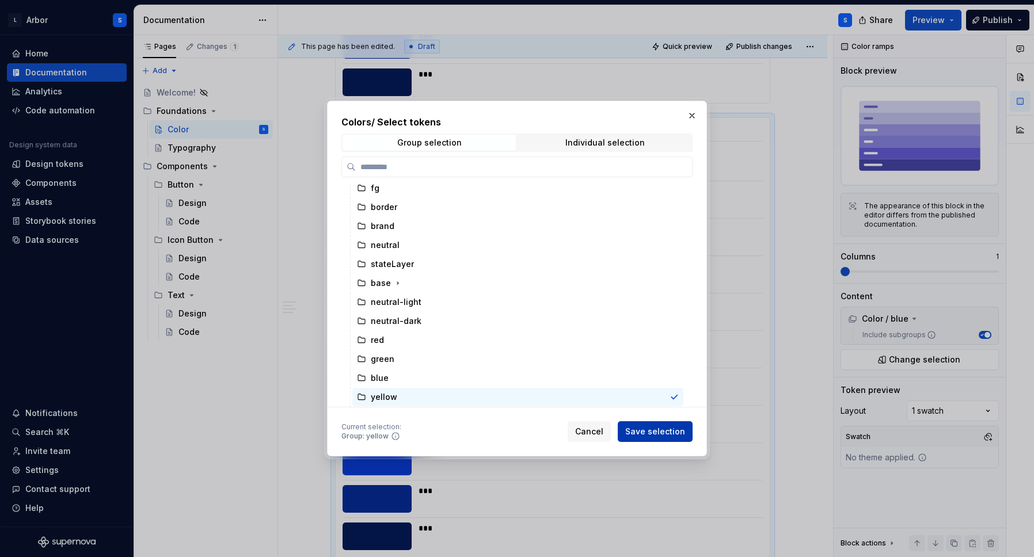
click at [659, 430] on span "Save selection" at bounding box center [655, 432] width 60 height 12
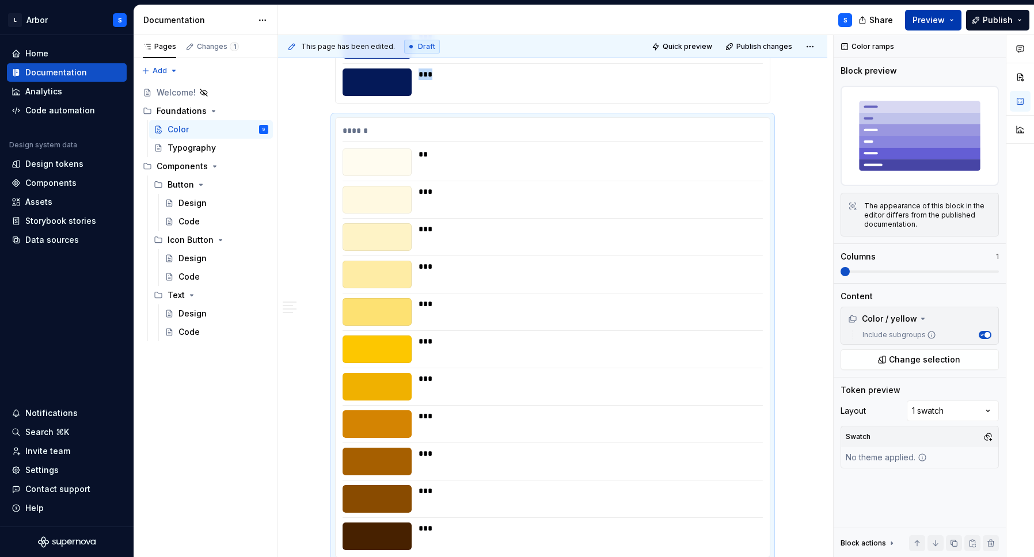
click at [926, 22] on span "Preview" at bounding box center [929, 20] width 32 height 12
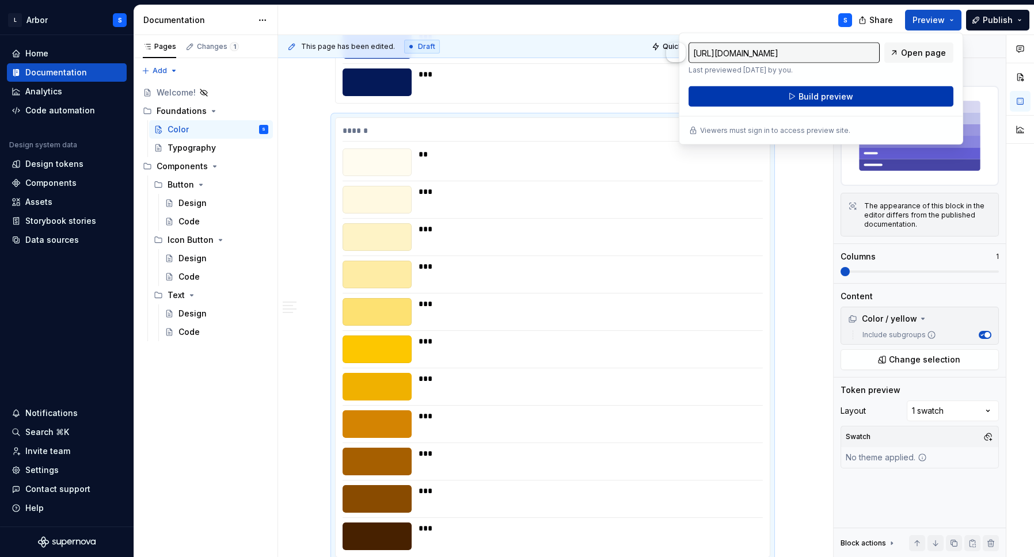
click at [859, 98] on button "Build preview" at bounding box center [821, 96] width 265 height 21
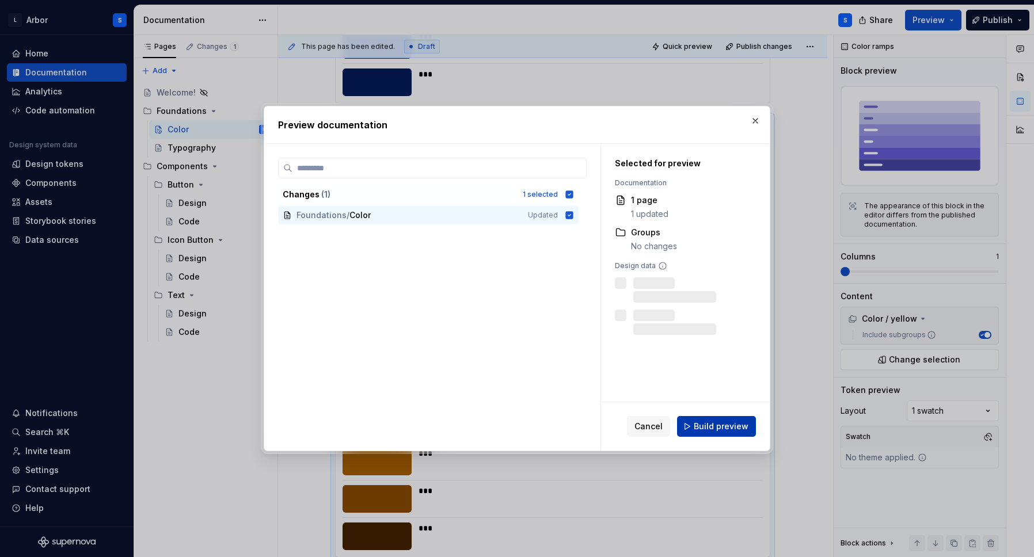
click at [712, 425] on span "Build preview" at bounding box center [721, 427] width 55 height 12
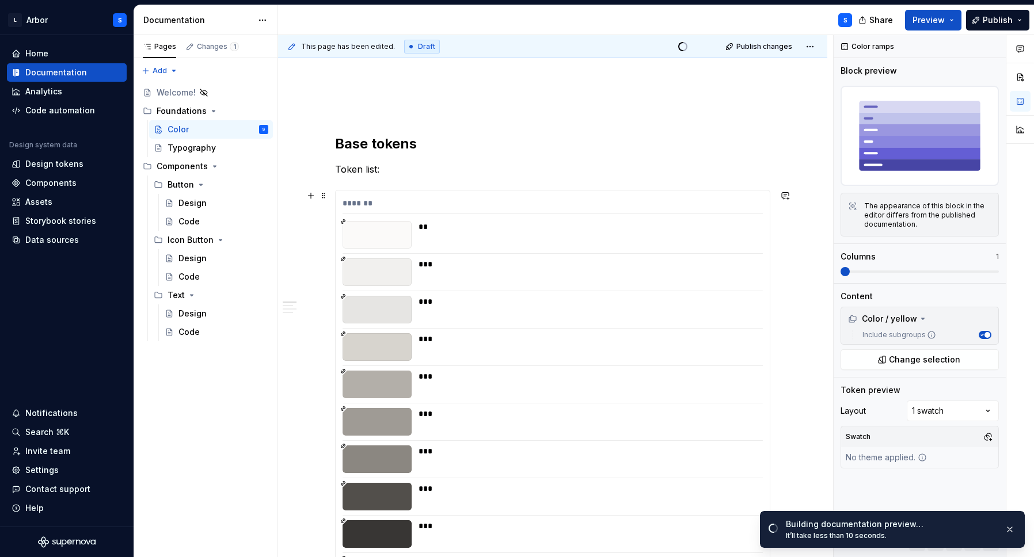
scroll to position [0, 0]
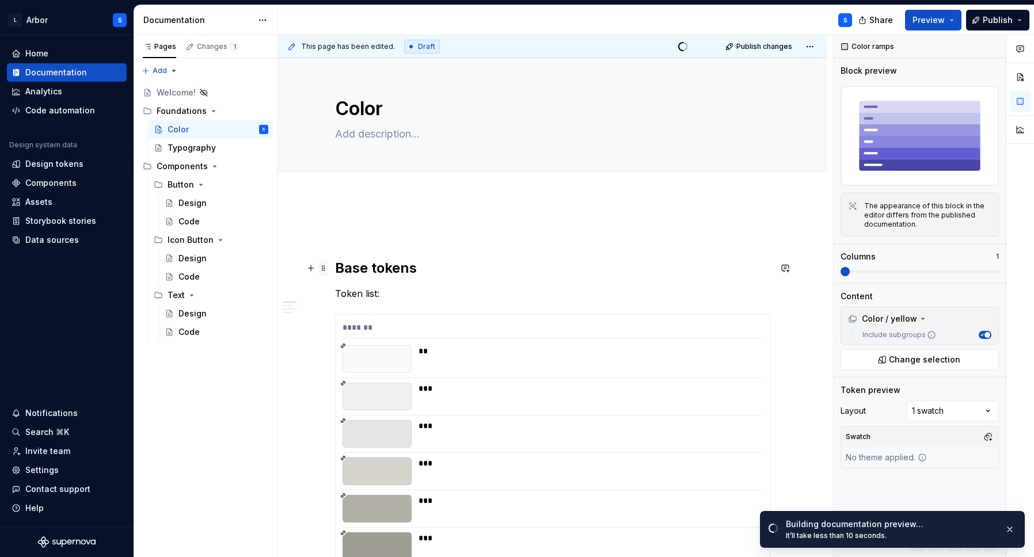
click at [326, 268] on span at bounding box center [323, 268] width 9 height 16
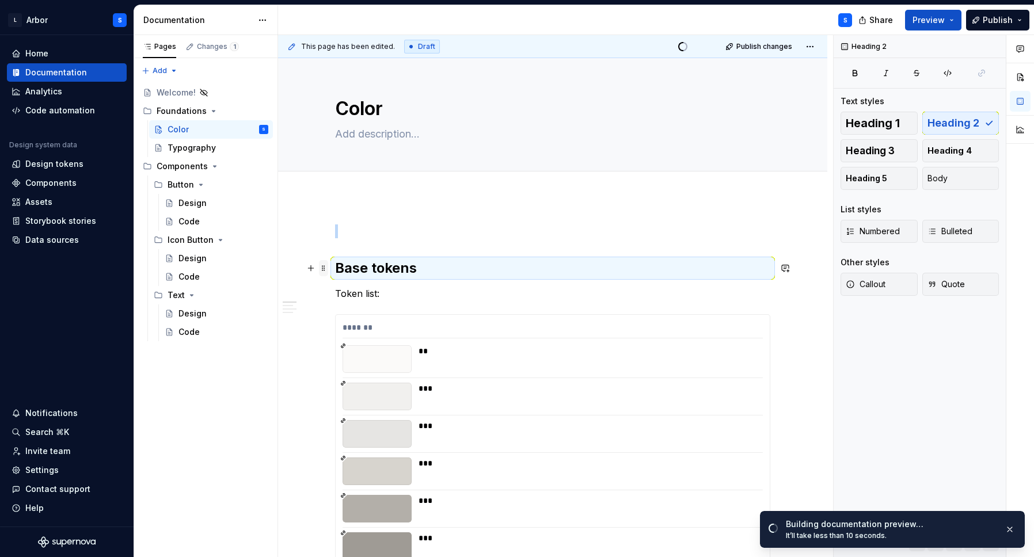
click at [326, 268] on span at bounding box center [323, 268] width 9 height 16
click at [479, 140] on textarea at bounding box center [550, 134] width 435 height 18
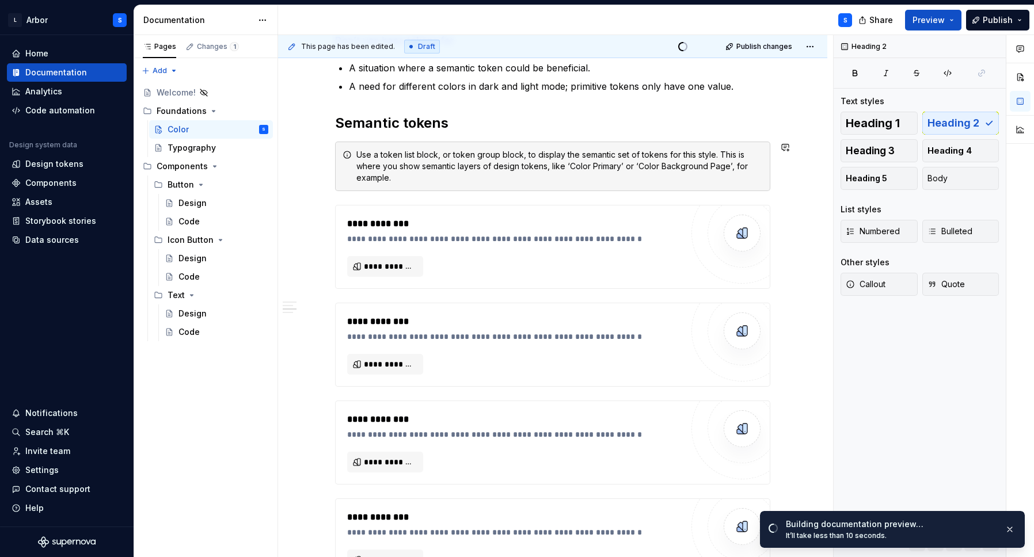
scroll to position [6256, 0]
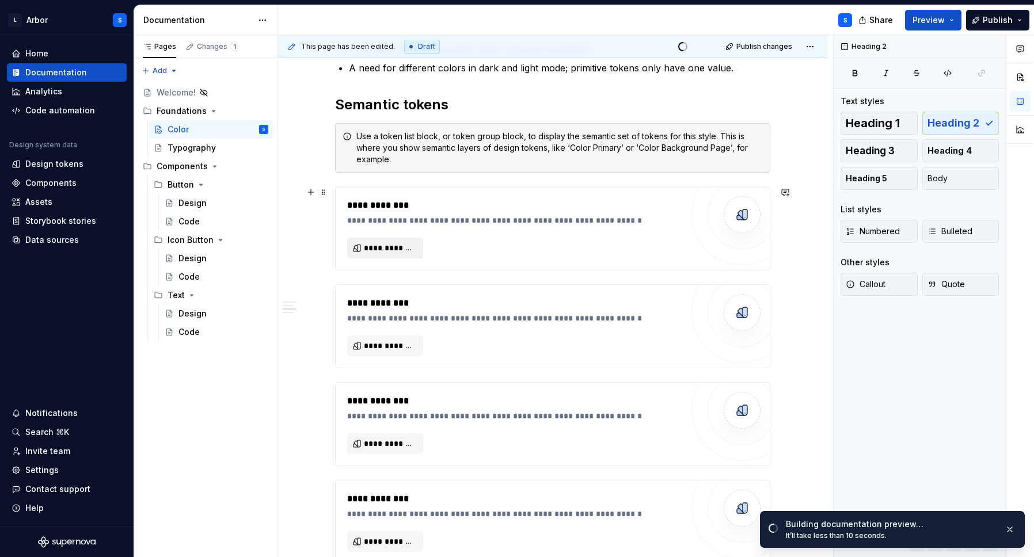
click at [381, 246] on span "**********" at bounding box center [390, 248] width 52 height 12
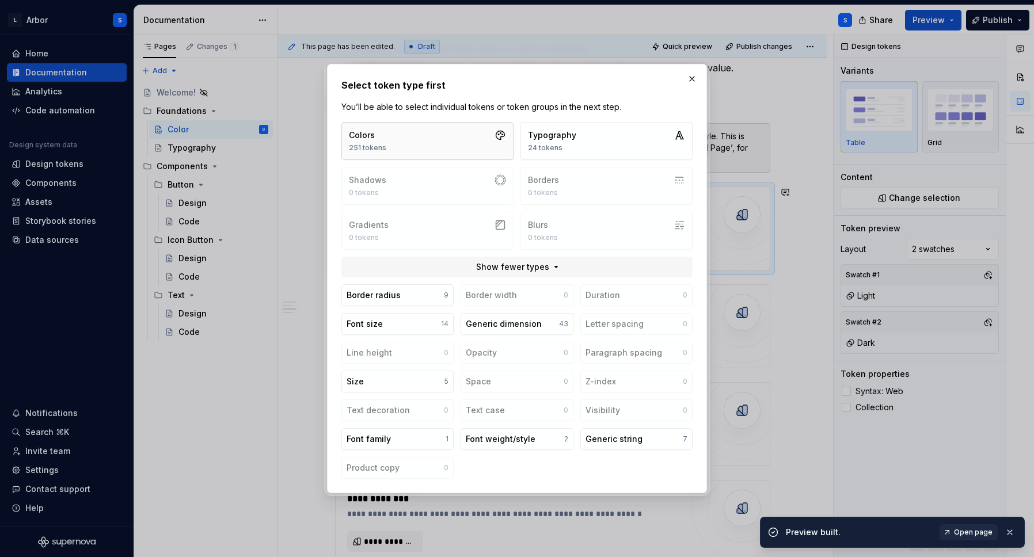
click at [427, 139] on button "Colors 251 tokens" at bounding box center [428, 141] width 172 height 38
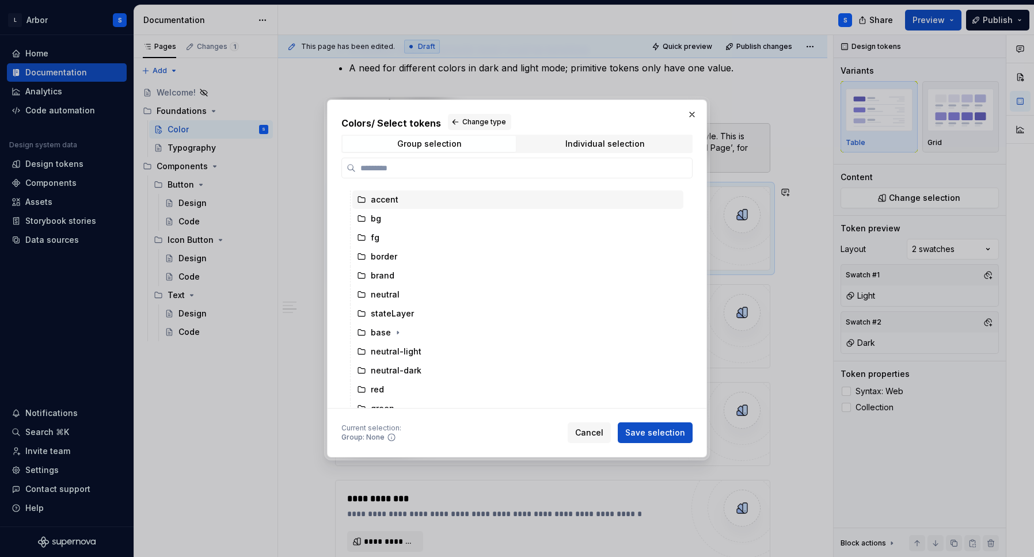
scroll to position [14, 0]
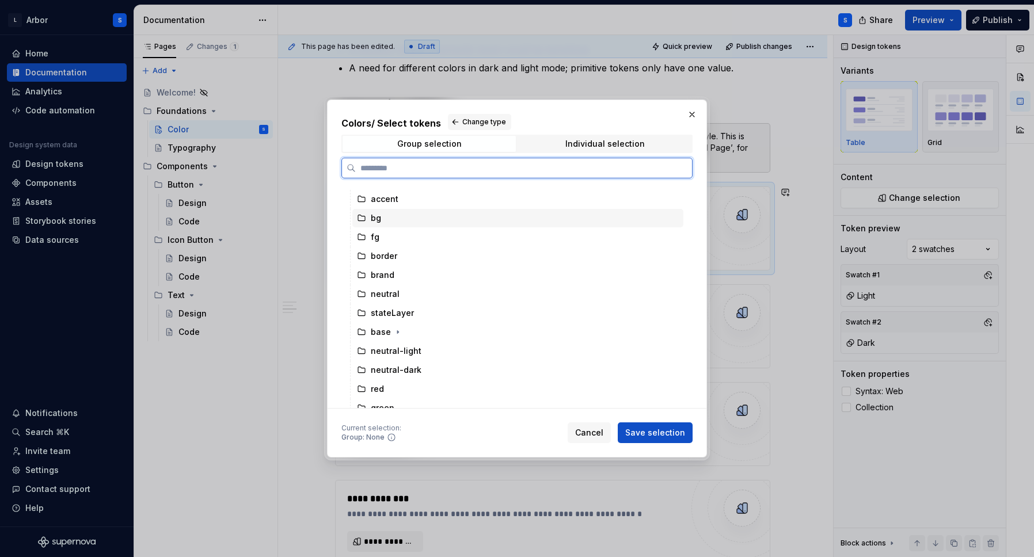
click at [365, 219] on icon at bounding box center [361, 218] width 9 height 9
click at [371, 240] on div "fg" at bounding box center [375, 238] width 9 height 12
click at [369, 218] on div "bg" at bounding box center [369, 219] width 24 height 12
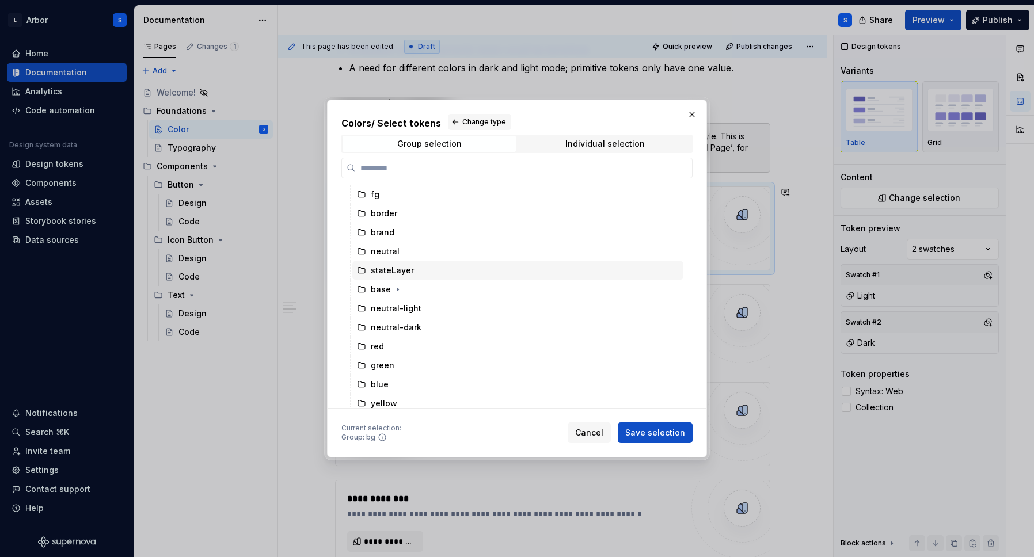
scroll to position [0, 0]
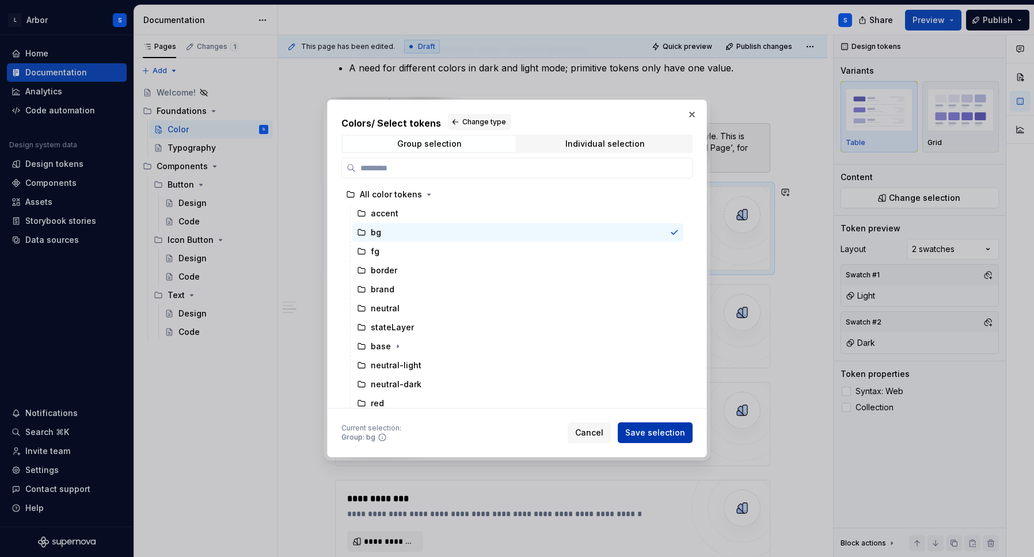
click at [672, 428] on span "Save selection" at bounding box center [655, 433] width 60 height 12
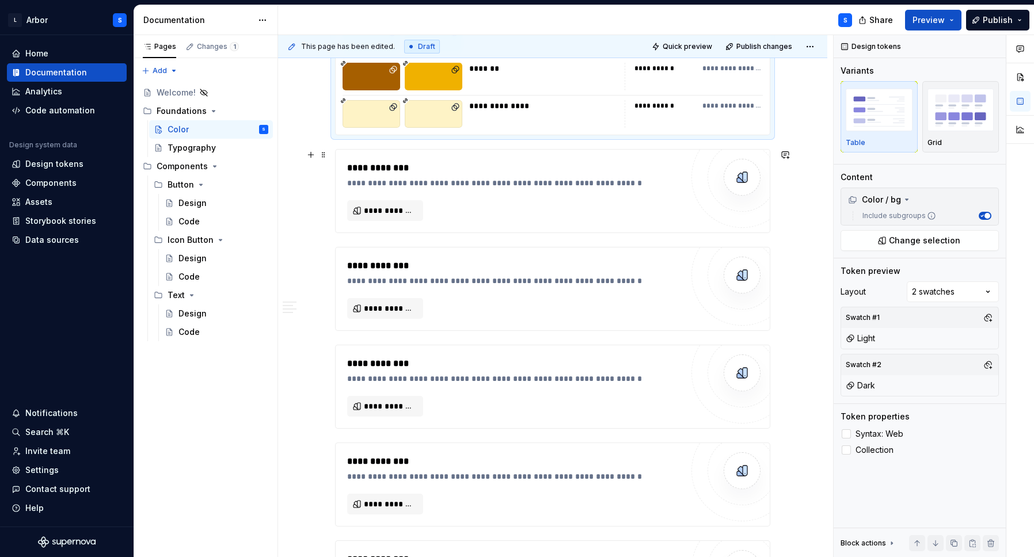
scroll to position [6922, 0]
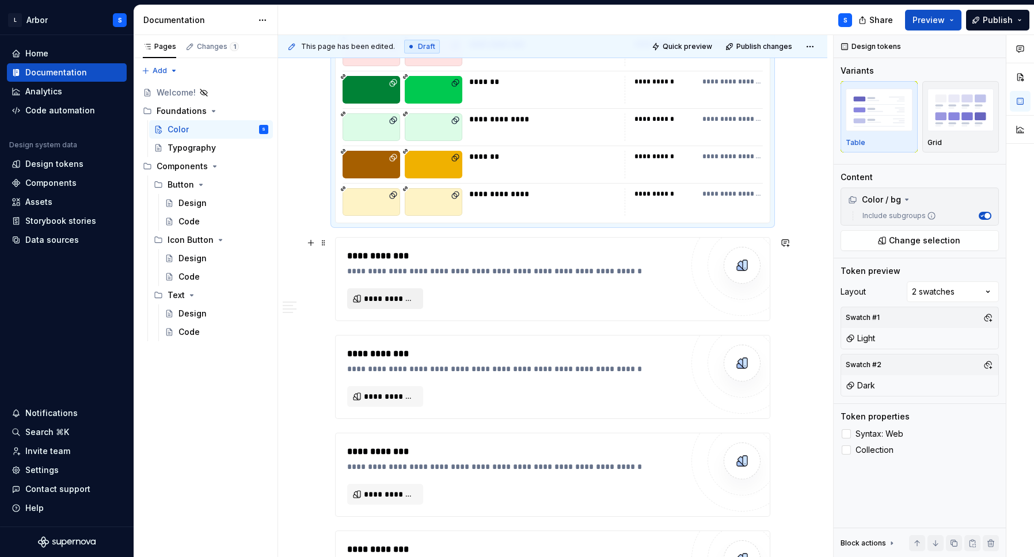
click at [393, 299] on span "**********" at bounding box center [390, 299] width 52 height 12
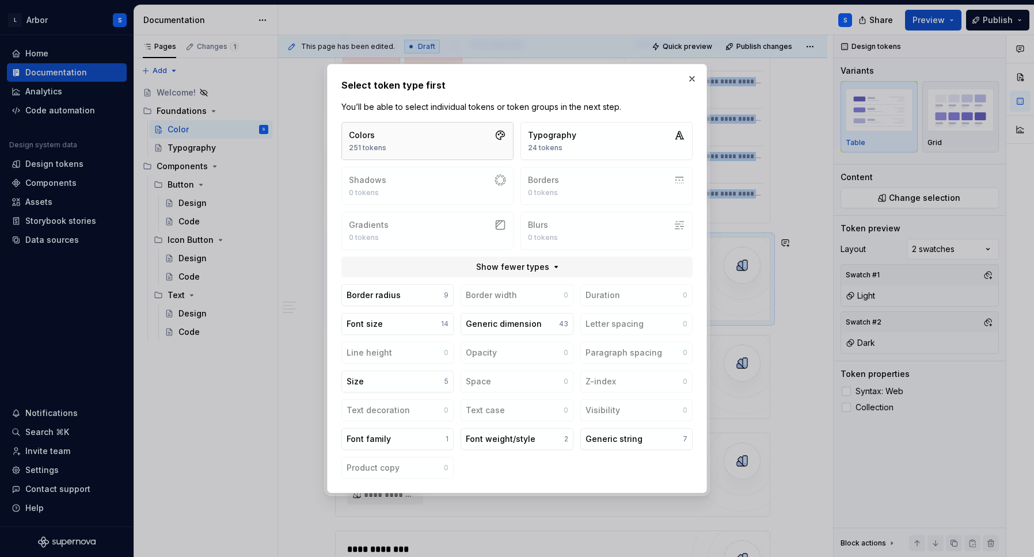
click at [380, 131] on div "Colors" at bounding box center [367, 136] width 37 height 12
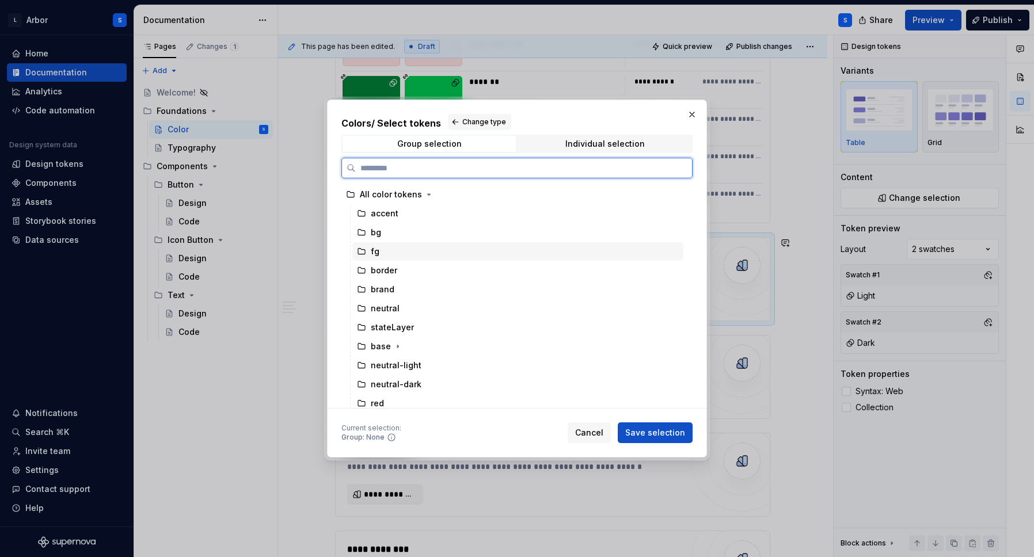
click at [388, 251] on div "fg" at bounding box center [517, 251] width 331 height 18
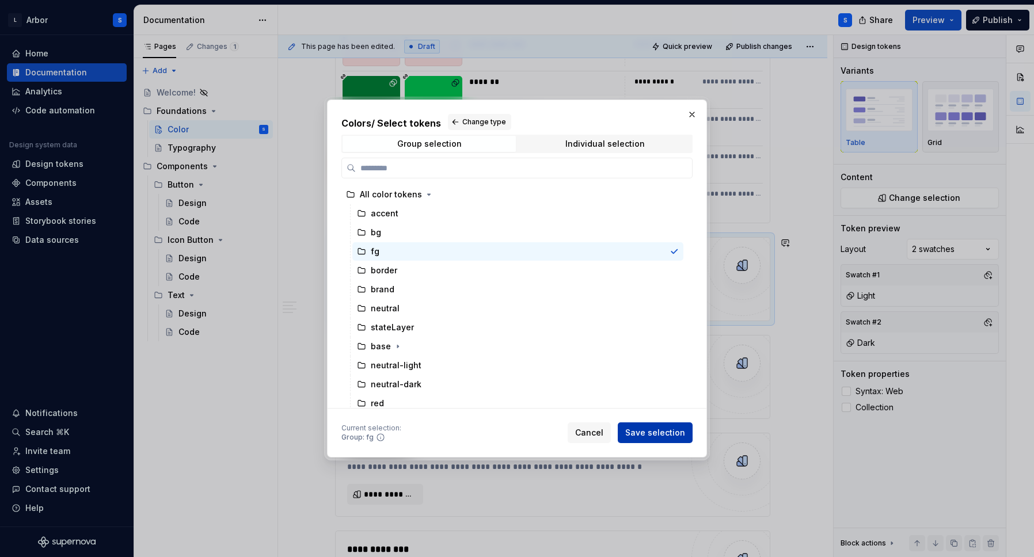
click at [655, 434] on span "Save selection" at bounding box center [655, 433] width 60 height 12
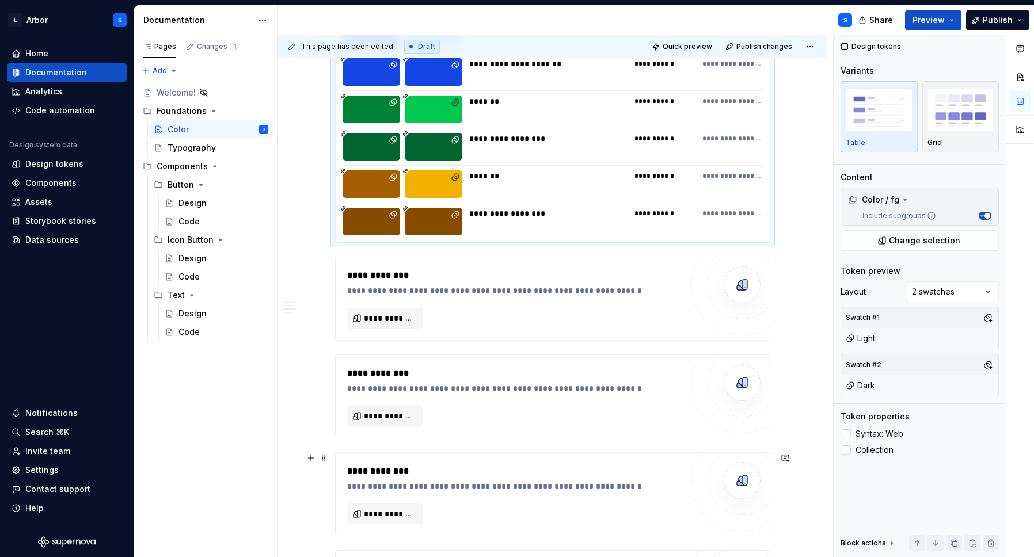
scroll to position [7561, 0]
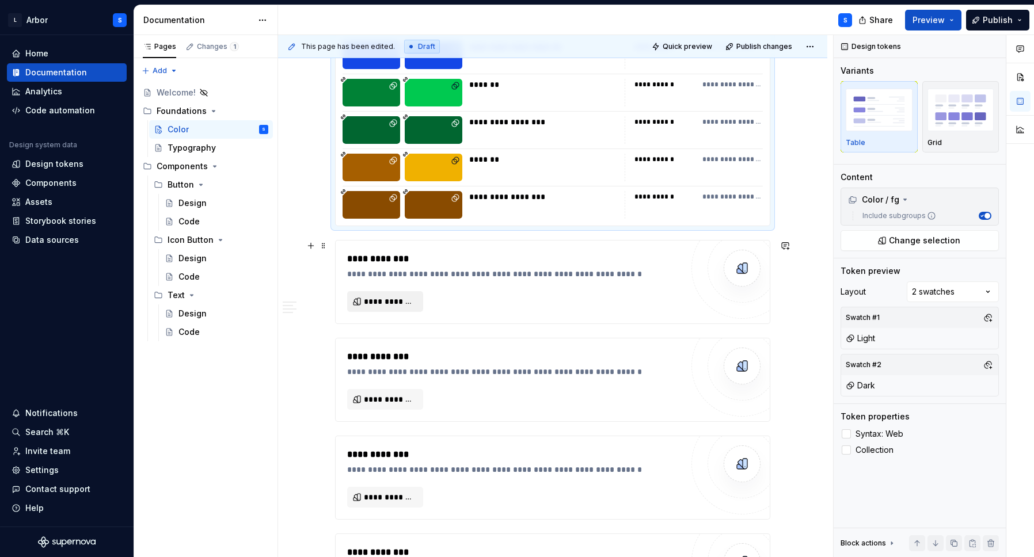
click at [365, 306] on button "**********" at bounding box center [385, 301] width 76 height 21
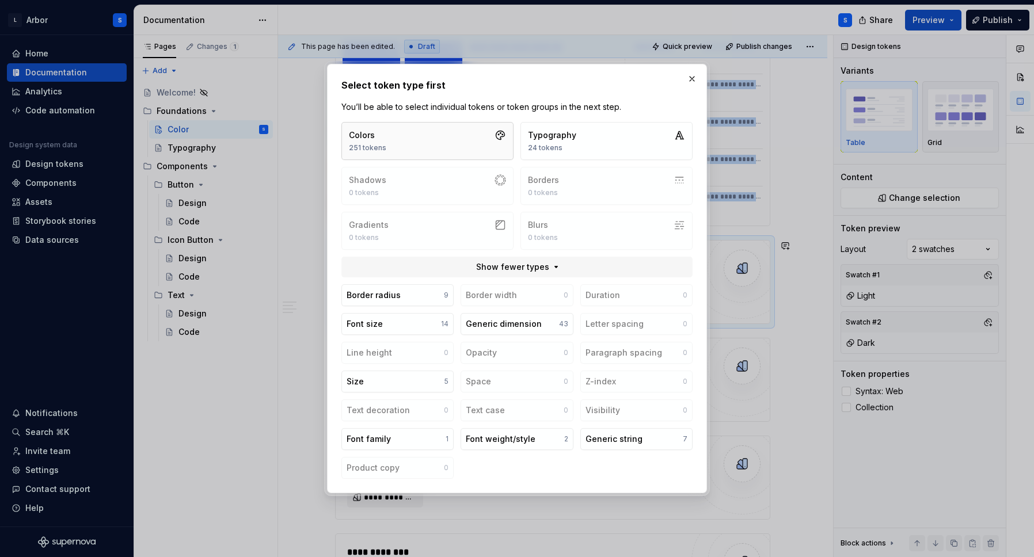
click at [359, 139] on div "Colors" at bounding box center [367, 136] width 37 height 12
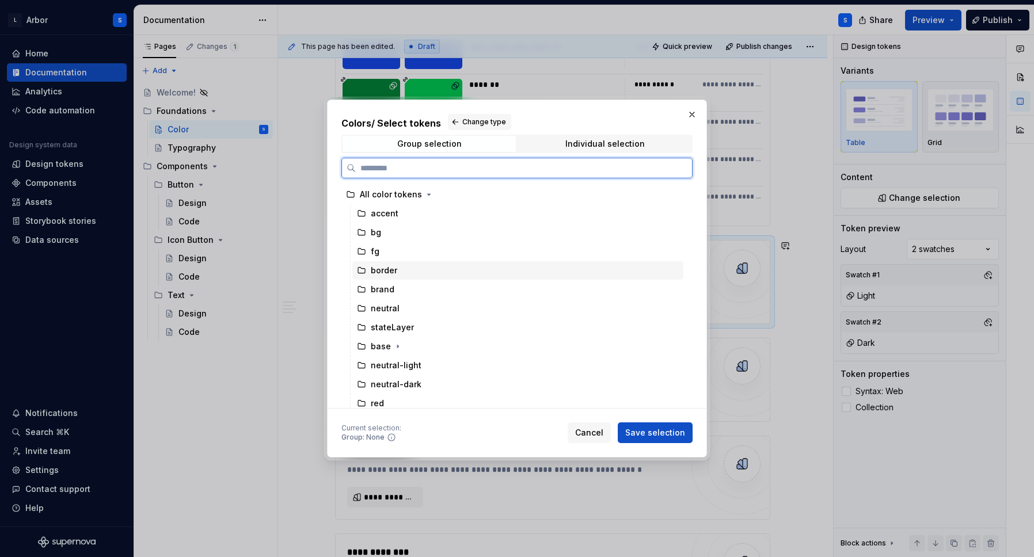
click at [409, 273] on div "border" at bounding box center [517, 270] width 331 height 18
click at [651, 422] on div "Current selection : Group: border Cancel Save selection" at bounding box center [517, 430] width 351 height 25
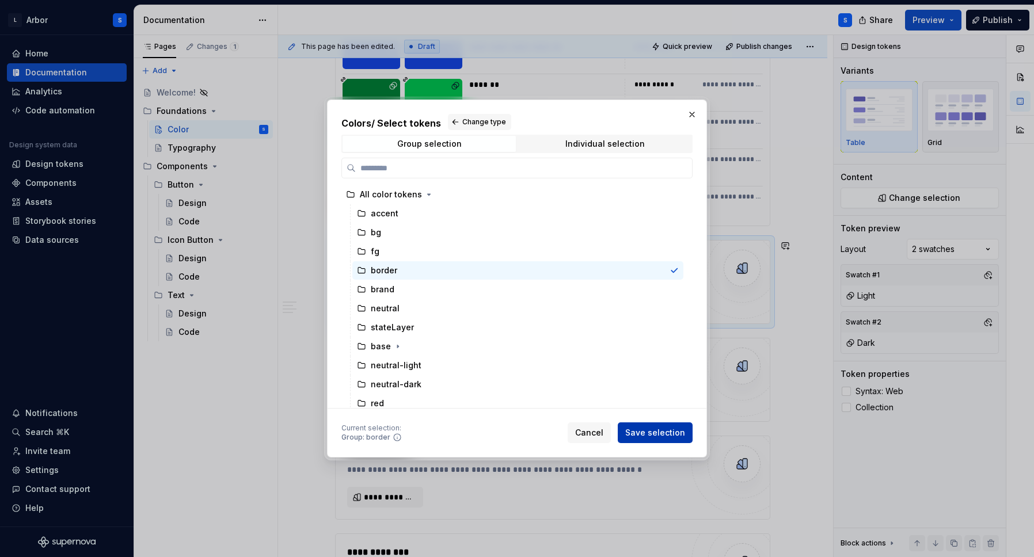
click at [643, 429] on span "Save selection" at bounding box center [655, 433] width 60 height 12
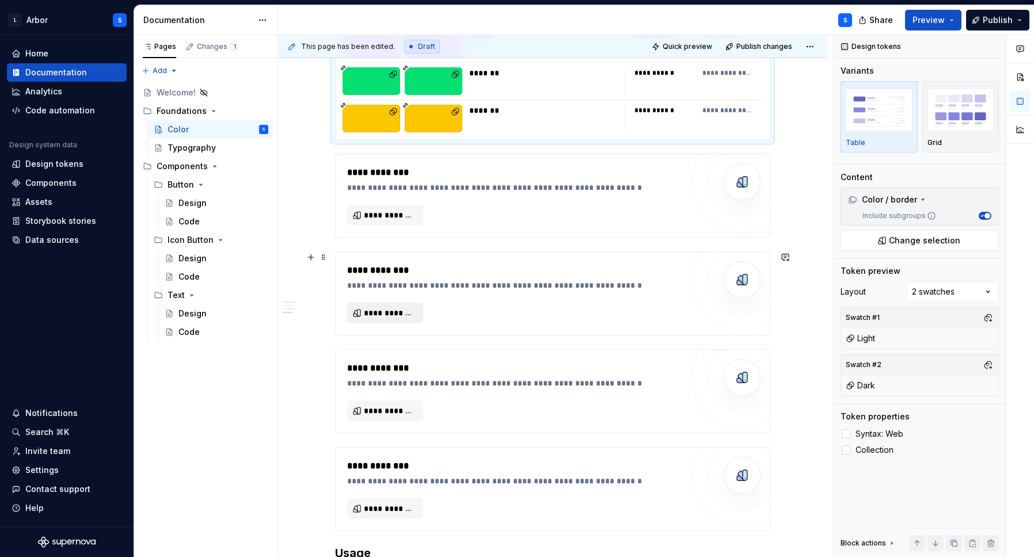
scroll to position [8137, 0]
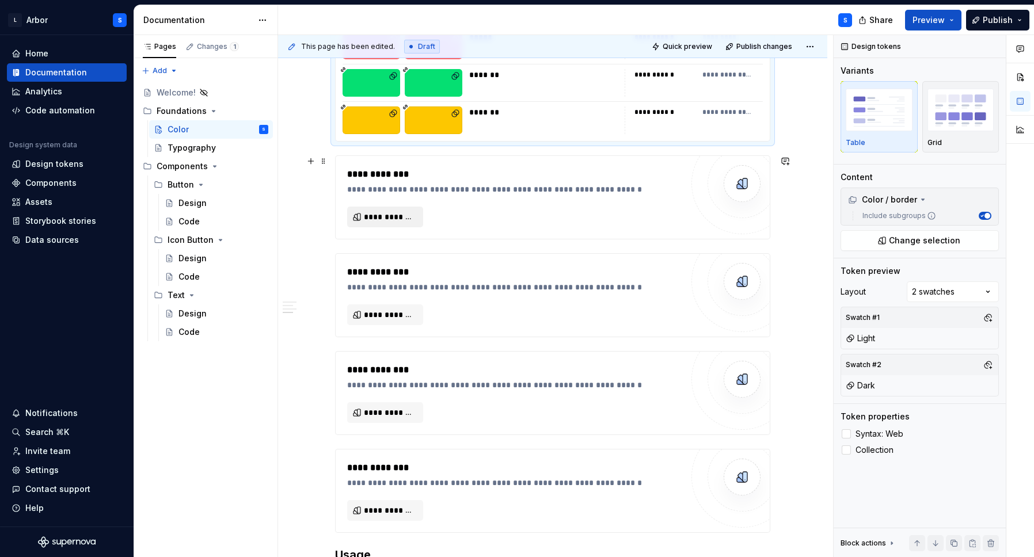
click at [378, 213] on span "**********" at bounding box center [390, 217] width 52 height 12
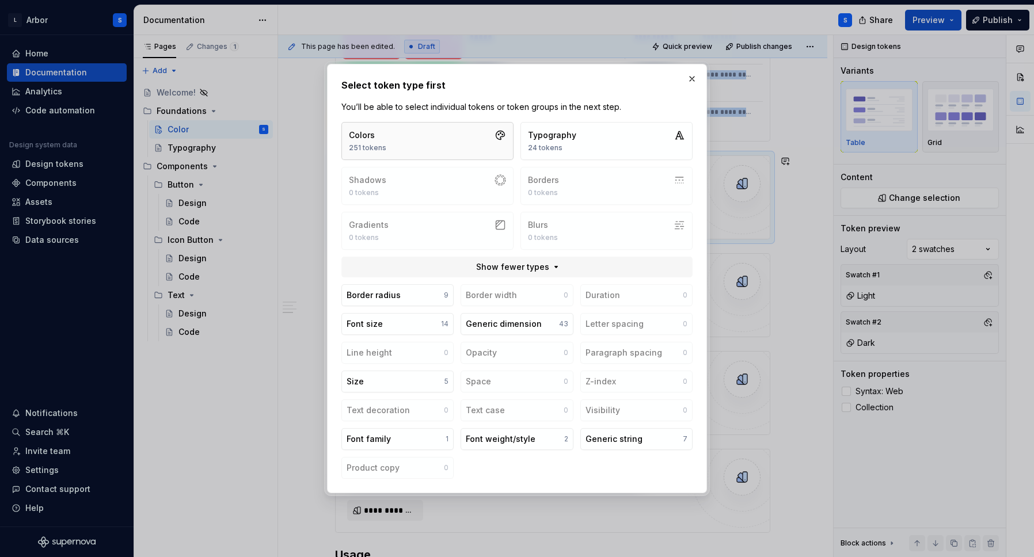
click at [379, 147] on div "251 tokens" at bounding box center [367, 147] width 37 height 9
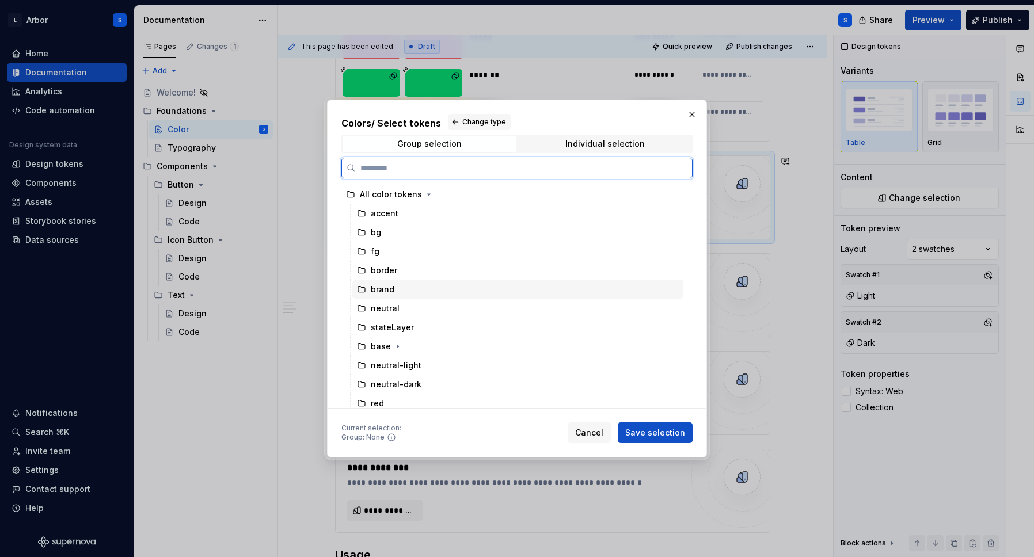
click at [395, 293] on div "brand" at bounding box center [517, 289] width 331 height 18
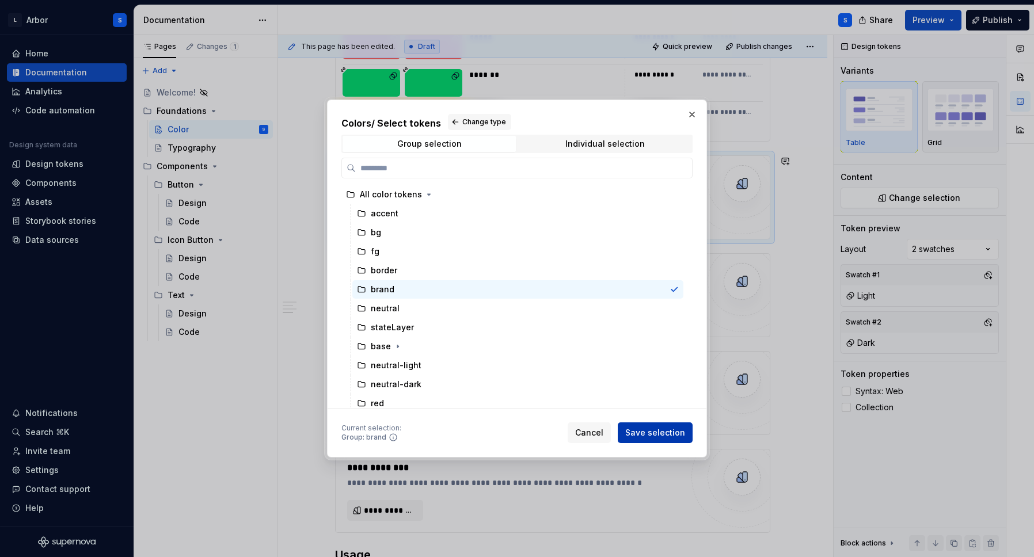
click at [657, 431] on span "Save selection" at bounding box center [655, 433] width 60 height 12
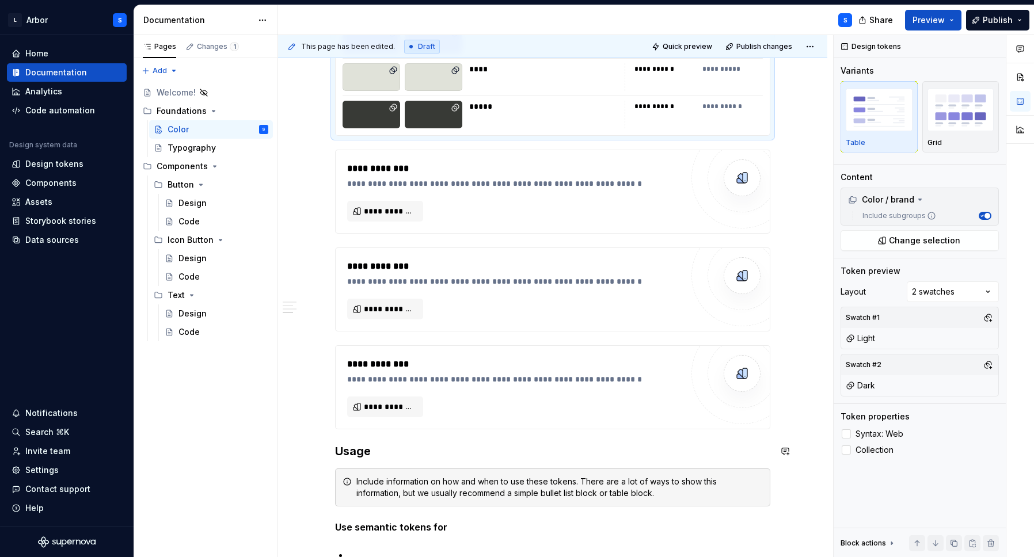
scroll to position [10354, 0]
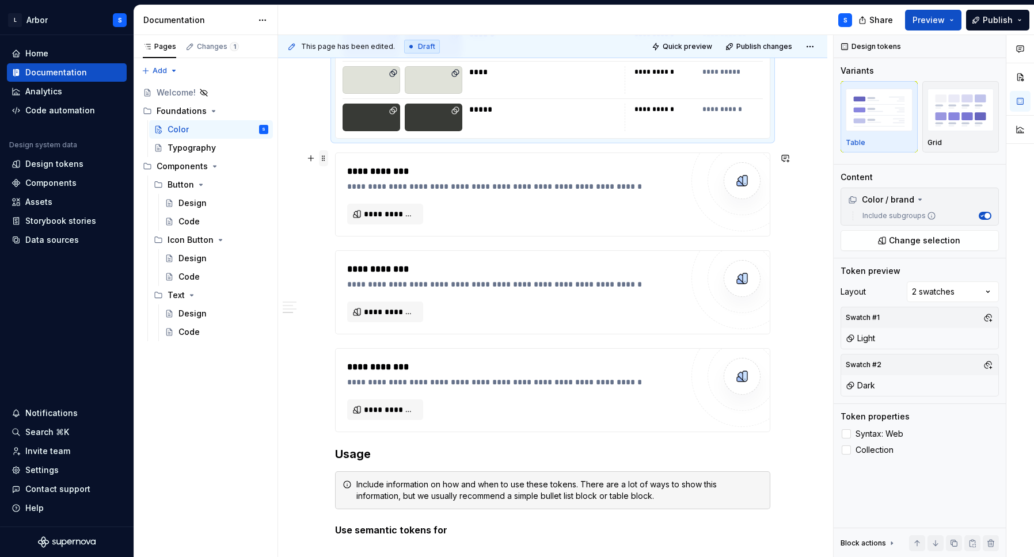
click at [328, 160] on span at bounding box center [323, 158] width 9 height 16
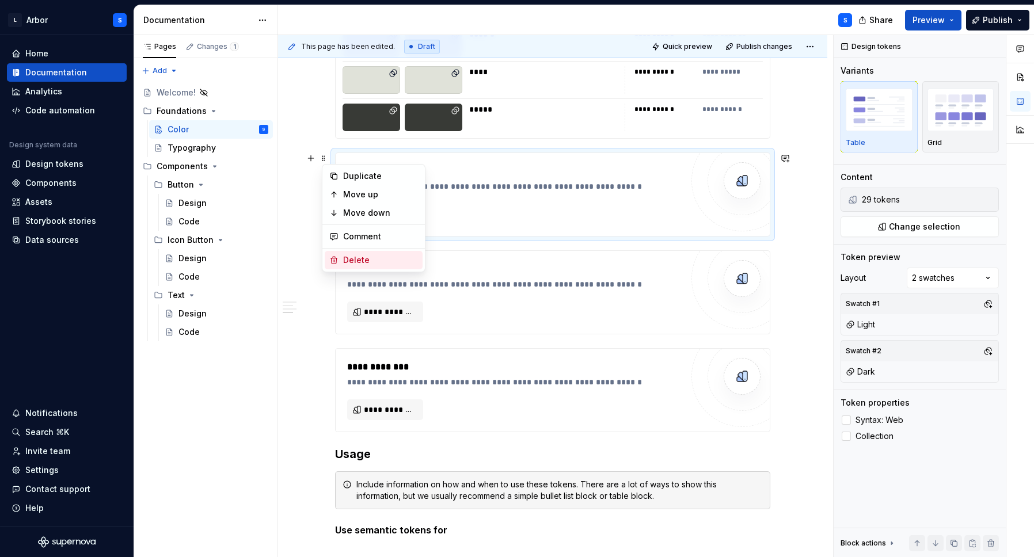
click at [366, 257] on div "Delete" at bounding box center [380, 261] width 75 height 12
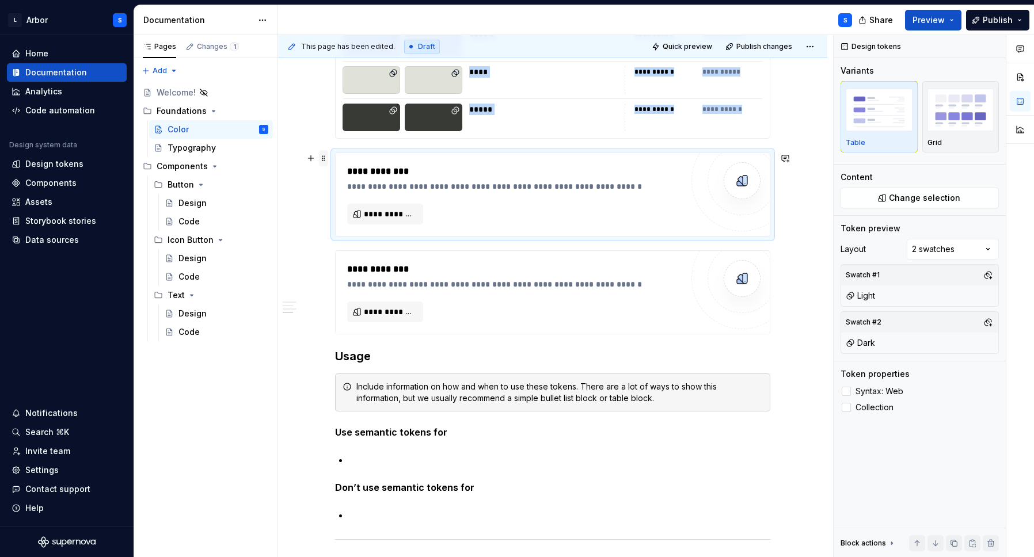
click at [326, 159] on span at bounding box center [323, 158] width 9 height 16
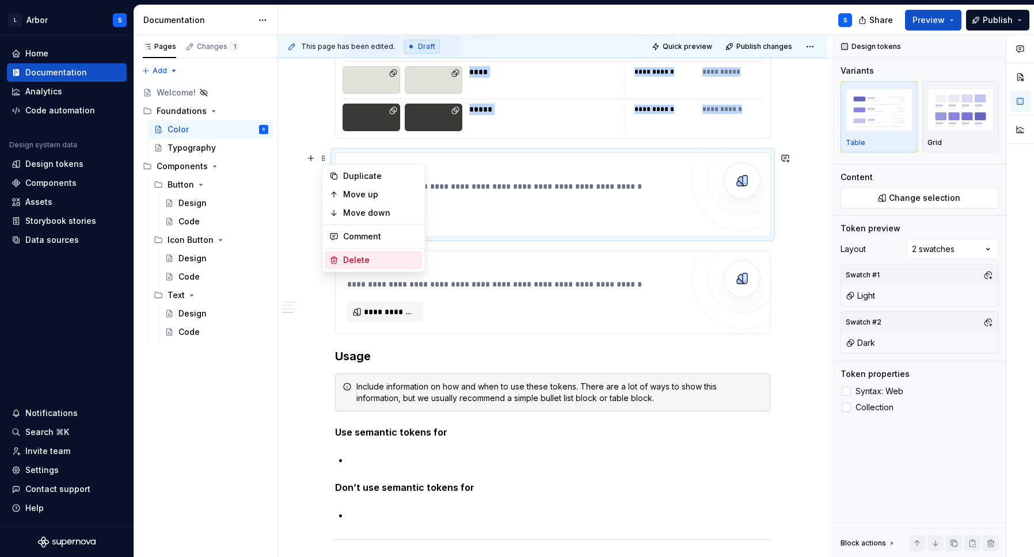
click at [360, 255] on div "Delete" at bounding box center [380, 261] width 75 height 12
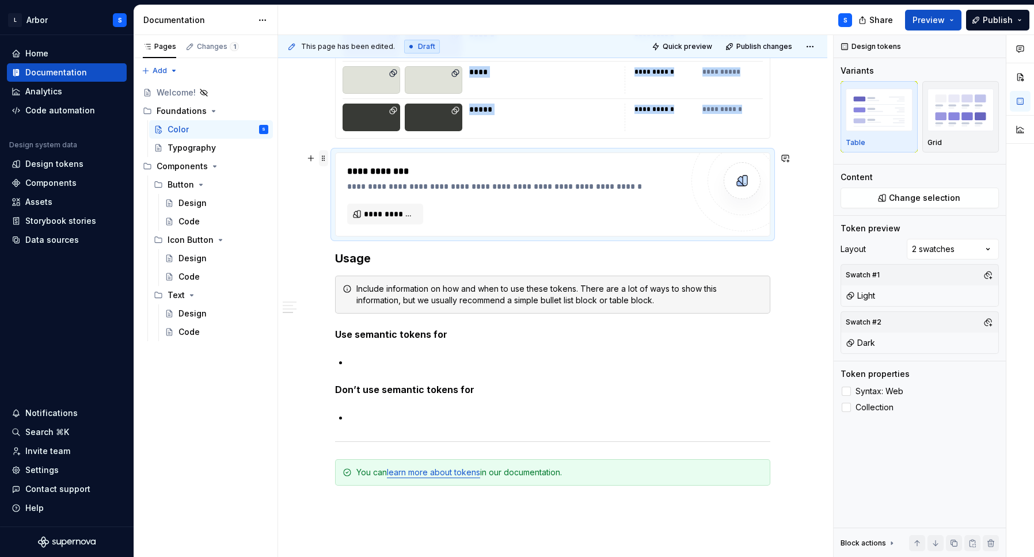
click at [327, 161] on span at bounding box center [323, 158] width 9 height 16
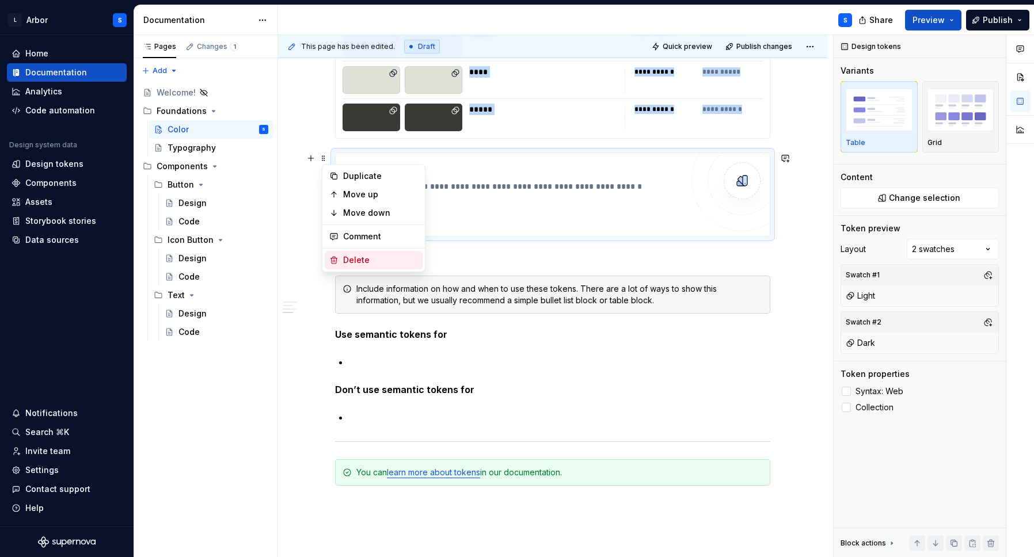
click at [367, 257] on div "Delete" at bounding box center [380, 261] width 75 height 12
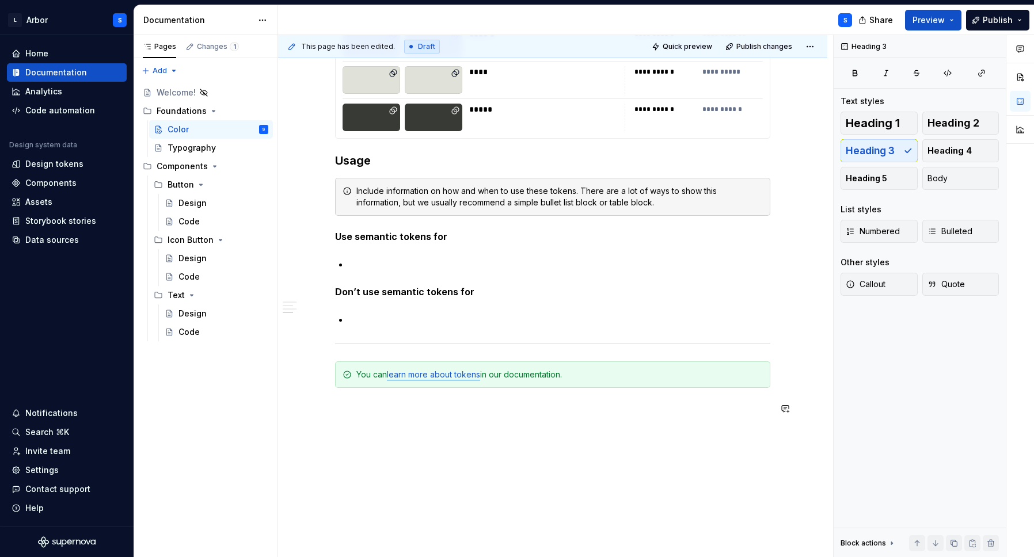
click at [484, 468] on div "**********" at bounding box center [555, 296] width 555 height 523
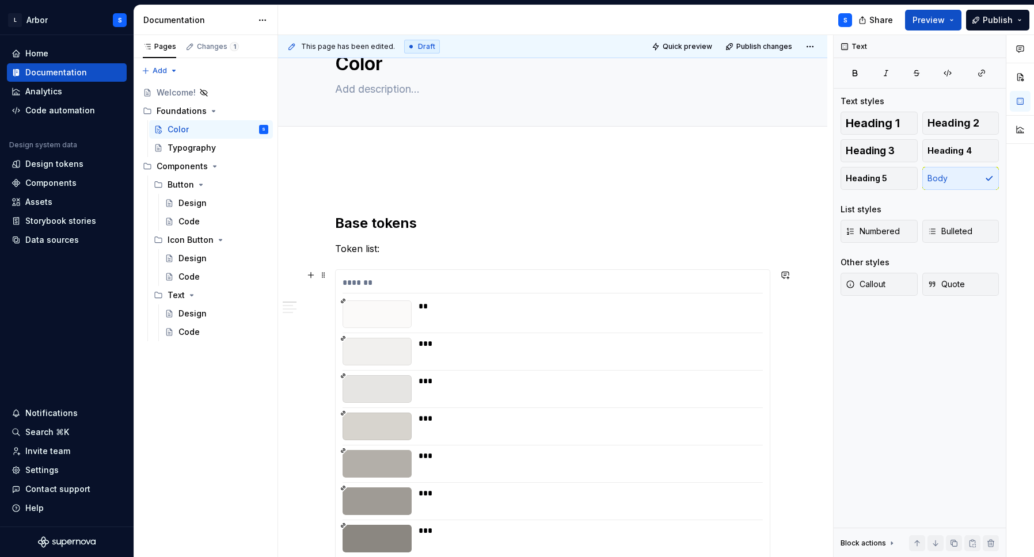
scroll to position [0, 0]
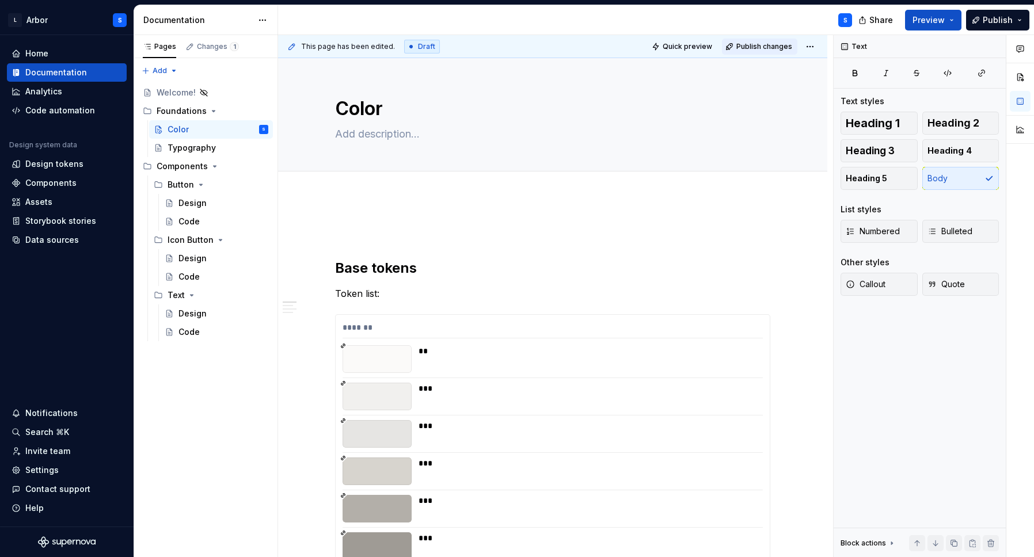
click at [771, 51] on button "Publish changes" at bounding box center [759, 47] width 75 height 16
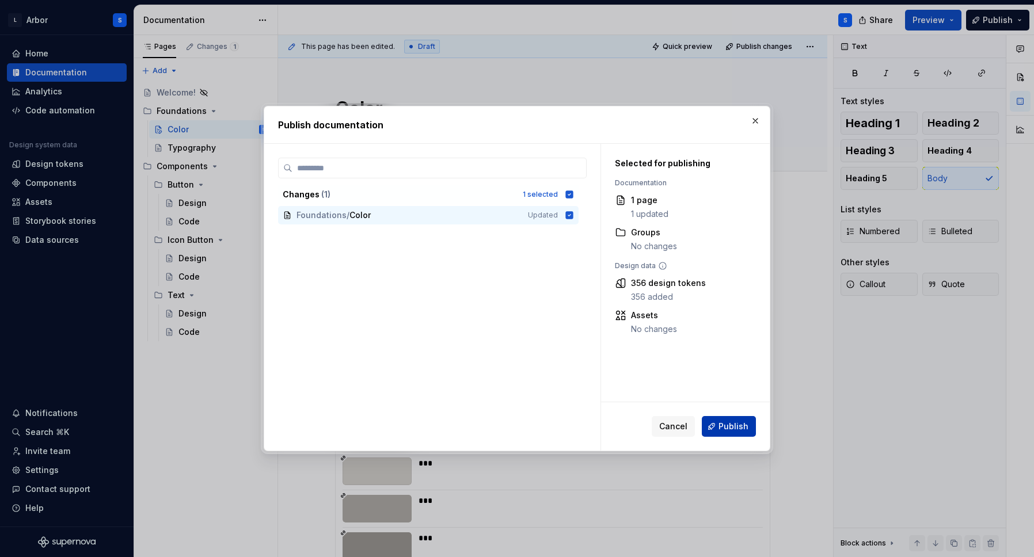
click at [749, 423] on button "Publish" at bounding box center [729, 426] width 54 height 21
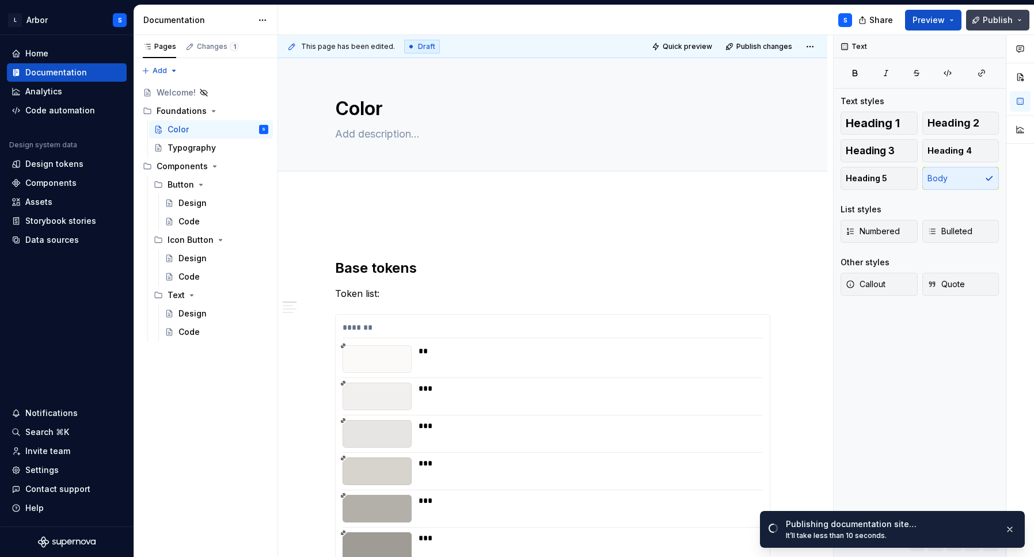
click at [999, 17] on span "Publish" at bounding box center [998, 20] width 30 height 12
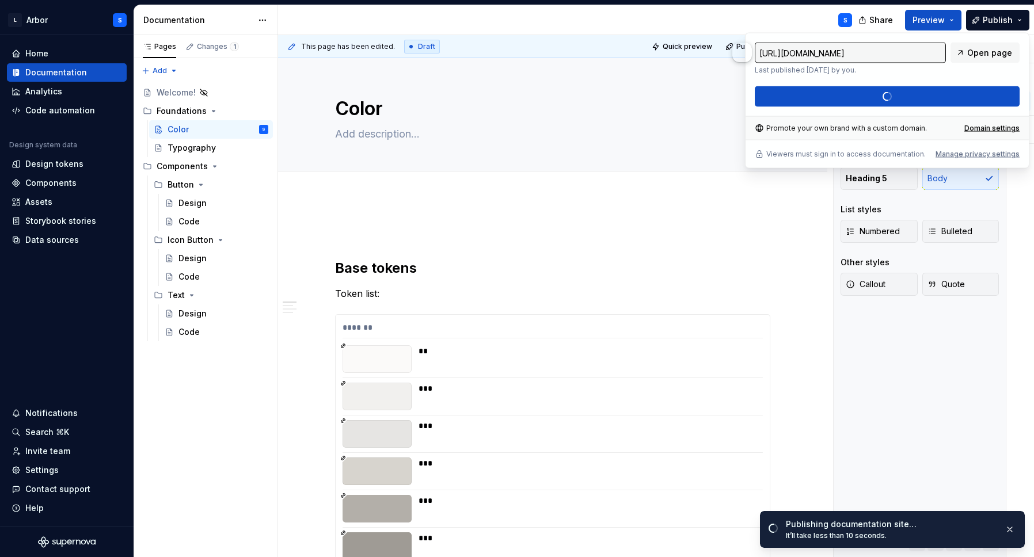
type textarea "*"
click at [989, 55] on span "Open page" at bounding box center [990, 53] width 45 height 12
type input "[URL][DOMAIN_NAME]"
click at [505, 329] on div "*******" at bounding box center [553, 330] width 420 height 17
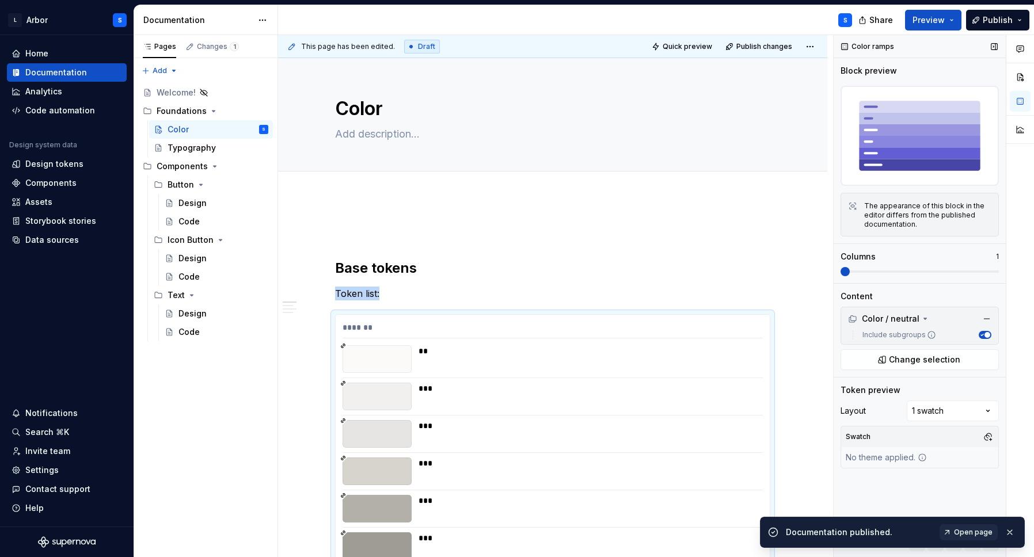
scroll to position [197, 0]
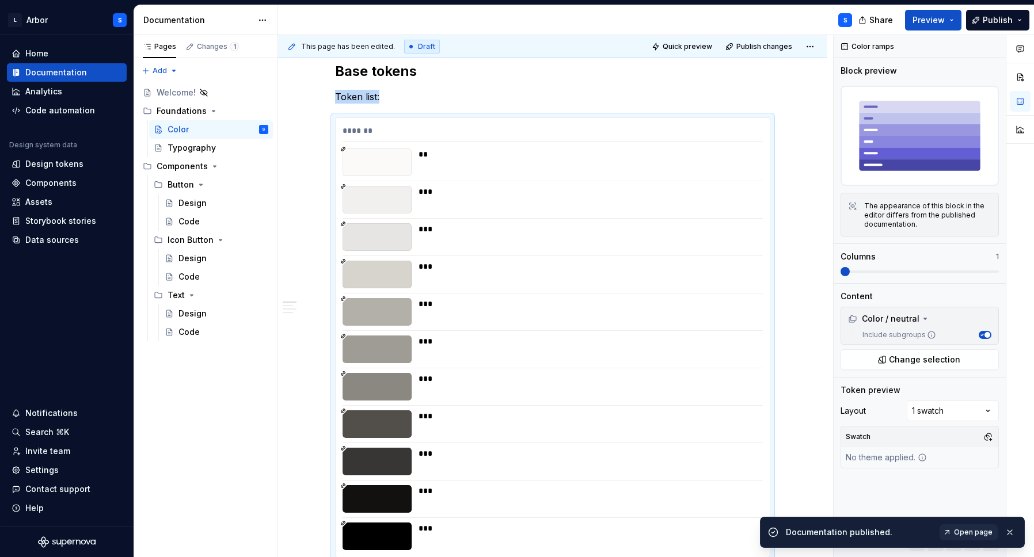
click at [798, 283] on div "**********" at bounding box center [656, 296] width 756 height 523
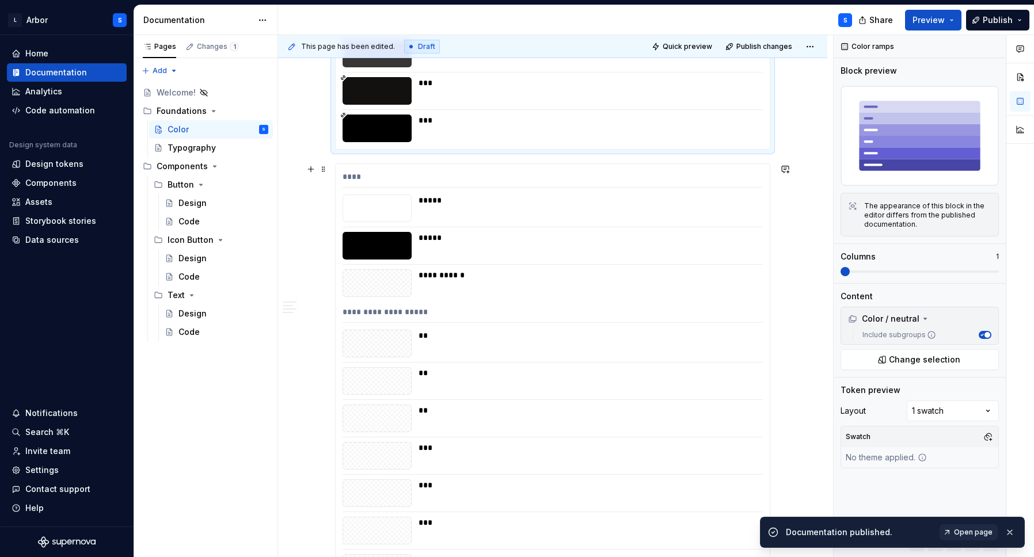
scroll to position [649, 0]
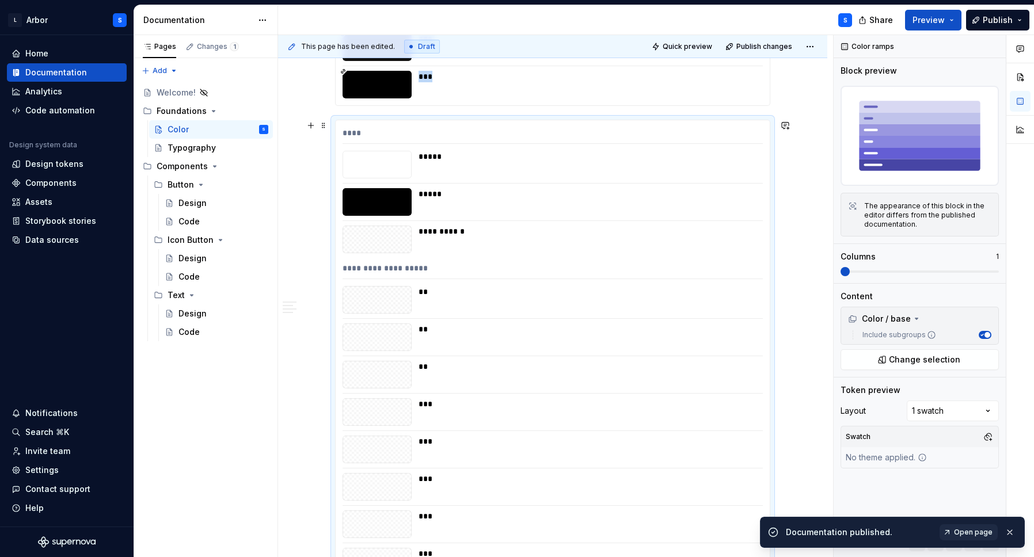
click at [569, 248] on div "**********" at bounding box center [587, 240] width 337 height 28
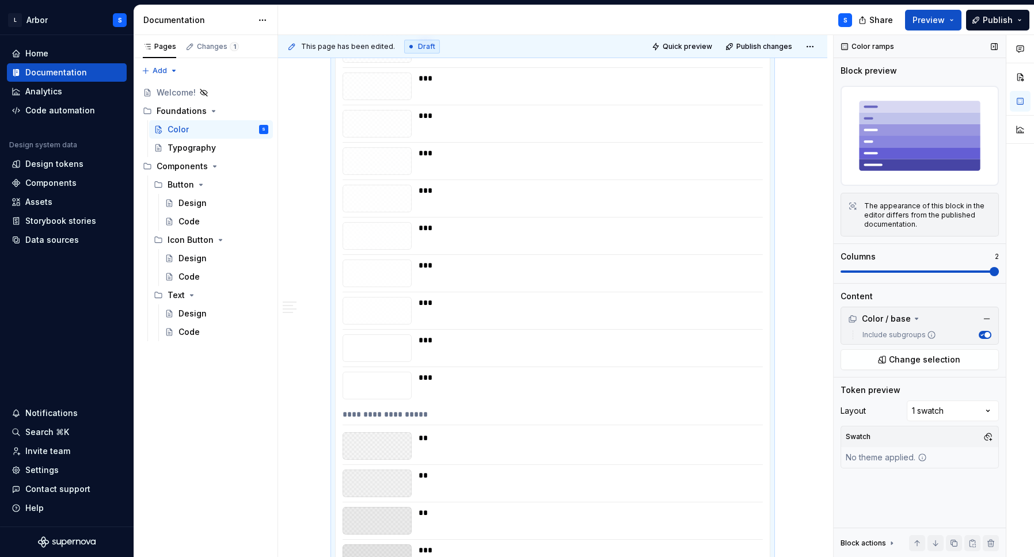
scroll to position [734, 0]
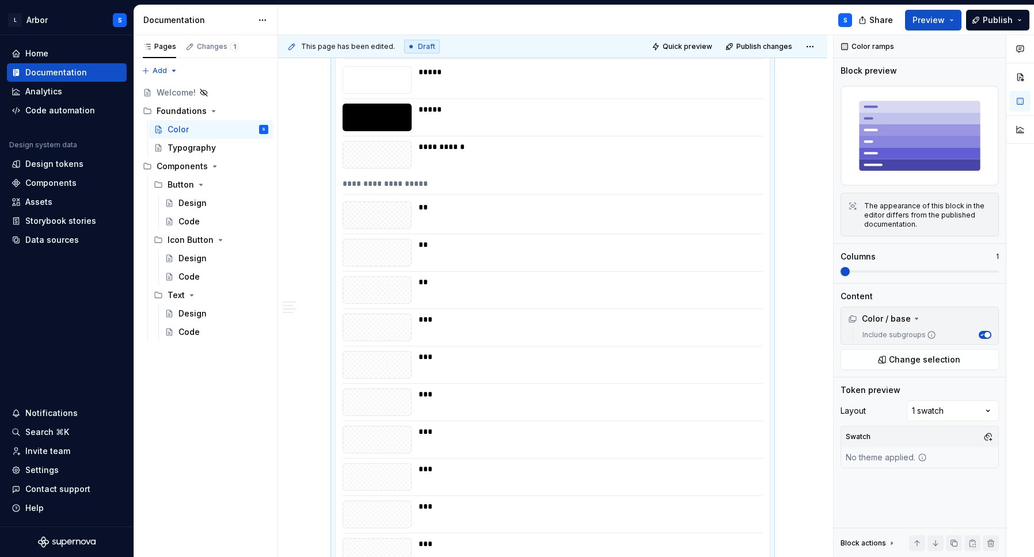
click at [763, 273] on div "**********" at bounding box center [656, 296] width 756 height 523
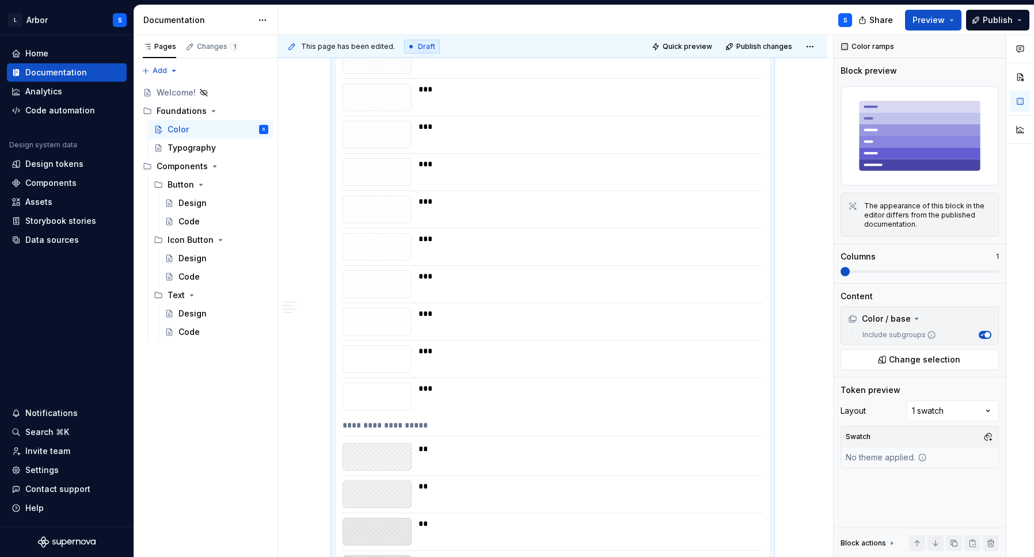
scroll to position [1647, 0]
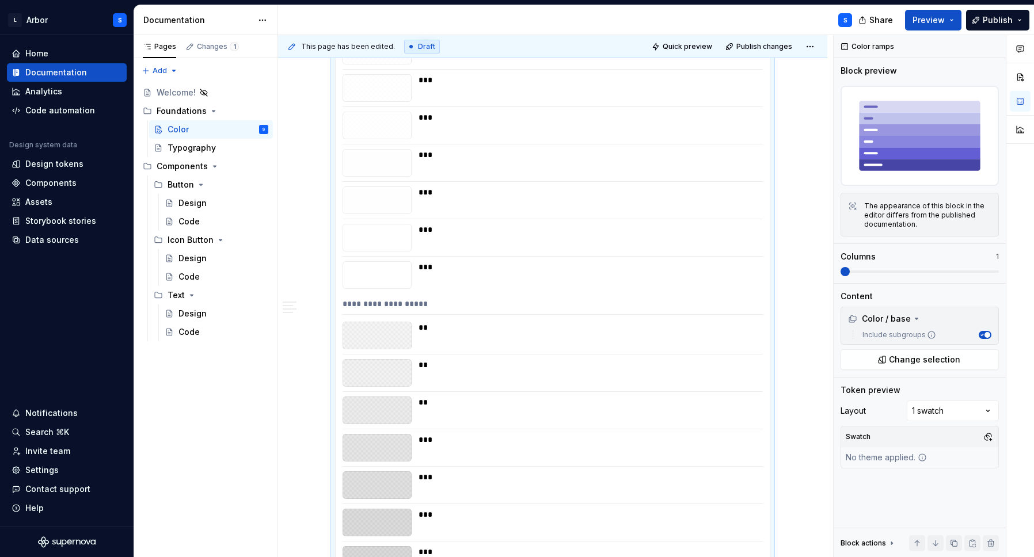
click at [705, 373] on div "**" at bounding box center [587, 373] width 337 height 28
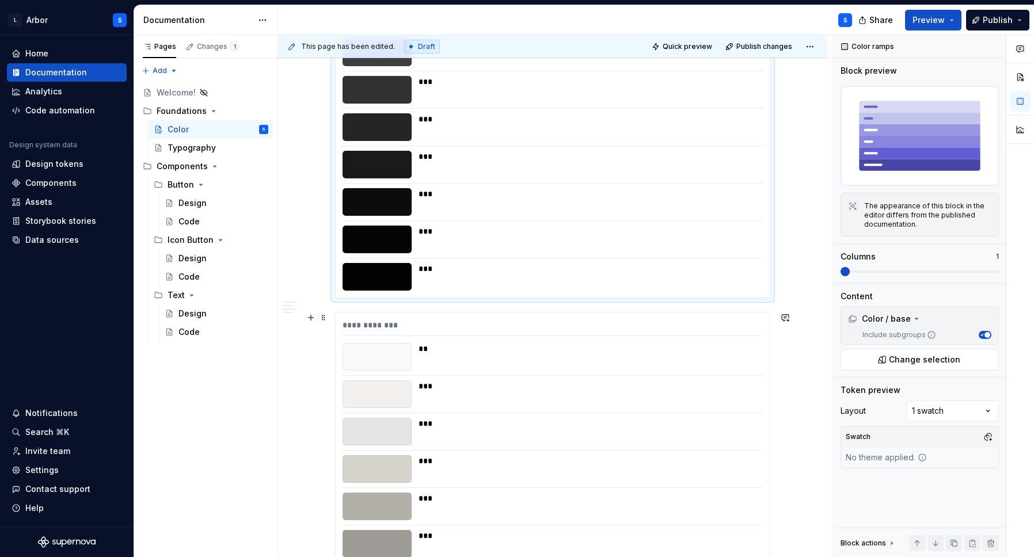
scroll to position [2714, 0]
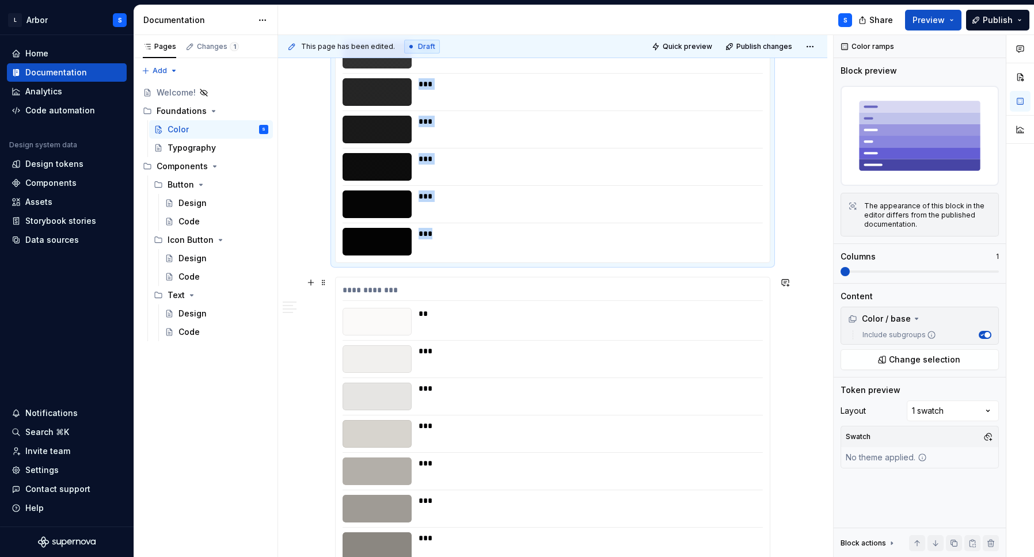
click at [705, 373] on div "***" at bounding box center [587, 360] width 337 height 28
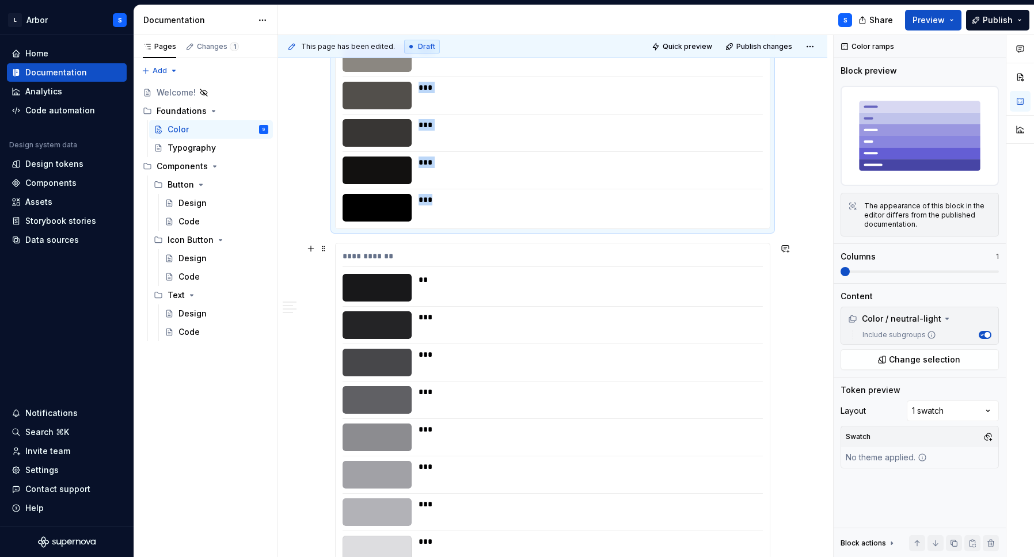
click at [705, 373] on div "***" at bounding box center [587, 363] width 337 height 28
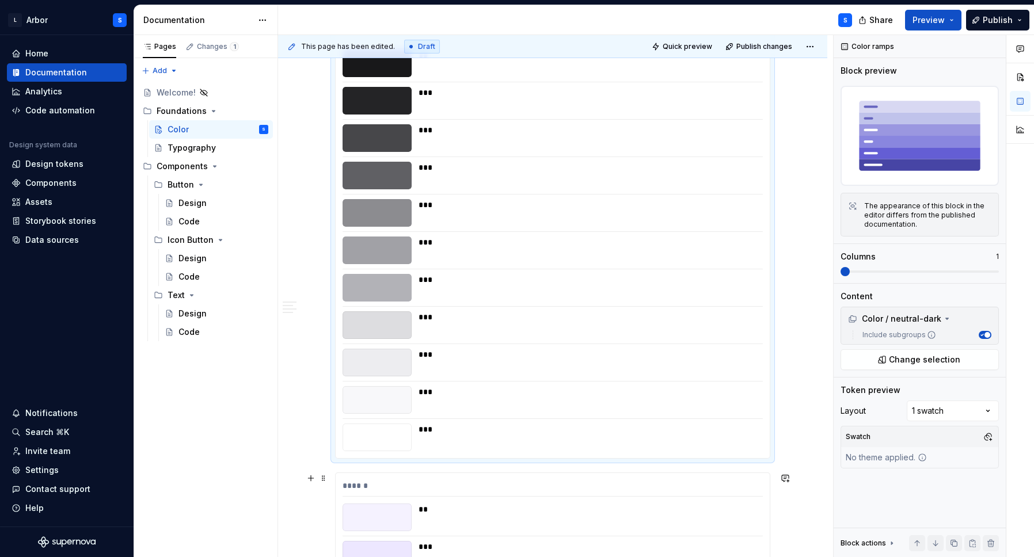
scroll to position [3595, 0]
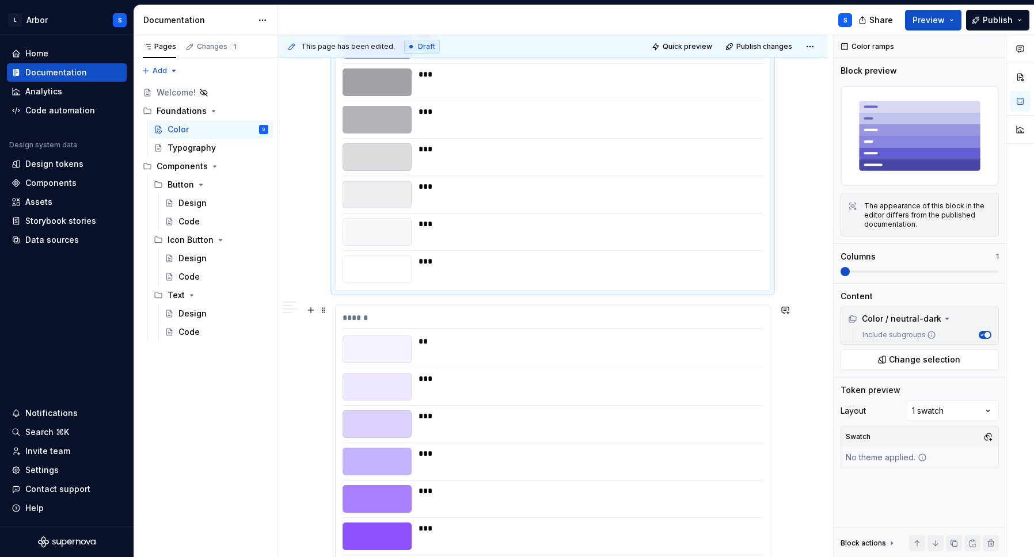
click at [705, 373] on div "****** ** *** *** *** *** *** *** *** *** *** ***" at bounding box center [553, 524] width 434 height 439
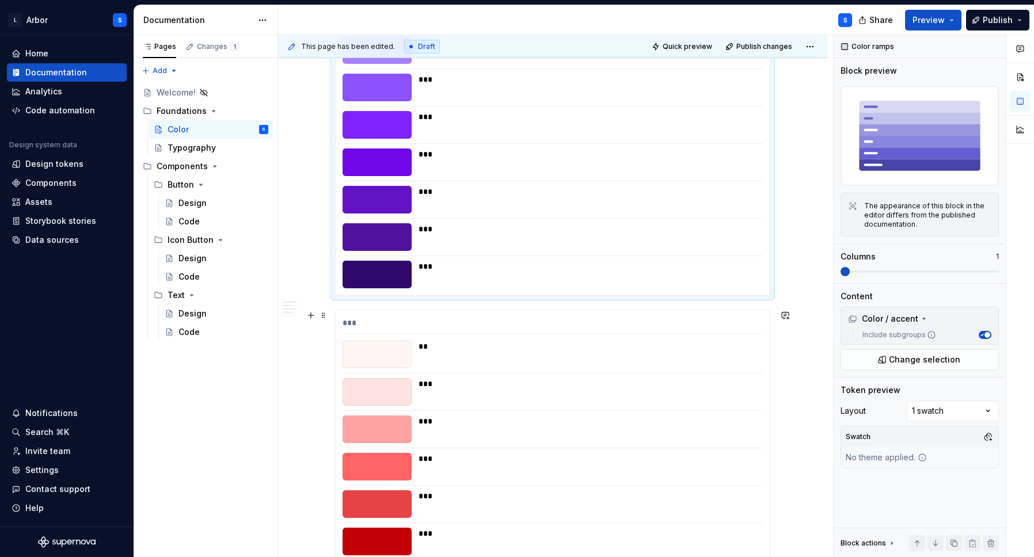
click at [705, 373] on div "*** ** *** *** *** *** *** *** *** *** *** ***" at bounding box center [553, 529] width 434 height 439
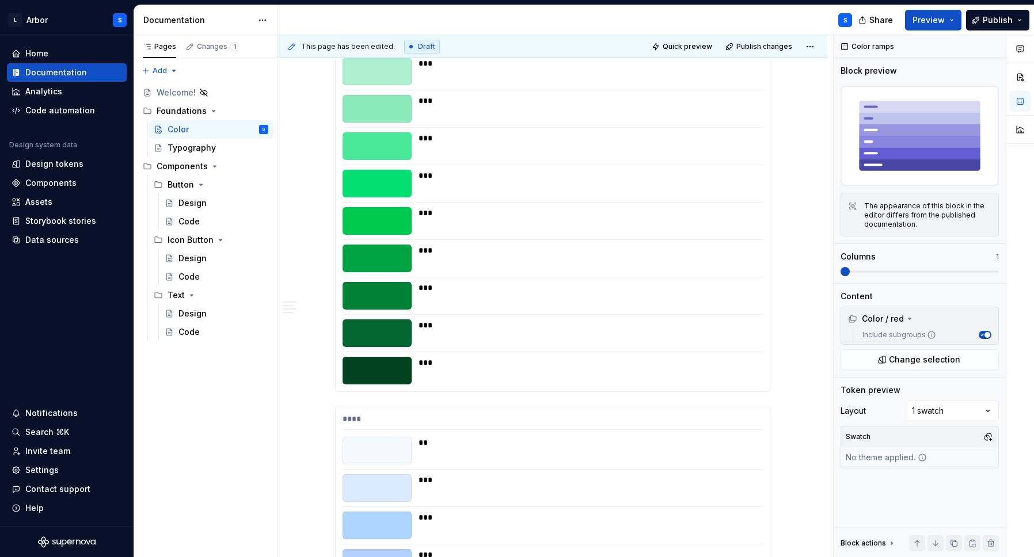
click at [705, 373] on div "***" at bounding box center [587, 371] width 337 height 28
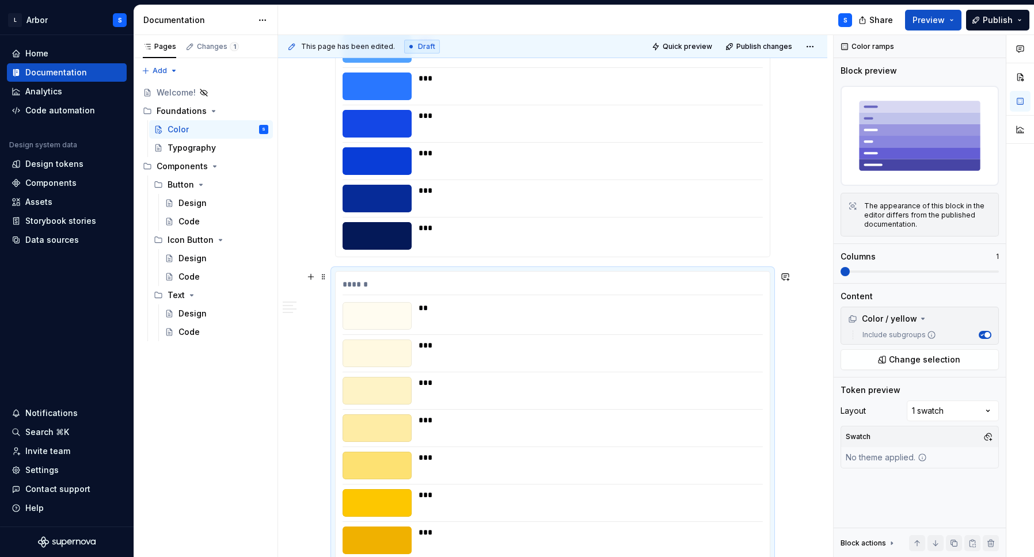
click at [705, 373] on div "****** ** *** *** *** *** *** *** *** *** *** ***" at bounding box center [553, 491] width 434 height 439
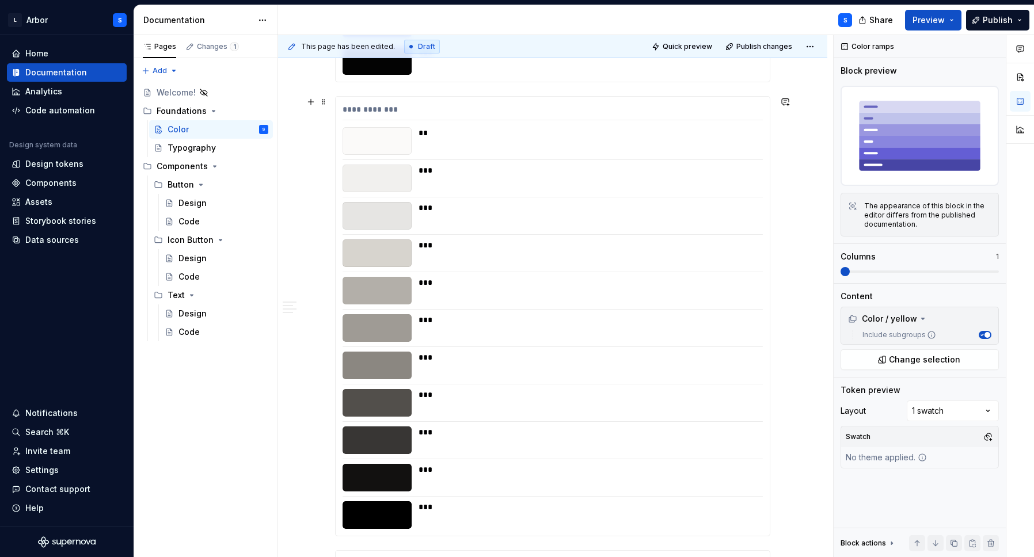
scroll to position [2896, 0]
click at [462, 104] on div "**********" at bounding box center [553, 111] width 420 height 17
click at [910, 356] on span "Change selection" at bounding box center [924, 360] width 71 height 12
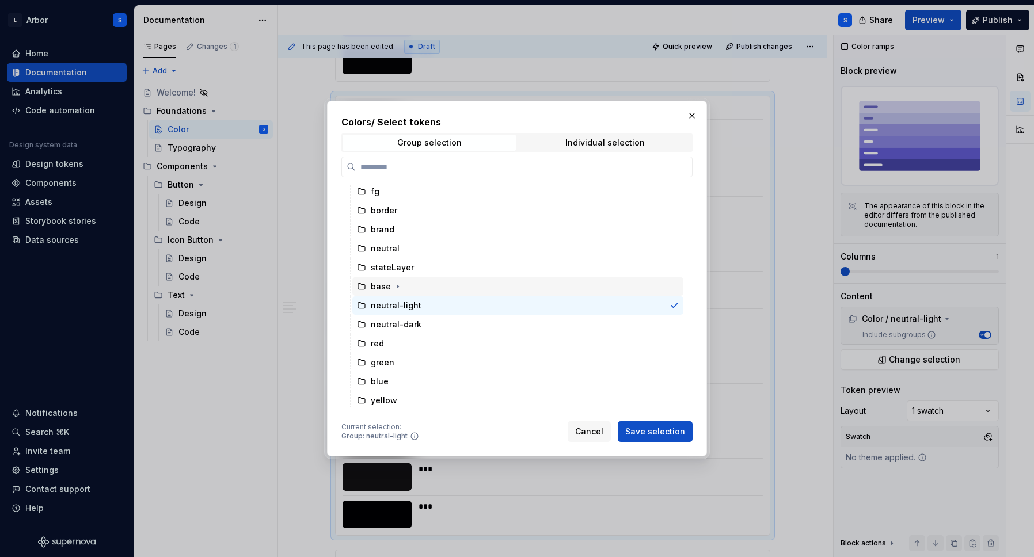
scroll to position [62, 0]
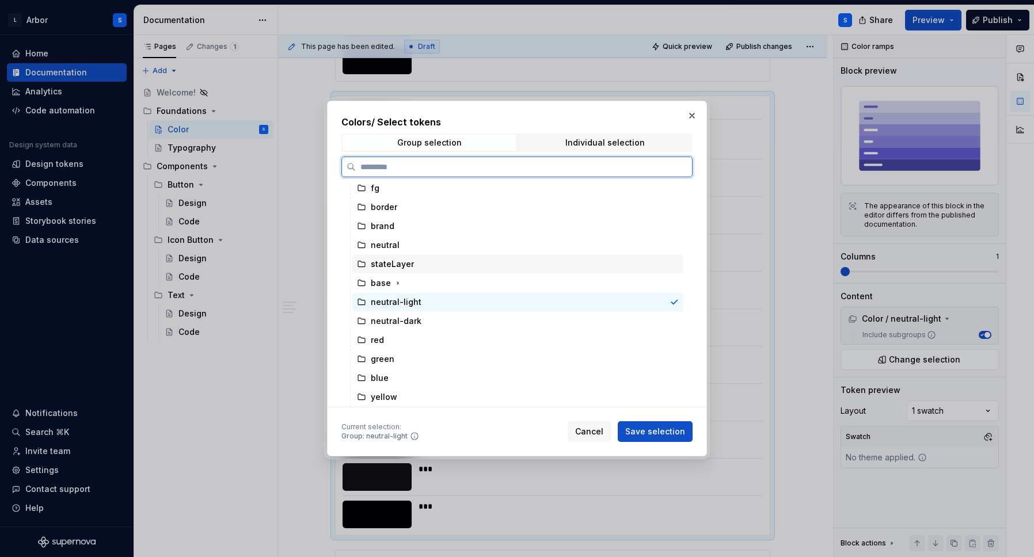
click at [380, 259] on div "stateLayer" at bounding box center [392, 265] width 43 height 12
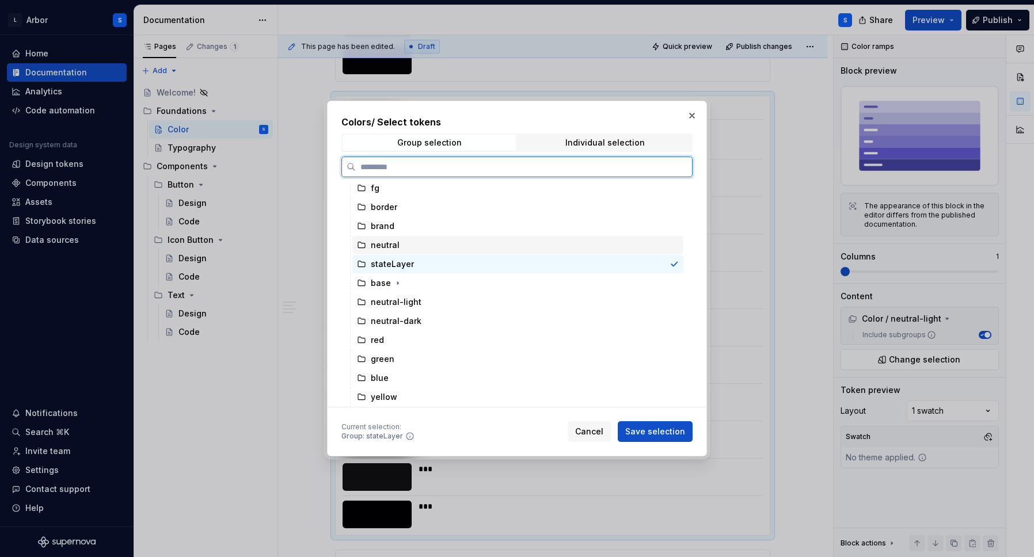
click at [378, 240] on div "neutral" at bounding box center [385, 246] width 29 height 12
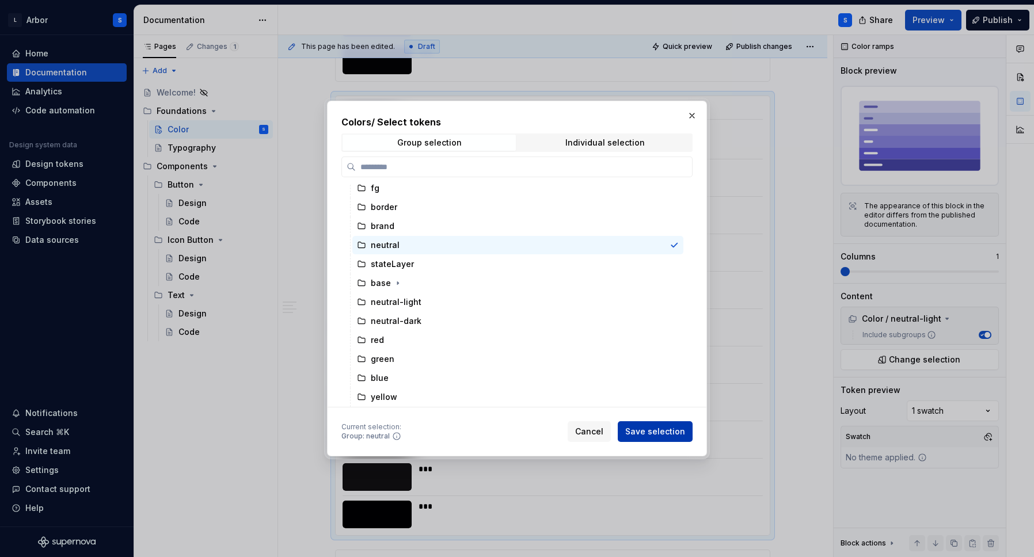
click at [658, 433] on span "Save selection" at bounding box center [655, 432] width 60 height 12
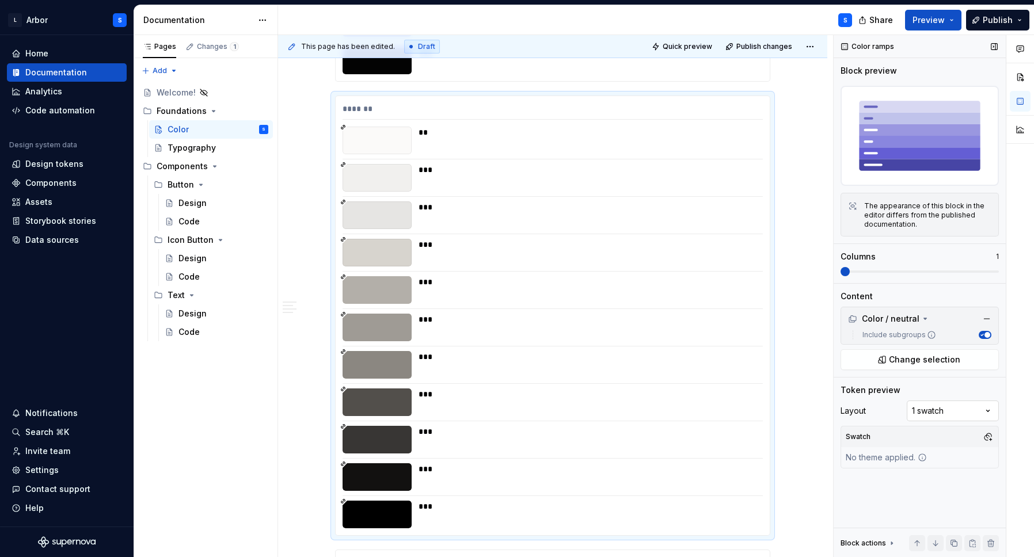
click at [953, 401] on div "Comments Open comments No comments yet Select ‘Comment’ from the block context …" at bounding box center [934, 296] width 200 height 523
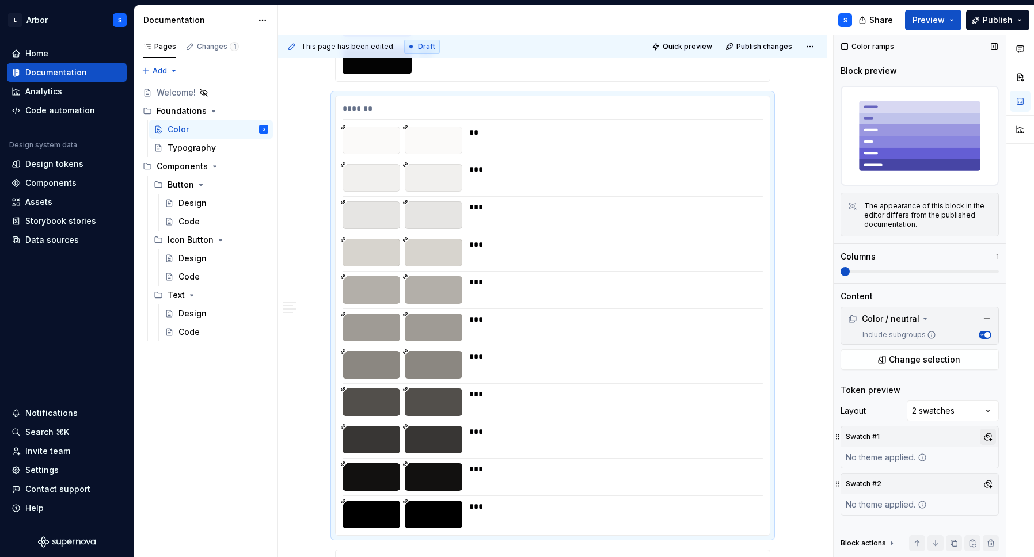
click at [987, 435] on button "button" at bounding box center [988, 437] width 16 height 16
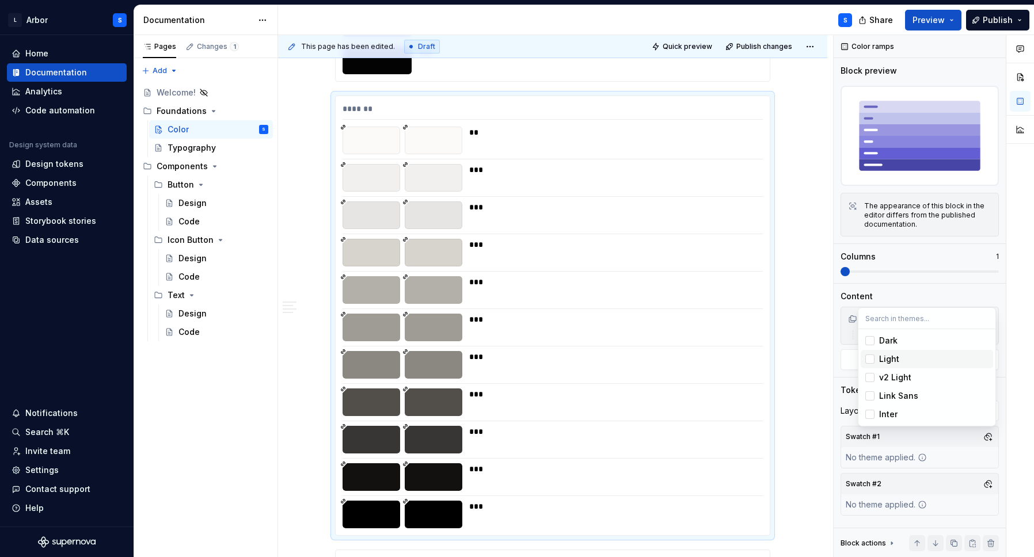
click at [872, 357] on div "Suggestions" at bounding box center [870, 359] width 9 height 9
click at [986, 481] on div "Comments Open comments No comments yet Select ‘Comment’ from the block context …" at bounding box center [934, 296] width 200 height 523
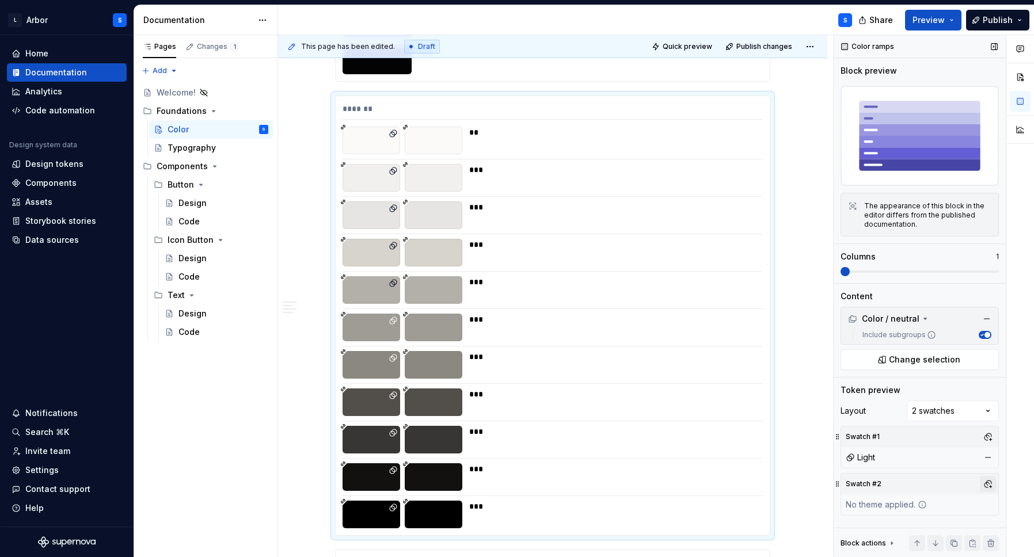
click at [986, 481] on button "button" at bounding box center [988, 484] width 16 height 16
click at [870, 386] on div "Suggestions" at bounding box center [870, 388] width 9 height 9
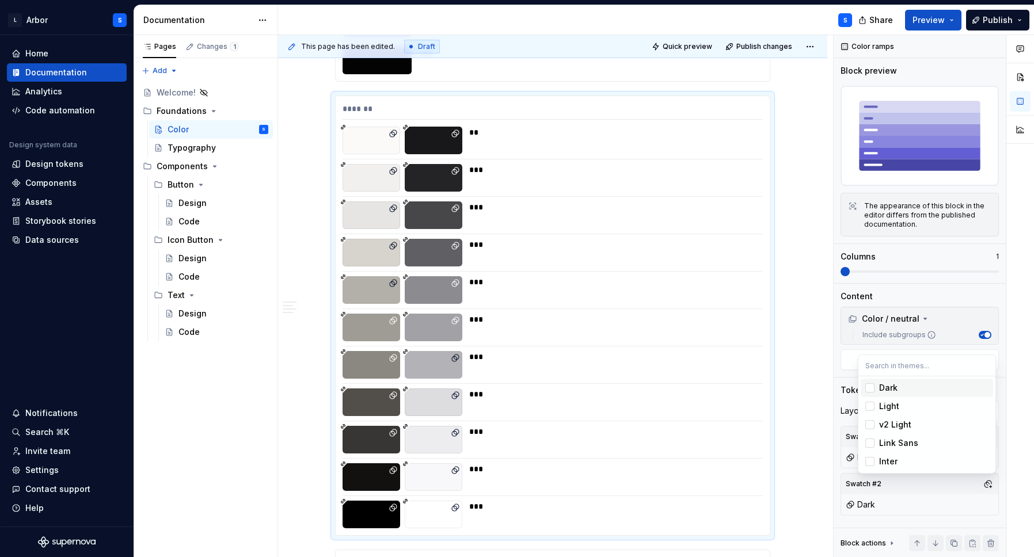
click at [809, 323] on html "L Arbor S Home Documentation Analytics Code automation Design system data Desig…" at bounding box center [517, 278] width 1034 height 557
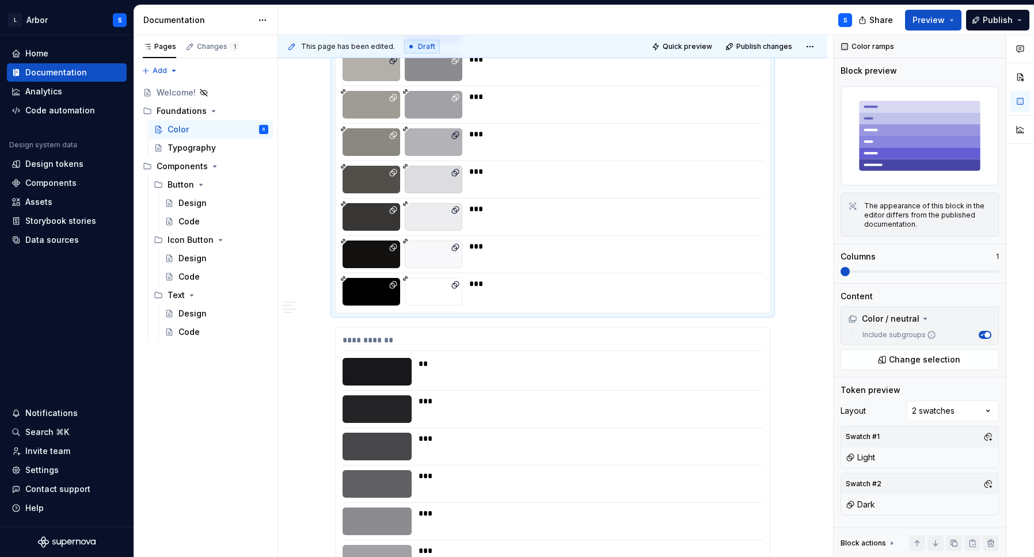
scroll to position [3187, 0]
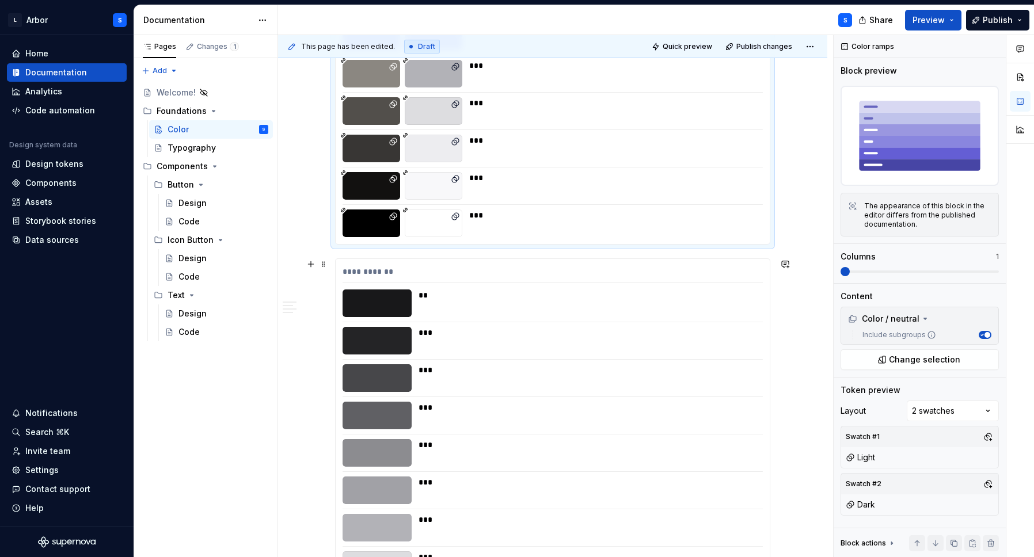
click at [651, 264] on div "**********" at bounding box center [553, 478] width 434 height 439
click at [989, 543] on button "button" at bounding box center [991, 544] width 16 height 16
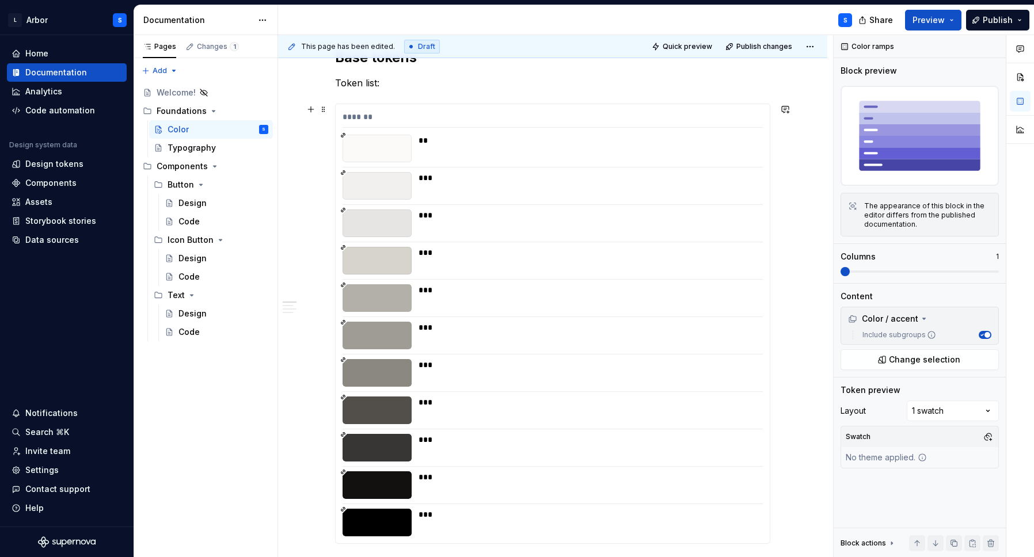
scroll to position [210, 0]
click at [605, 123] on div "*******" at bounding box center [553, 120] width 420 height 17
click at [938, 410] on div "Comments Open comments No comments yet Select ‘Comment’ from the block context …" at bounding box center [934, 296] width 200 height 523
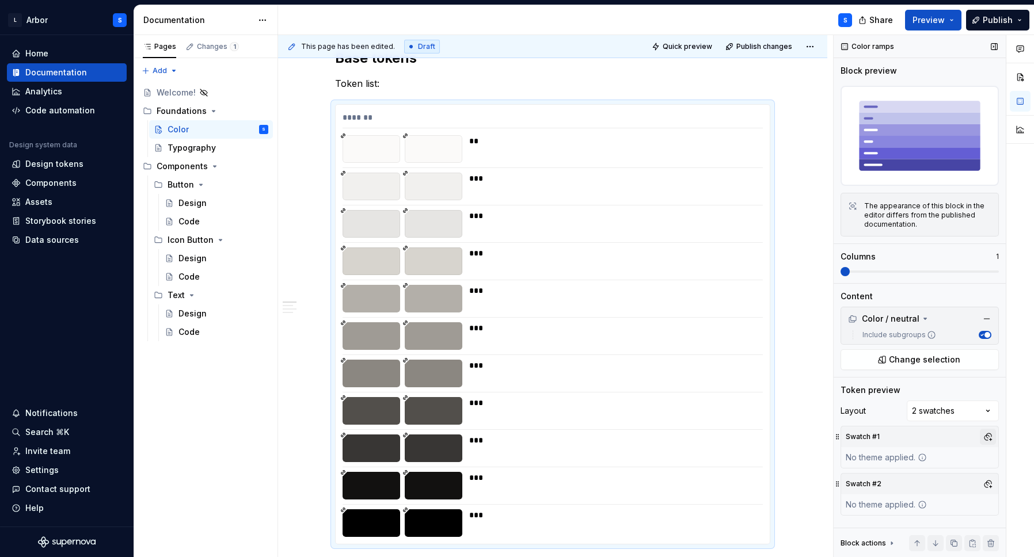
click at [990, 437] on button "button" at bounding box center [988, 437] width 16 height 16
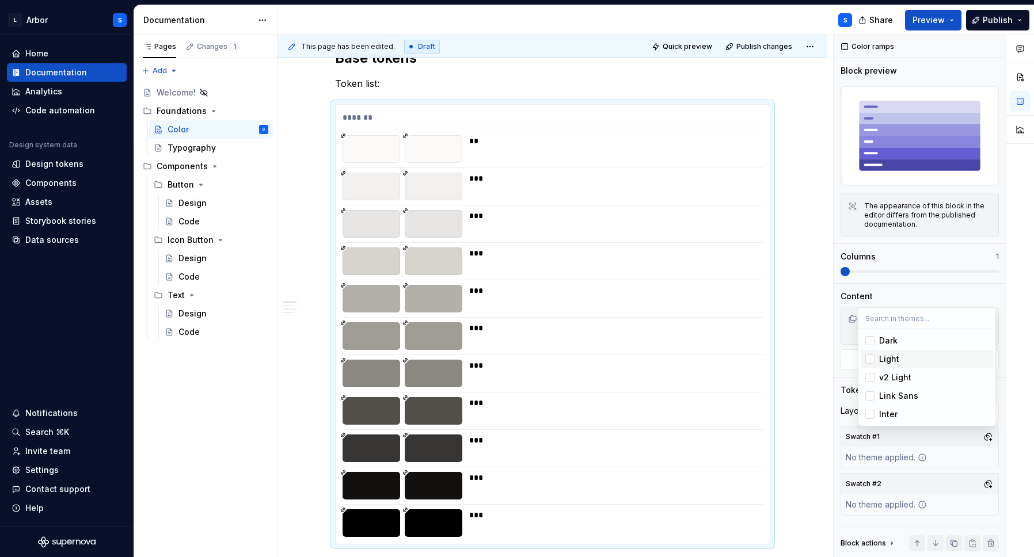
click at [870, 356] on div "Suggestions" at bounding box center [870, 359] width 9 height 9
click at [988, 483] on div "Comments Open comments No comments yet Select ‘Comment’ from the block context …" at bounding box center [934, 296] width 200 height 523
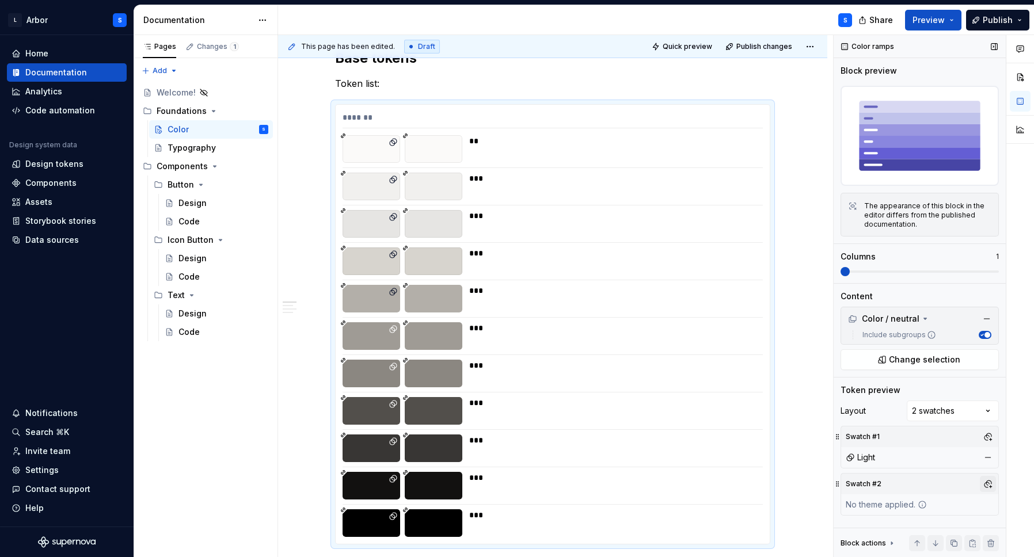
click at [989, 486] on button "button" at bounding box center [988, 484] width 16 height 16
click at [871, 384] on div "Suggestions" at bounding box center [870, 388] width 9 height 9
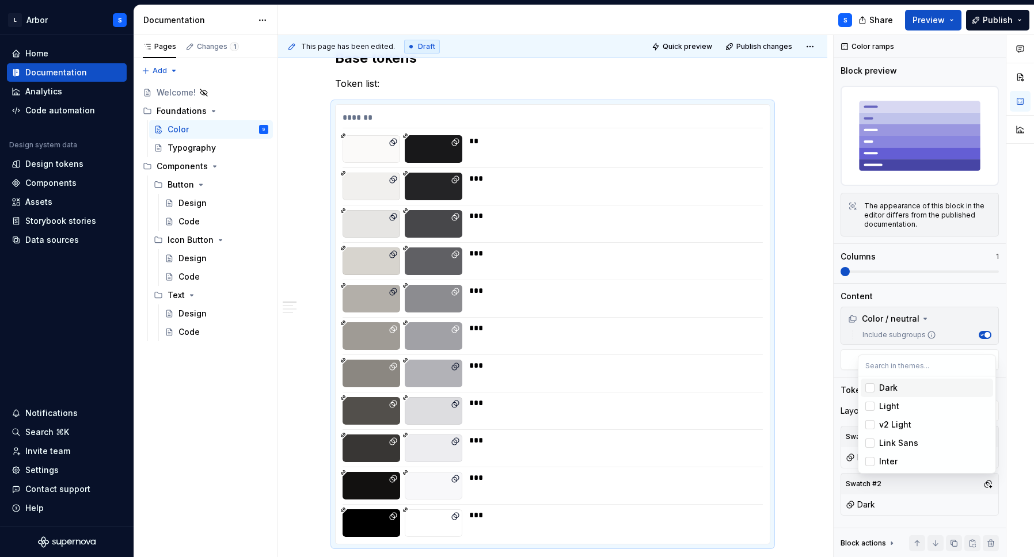
click at [806, 371] on html "L Arbor S Home Documentation Analytics Code automation Design system data Desig…" at bounding box center [517, 278] width 1034 height 557
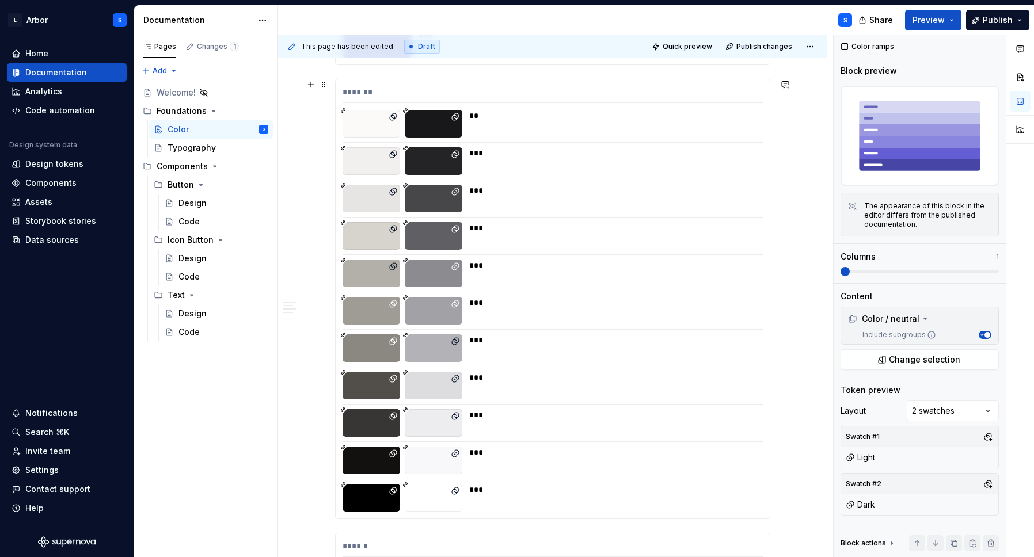
scroll to position [2945, 0]
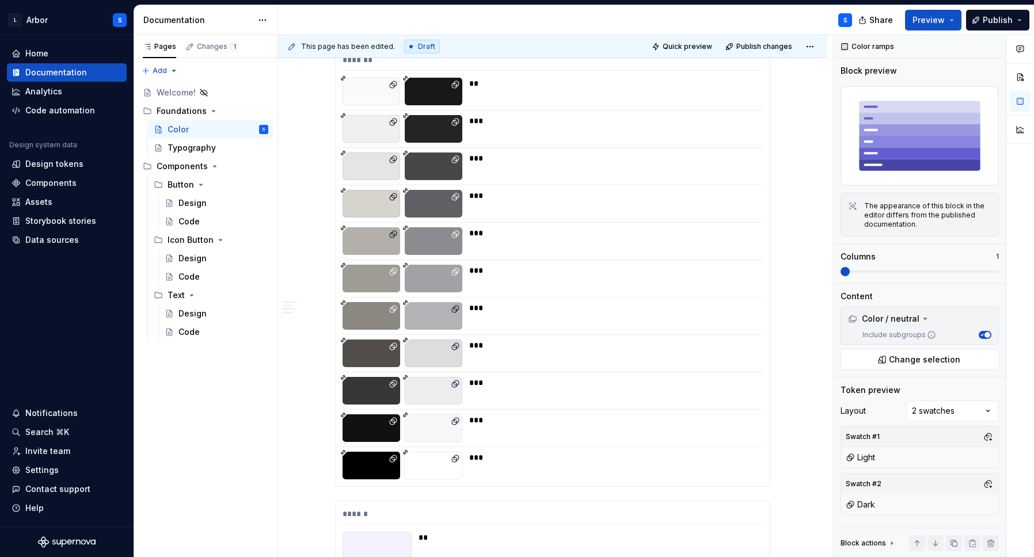
click at [688, 306] on div "***" at bounding box center [612, 308] width 287 height 12
click at [987, 545] on button "button" at bounding box center [991, 544] width 16 height 16
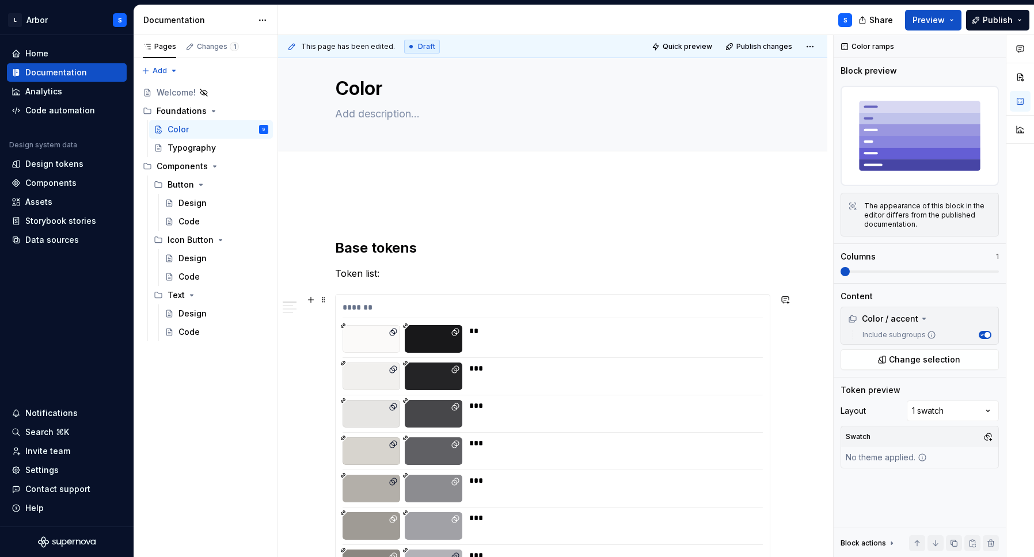
scroll to position [0, 0]
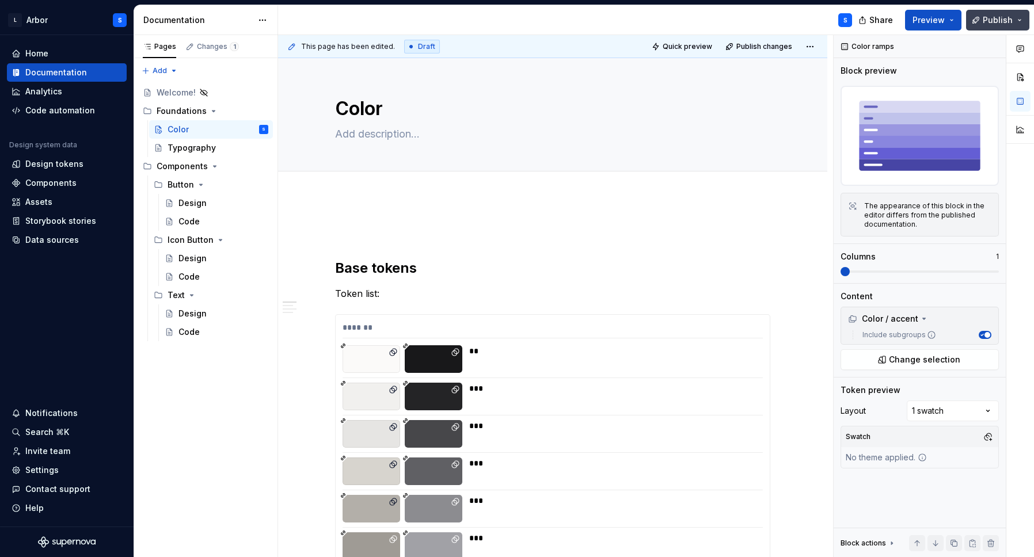
click at [983, 20] on button "Publish" at bounding box center [997, 20] width 63 height 21
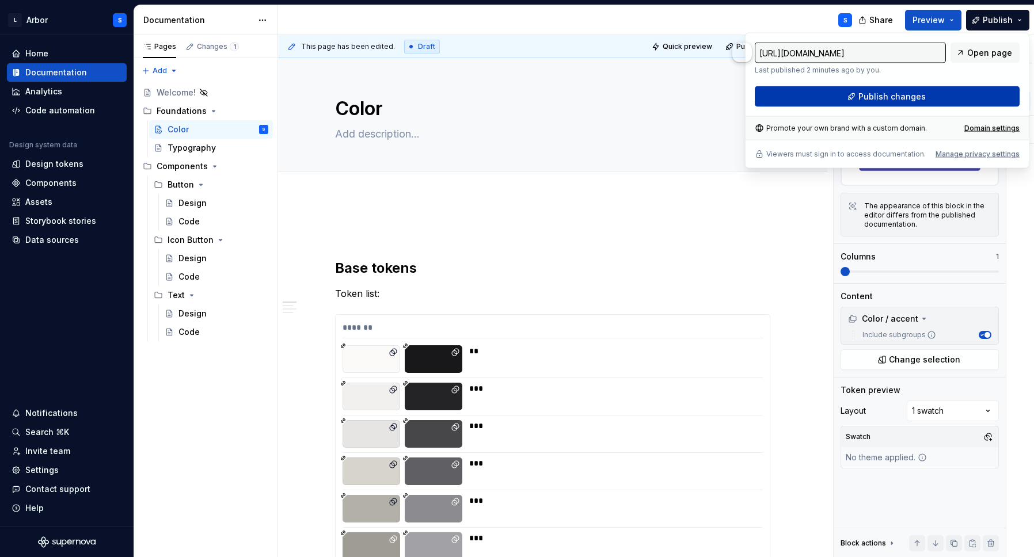
click at [922, 97] on span "Publish changes" at bounding box center [892, 97] width 67 height 12
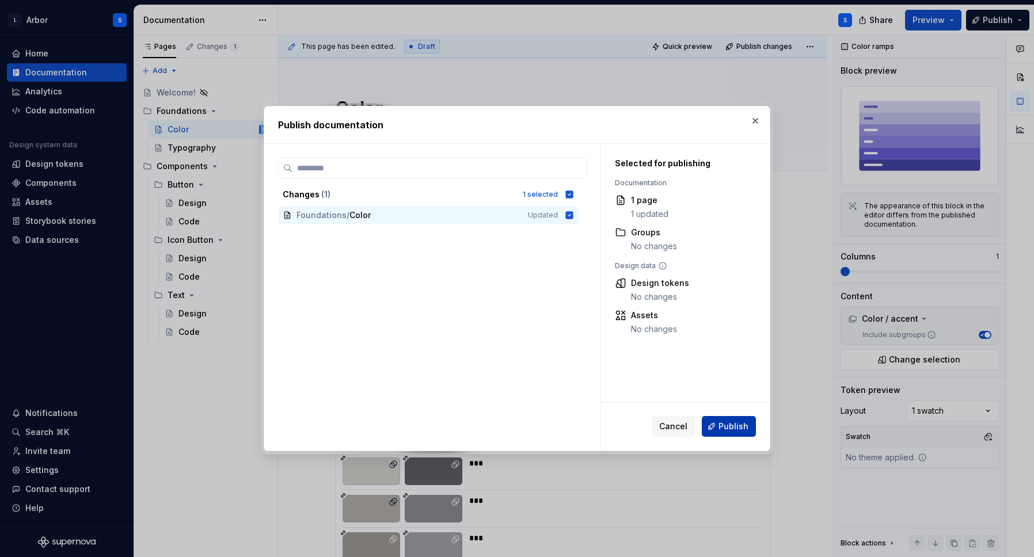
click at [739, 428] on span "Publish" at bounding box center [734, 427] width 30 height 12
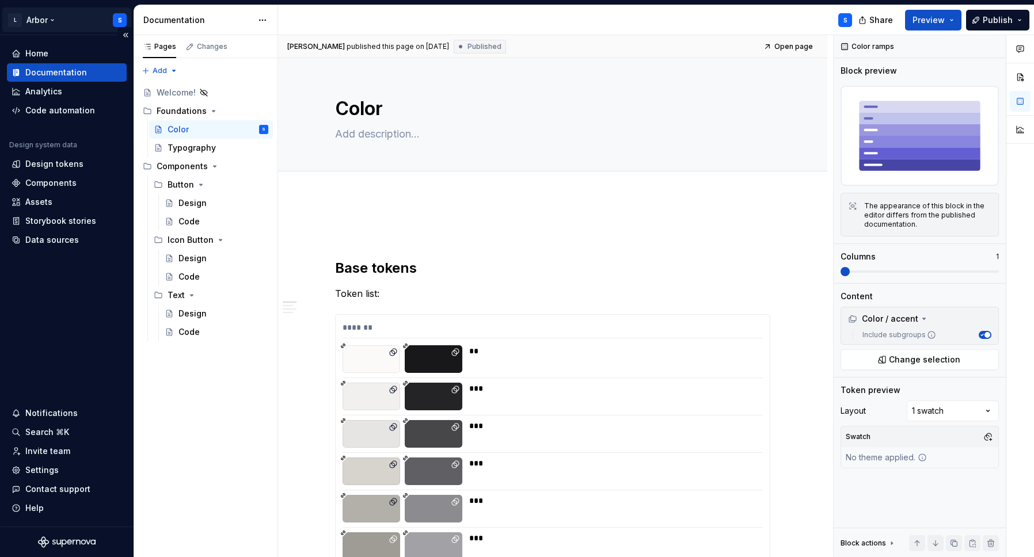
click at [71, 22] on html "L Arbor S Home Documentation Analytics Code automation Design system data Desig…" at bounding box center [517, 278] width 1034 height 557
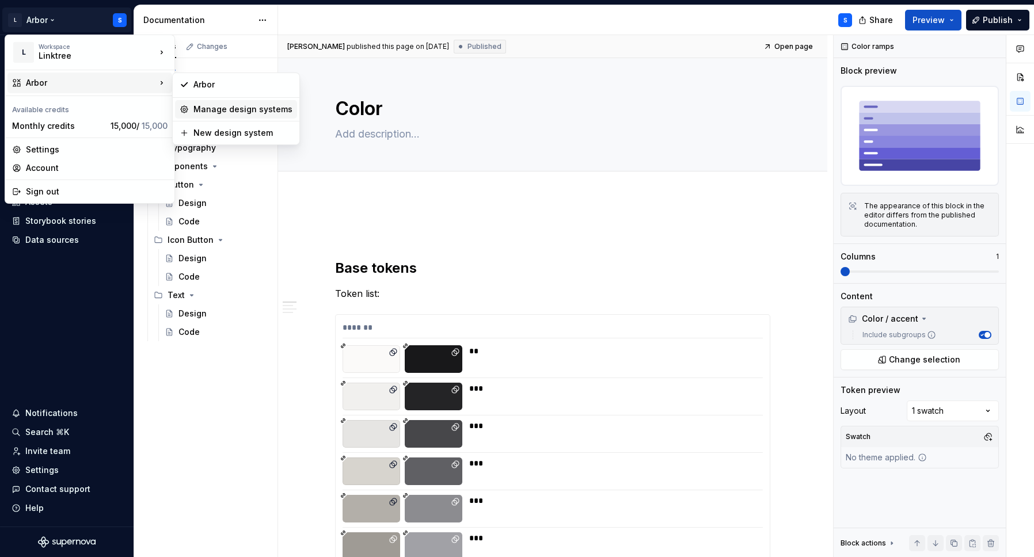
click at [211, 111] on div "Manage design systems" at bounding box center [243, 110] width 99 height 12
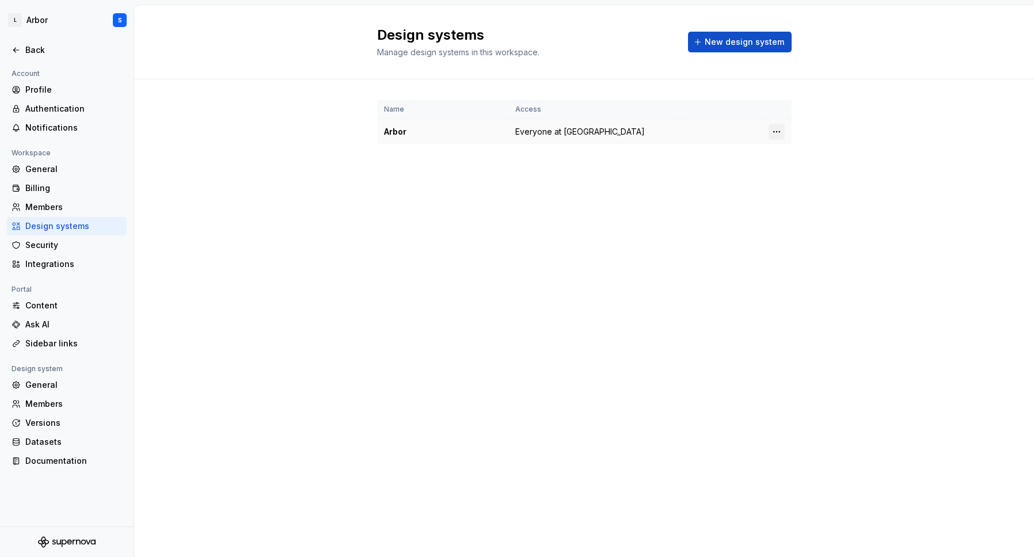
click at [776, 133] on html "L Arbor S Back Account Profile Authentication Notifications Workspace General B…" at bounding box center [517, 278] width 1034 height 557
click at [795, 170] on div "Design system settings" at bounding box center [844, 173] width 109 height 12
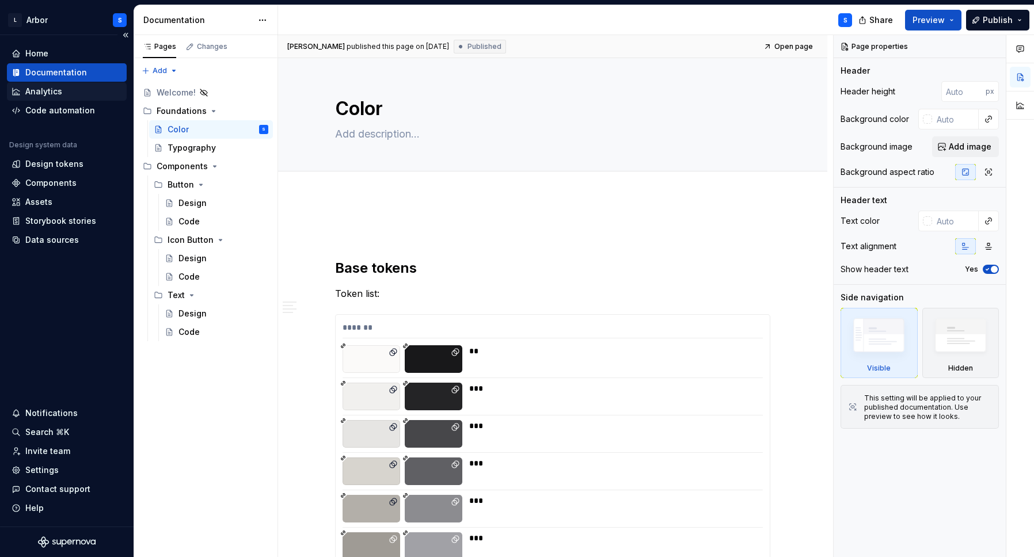
type textarea "*"
click at [52, 17] on html "L Arbor S Home Documentation Analytics Code automation Design system data Desig…" at bounding box center [517, 278] width 1034 height 557
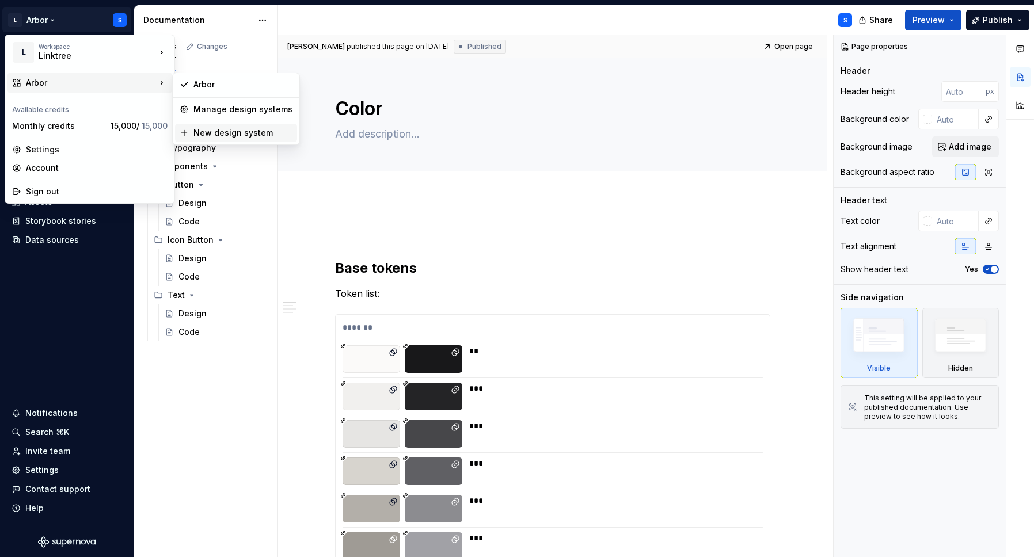
click at [234, 131] on div "New design system" at bounding box center [243, 133] width 99 height 12
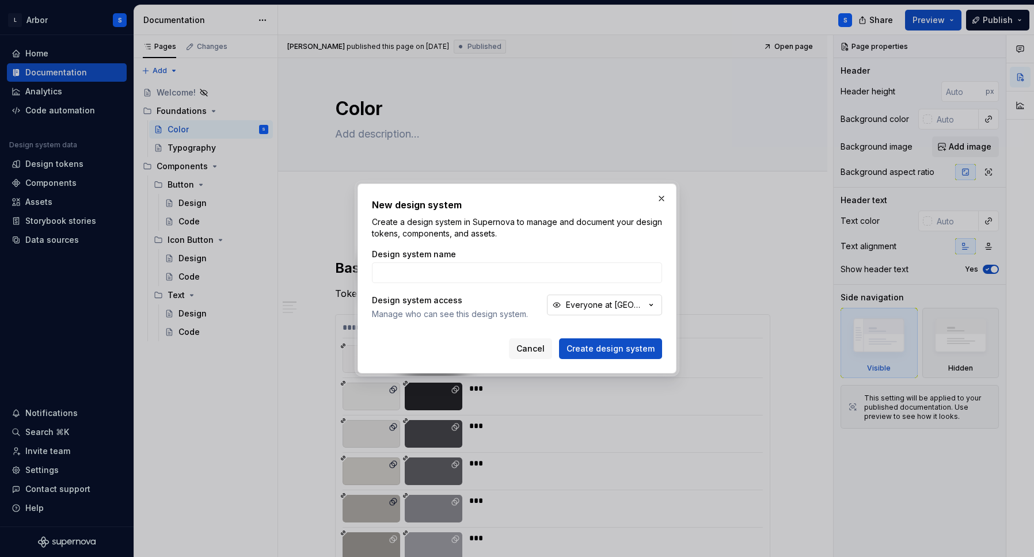
click at [595, 307] on div "Everyone at [GEOGRAPHIC_DATA]" at bounding box center [605, 305] width 79 height 12
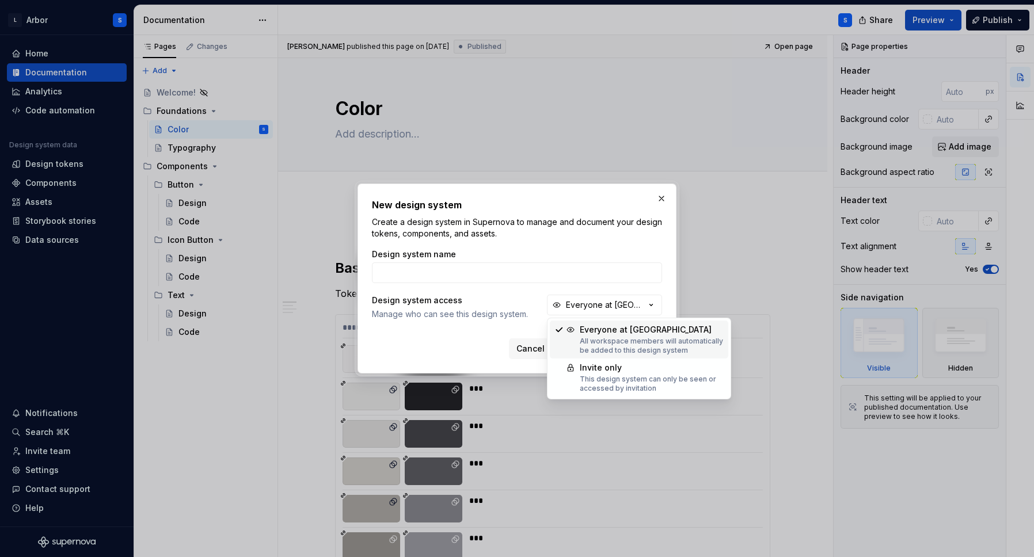
click at [582, 234] on p "Create a design system in Supernova to manage and document your design tokens, …" at bounding box center [517, 228] width 290 height 23
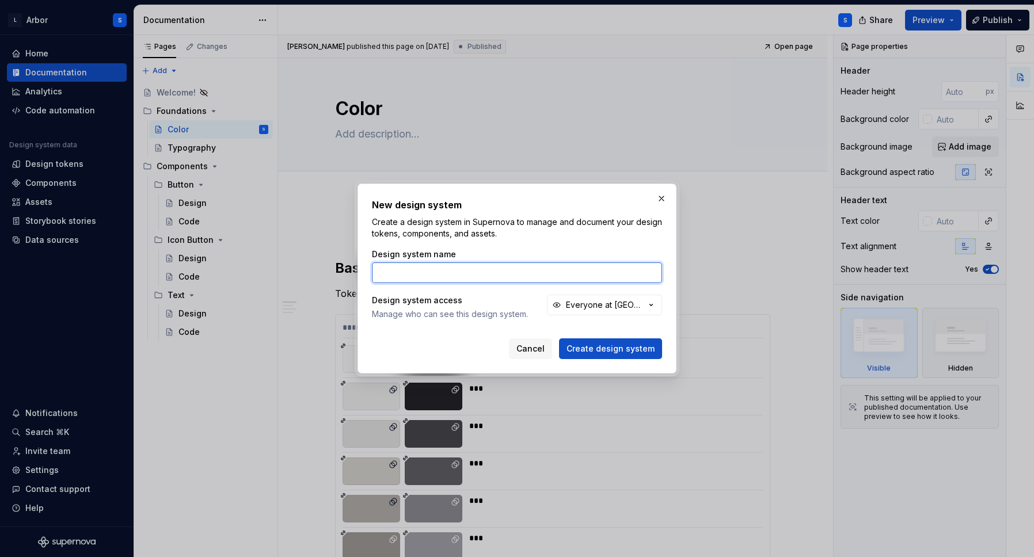
click at [517, 279] on input "Design system name" at bounding box center [517, 273] width 290 height 21
type input "Arbor v2"
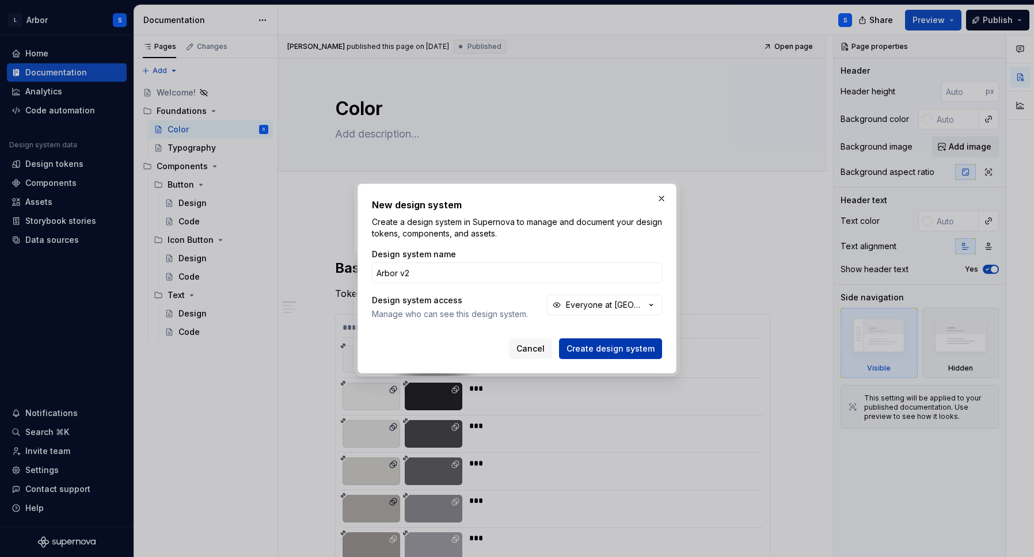
click at [615, 346] on span "Create design system" at bounding box center [611, 349] width 88 height 12
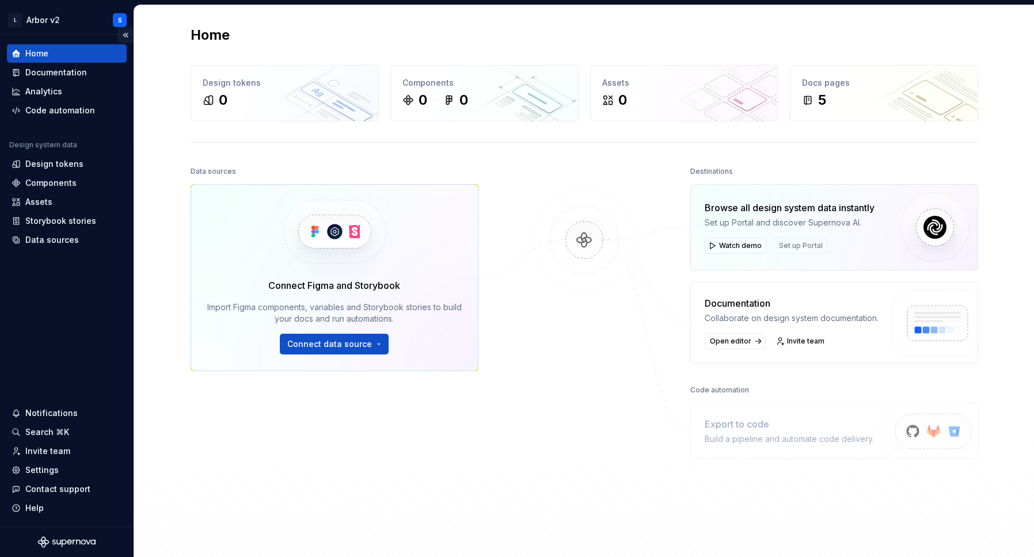
click at [124, 34] on button "Collapse sidebar" at bounding box center [125, 35] width 16 height 16
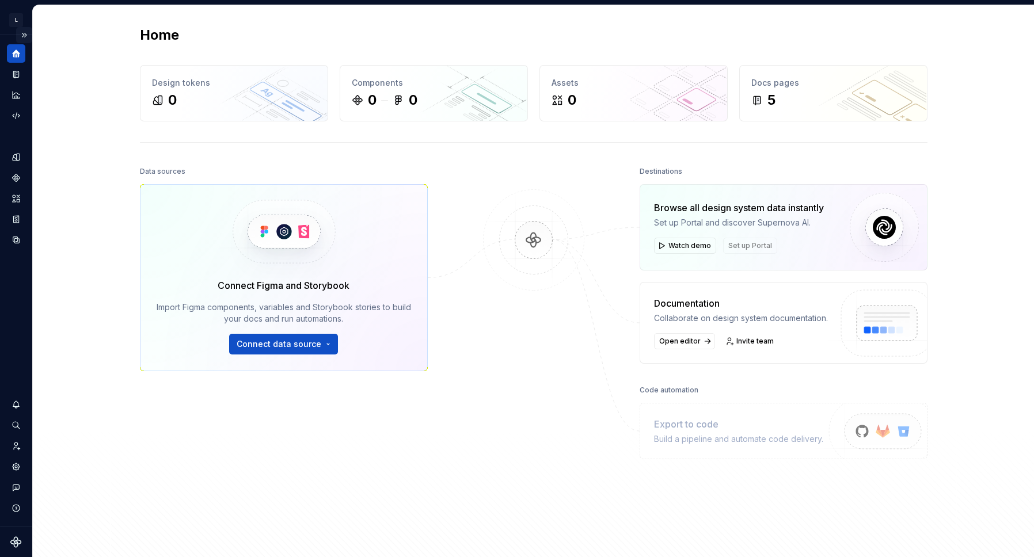
click at [25, 39] on button "Expand sidebar" at bounding box center [24, 35] width 16 height 16
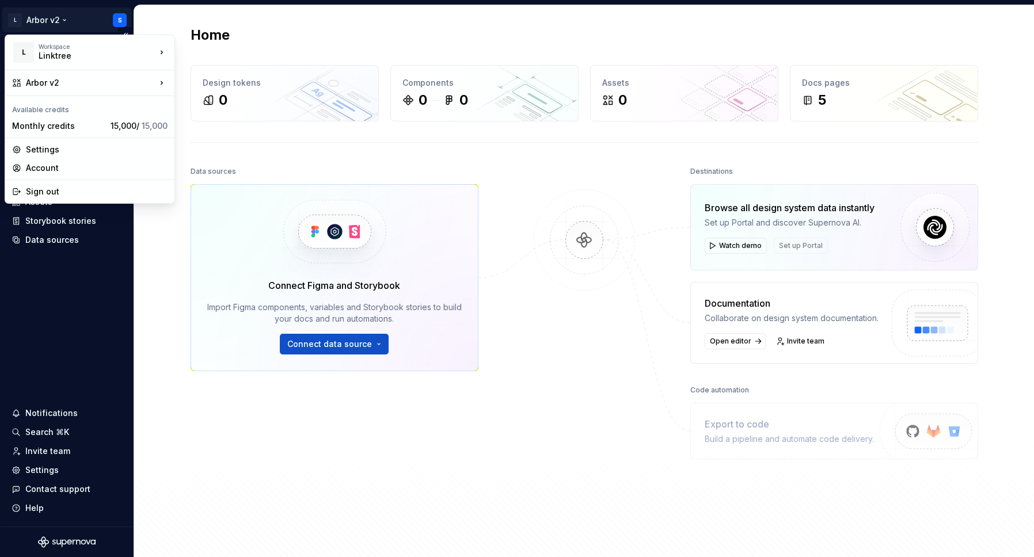
click at [54, 22] on html "L Arbor v2 S Home Documentation Analytics Code automation Design system data De…" at bounding box center [517, 278] width 1034 height 557
click at [210, 88] on div "Arbor" at bounding box center [243, 85] width 99 height 12
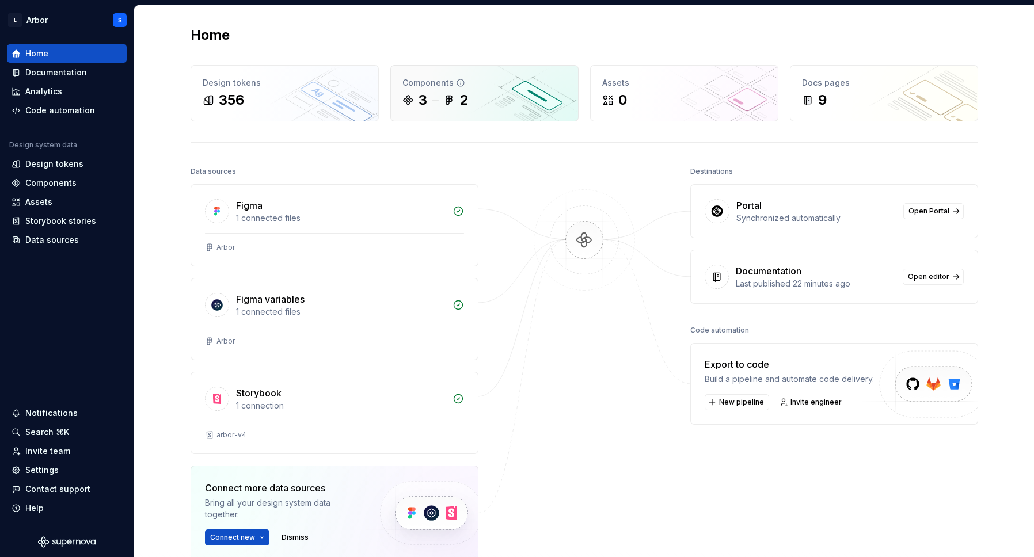
click at [463, 93] on div "2" at bounding box center [464, 100] width 9 height 18
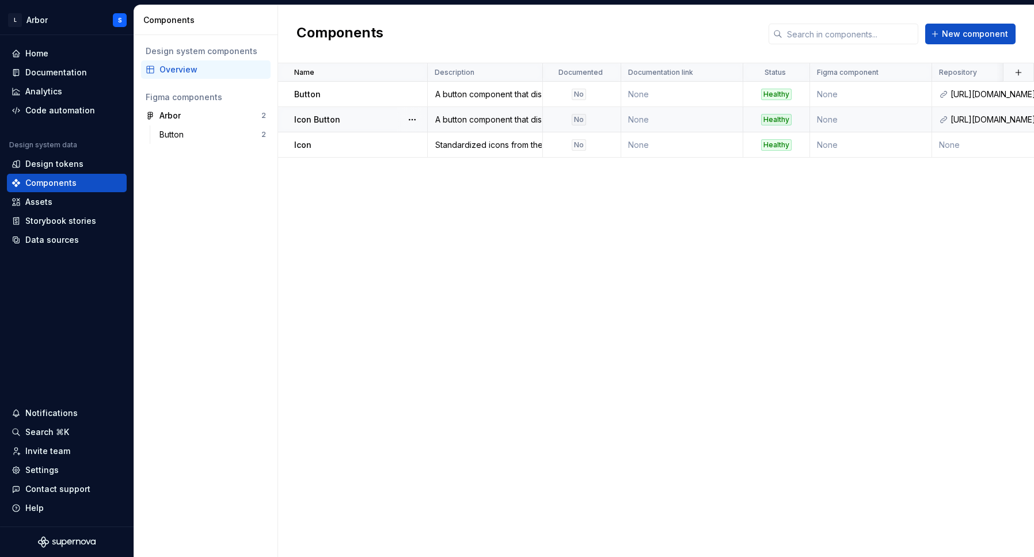
click at [351, 121] on div "Icon Button" at bounding box center [360, 120] width 132 height 12
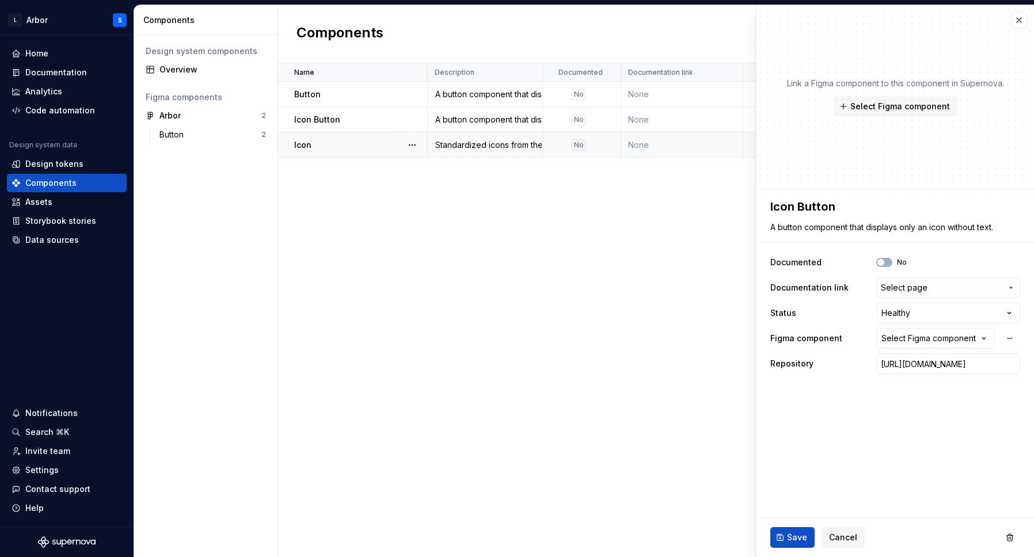
click at [347, 150] on div "Icon" at bounding box center [360, 145] width 132 height 12
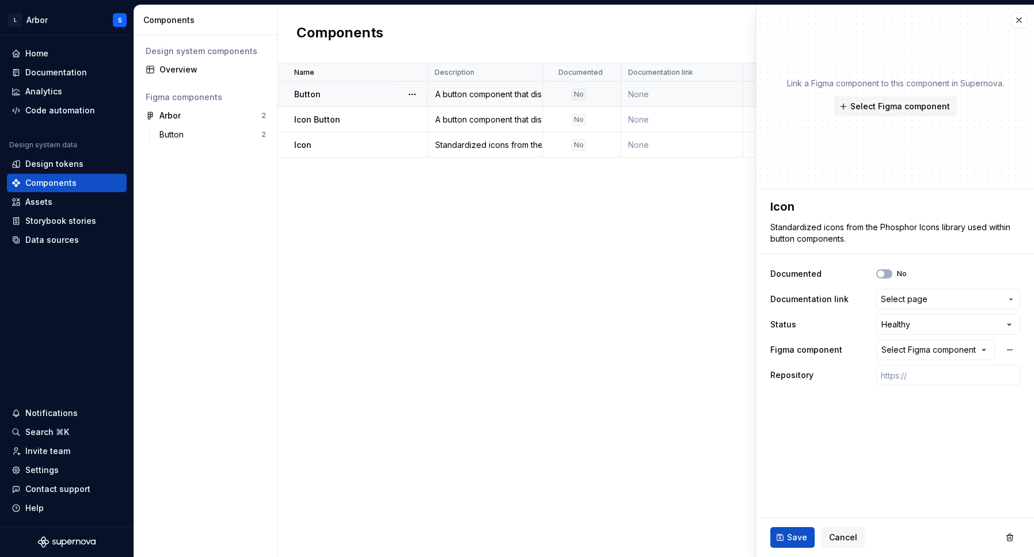
click at [341, 92] on div "Button" at bounding box center [360, 95] width 132 height 12
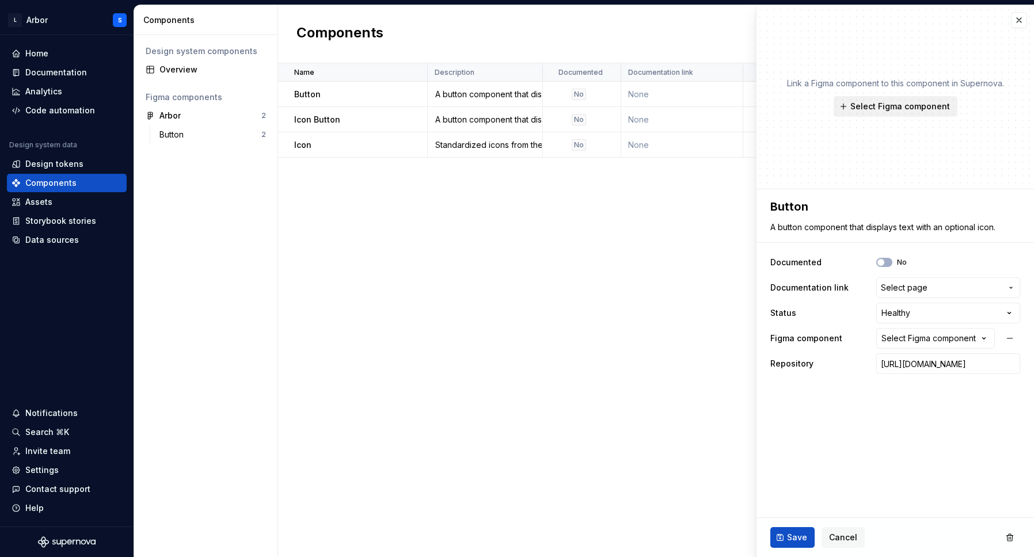
click at [907, 108] on span "Select Figma component" at bounding box center [901, 107] width 100 height 12
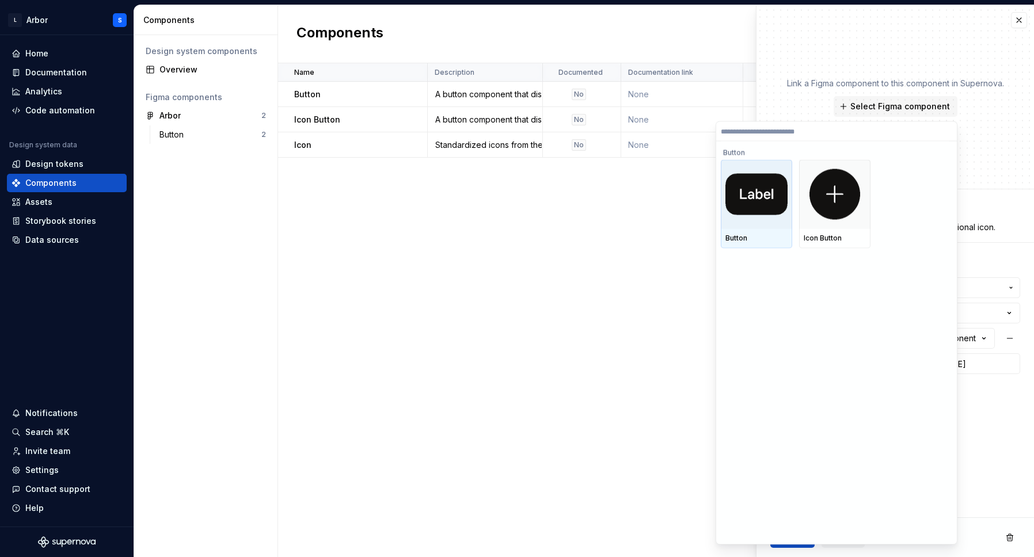
click at [733, 183] on img at bounding box center [757, 194] width 62 height 41
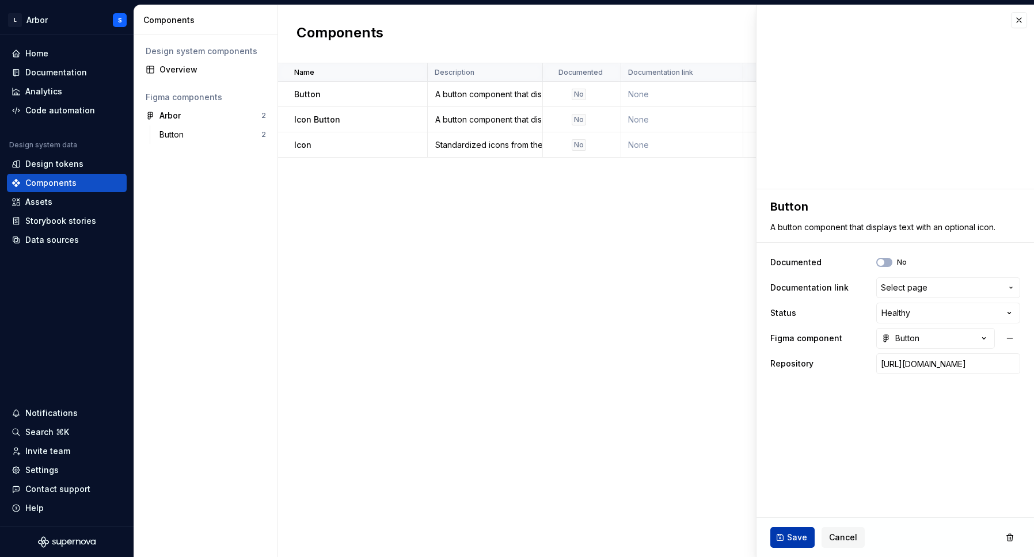
click at [788, 536] on span "Save" at bounding box center [797, 538] width 20 height 12
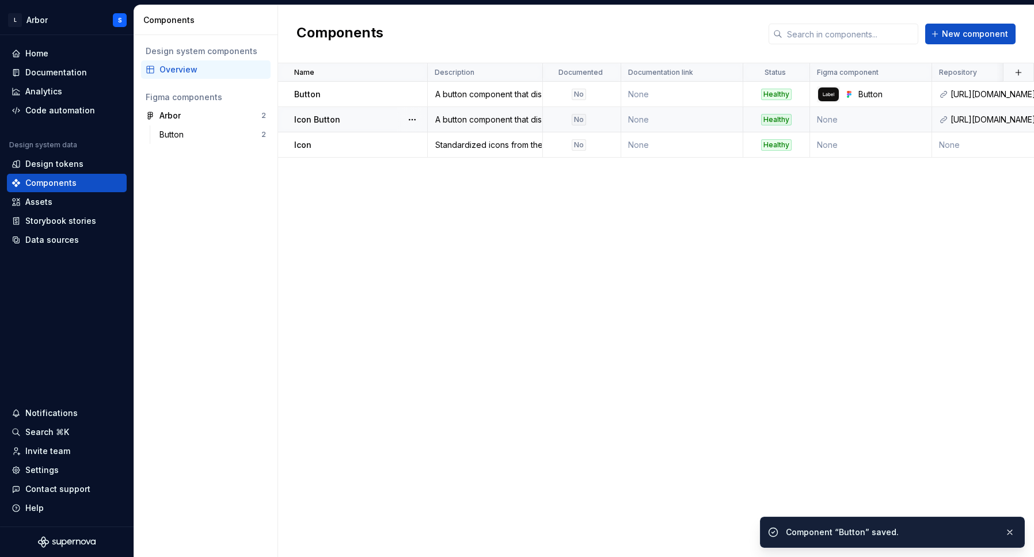
click at [351, 116] on div "Icon Button" at bounding box center [360, 120] width 132 height 12
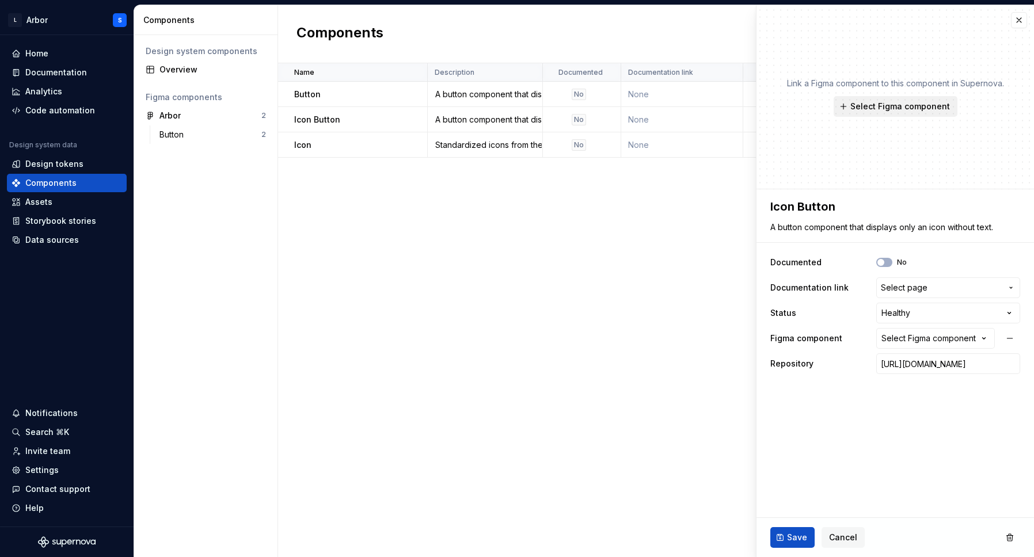
click at [886, 108] on span "Select Figma component" at bounding box center [901, 107] width 100 height 12
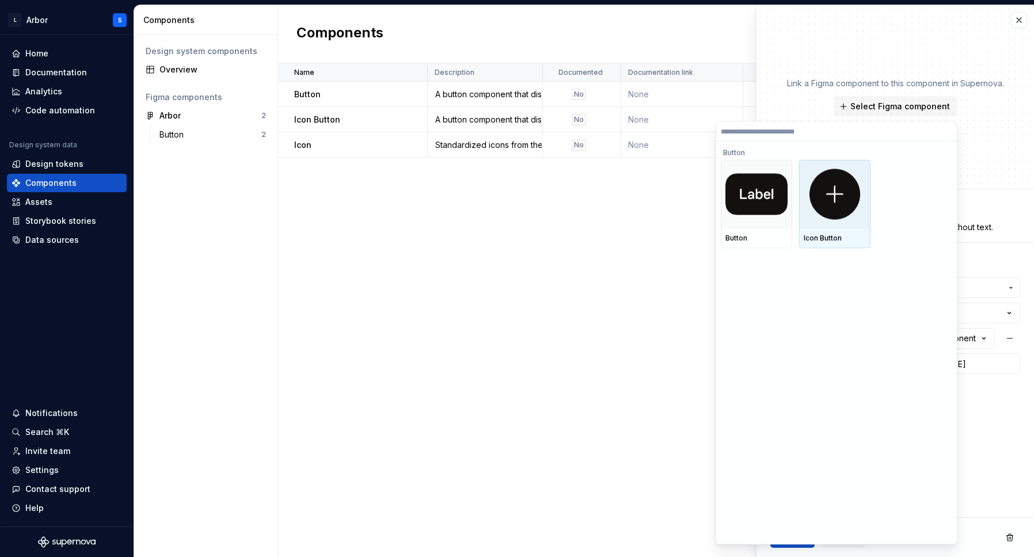
click at [830, 200] on img at bounding box center [835, 194] width 51 height 51
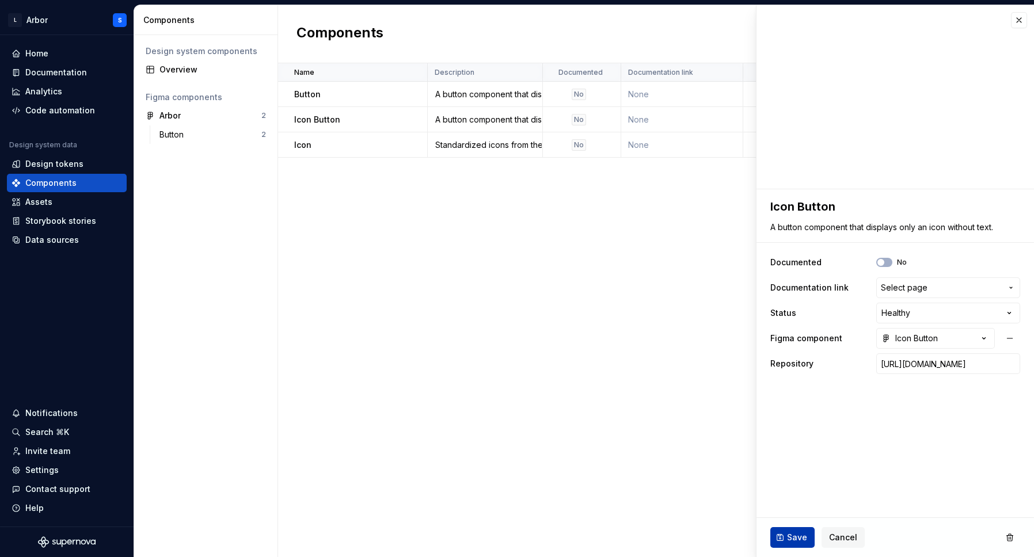
click at [797, 536] on span "Save" at bounding box center [797, 538] width 20 height 12
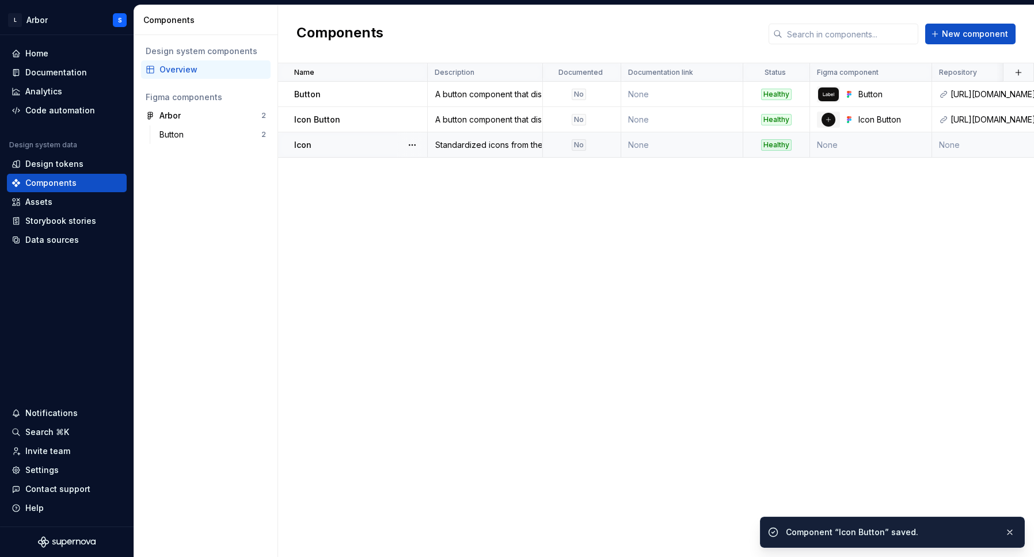
click at [317, 140] on div "Icon" at bounding box center [360, 145] width 132 height 12
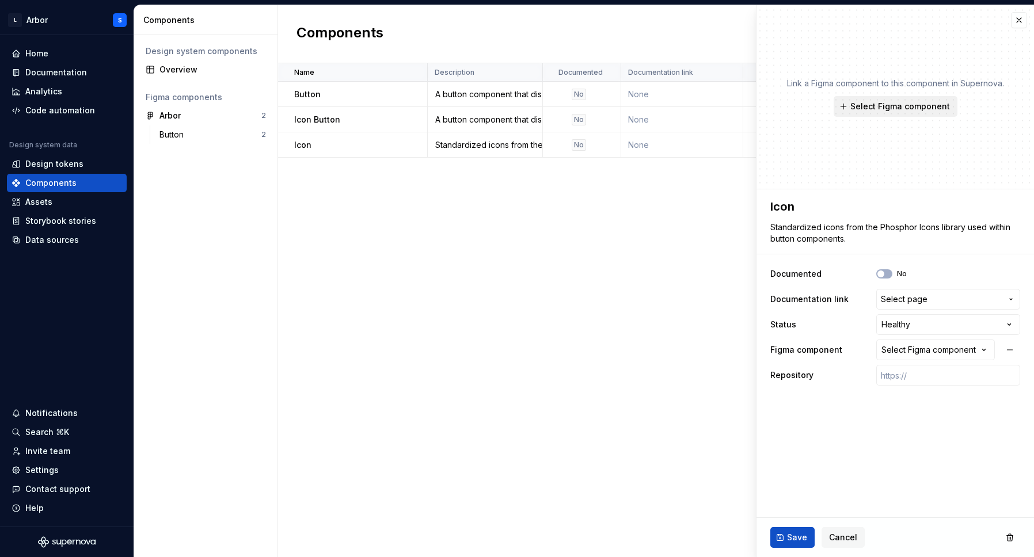
click at [932, 103] on span "Select Figma component" at bounding box center [901, 107] width 100 height 12
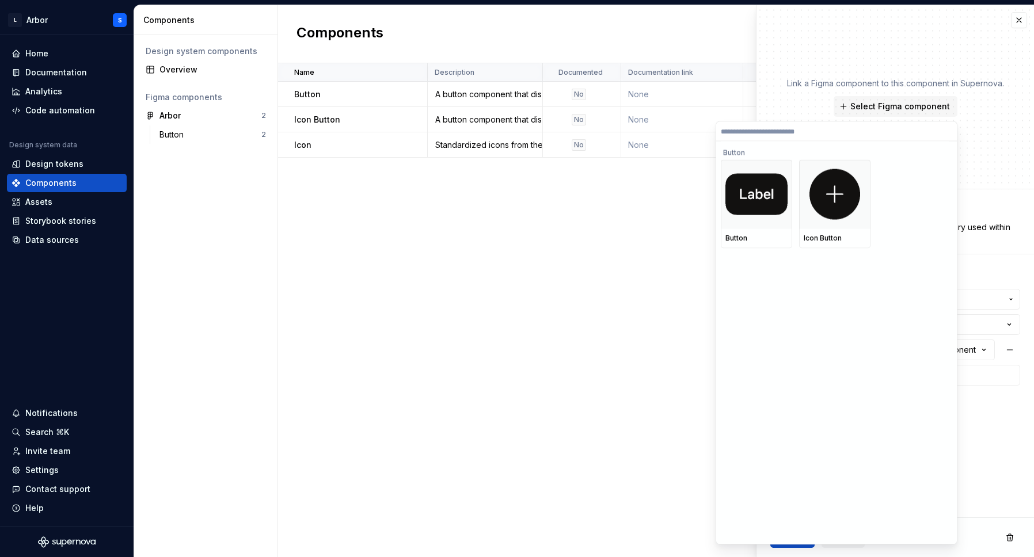
type textarea "*"
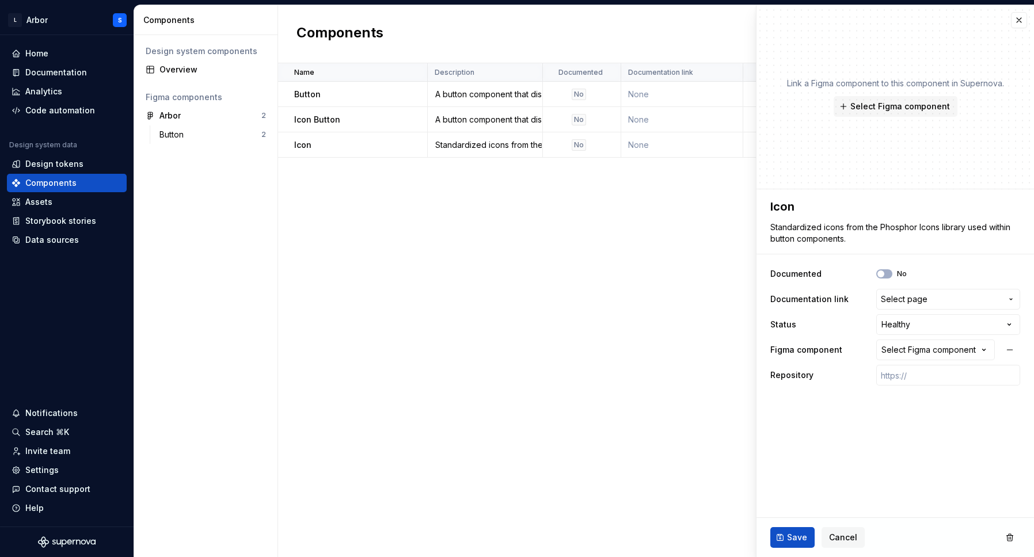
click at [556, 213] on div "Name Description Documented Documentation link Status Figma component Repositor…" at bounding box center [656, 310] width 756 height 494
click at [563, 219] on div "Name Description Documented Documentation link Status Figma component Repositor…" at bounding box center [656, 310] width 756 height 494
click at [1015, 16] on button "button" at bounding box center [1019, 20] width 16 height 16
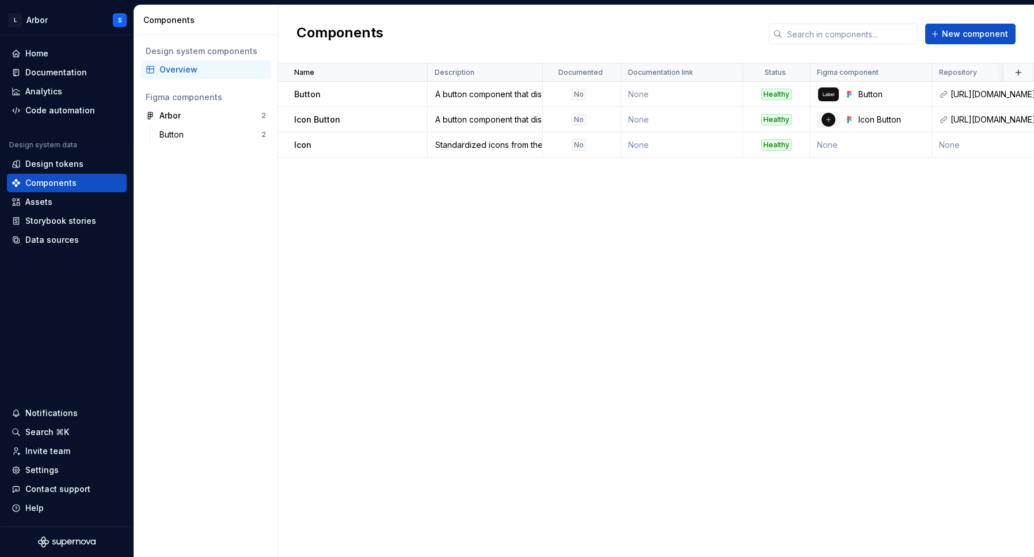
click at [566, 314] on div "Name Description Documented Documentation link Status Figma component Repositor…" at bounding box center [656, 310] width 756 height 494
click at [81, 49] on div "Home" at bounding box center [67, 54] width 111 height 12
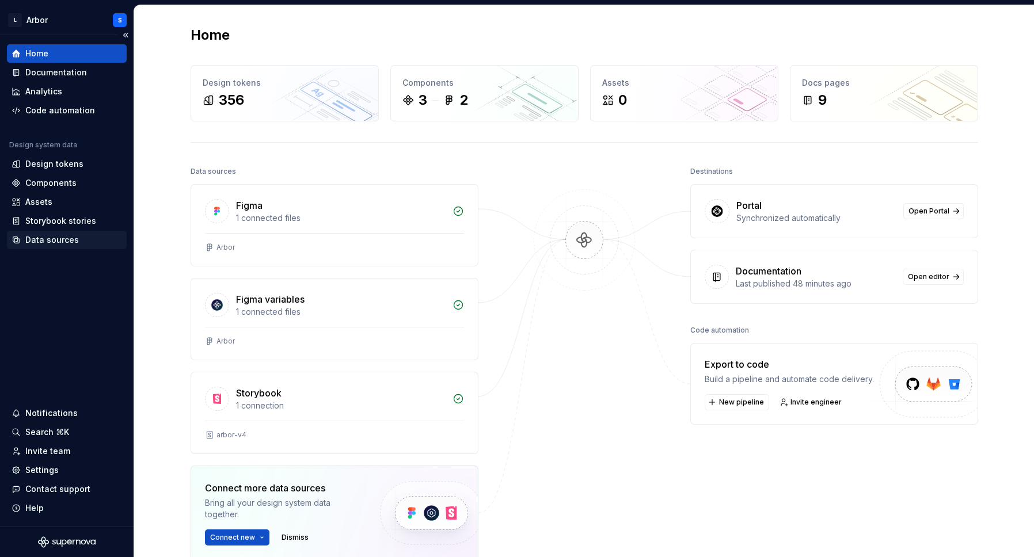
click at [31, 235] on div "Data sources" at bounding box center [52, 240] width 54 height 12
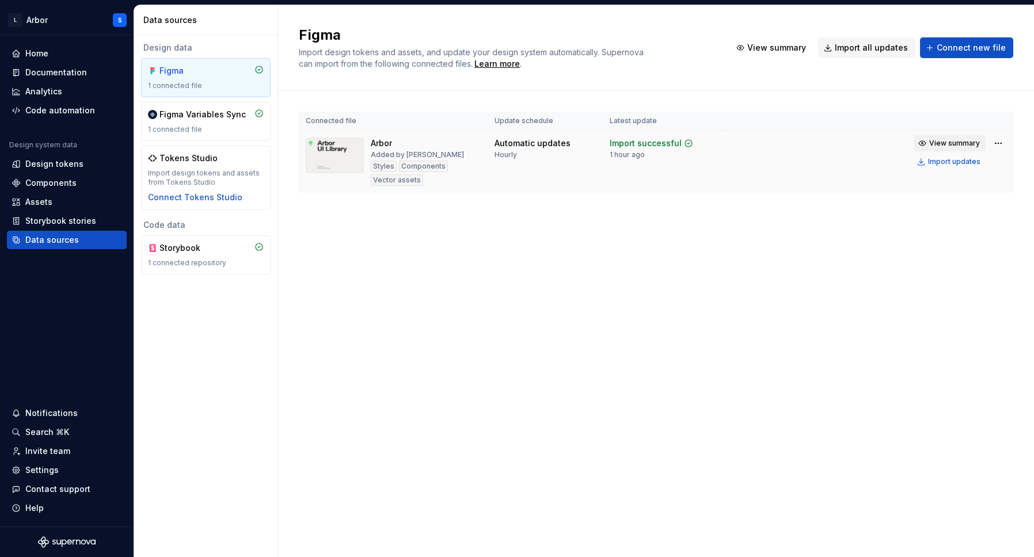
click at [947, 147] on span "View summary" at bounding box center [955, 143] width 51 height 9
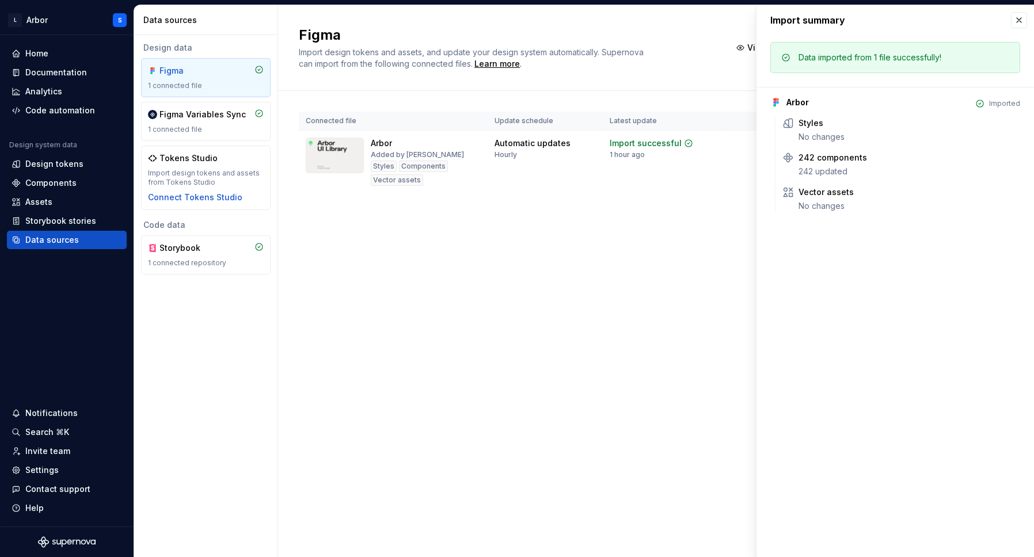
click at [678, 240] on div "Figma Import design tokens and assets, and update your design system automatica…" at bounding box center [656, 281] width 756 height 552
click at [1016, 16] on button "button" at bounding box center [1019, 20] width 16 height 16
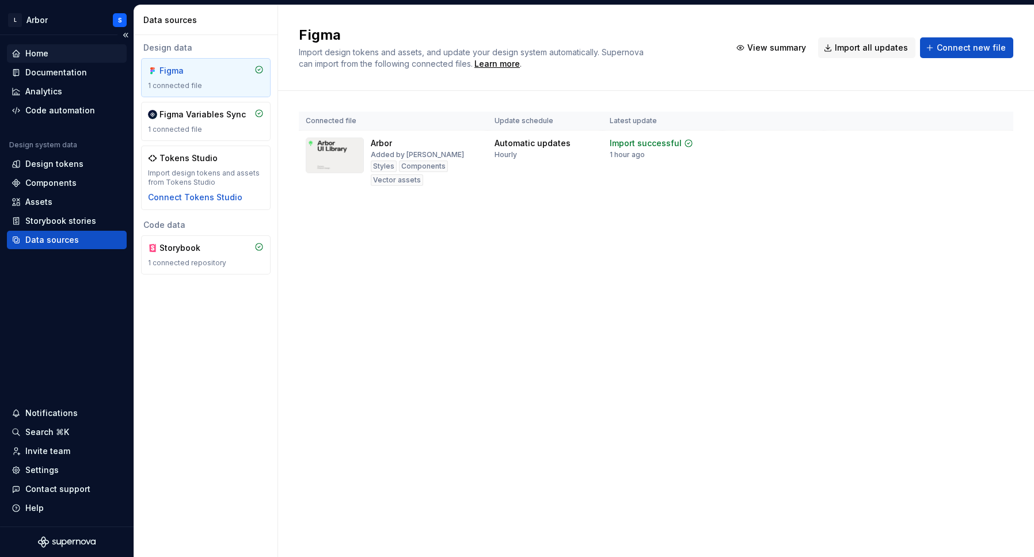
click at [40, 54] on div "Home" at bounding box center [36, 54] width 23 height 12
